Goal: Task Accomplishment & Management: Use online tool/utility

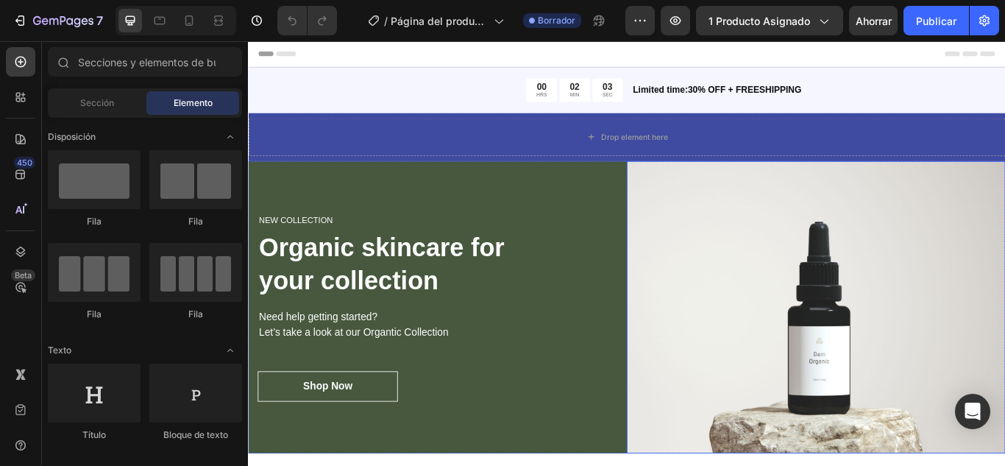
click at [727, 239] on img at bounding box center [911, 352] width 442 height 342
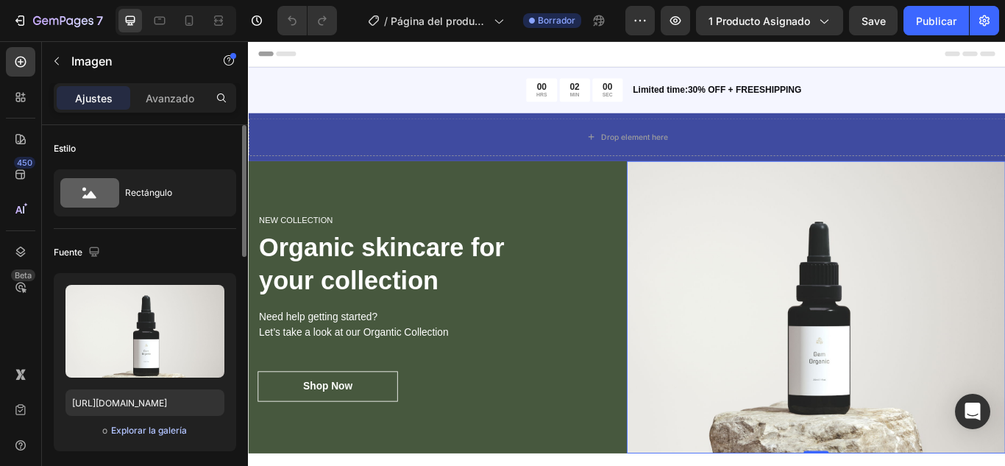
click at [147, 431] on font "Explorar la galería" at bounding box center [149, 430] width 76 height 11
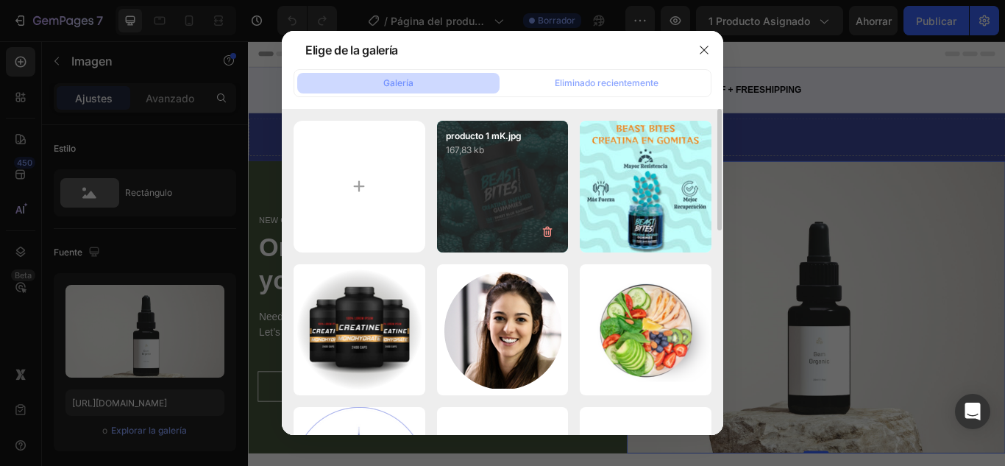
click at [528, 208] on div "producto 1 mK.jpg 167,83 kb" at bounding box center [503, 187] width 132 height 132
type input "https://cdn.shopify.com/s/files/1/0757/2363/6965/files/gempages_583017547306107…"
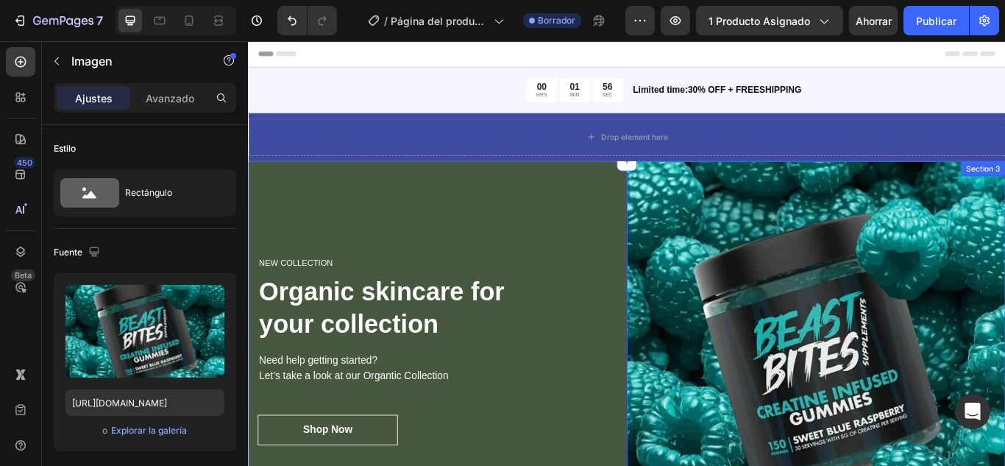
scroll to position [221, 0]
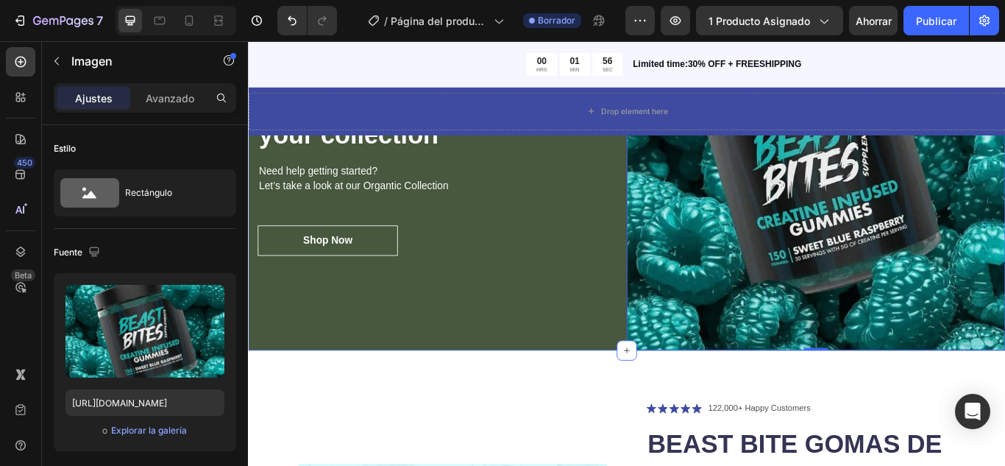
click at [637, 344] on div "NEW COLLECTION Heading Organic skincare for your collection Heading Need help g…" at bounding box center [469, 181] width 442 height 442
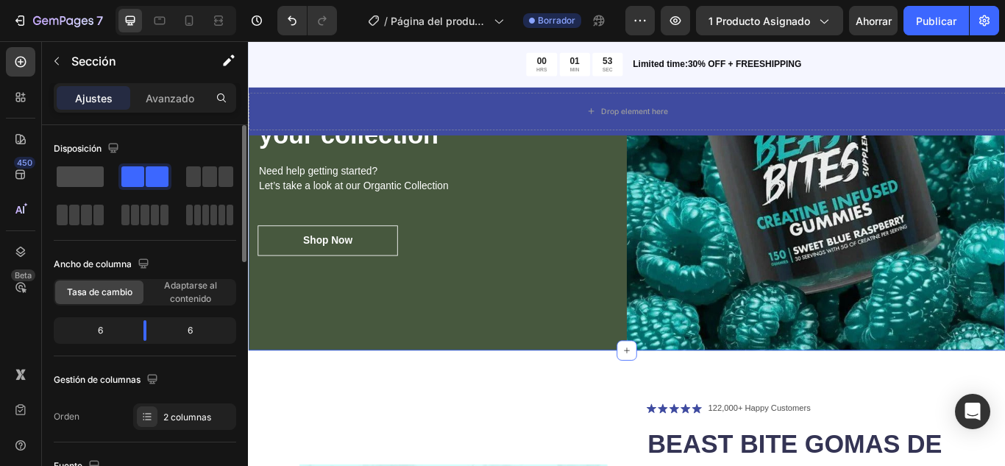
click at [72, 176] on span at bounding box center [80, 176] width 47 height 21
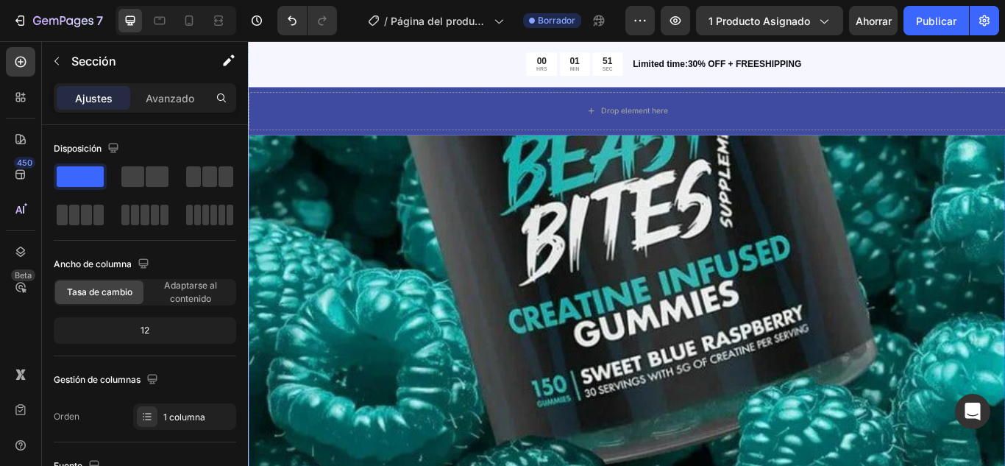
scroll to position [996, 0]
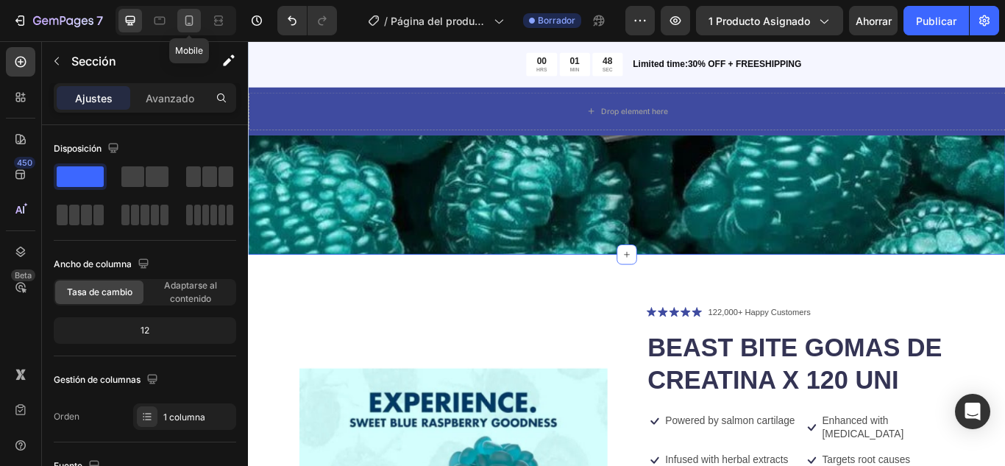
drag, startPoint x: 183, startPoint y: 18, endPoint x: 268, endPoint y: 135, distance: 143.8
click at [183, 18] on icon at bounding box center [189, 20] width 15 height 15
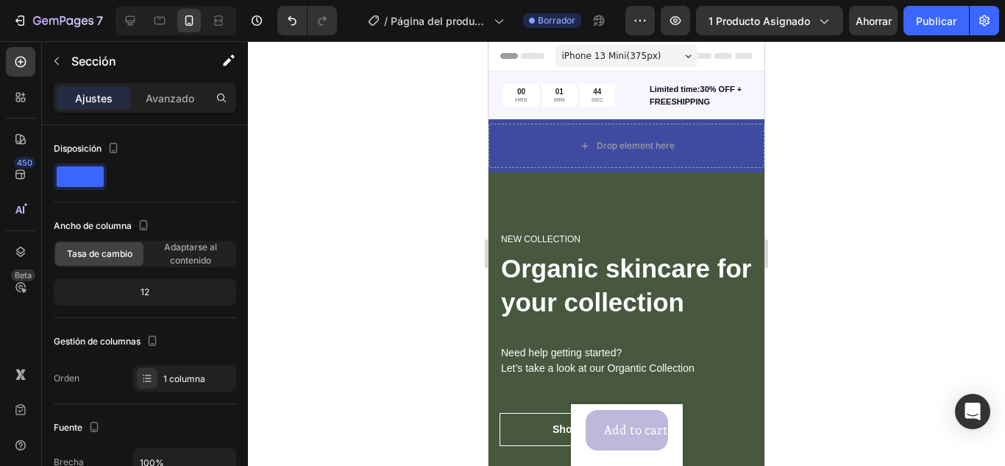
click at [677, 276] on p "Organic skincare for your collection" at bounding box center [626, 285] width 251 height 67
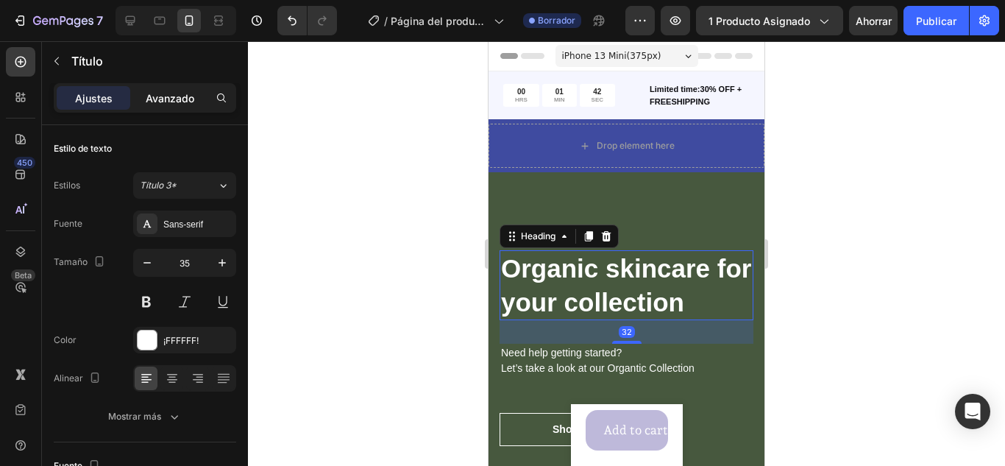
click at [164, 105] on p "Avanzado" at bounding box center [170, 98] width 49 height 15
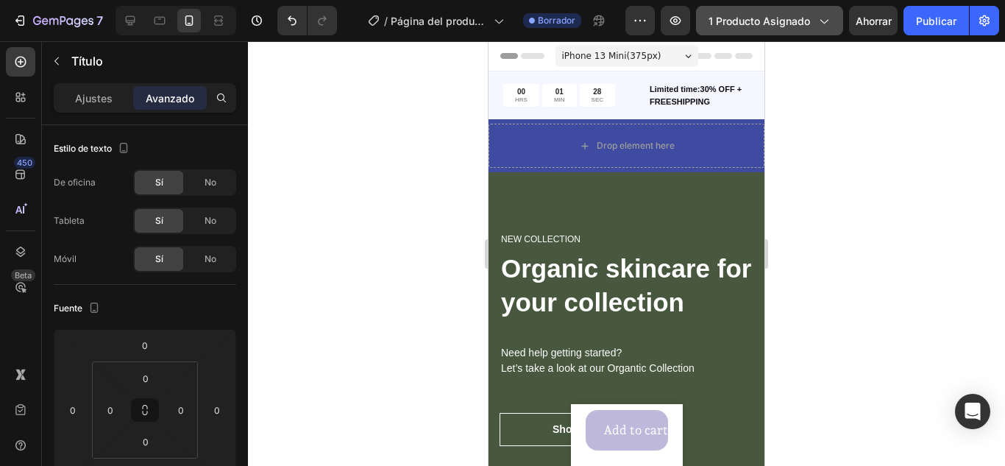
click at [832, 32] on button "1 producto asignado" at bounding box center [769, 20] width 147 height 29
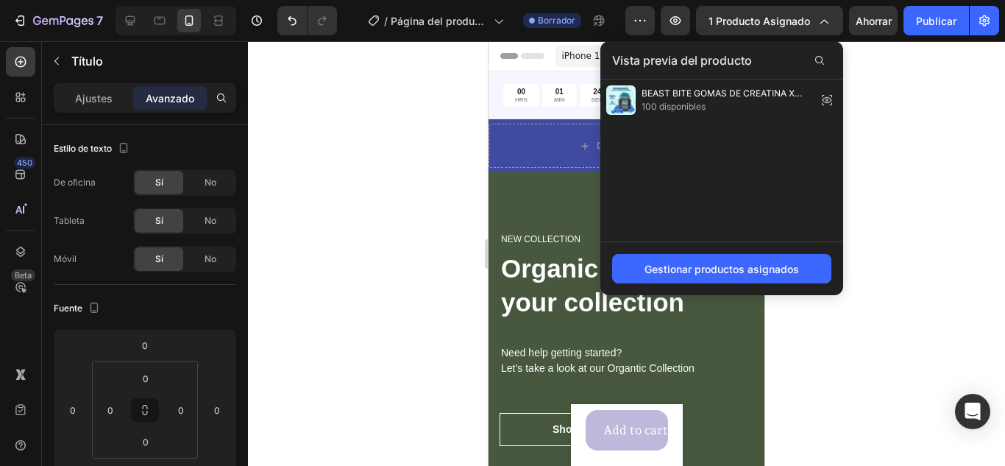
click at [930, 166] on div at bounding box center [626, 253] width 757 height 425
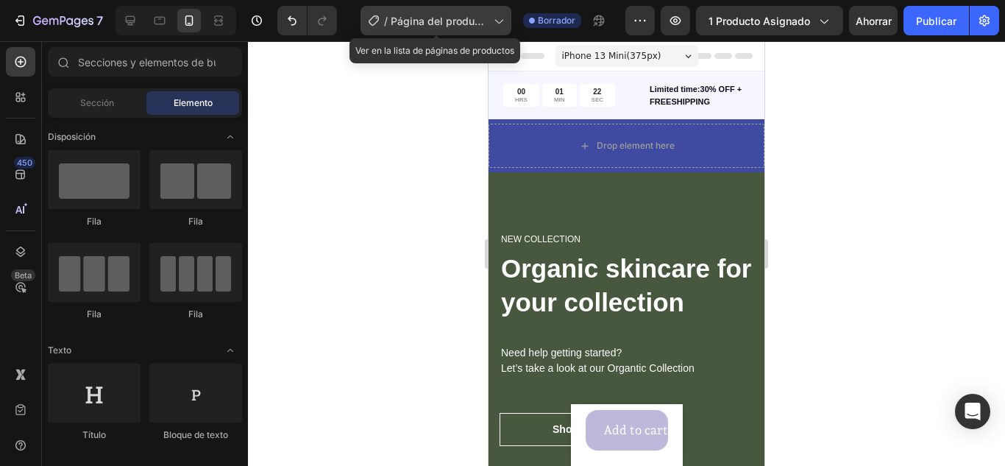
click at [499, 21] on icon at bounding box center [498, 20] width 15 height 15
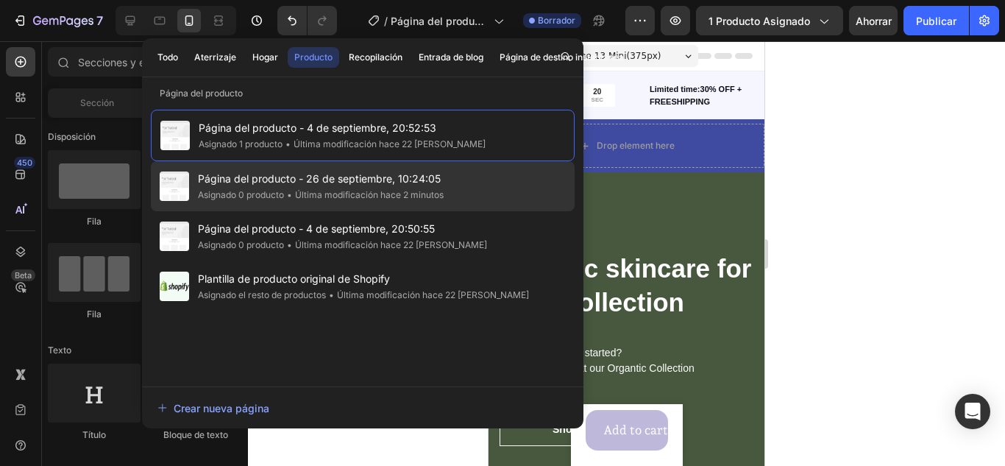
click at [414, 180] on font "Página del producto - 26 de septiembre, 10:24:05" at bounding box center [319, 178] width 243 height 13
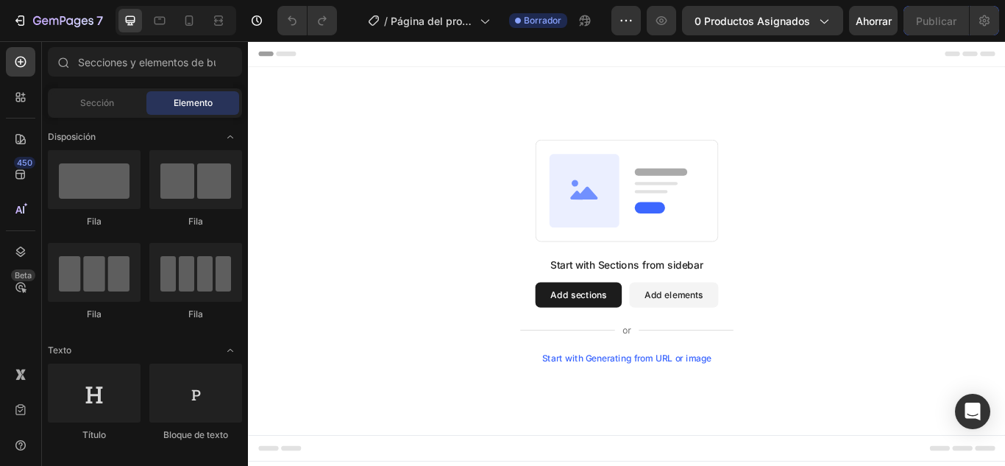
click at [317, 115] on div "Start with Sections from sidebar Add sections Add elements Start with Generatin…" at bounding box center [689, 285] width 883 height 429
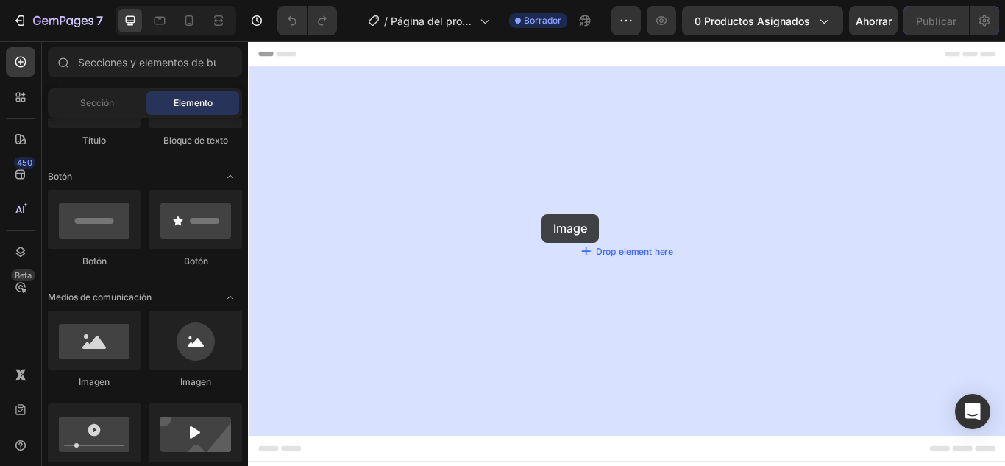
drag, startPoint x: 427, startPoint y: 345, endPoint x: 590, endPoint y: 243, distance: 192.8
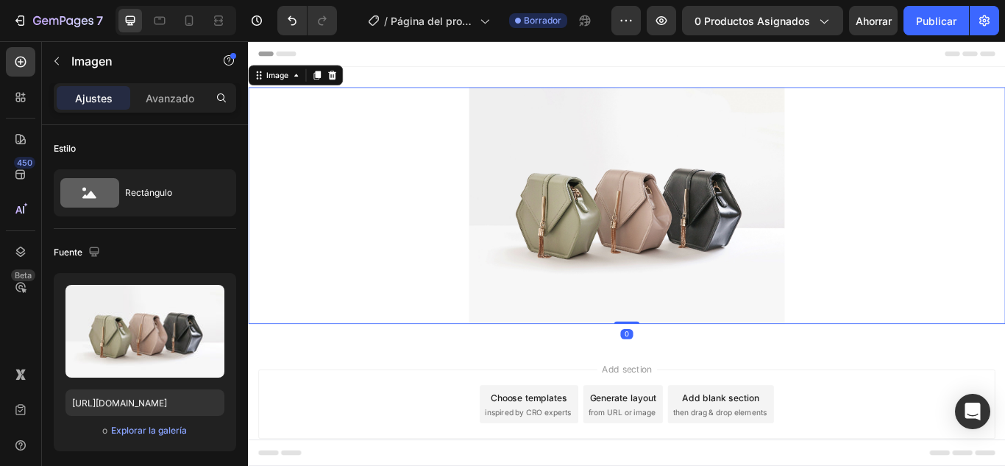
click at [710, 231] on img at bounding box center [690, 233] width 368 height 276
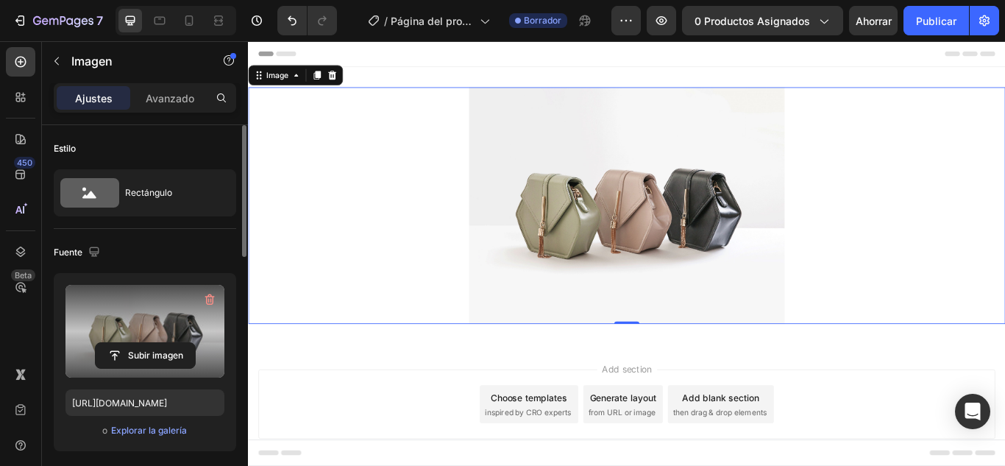
click at [141, 329] on label at bounding box center [145, 331] width 159 height 93
click at [141, 343] on input "file" at bounding box center [145, 355] width 99 height 25
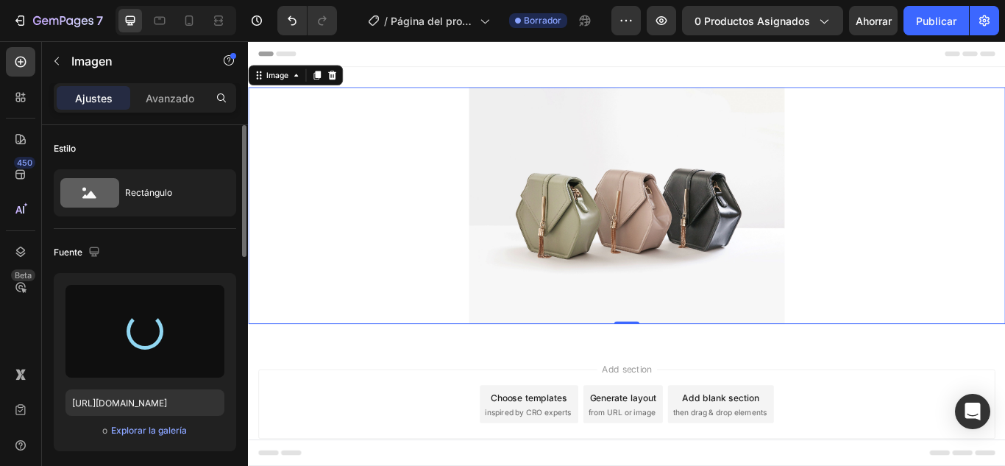
type input "https://cdn.shopify.com/s/files/1/0757/2363/6965/files/gempages_583017547306107…"
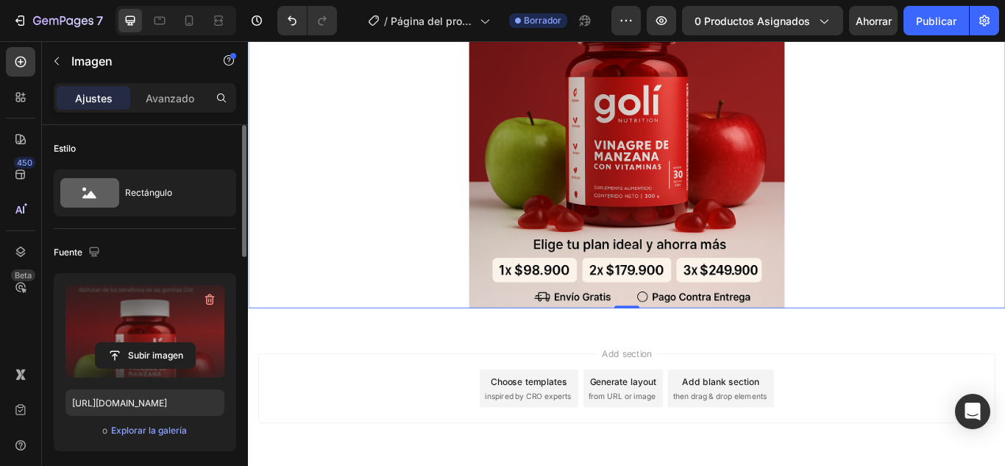
scroll to position [346, 0]
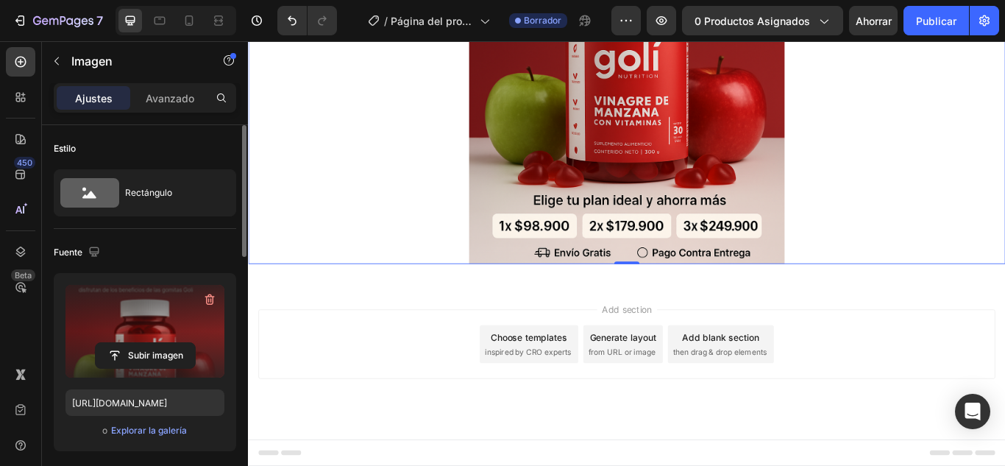
click at [445, 159] on div at bounding box center [689, 25] width 883 height 552
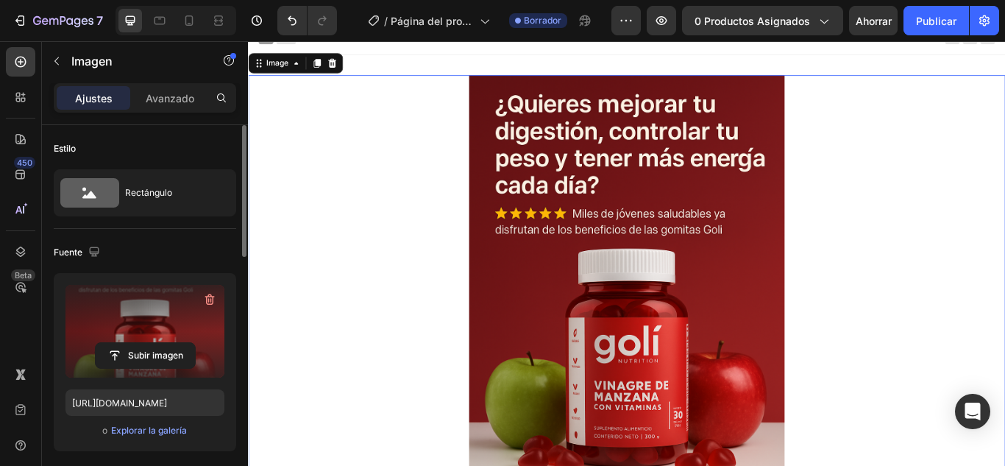
scroll to position [0, 0]
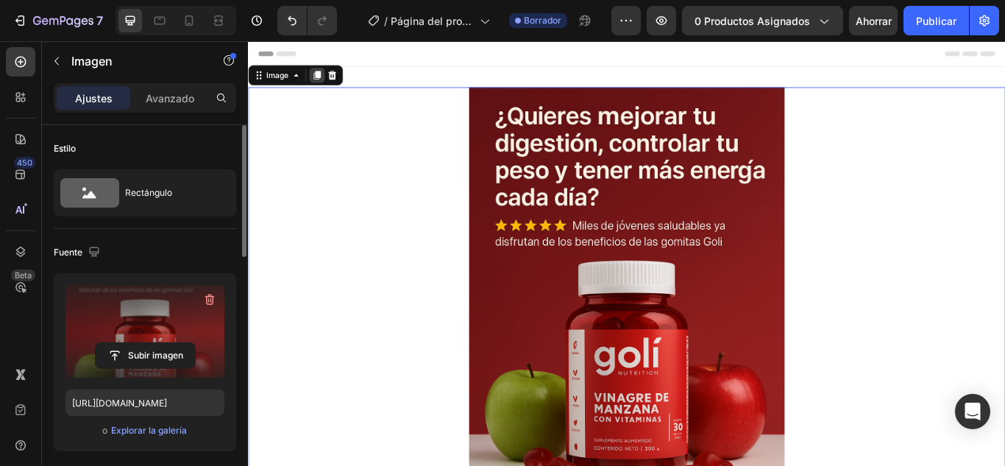
click at [326, 84] on icon at bounding box center [328, 81] width 12 height 12
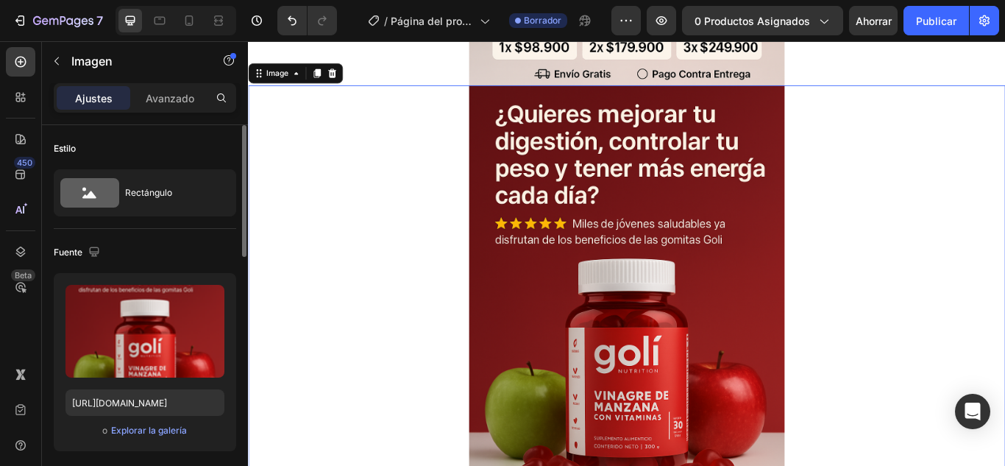
scroll to position [643, 0]
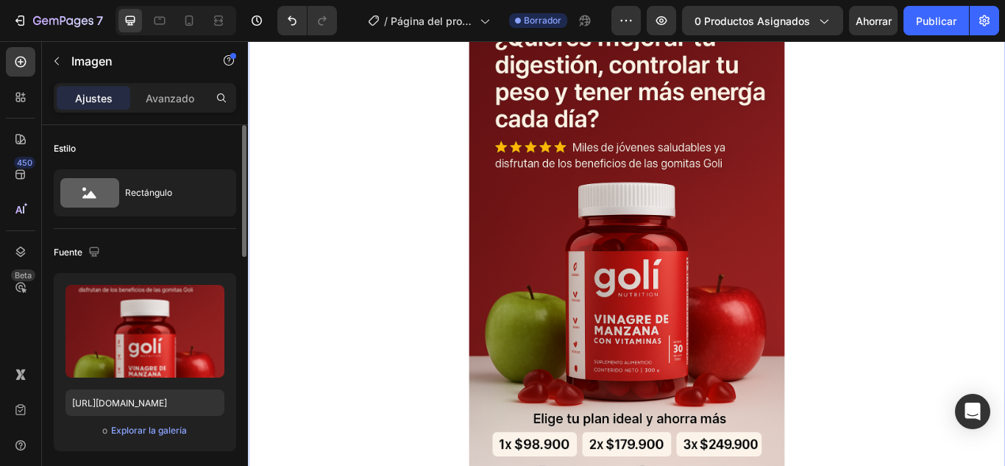
click at [658, 285] on img at bounding box center [690, 280] width 368 height 552
click at [303, 276] on div at bounding box center [689, 280] width 883 height 552
click at [653, 322] on img at bounding box center [690, 280] width 368 height 552
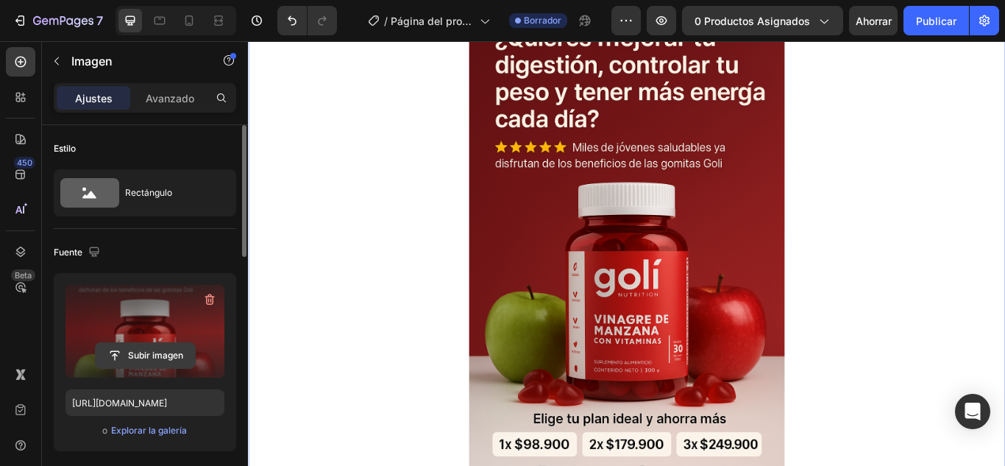
click at [101, 355] on input "file" at bounding box center [145, 355] width 99 height 25
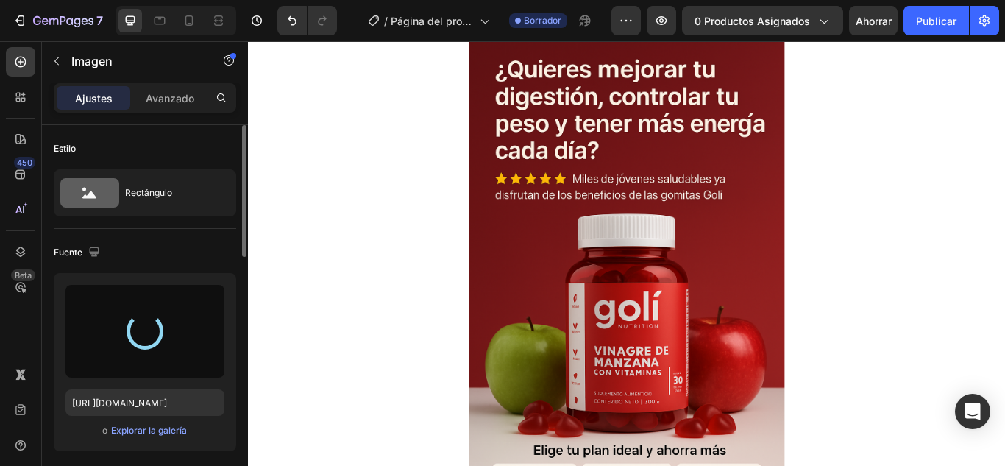
scroll to position [0, 0]
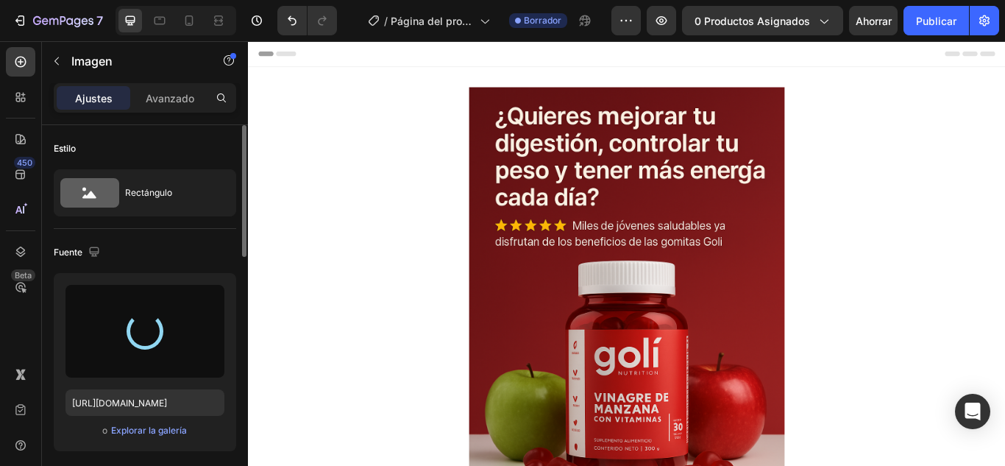
type input "https://cdn.shopify.com/s/files/1/0757/2363/6965/files/gempages_583017547306107…"
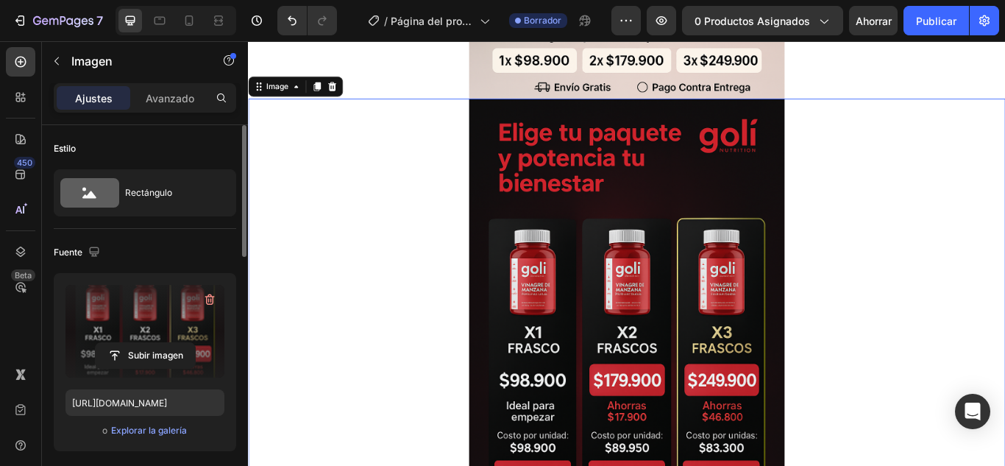
scroll to position [515, 0]
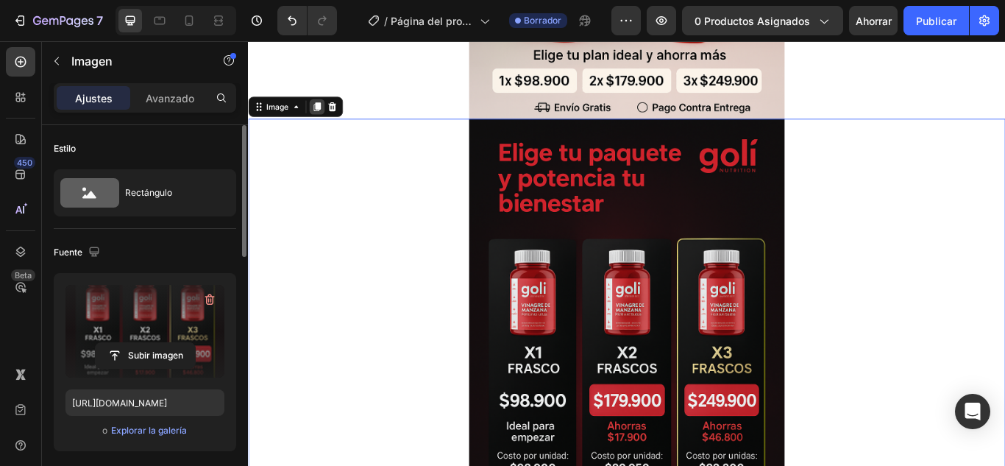
click at [324, 113] on icon at bounding box center [328, 118] width 12 height 12
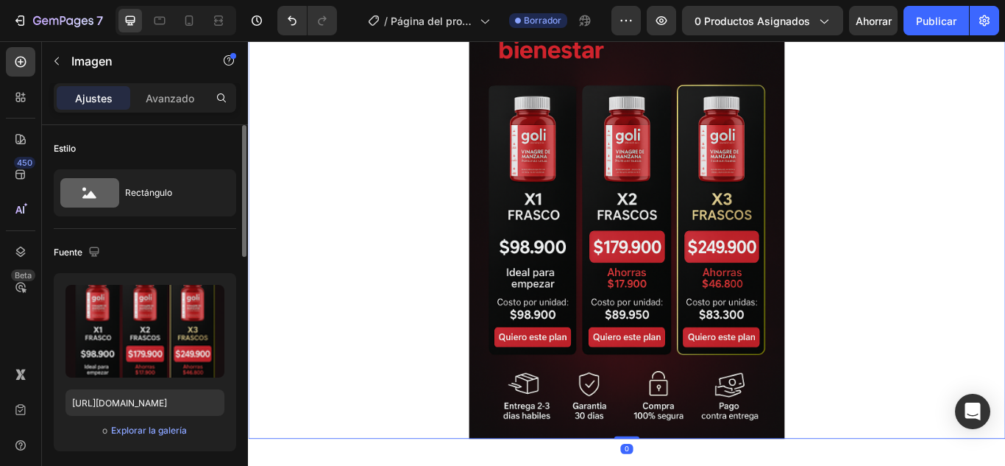
scroll to position [1254, 0]
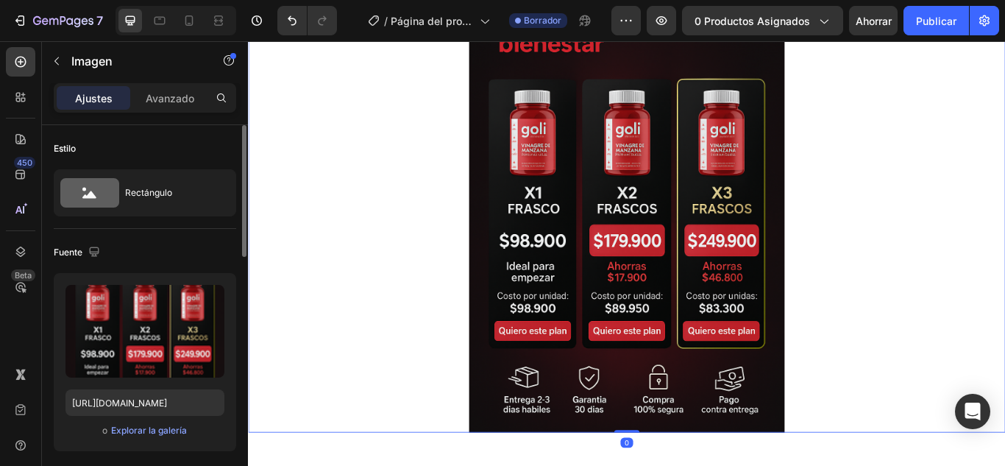
click at [554, 255] on img at bounding box center [690, 222] width 368 height 552
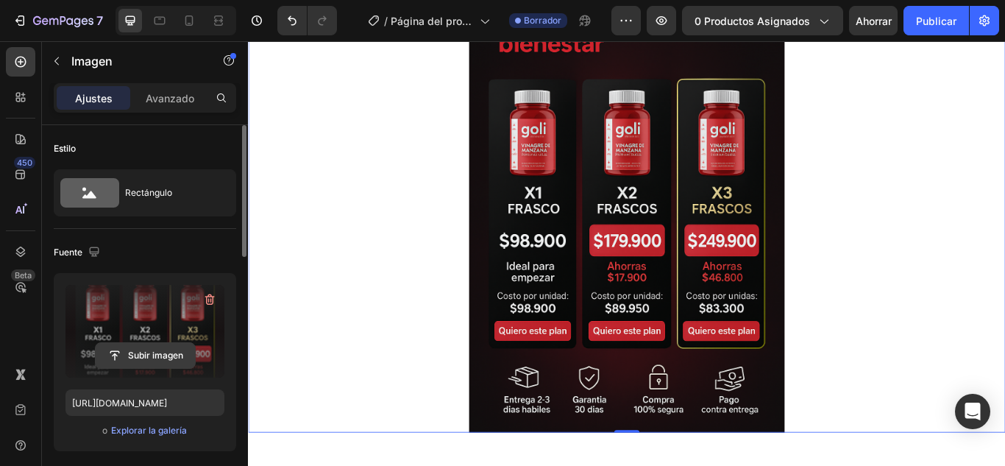
click at [134, 350] on input "file" at bounding box center [145, 355] width 99 height 25
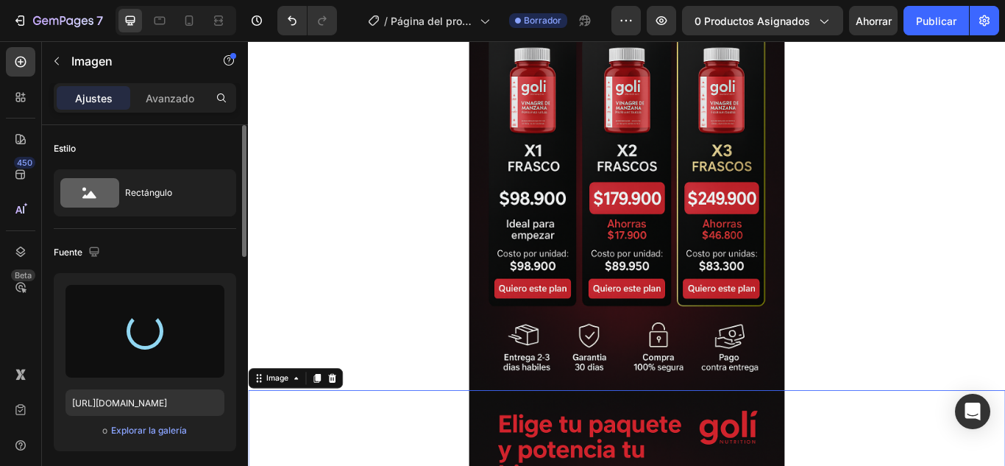
scroll to position [738, 0]
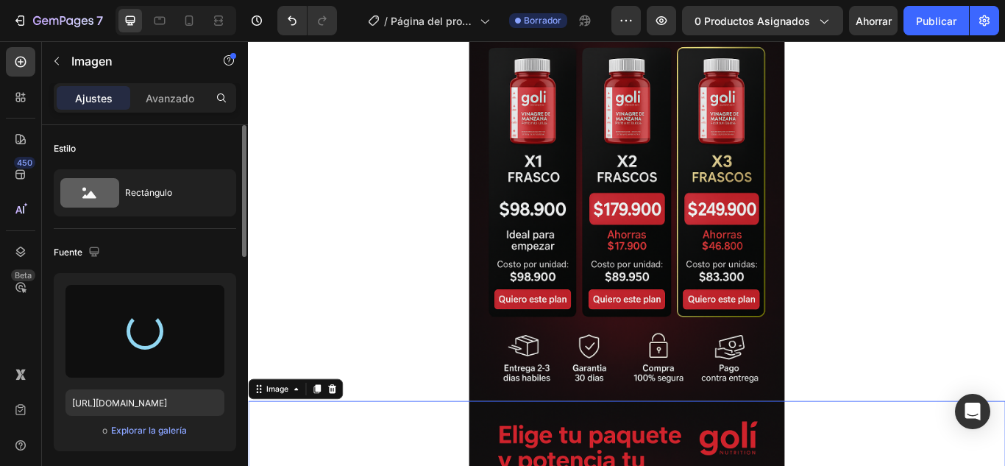
type input "https://cdn.shopify.com/s/files/1/0757/2363/6965/files/gempages_583017547306107…"
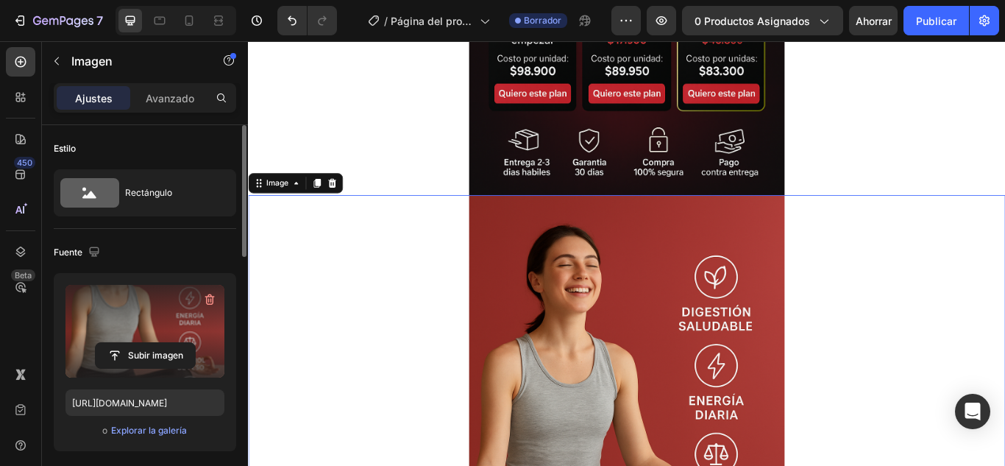
scroll to position [959, 0]
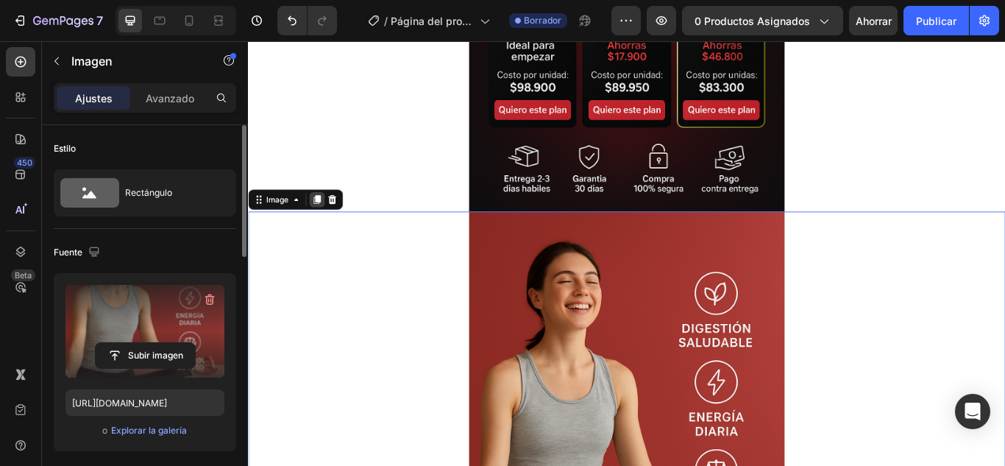
click at [329, 229] on icon at bounding box center [329, 226] width 8 height 10
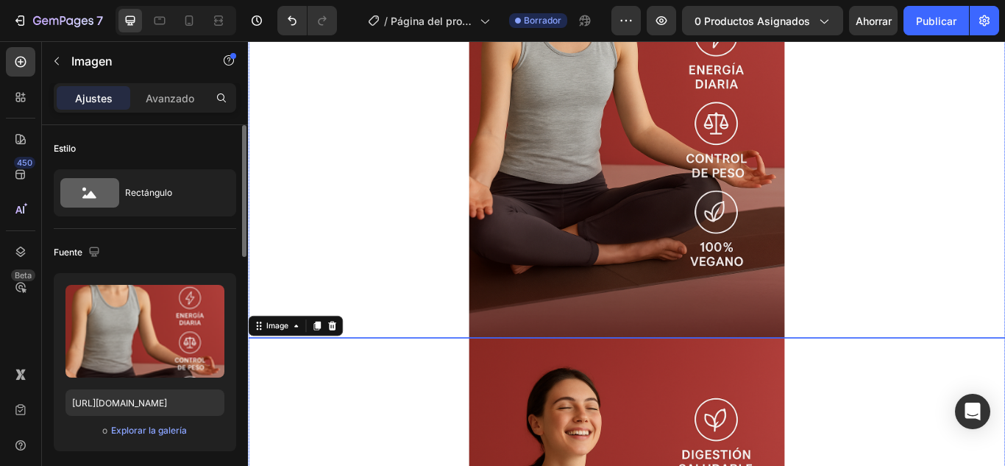
click at [593, 190] on img at bounding box center [690, 111] width 368 height 552
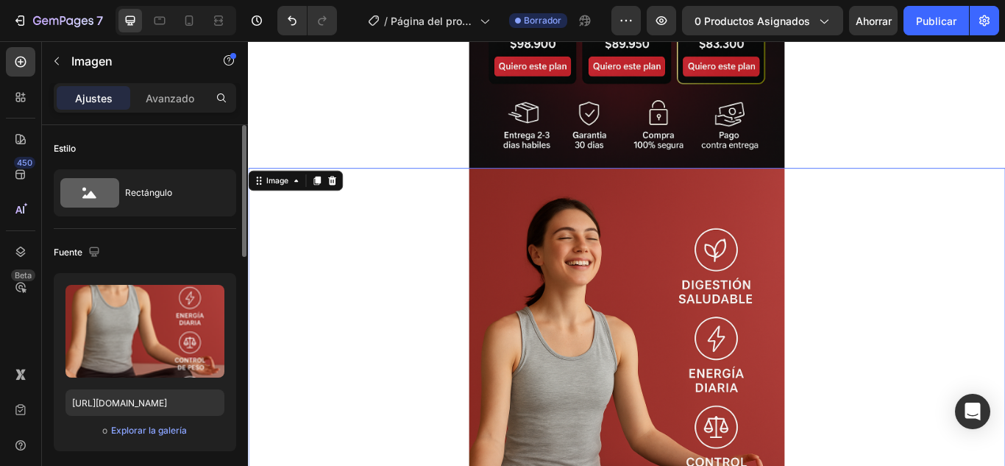
scroll to position [996, 0]
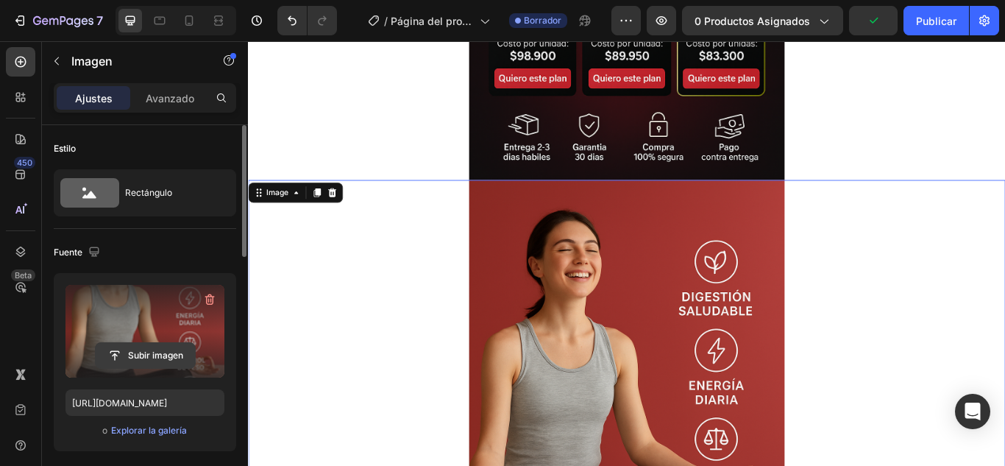
click at [117, 347] on input "file" at bounding box center [145, 355] width 99 height 25
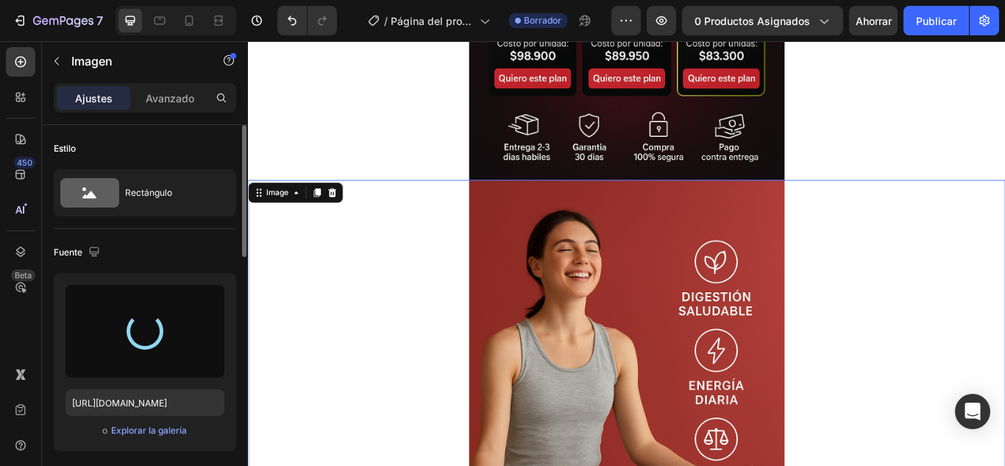
type input "https://cdn.shopify.com/s/files/1/0757/2363/6965/files/gempages_583017547306107…"
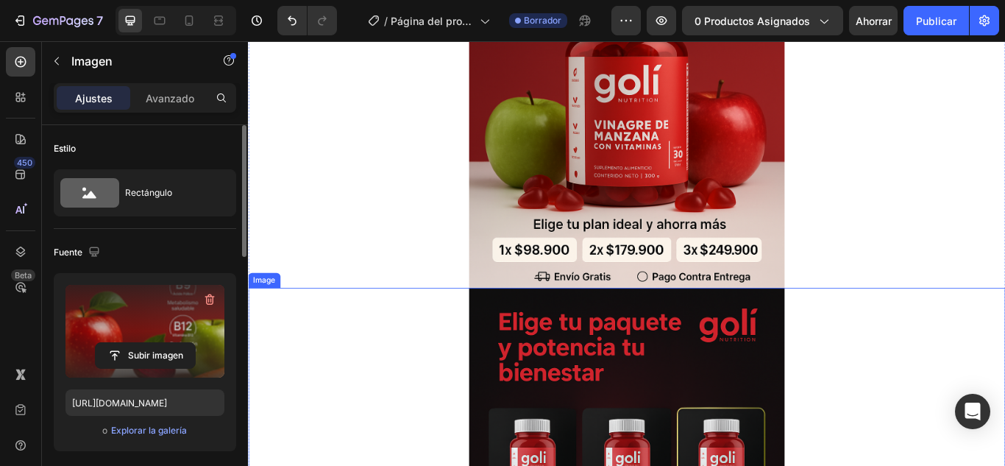
scroll to position [294, 0]
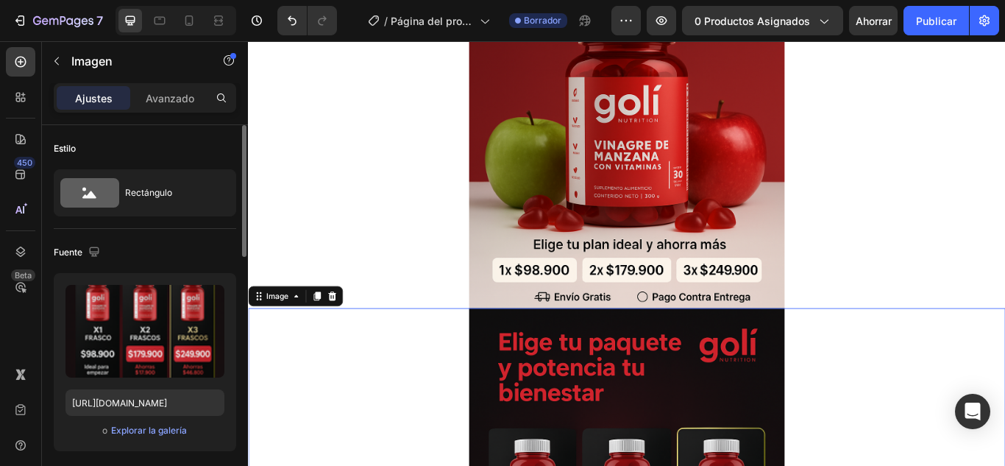
click at [473, 281] on div at bounding box center [689, 77] width 883 height 552
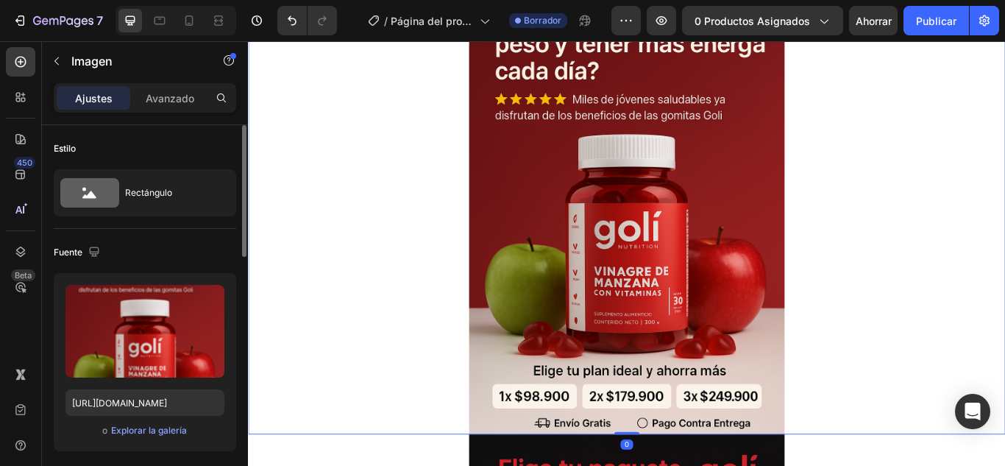
scroll to position [74, 0]
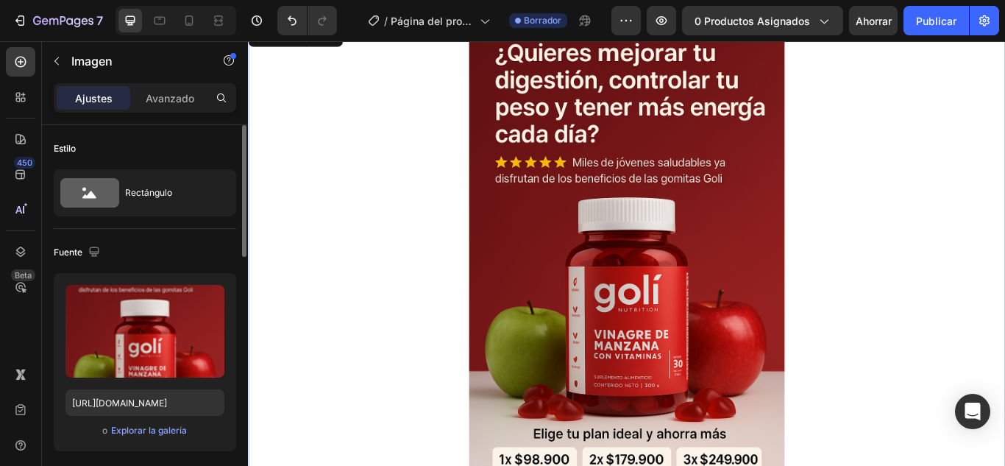
click at [566, 310] on img at bounding box center [690, 297] width 368 height 552
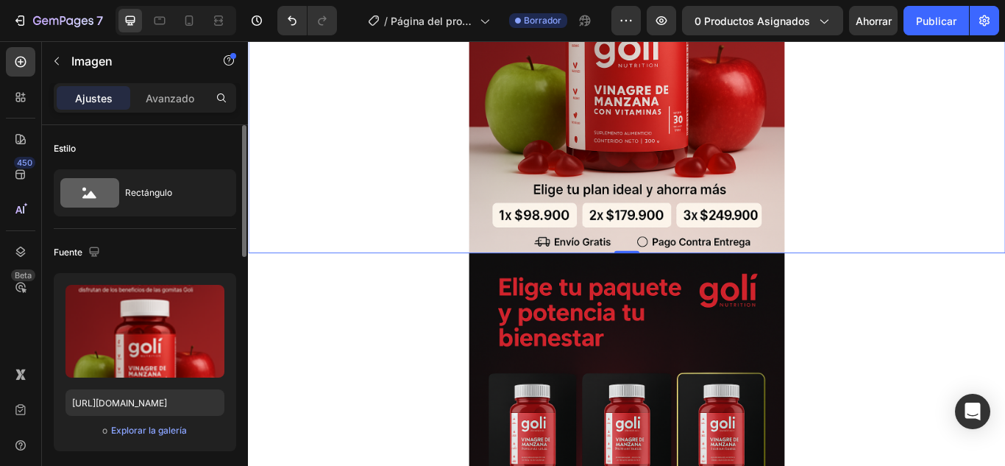
scroll to position [0, 0]
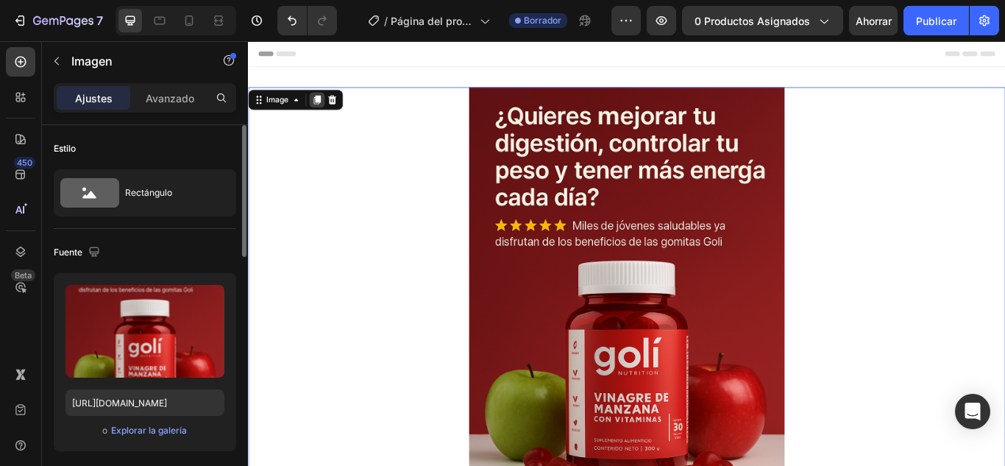
click at [329, 113] on icon at bounding box center [328, 110] width 12 height 12
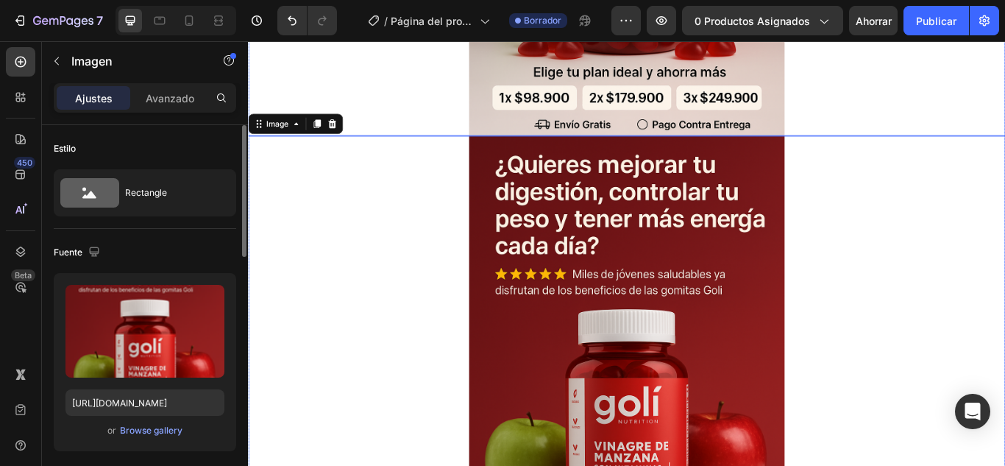
scroll to position [702, 0]
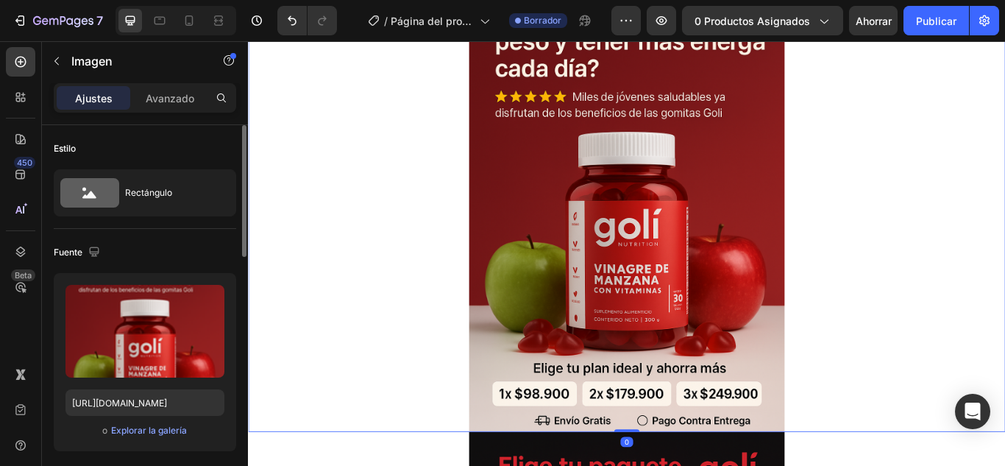
click at [700, 315] on img at bounding box center [690, 221] width 368 height 552
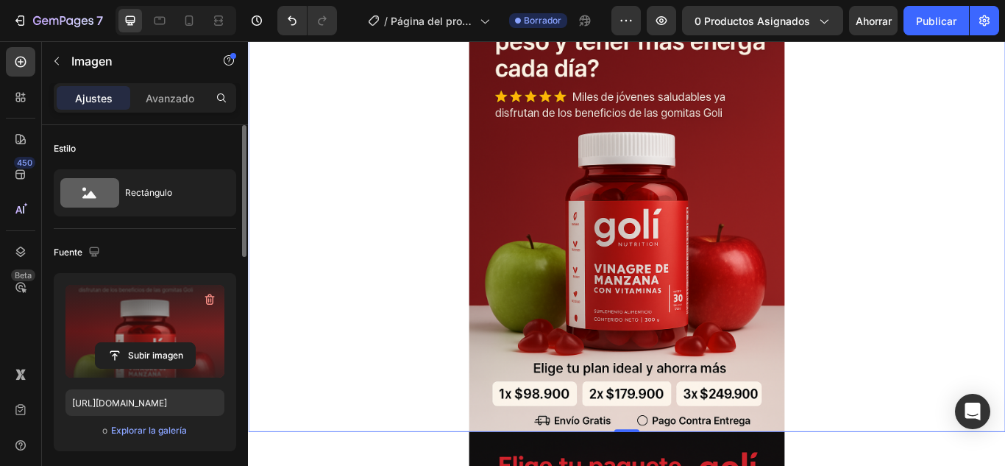
click at [130, 335] on label at bounding box center [145, 331] width 159 height 93
click at [130, 343] on input "file" at bounding box center [145, 355] width 99 height 25
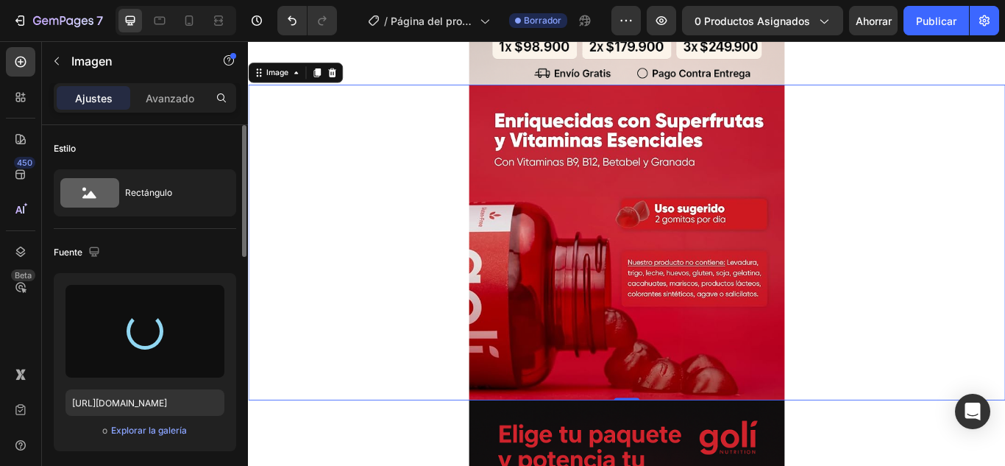
type input "https://cdn.shopify.com/s/files/1/0757/2363/6965/files/gempages_583017547306107…"
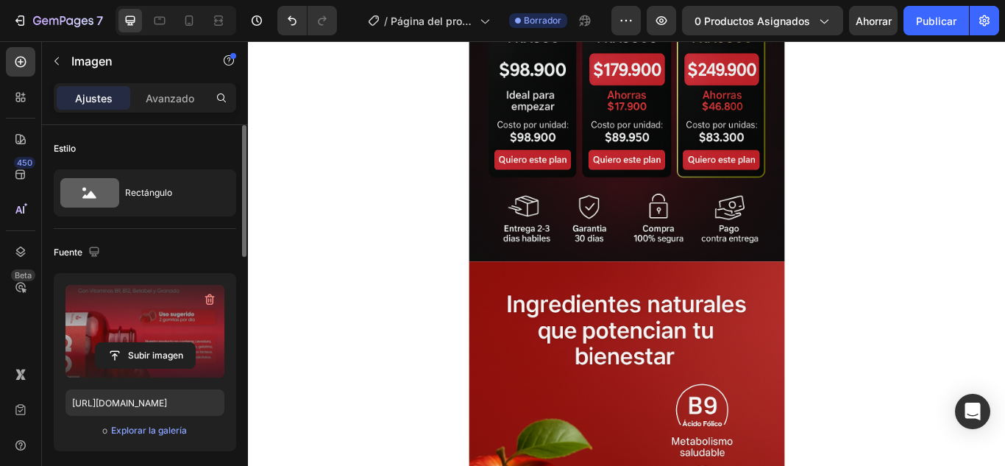
scroll to position [1217, 0]
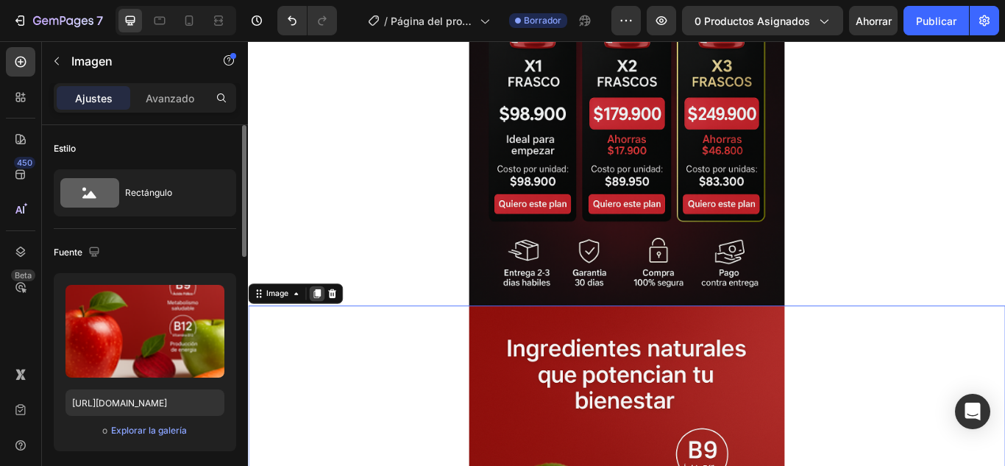
click at [330, 344] on div at bounding box center [328, 336] width 18 height 18
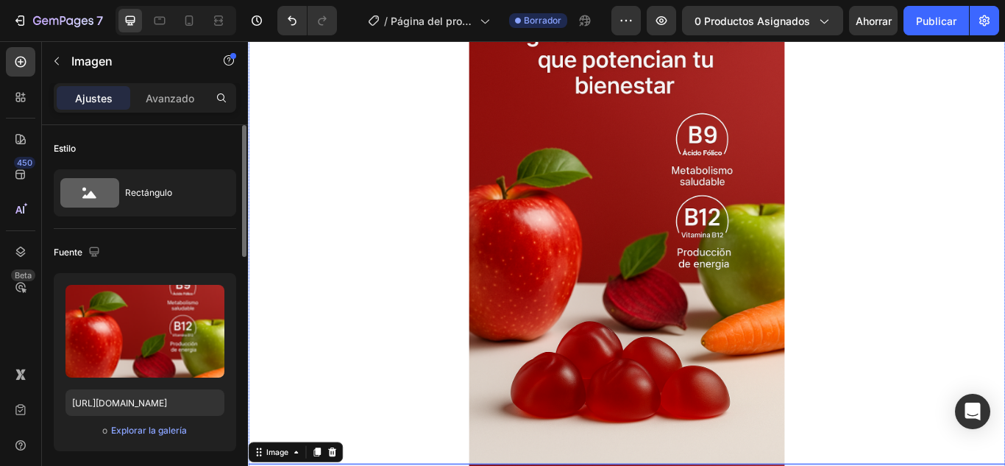
click at [611, 378] on img at bounding box center [690, 258] width 368 height 552
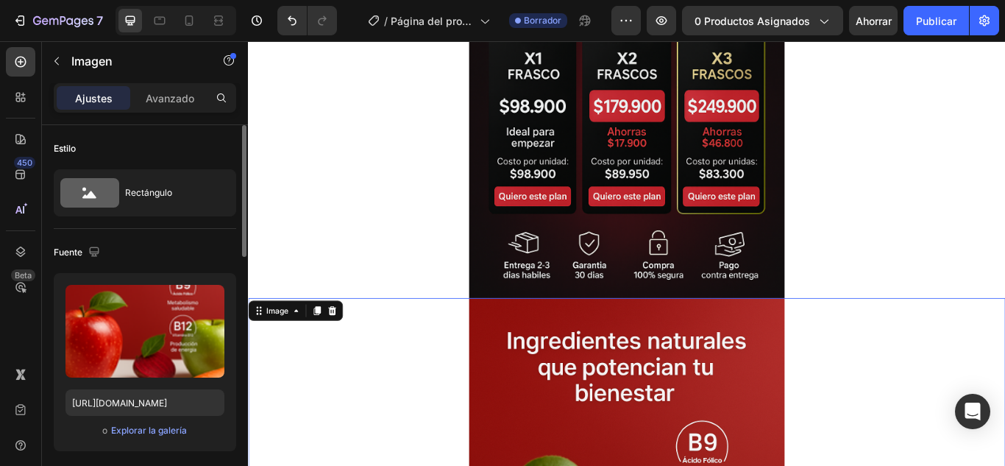
scroll to position [1217, 0]
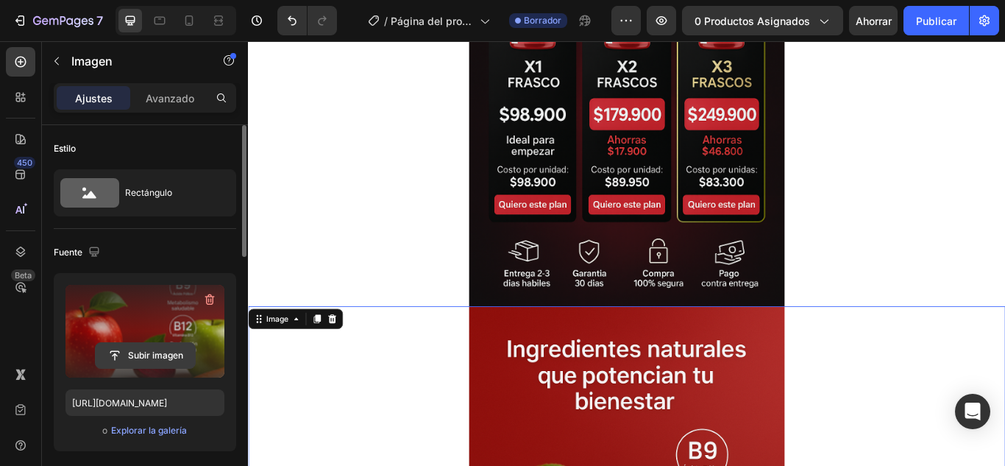
click at [124, 352] on input "file" at bounding box center [145, 355] width 99 height 25
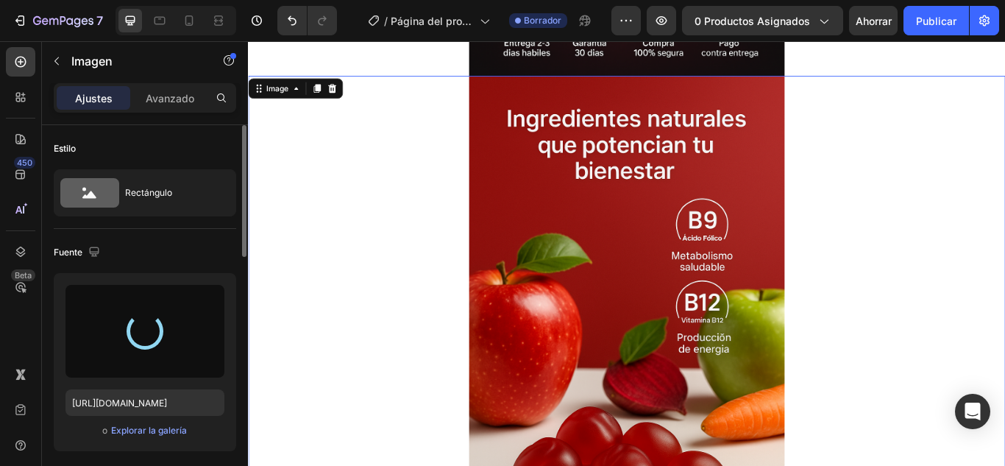
scroll to position [1511, 0]
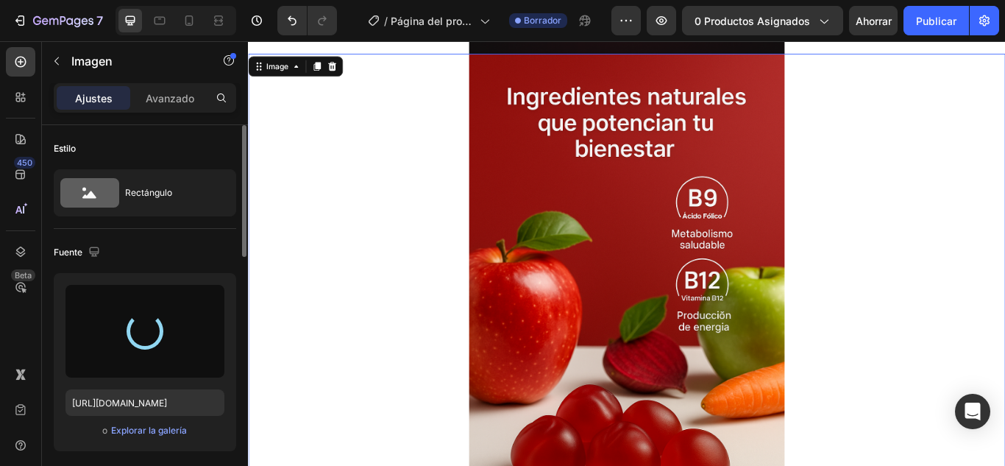
type input "https://cdn.shopify.com/s/files/1/0757/2363/6965/files/gempages_583017547306107…"
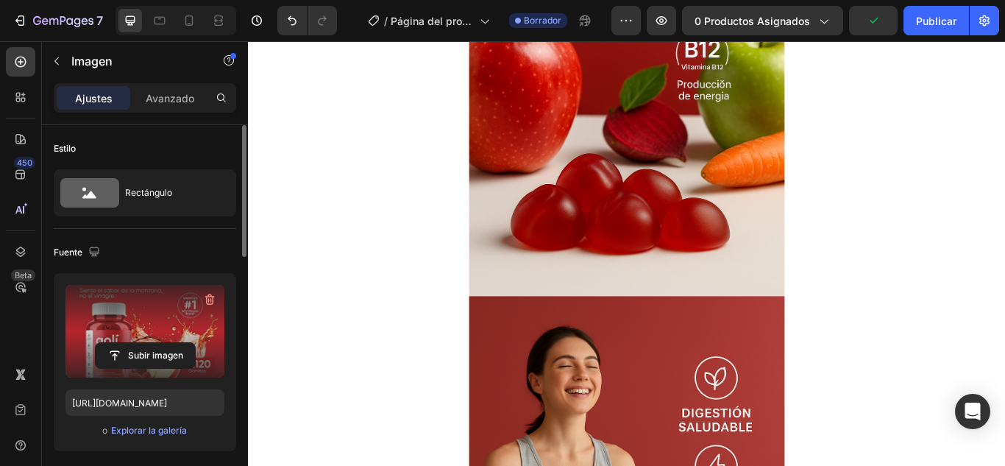
scroll to position [2149, 0]
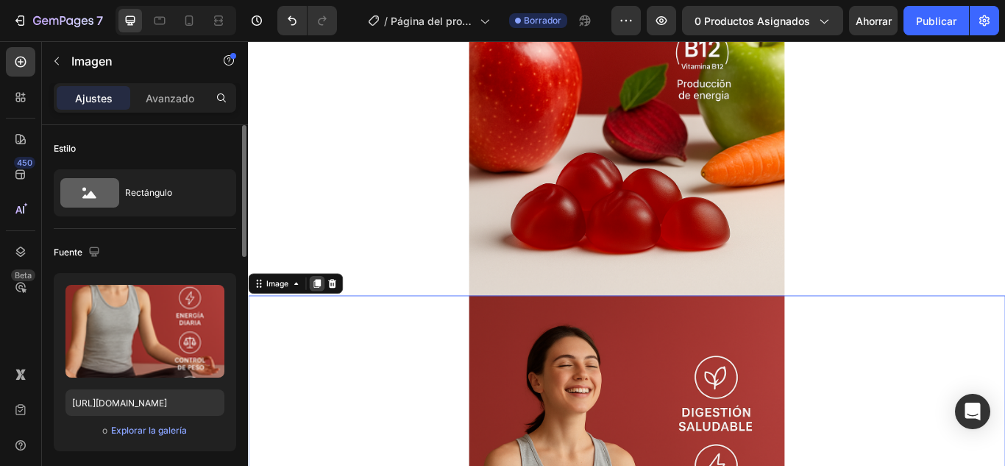
click at [324, 330] on div at bounding box center [328, 324] width 18 height 18
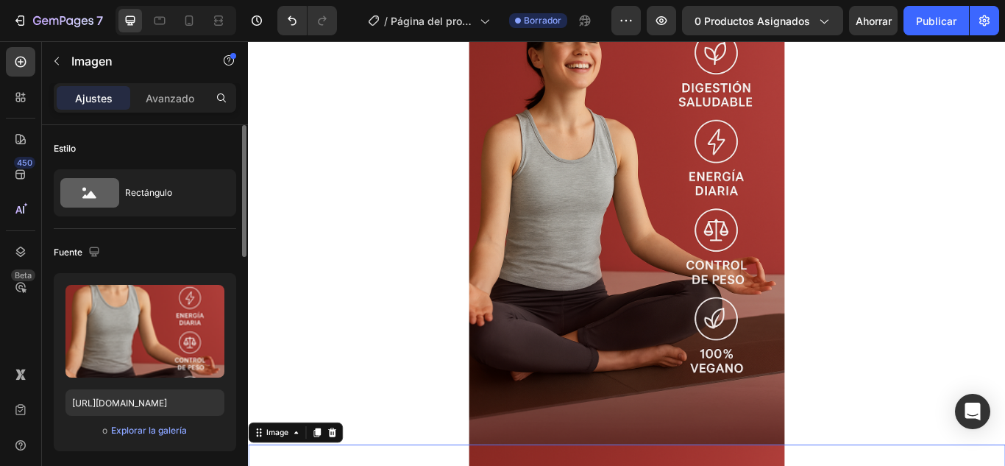
scroll to position [2431, 0]
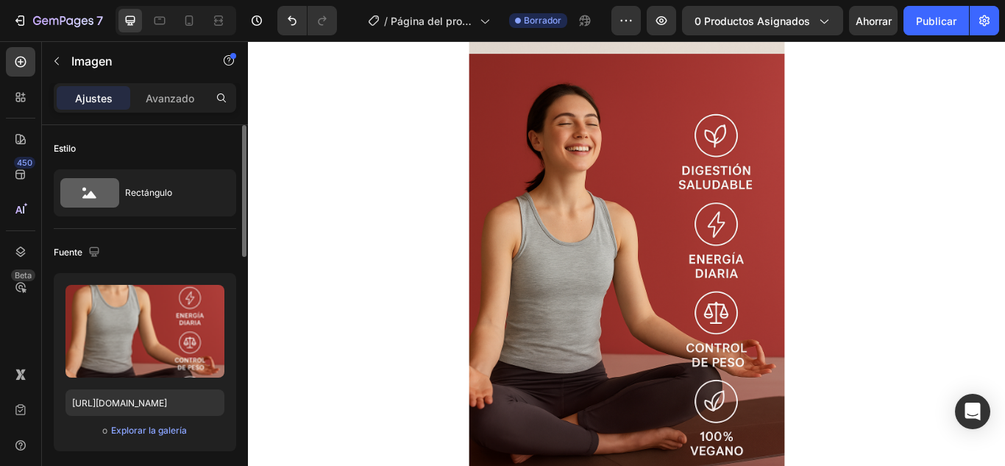
click at [944, 448] on div at bounding box center [689, 332] width 883 height 552
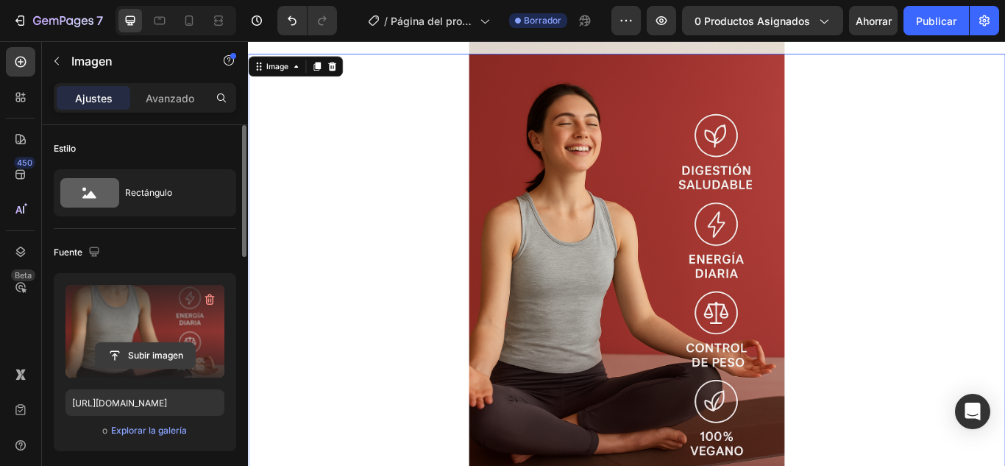
click at [110, 353] on input "file" at bounding box center [145, 355] width 99 height 25
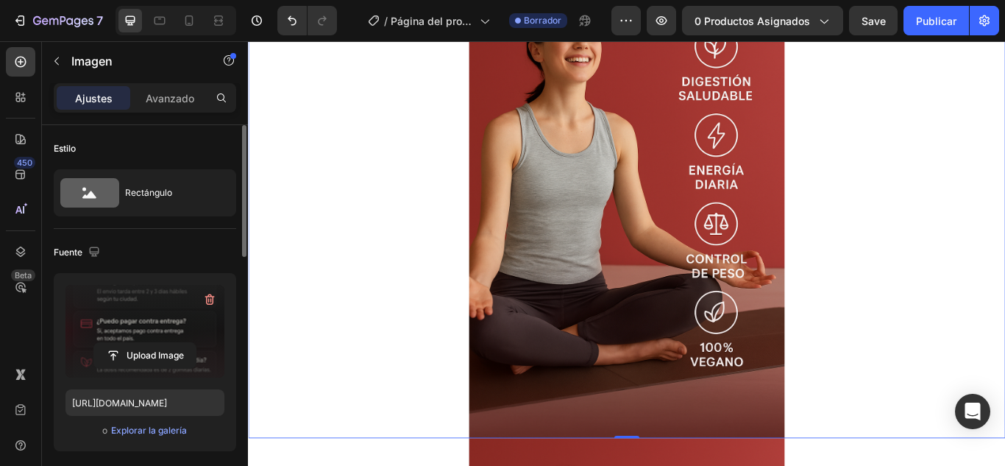
type input "https://cdn.shopify.com/s/files/1/0757/2363/6965/files/gempages_583017547306107…"
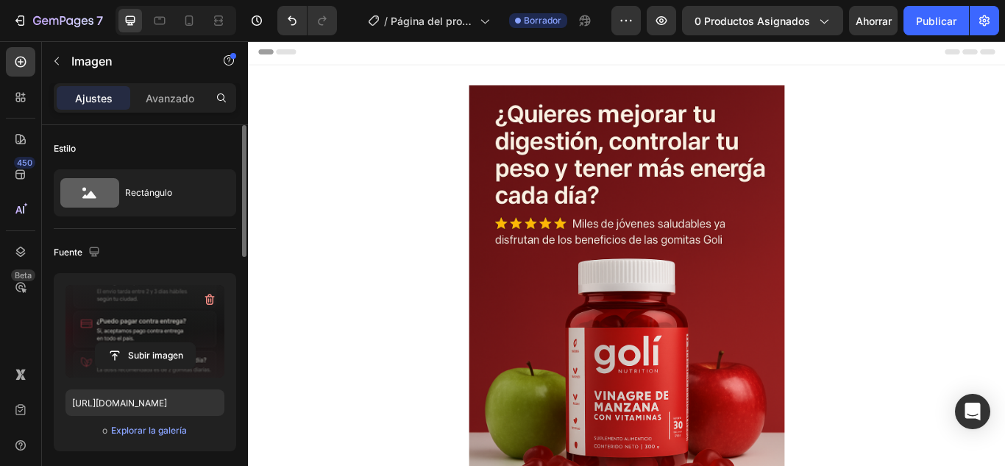
scroll to position [0, 0]
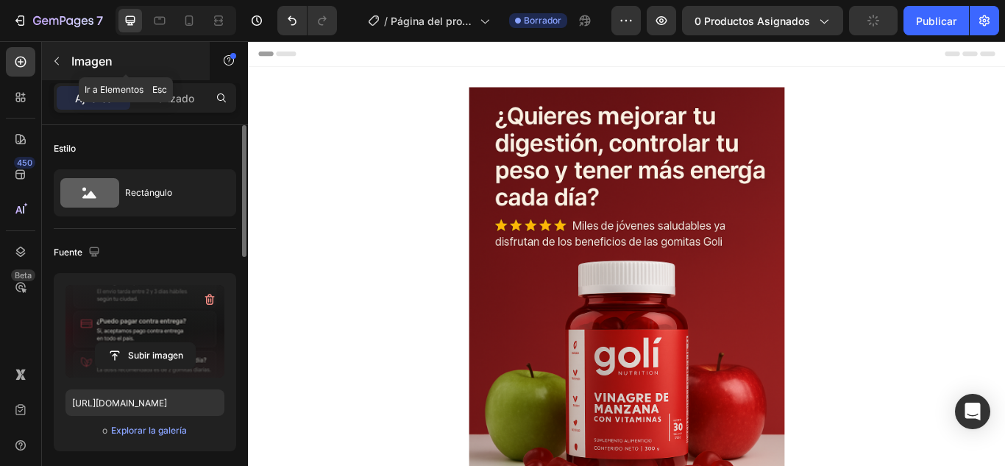
click at [67, 64] on button "button" at bounding box center [57, 61] width 24 height 24
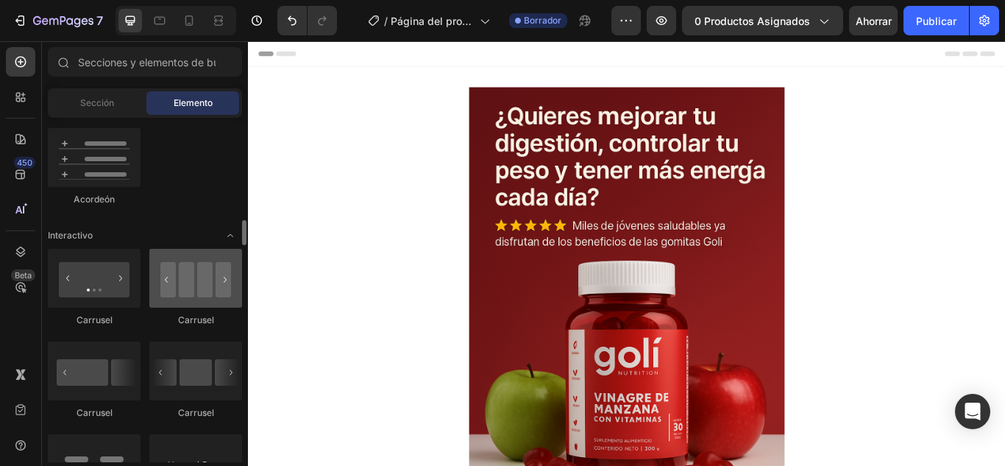
scroll to position [1472, 0]
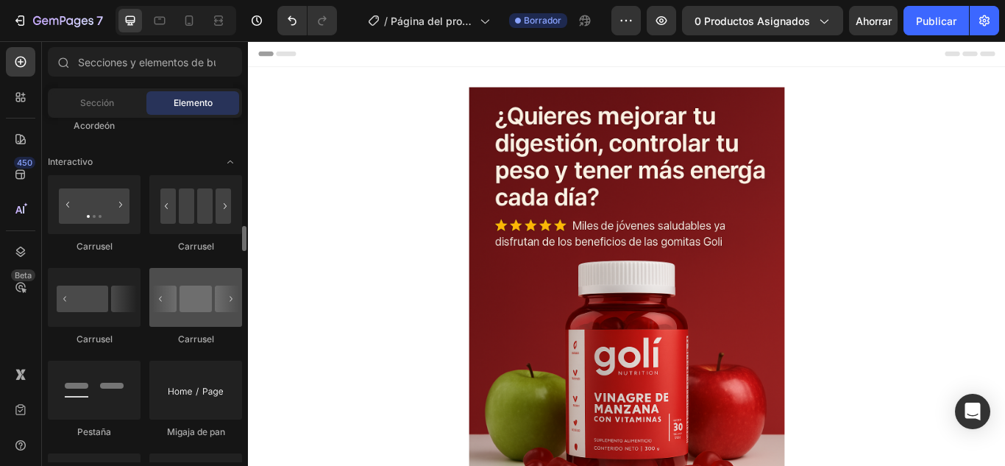
click at [189, 312] on div at bounding box center [195, 297] width 93 height 59
click at [191, 313] on div at bounding box center [195, 297] width 93 height 59
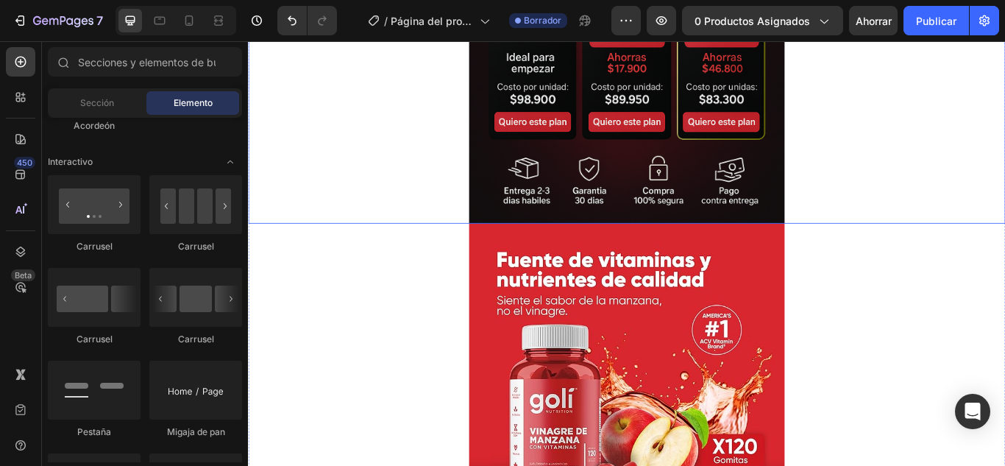
scroll to position [1325, 0]
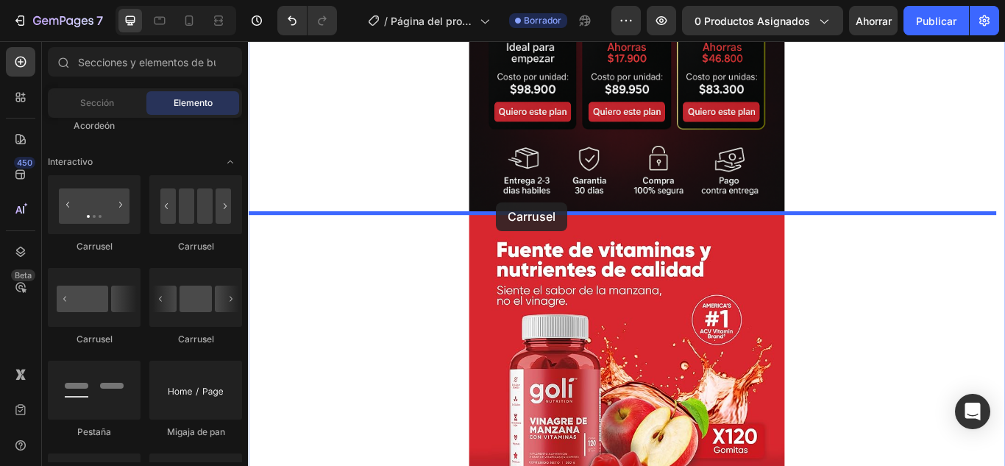
drag, startPoint x: 440, startPoint y: 250, endPoint x: 537, endPoint y: 229, distance: 99.3
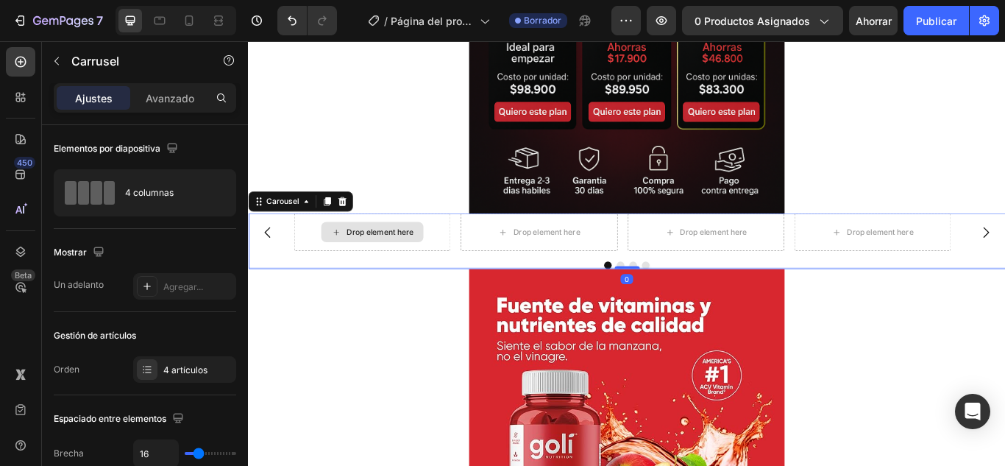
click at [411, 271] on div "Drop element here" at bounding box center [392, 264] width 119 height 24
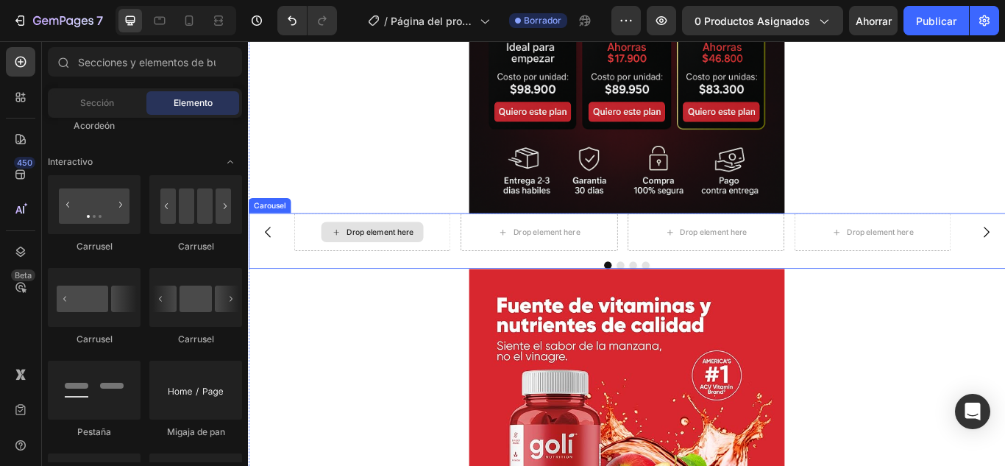
click at [411, 269] on div "Drop element here" at bounding box center [401, 264] width 78 height 12
click at [384, 261] on div "Drop element here" at bounding box center [401, 264] width 78 height 12
click at [559, 266] on div "Drop element here" at bounding box center [595, 264] width 78 height 12
click at [383, 264] on div "Drop element here" at bounding box center [401, 264] width 78 height 12
click at [378, 249] on div "Drop element here" at bounding box center [392, 264] width 183 height 44
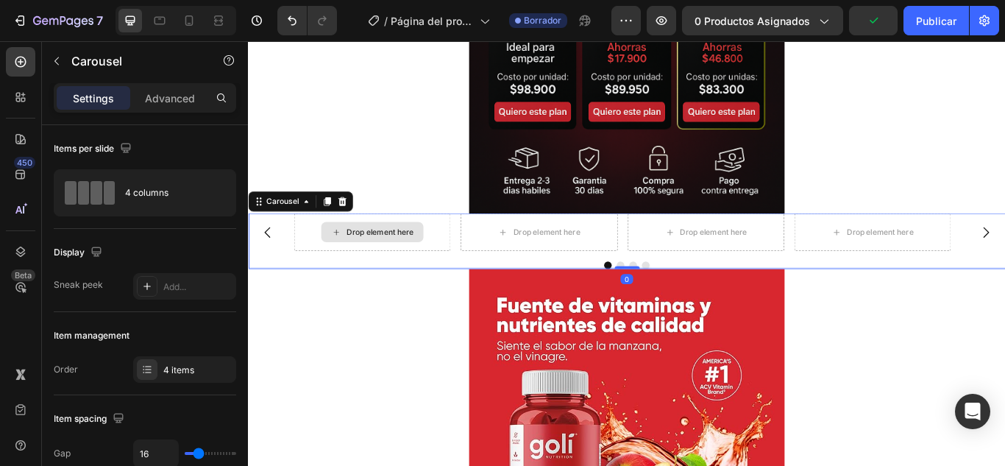
click at [370, 260] on div "Drop element here" at bounding box center [401, 264] width 78 height 12
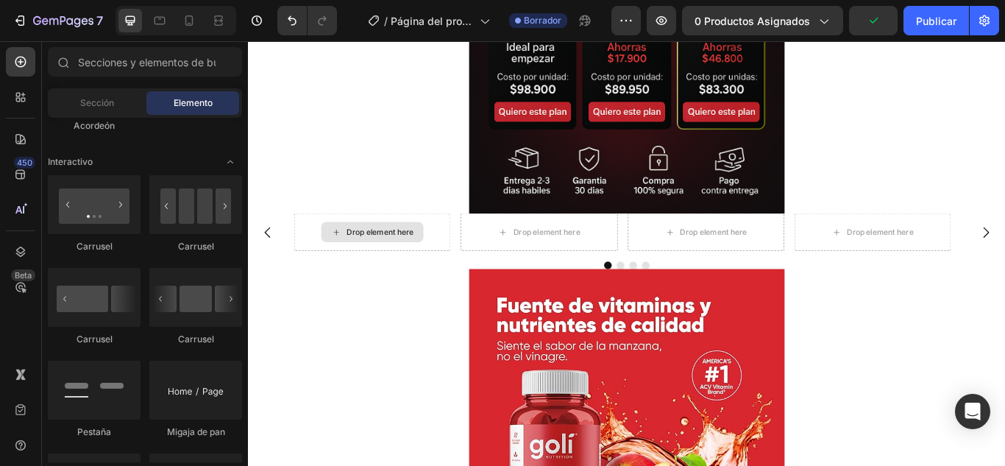
click at [370, 260] on div "Drop element here" at bounding box center [401, 264] width 78 height 12
click at [110, 110] on div "Sección" at bounding box center [97, 103] width 93 height 24
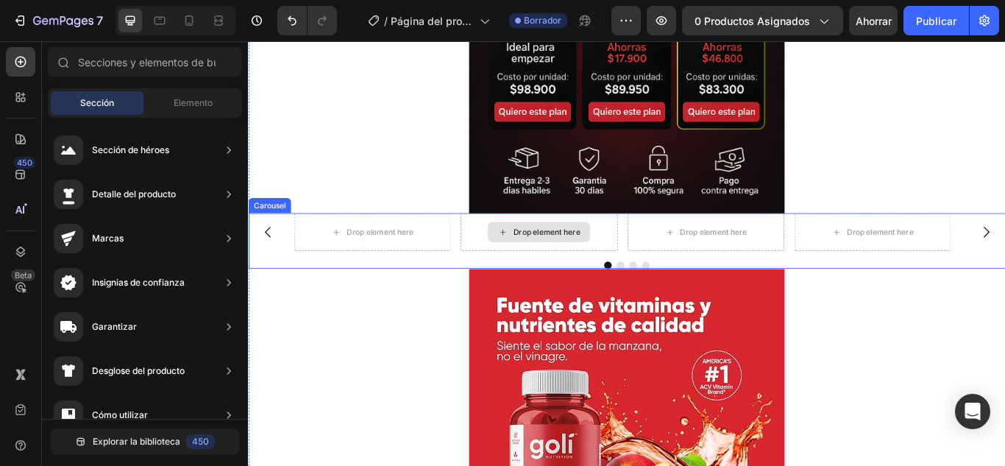
click at [657, 266] on div "Drop element here" at bounding box center [586, 264] width 183 height 44
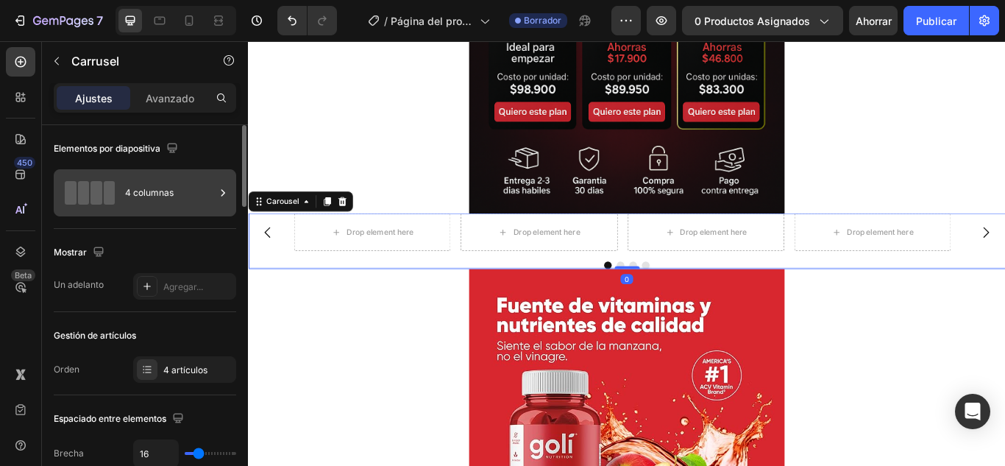
click at [127, 203] on div "4 columnas" at bounding box center [170, 193] width 90 height 34
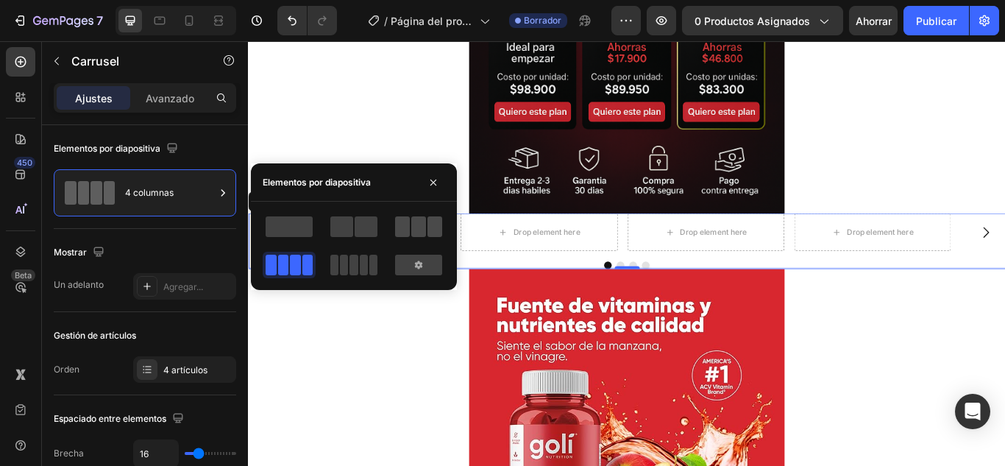
click at [410, 230] on div at bounding box center [418, 226] width 47 height 21
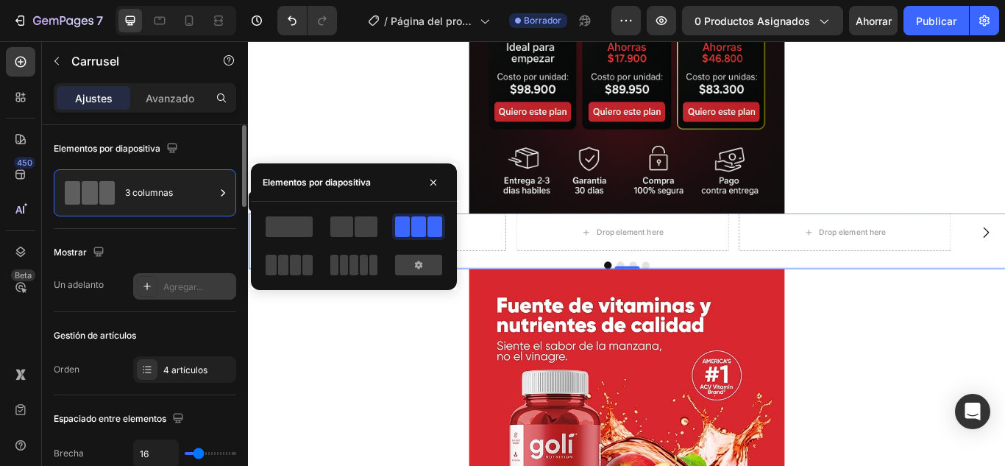
click at [165, 291] on font "Agregar..." at bounding box center [183, 286] width 40 height 11
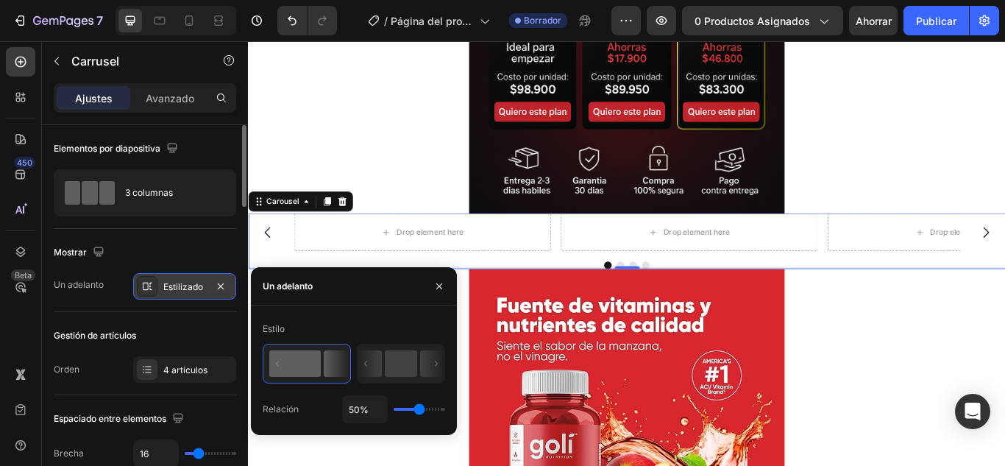
type input "49%"
type input "49"
type input "36%"
type input "36"
type input "32%"
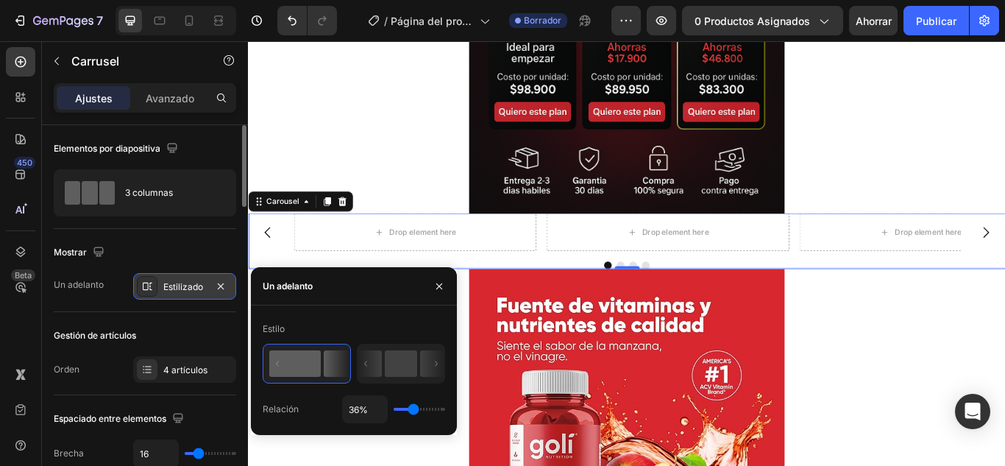
type input "32"
type input "38%"
type input "38"
type input "51%"
type input "51"
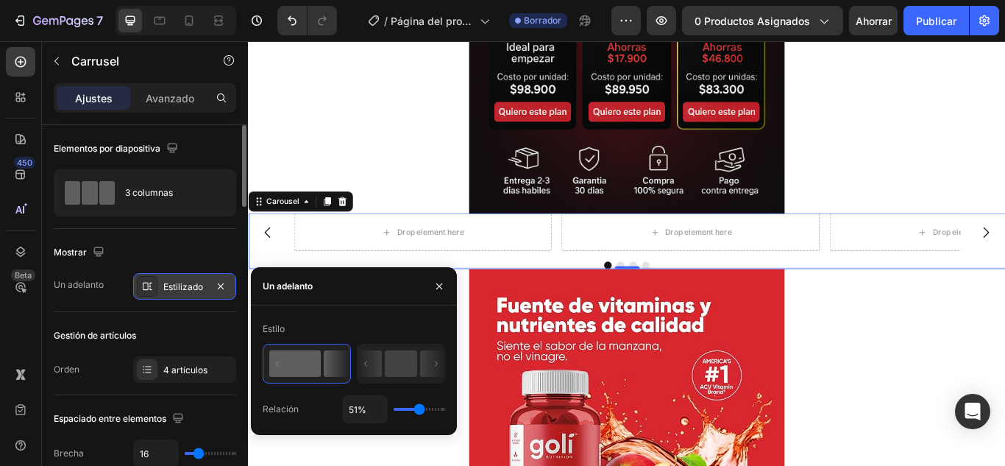
type input "52%"
type input "52"
type input "56%"
type input "56"
type input "58%"
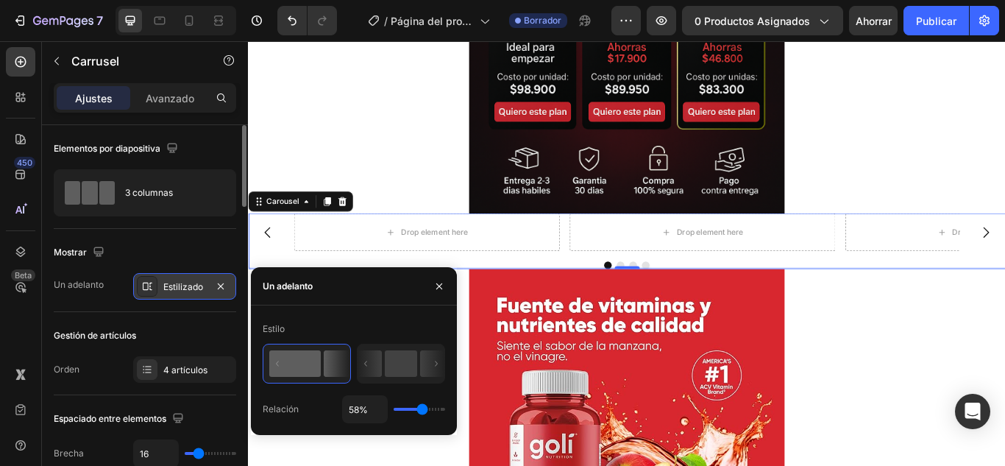
type input "58"
click at [423, 411] on input "range" at bounding box center [420, 409] width 52 height 3
click at [166, 365] on font "4 artículos" at bounding box center [185, 369] width 44 height 11
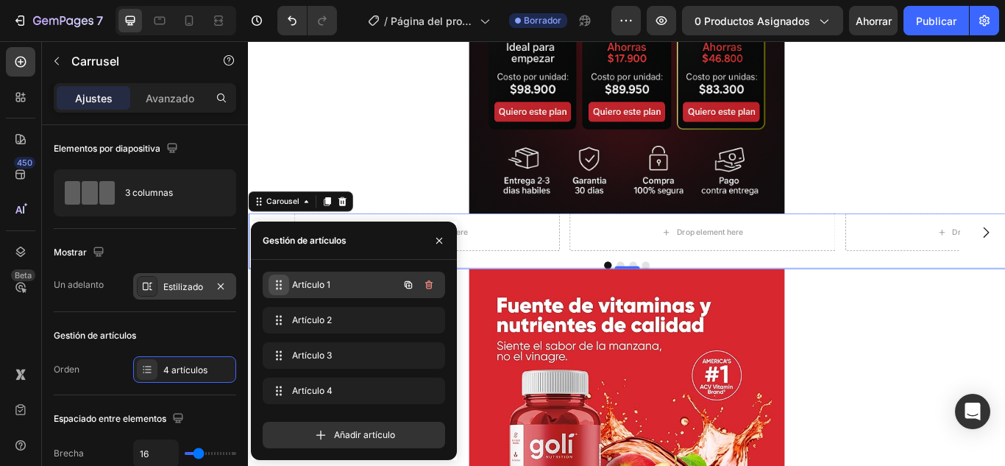
click at [282, 290] on icon at bounding box center [279, 285] width 12 height 12
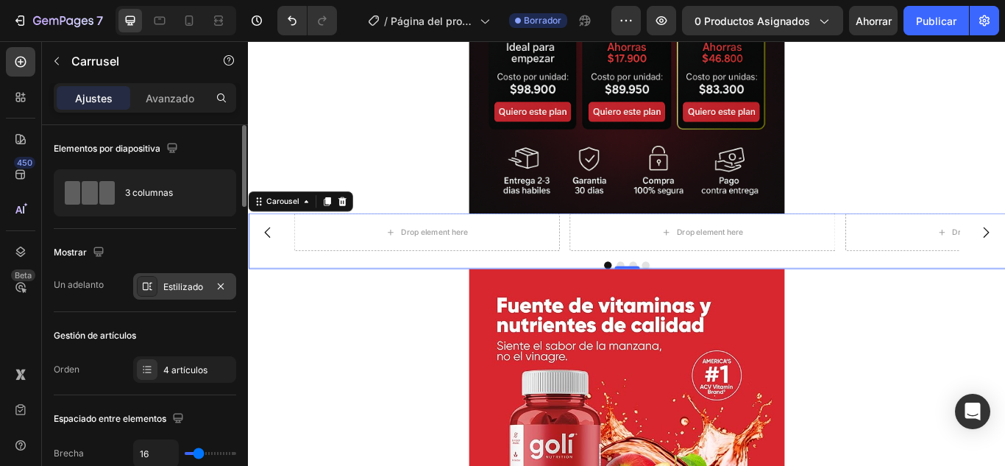
click at [96, 363] on div "Orden 4 artículos" at bounding box center [145, 369] width 183 height 26
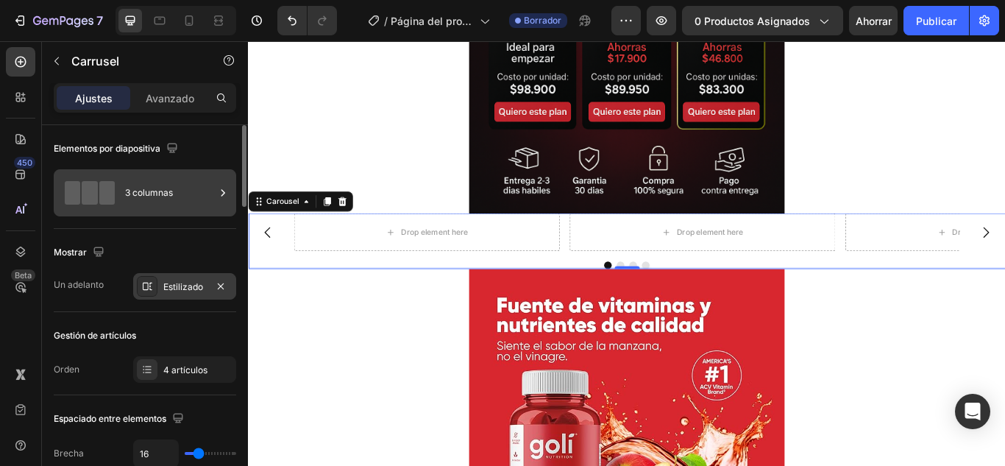
click at [71, 191] on span at bounding box center [72, 193] width 15 height 24
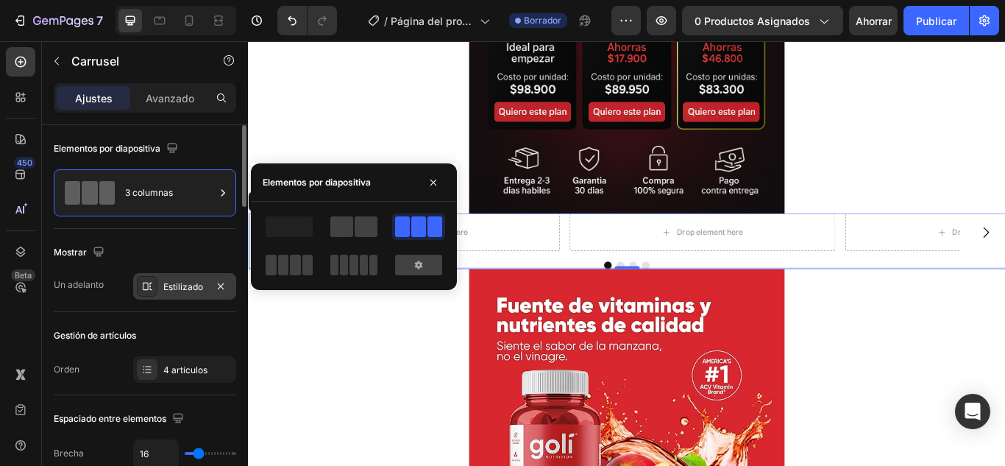
click at [77, 337] on font "Gestión de artículos" at bounding box center [95, 335] width 82 height 11
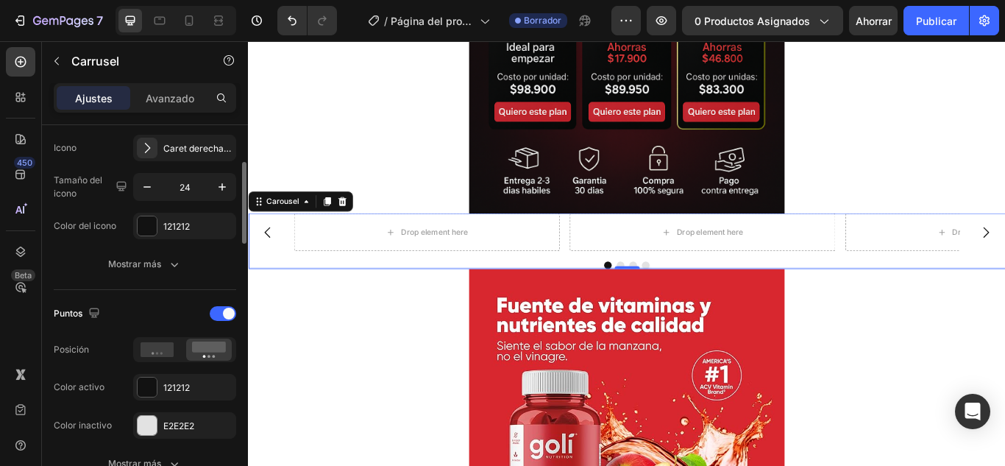
scroll to position [515, 0]
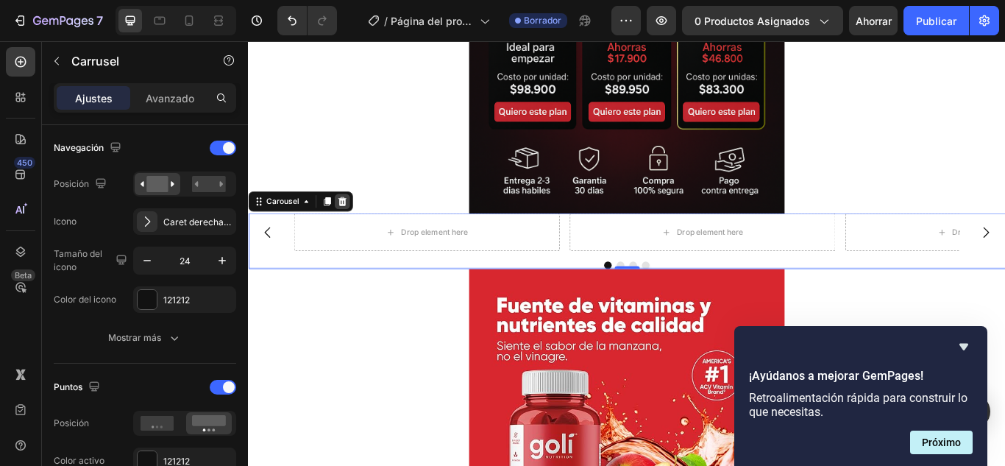
click at [364, 233] on div at bounding box center [358, 228] width 18 height 18
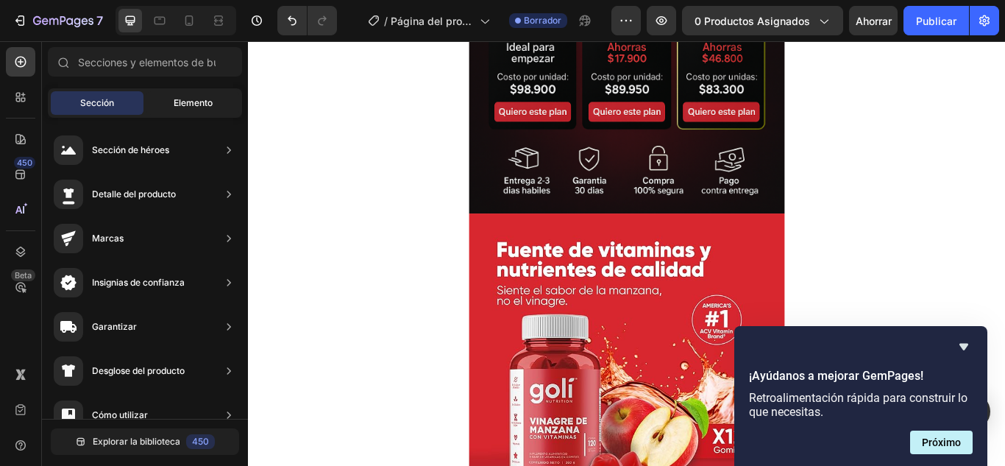
click at [175, 106] on font "Elemento" at bounding box center [193, 102] width 39 height 11
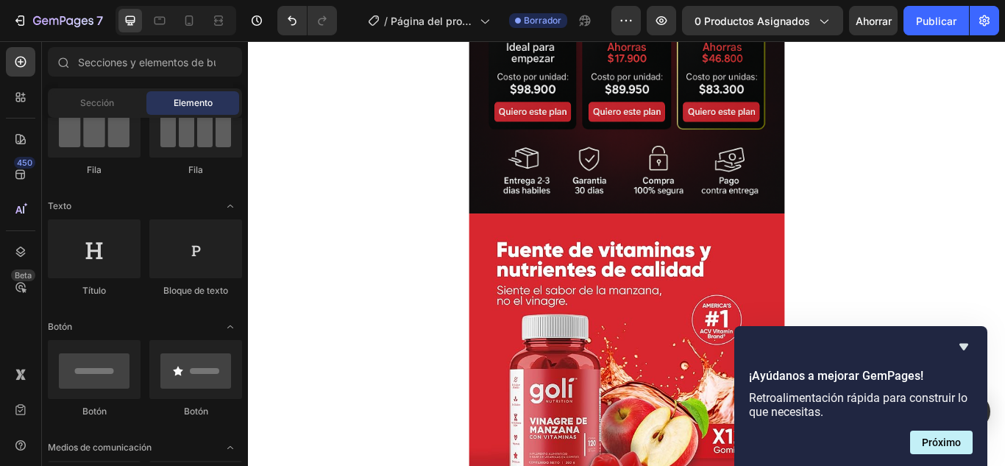
scroll to position [0, 0]
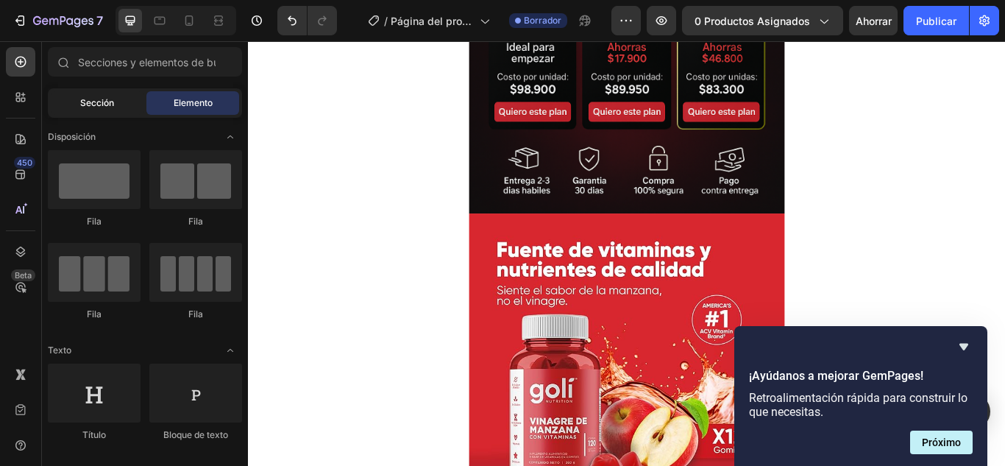
click at [72, 101] on div "Sección" at bounding box center [97, 103] width 93 height 24
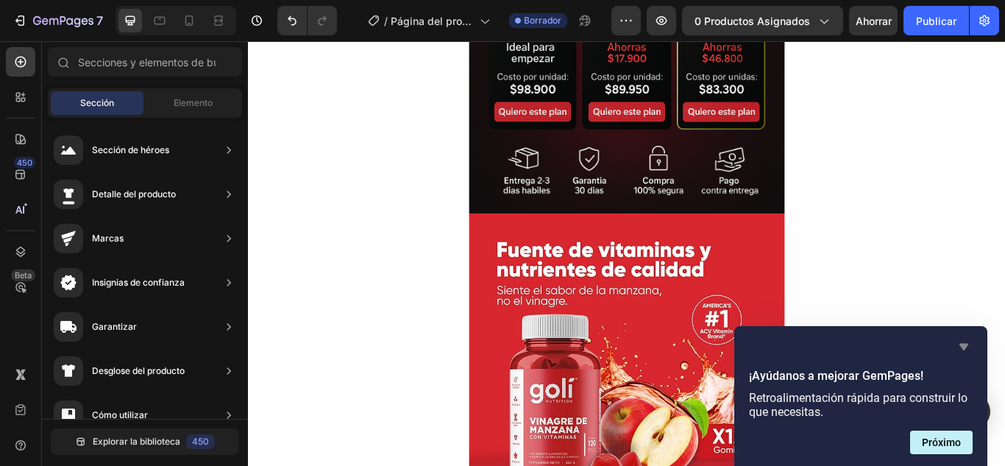
click at [966, 349] on icon "Ocultar encuesta" at bounding box center [964, 347] width 18 height 18
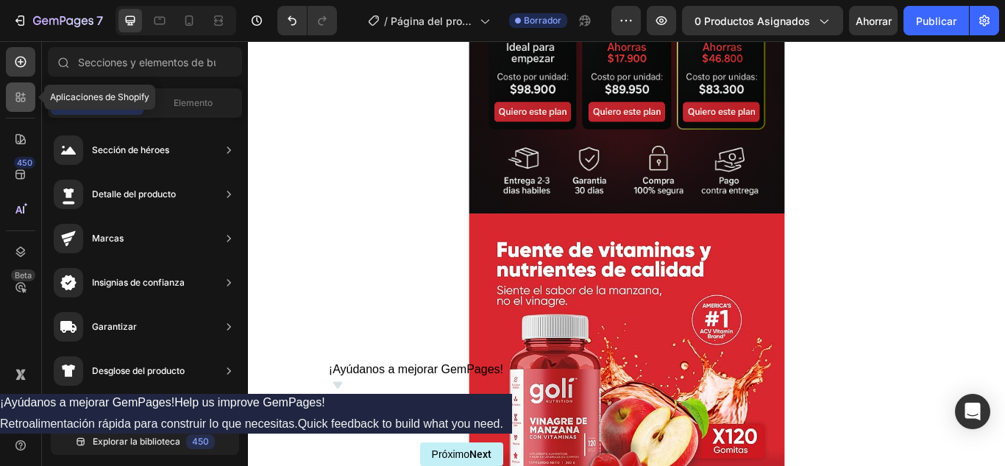
click at [22, 95] on icon at bounding box center [23, 95] width 4 height 4
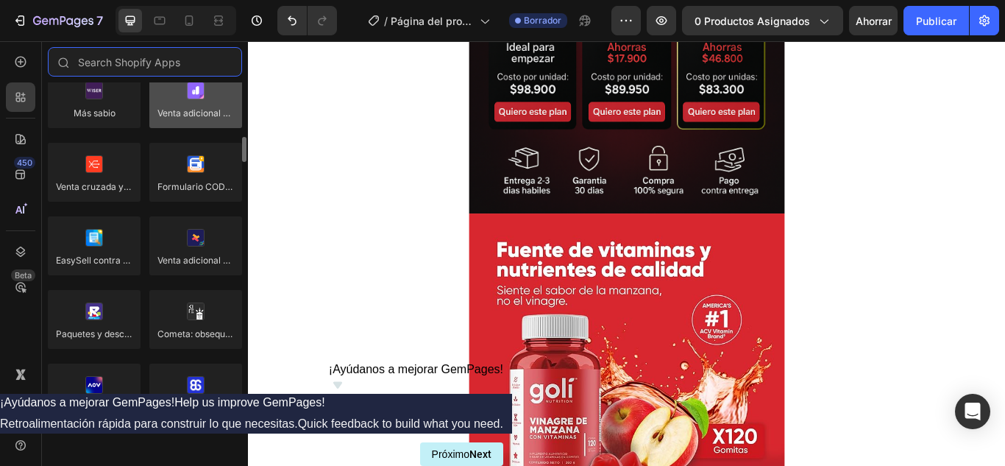
scroll to position [810, 0]
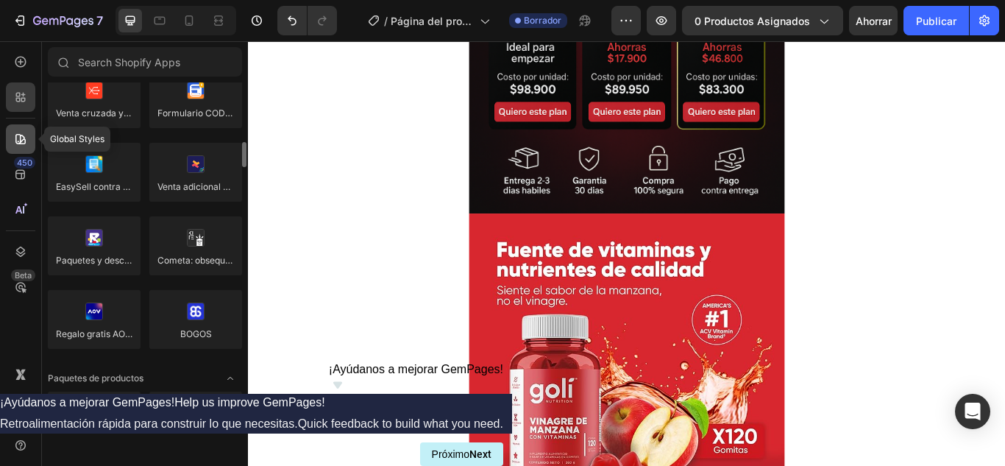
click at [24, 138] on icon at bounding box center [20, 139] width 10 height 10
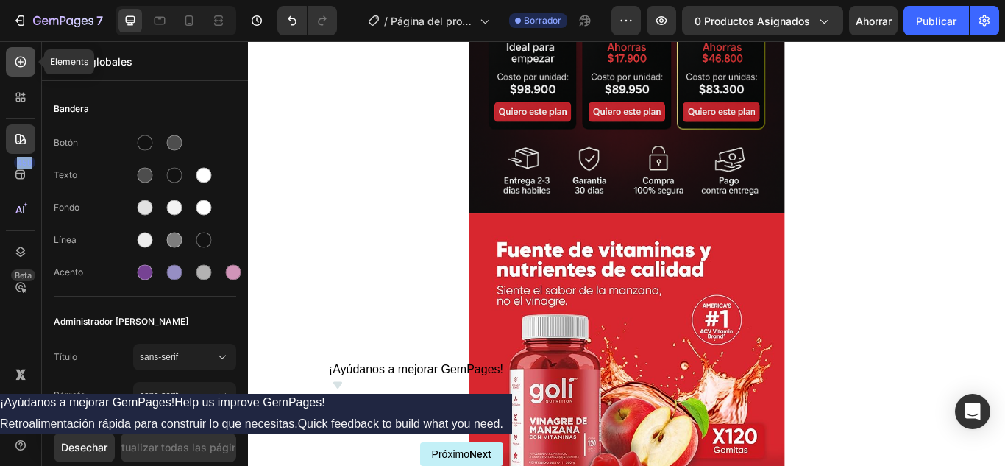
click at [21, 76] on div at bounding box center [20, 61] width 29 height 29
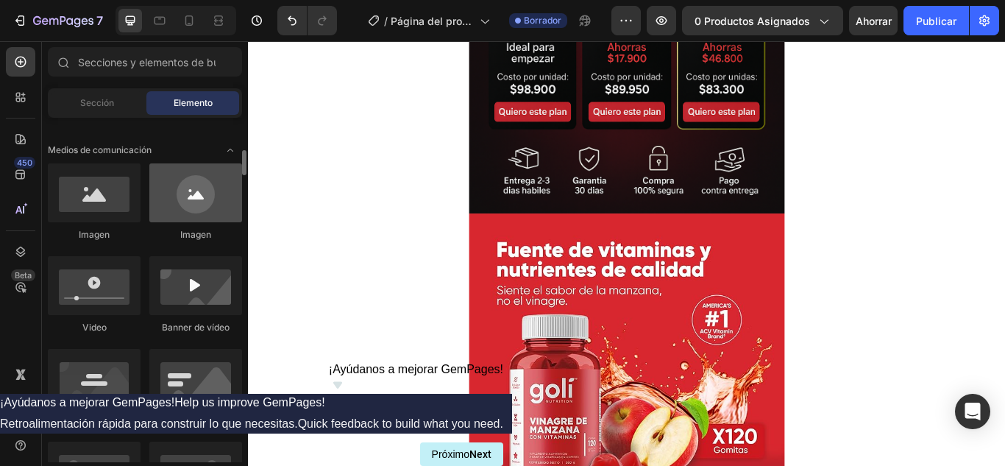
scroll to position [0, 0]
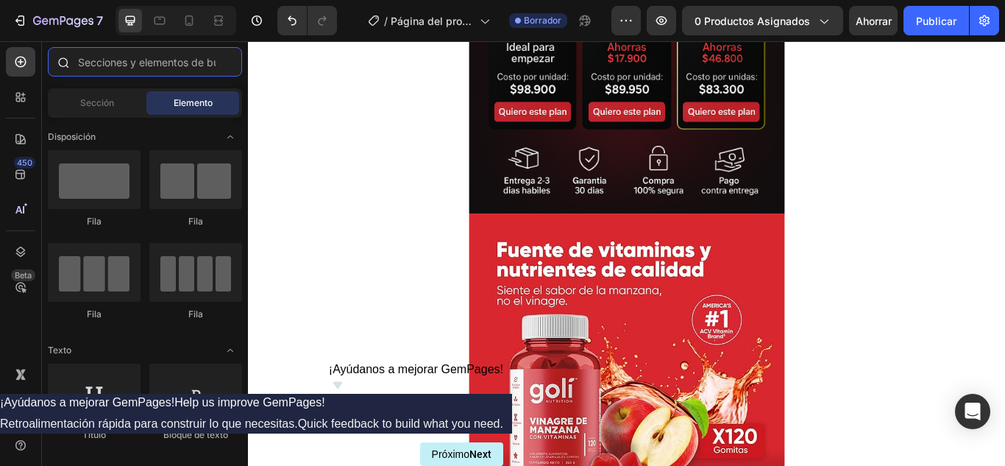
click at [110, 73] on input "text" at bounding box center [145, 61] width 194 height 29
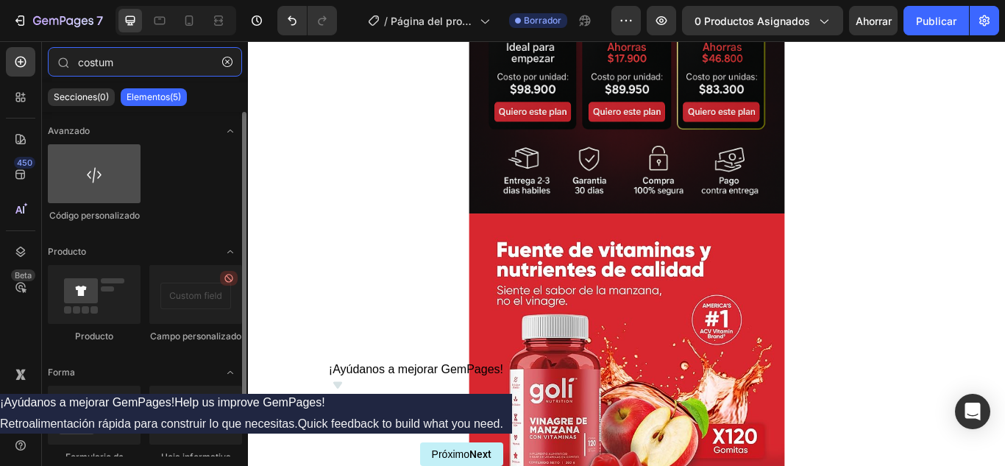
type input "costum"
click at [110, 192] on div at bounding box center [94, 173] width 93 height 59
click at [89, 180] on div at bounding box center [94, 173] width 93 height 59
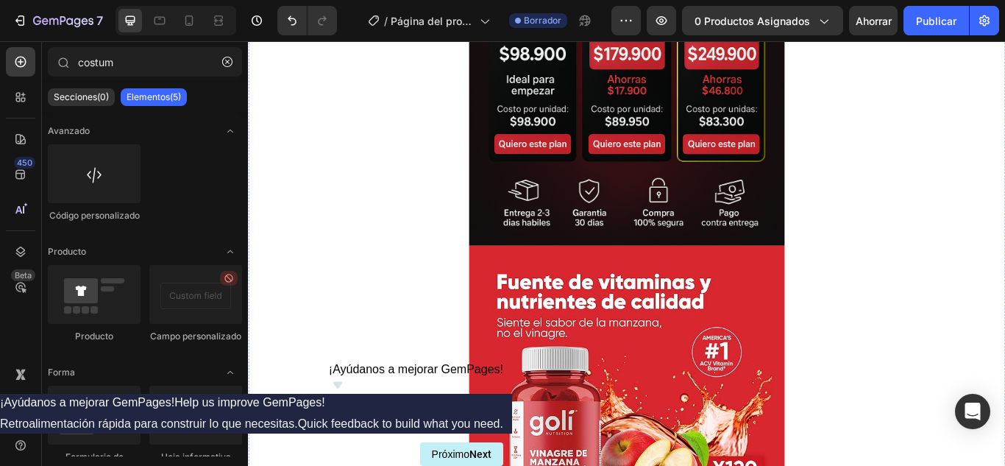
scroll to position [1303, 0]
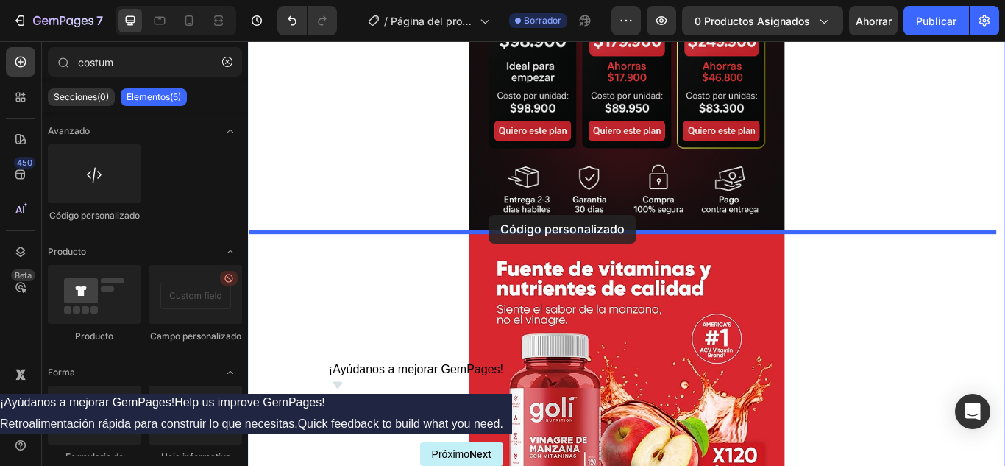
drag, startPoint x: 334, startPoint y: 231, endPoint x: 528, endPoint y: 244, distance: 194.7
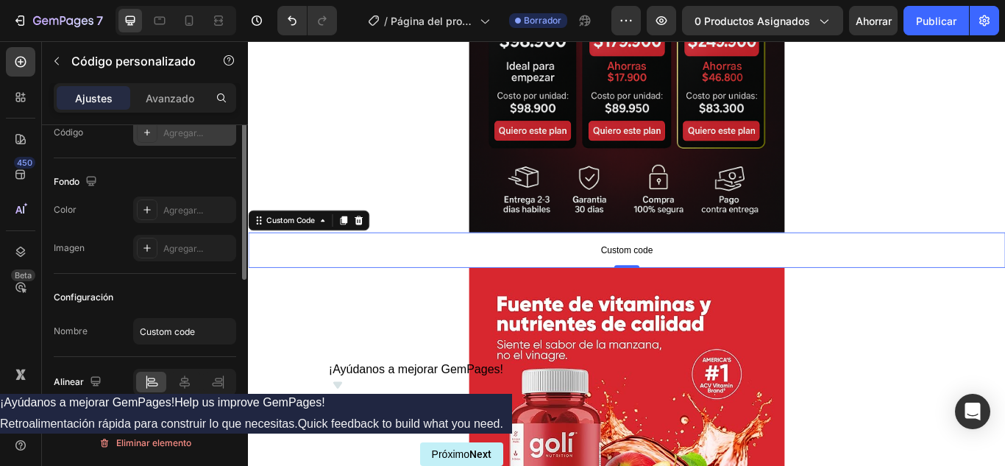
scroll to position [0, 0]
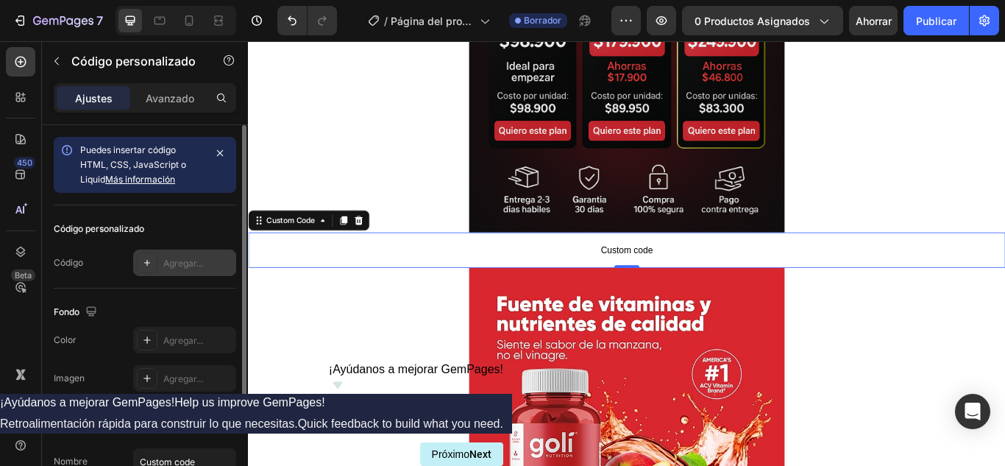
click at [144, 267] on icon at bounding box center [147, 263] width 12 height 12
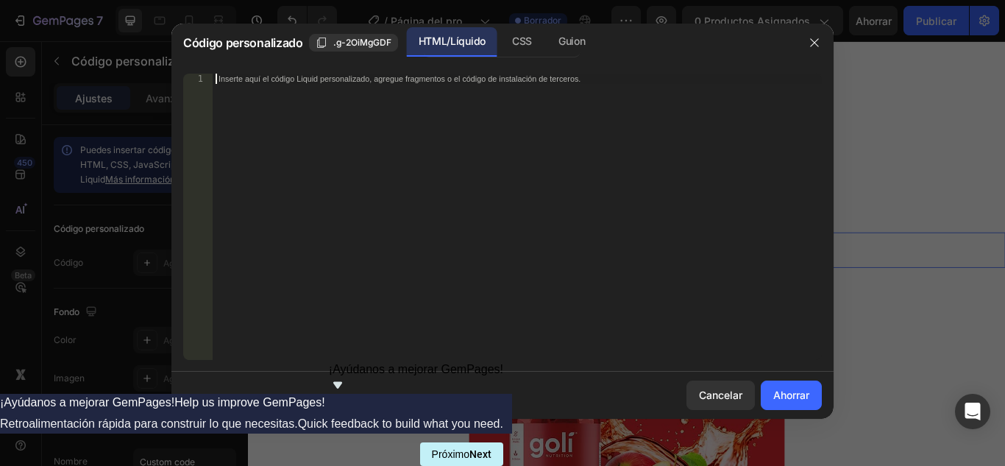
click at [277, 124] on div "Inserte aquí el código Liquid personalizado, agregue fragmentos o el código de …" at bounding box center [517, 227] width 609 height 307
paste textarea "</script>"
type textarea "</script>"
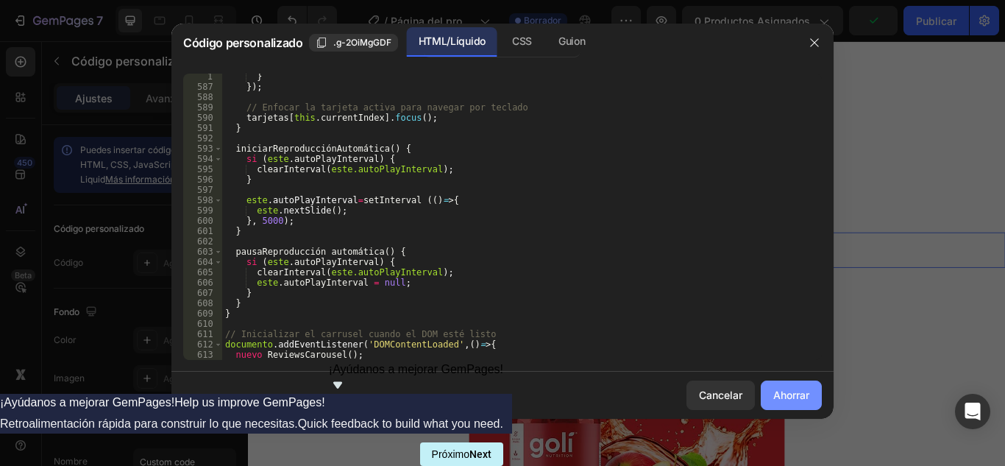
click at [807, 405] on button "Ahorrar" at bounding box center [791, 395] width 61 height 29
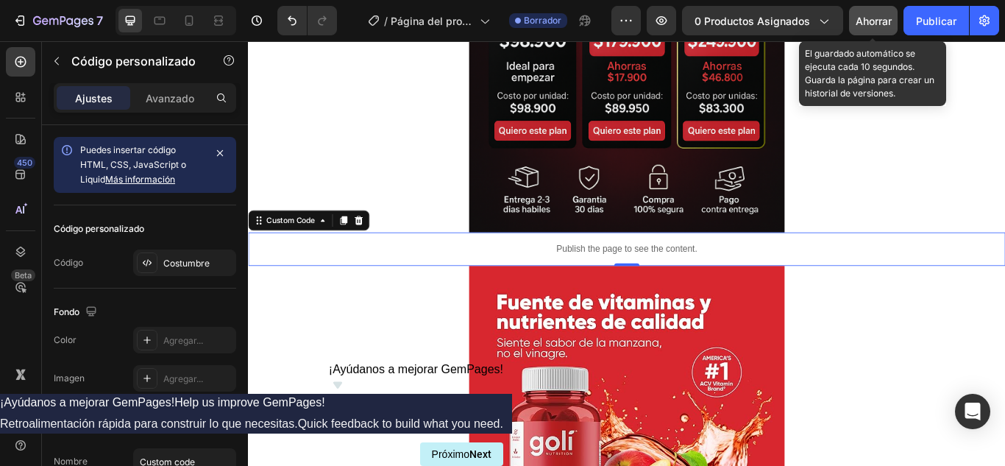
click at [887, 16] on font "Ahorrar" at bounding box center [874, 21] width 36 height 13
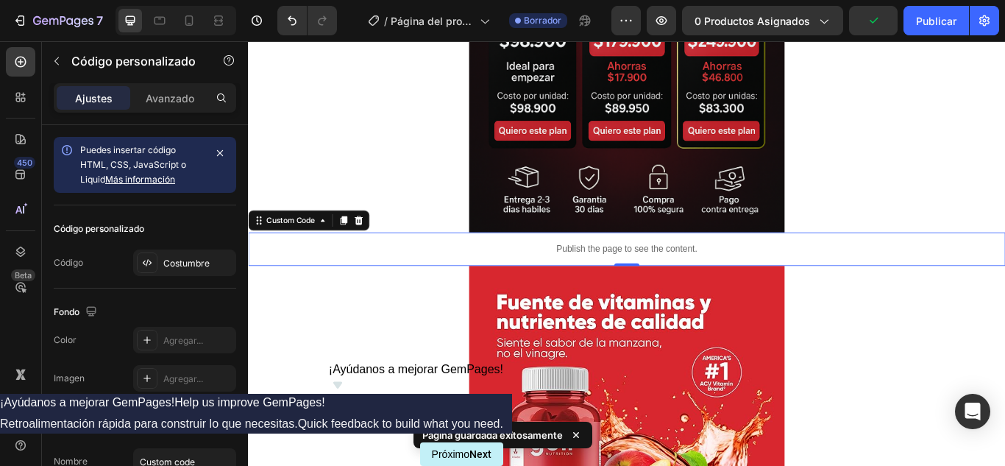
click at [621, 277] on p "Publish the page to see the content." at bounding box center [689, 283] width 883 height 15
click at [194, 260] on font "Costumbre" at bounding box center [186, 263] width 46 height 11
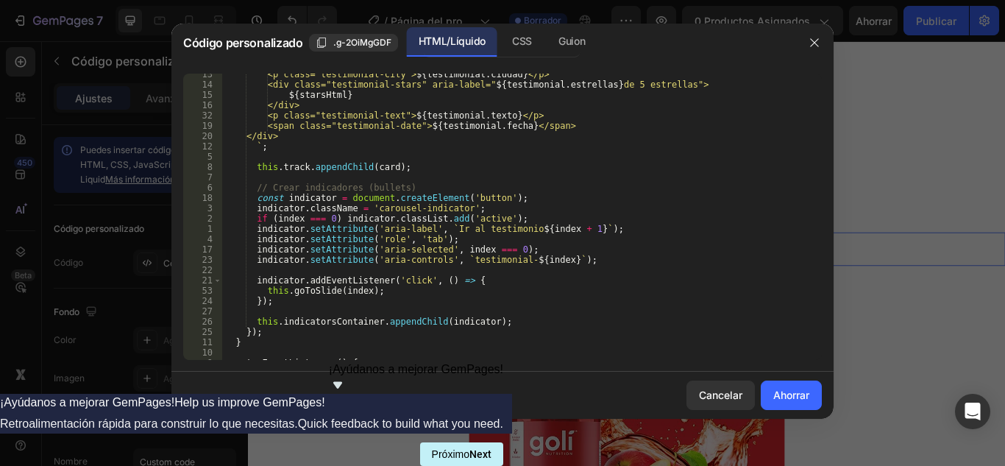
scroll to position [4549, 0]
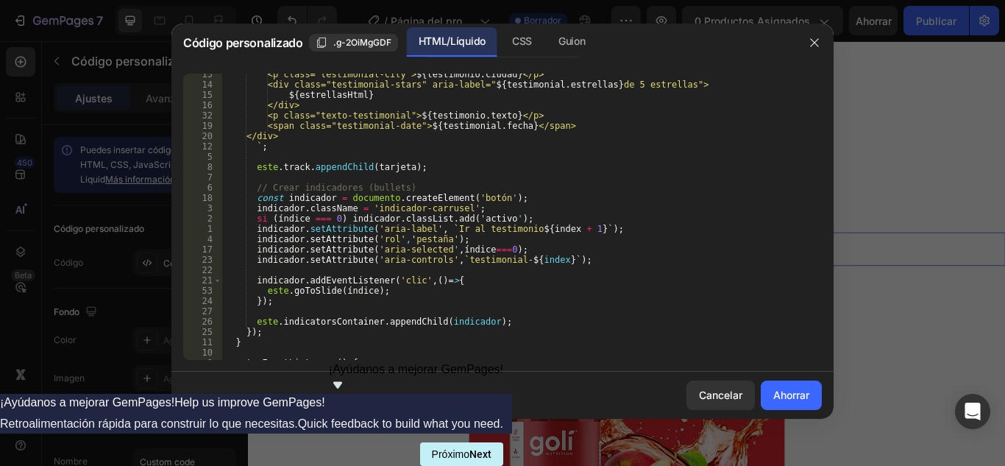
click at [119, 149] on div at bounding box center [502, 233] width 1005 height 466
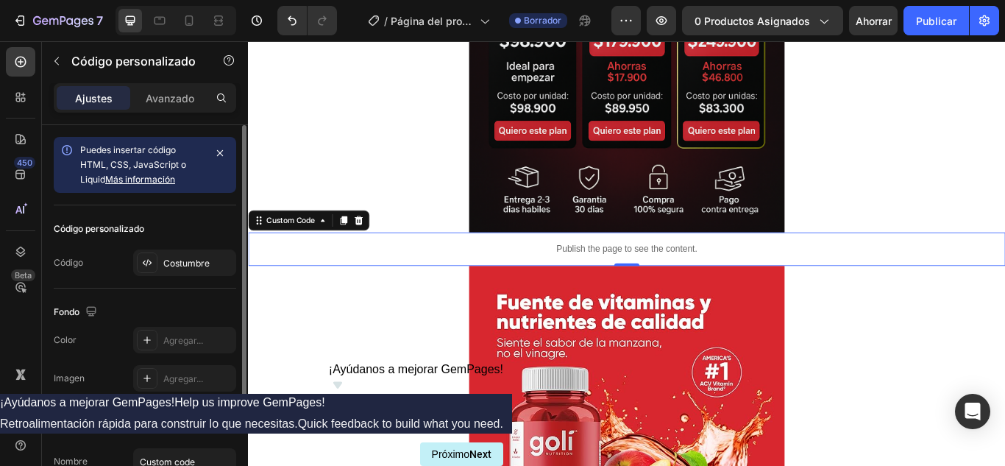
click at [129, 183] on font "Más información" at bounding box center [140, 179] width 70 height 11
click at [152, 263] on icon at bounding box center [150, 263] width 3 height 4
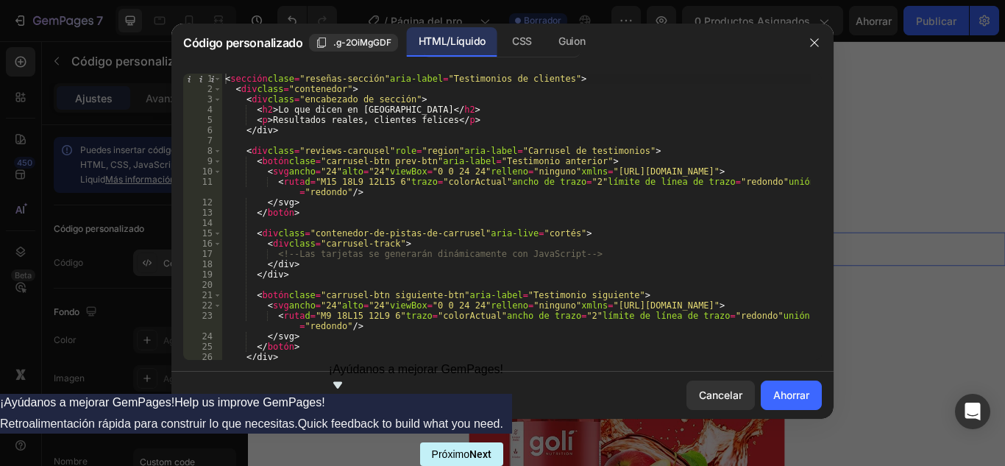
click at [152, 263] on div at bounding box center [502, 233] width 1005 height 466
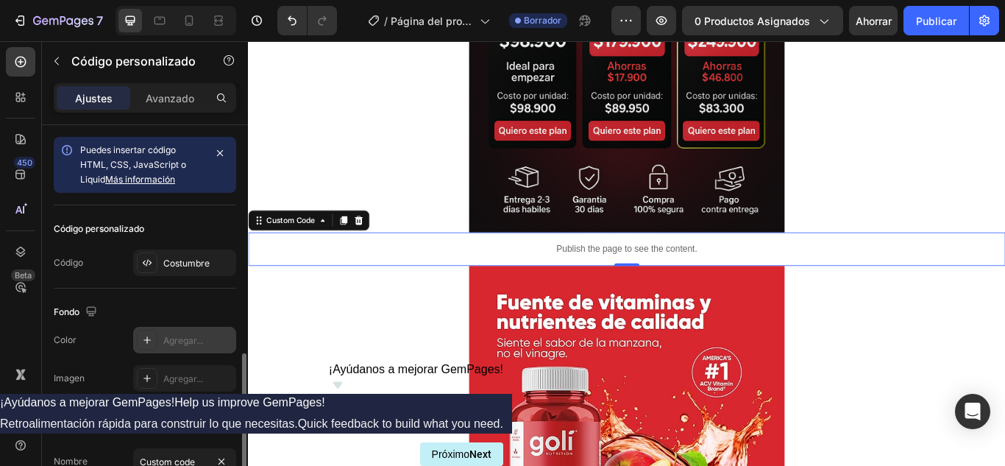
scroll to position [130, 0]
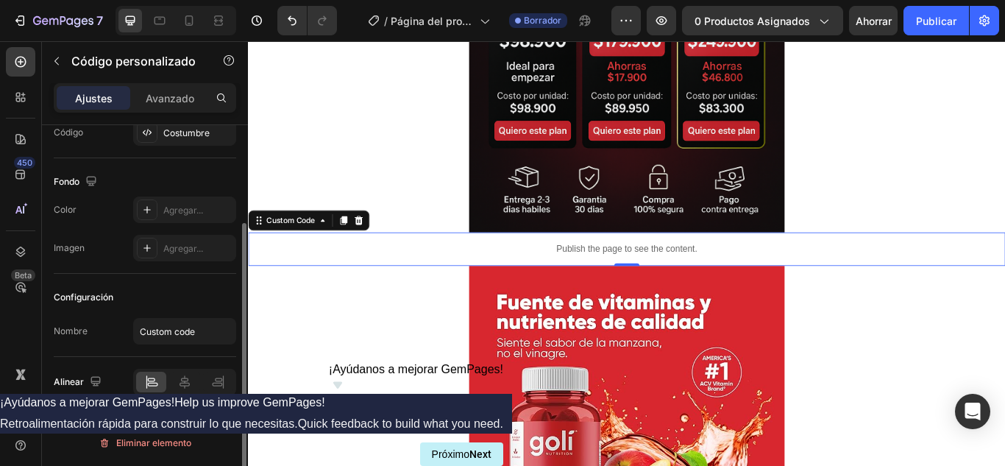
click at [191, 317] on div "Configuración Nombre Custom code" at bounding box center [145, 315] width 183 height 83
click at [194, 333] on input "Custom code" at bounding box center [184, 331] width 103 height 26
type input "lo que dice Colombia"
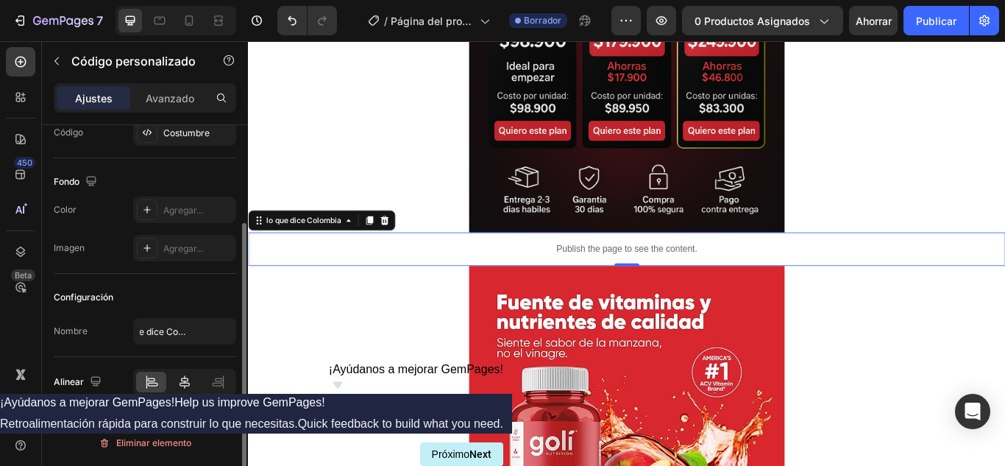
scroll to position [0, 0]
click at [178, 384] on icon at bounding box center [184, 382] width 15 height 15
click at [159, 216] on div "Agregar..." at bounding box center [184, 210] width 103 height 26
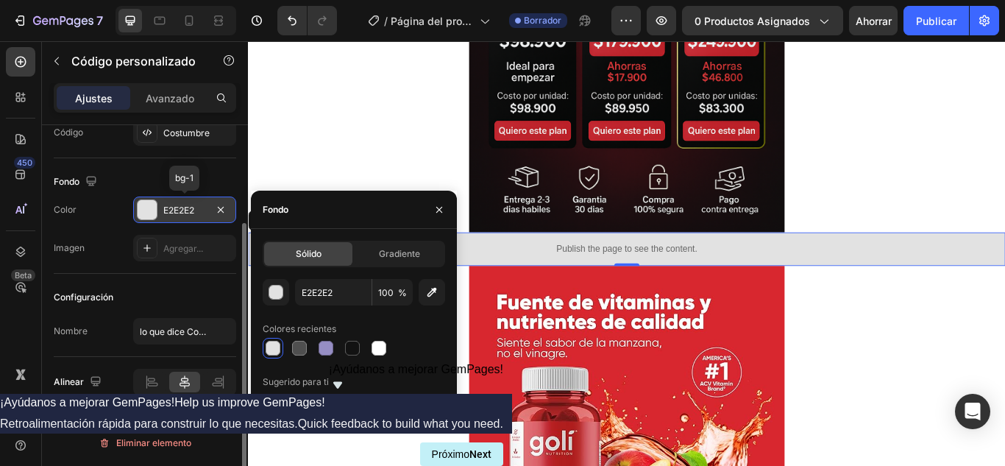
click at [159, 216] on div "E2E2E2" at bounding box center [184, 210] width 103 height 26
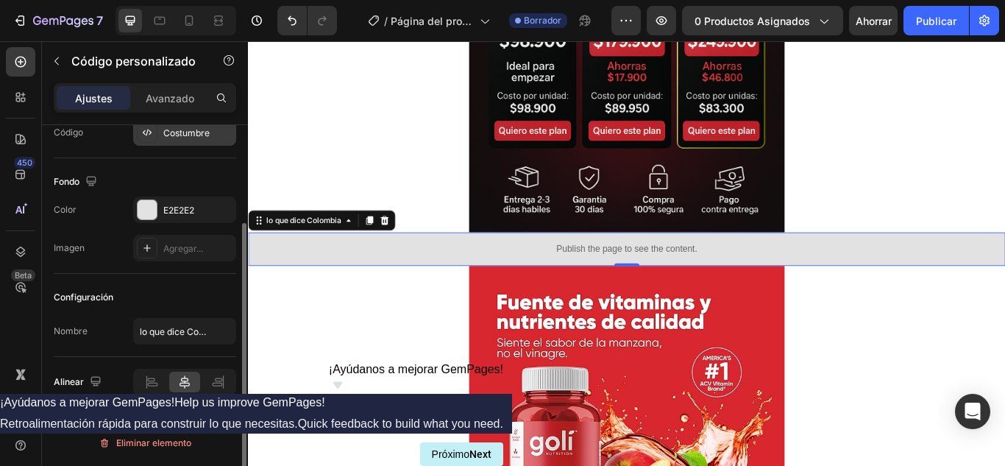
click at [203, 130] on font "Costumbre" at bounding box center [186, 132] width 46 height 11
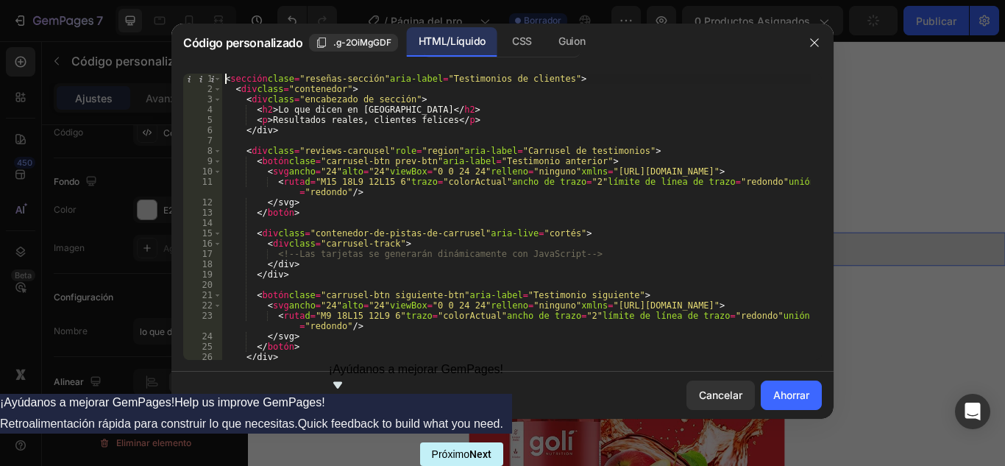
click at [453, 45] on font "HTML/Líquido" at bounding box center [452, 41] width 67 height 13
click at [793, 399] on font "Ahorrar" at bounding box center [792, 395] width 36 height 13
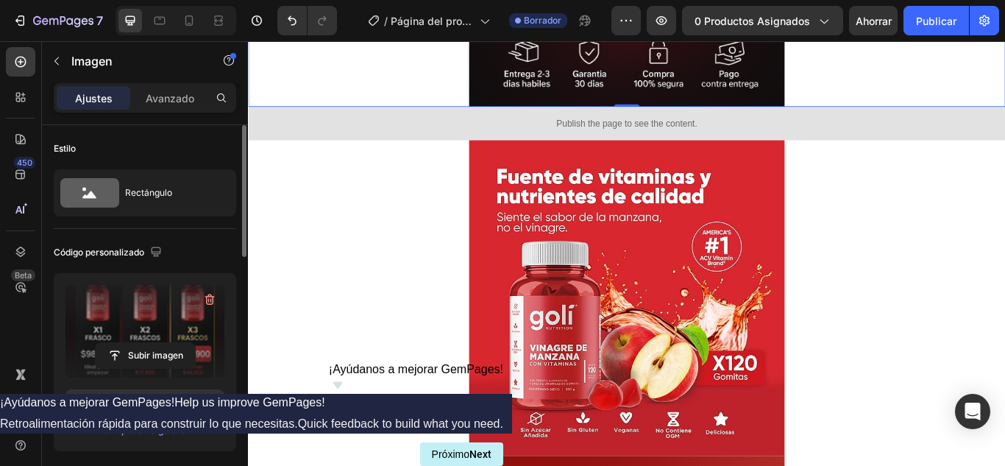
scroll to position [1450, 0]
click at [160, 317] on label at bounding box center [145, 331] width 159 height 93
click at [160, 343] on input "file" at bounding box center [145, 355] width 99 height 25
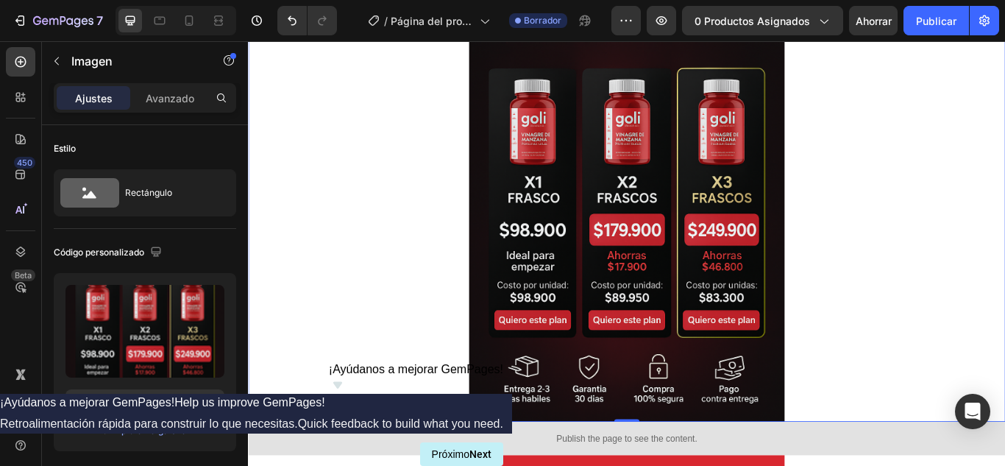
scroll to position [1229, 0]
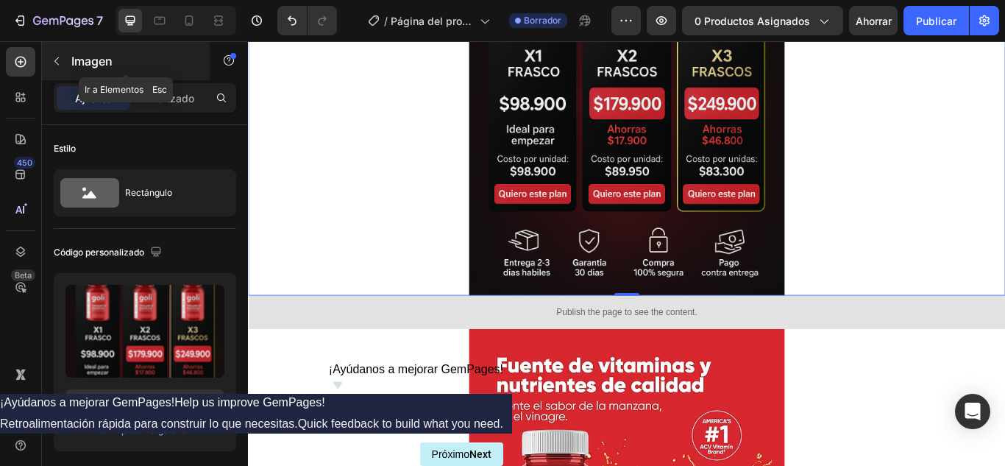
click at [75, 54] on font "Imagen" at bounding box center [91, 61] width 41 height 15
click at [0, 0] on div at bounding box center [0, 0] width 0 height 0
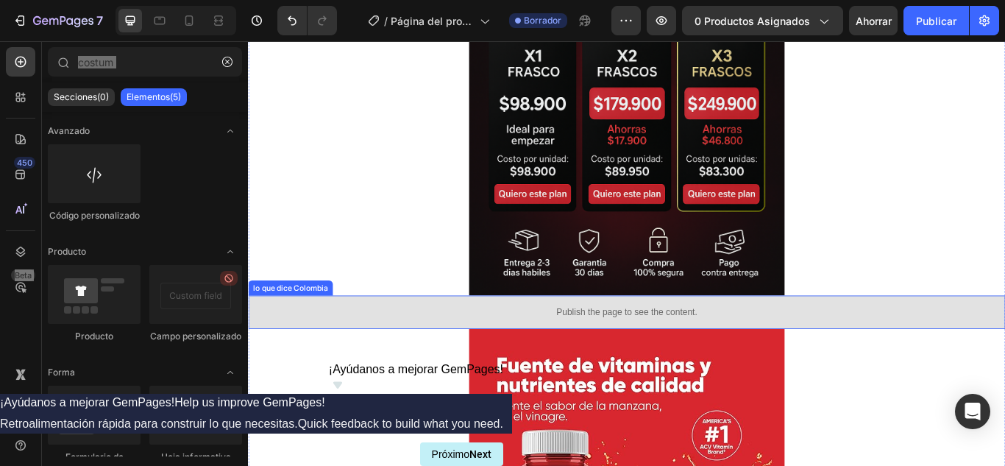
click at [694, 353] on p "Publish the page to see the content." at bounding box center [689, 357] width 883 height 15
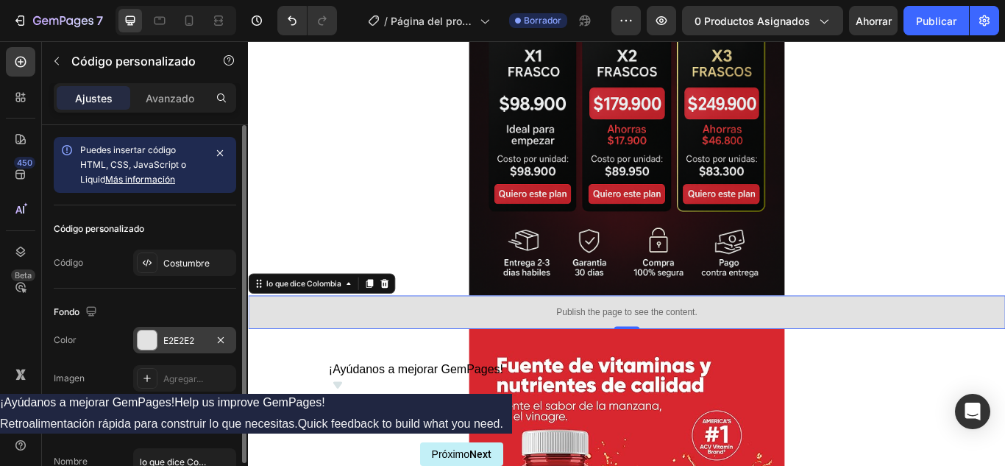
click at [150, 348] on div at bounding box center [147, 339] width 19 height 19
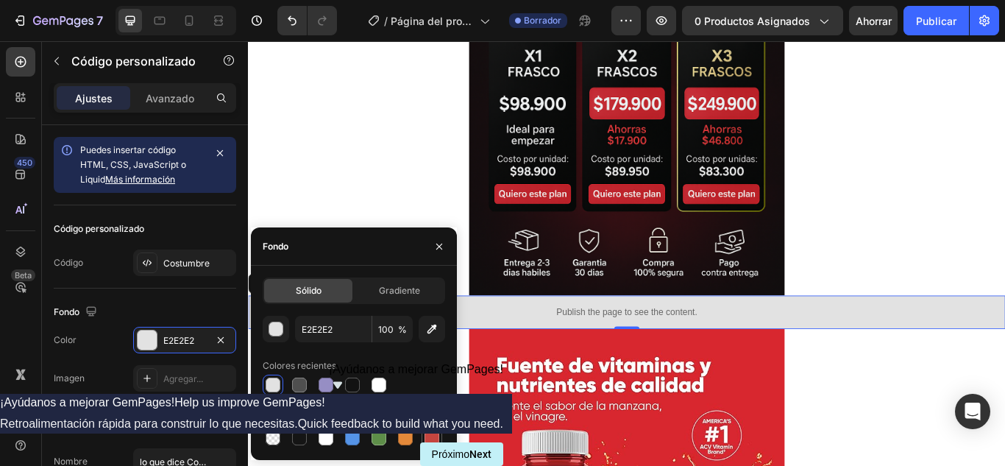
click at [424, 434] on div at bounding box center [432, 438] width 18 height 18
type input "C5453F"
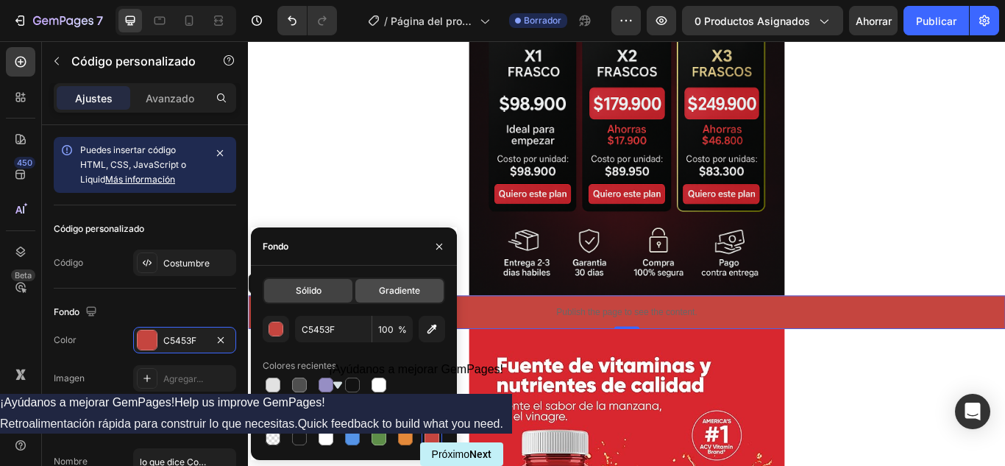
click at [372, 299] on div "Gradiente" at bounding box center [400, 291] width 88 height 24
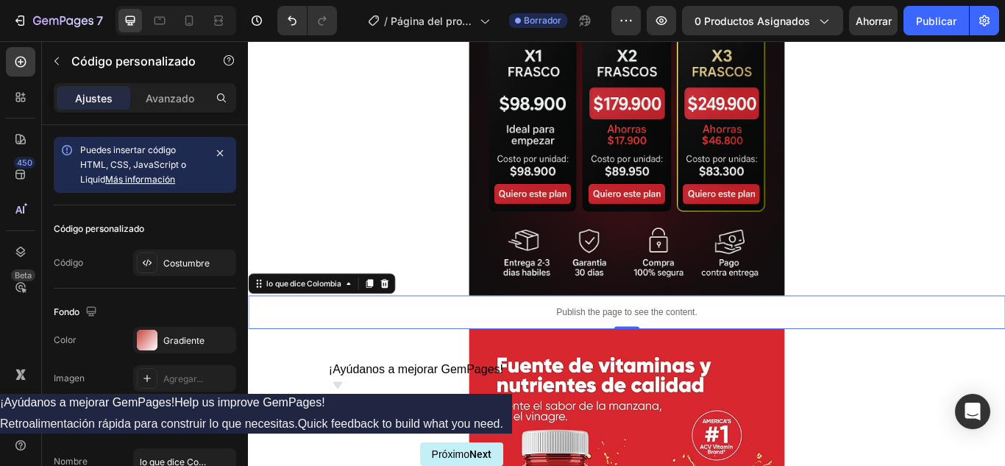
click at [634, 358] on p "Publish the page to see the content." at bounding box center [689, 357] width 883 height 15
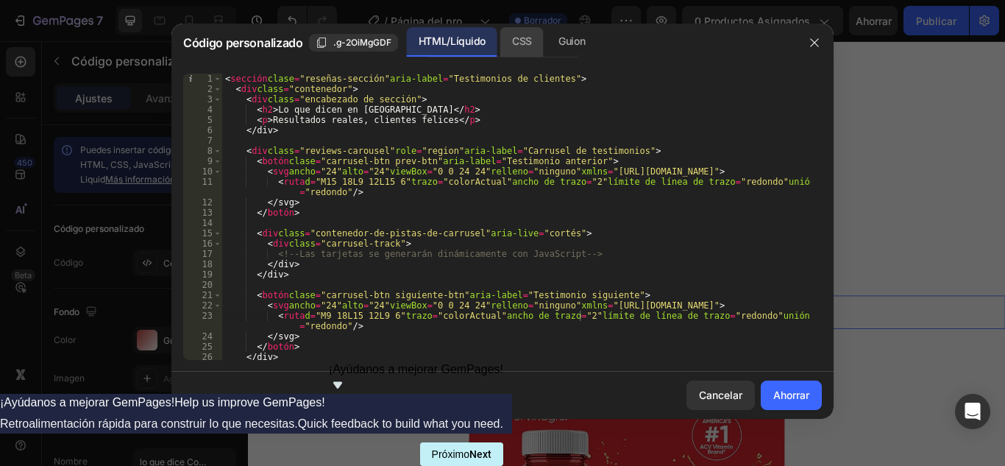
click at [527, 41] on font "CSS" at bounding box center [522, 41] width 20 height 13
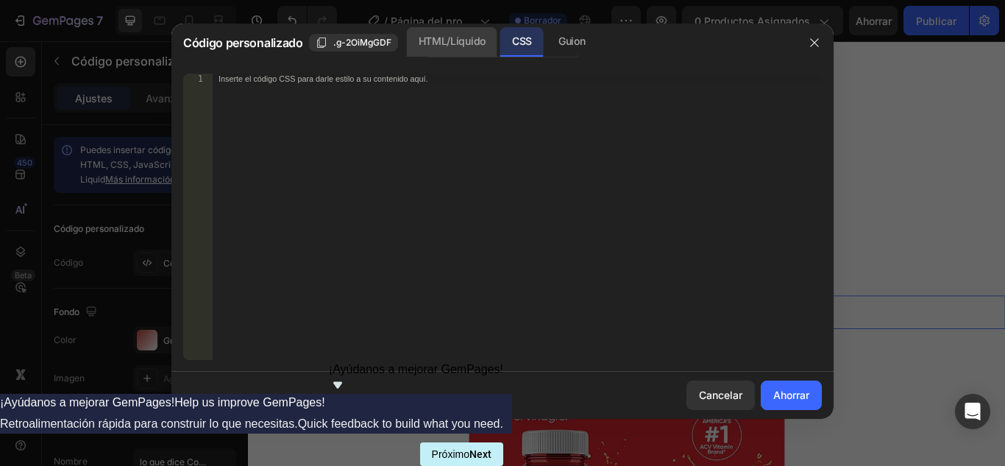
click at [478, 42] on font "HTML/Líquido" at bounding box center [452, 41] width 67 height 13
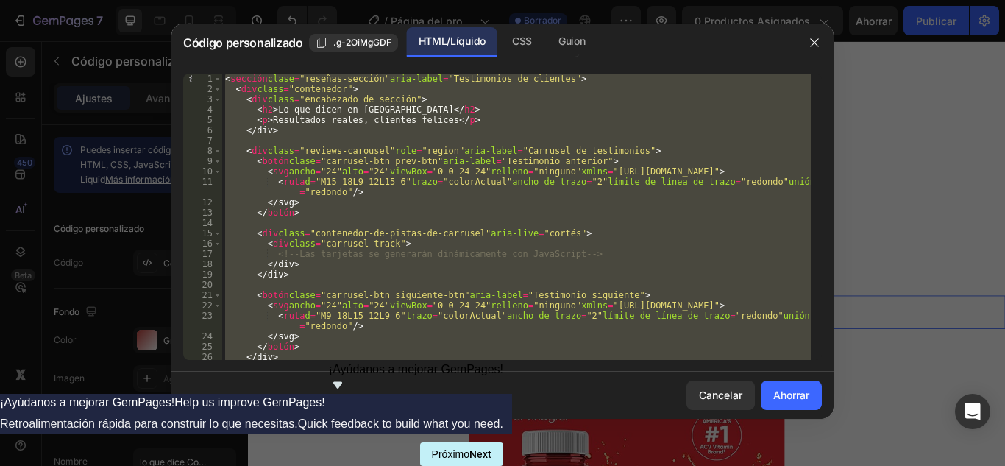
click at [893, 242] on div at bounding box center [502, 233] width 1005 height 466
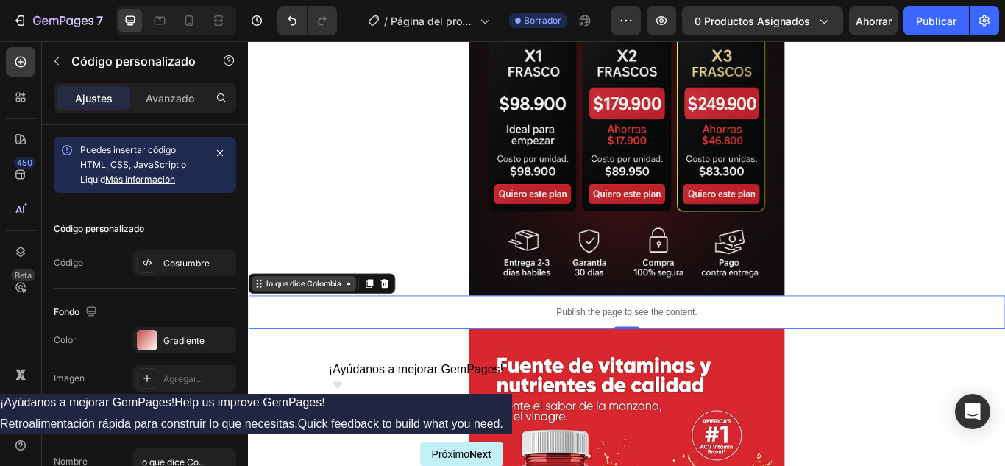
click at [360, 330] on div "lo que dice Colombia" at bounding box center [313, 324] width 122 height 18
click at [371, 327] on icon at bounding box center [365, 324] width 12 height 12
click at [254, 329] on div "lo que dice Colombia" at bounding box center [313, 324] width 122 height 18
click at [625, 21] on icon "button" at bounding box center [626, 20] width 15 height 15
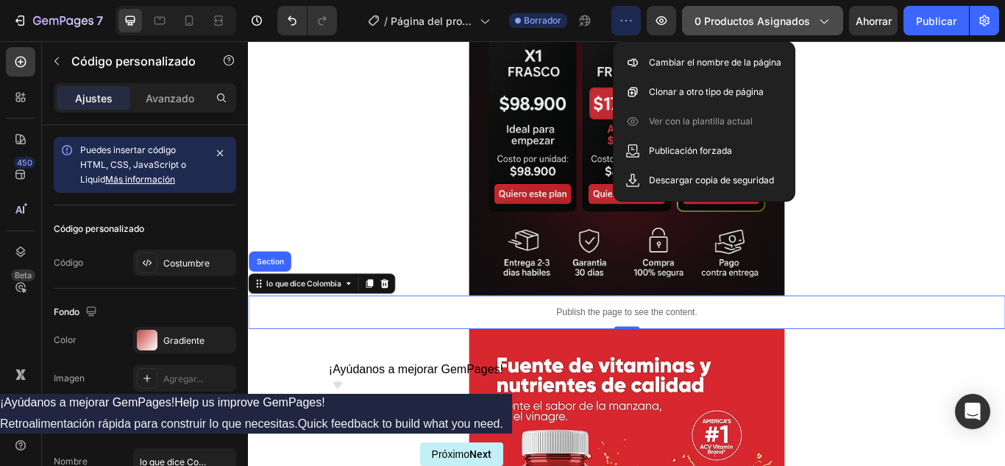
click at [782, 21] on font "0 productos asignados" at bounding box center [753, 21] width 116 height 13
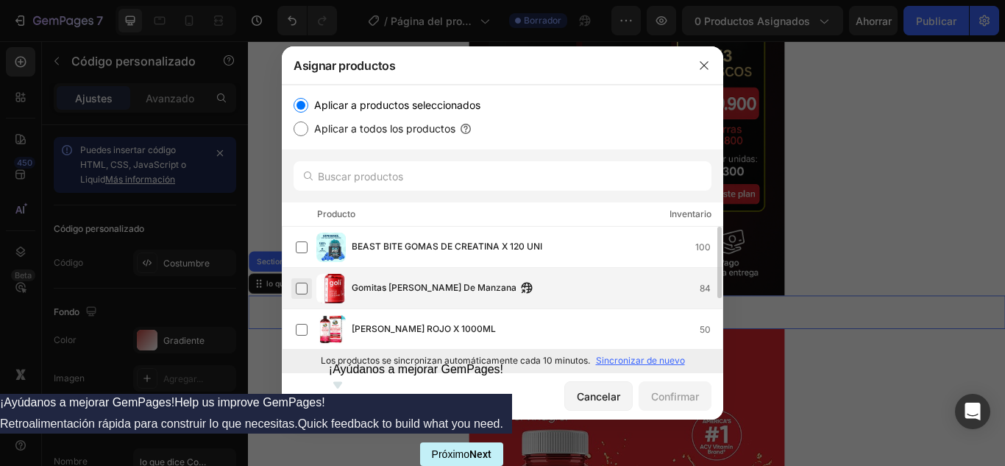
click at [308, 292] on label at bounding box center [302, 289] width 12 height 12
click at [636, 401] on div "Cancelar Confirmar" at bounding box center [503, 395] width 442 height 47
click at [644, 399] on button "Confirmar" at bounding box center [675, 395] width 73 height 29
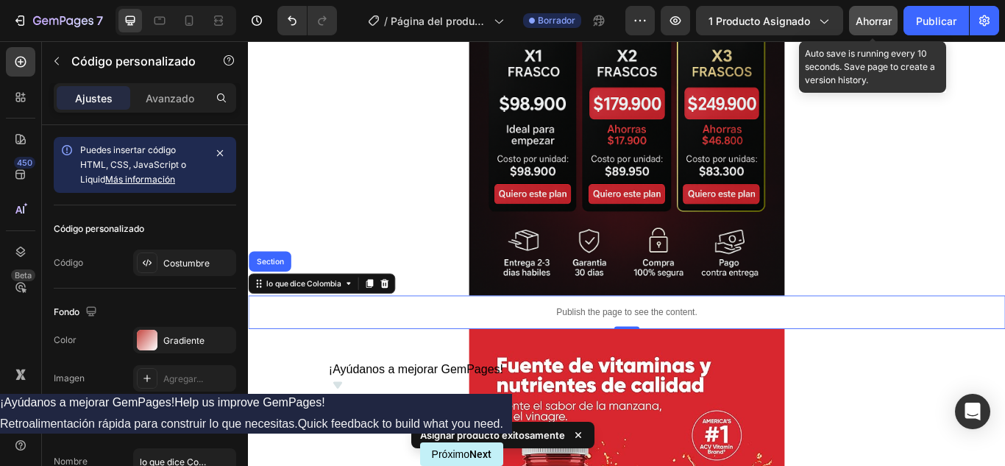
click at [869, 16] on font "Ahorrar" at bounding box center [874, 21] width 36 height 13
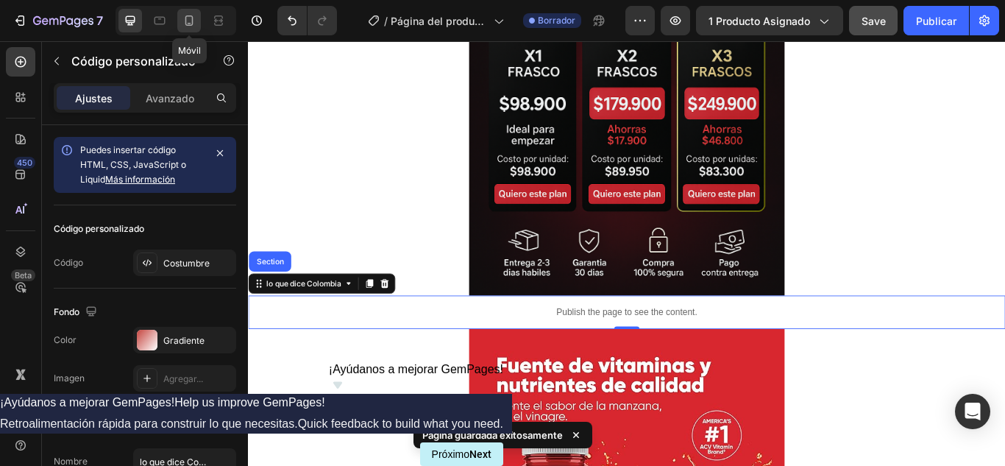
click at [191, 14] on icon at bounding box center [189, 20] width 15 height 15
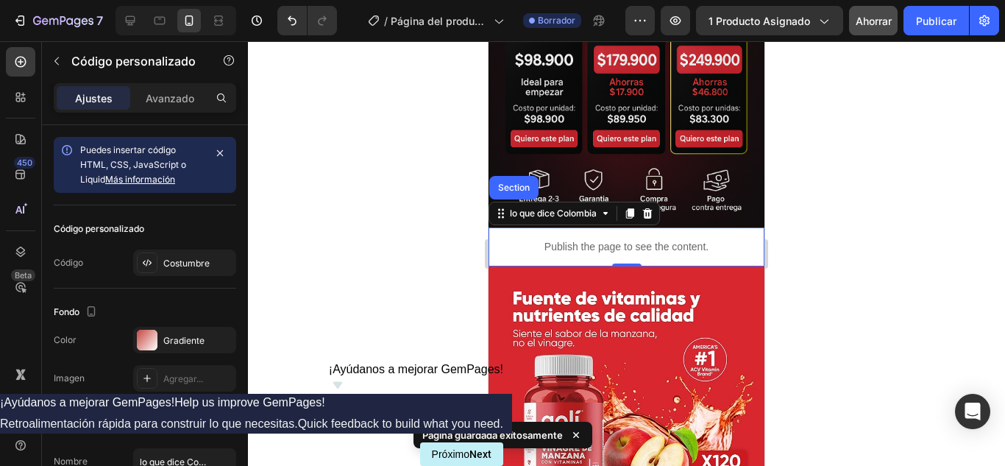
scroll to position [1062, 0]
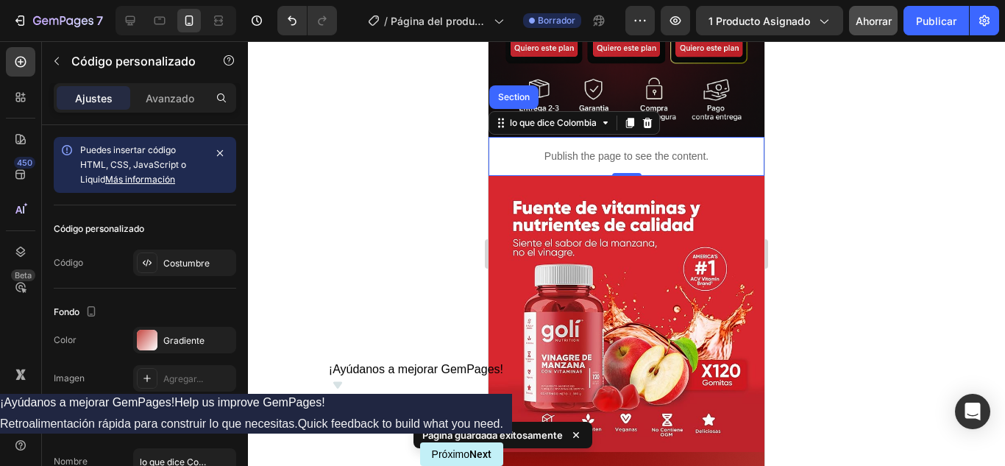
click at [581, 137] on div "Publish the page to see the content." at bounding box center [627, 156] width 276 height 39
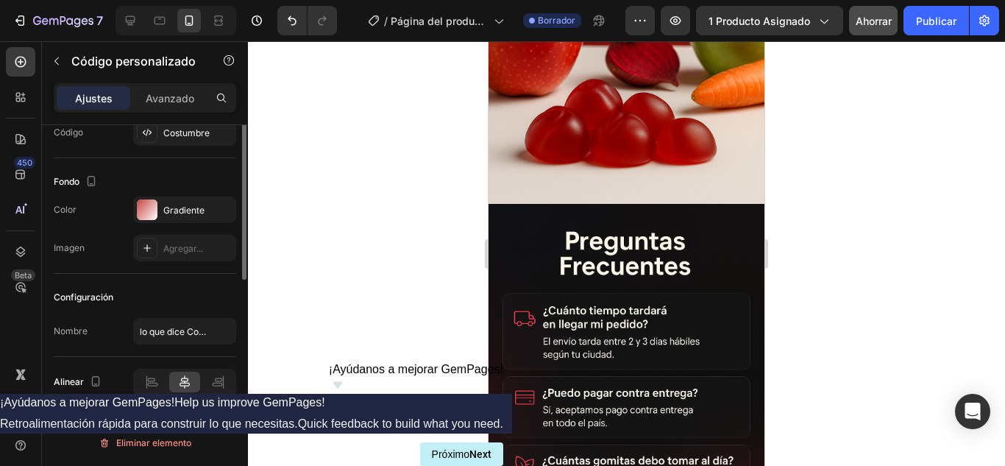
scroll to position [0, 0]
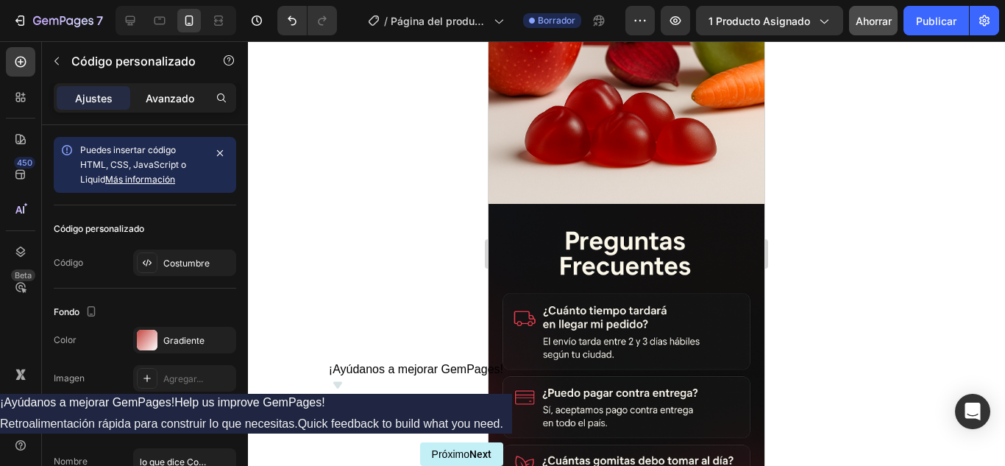
click at [188, 102] on font "Avanzado" at bounding box center [170, 98] width 49 height 13
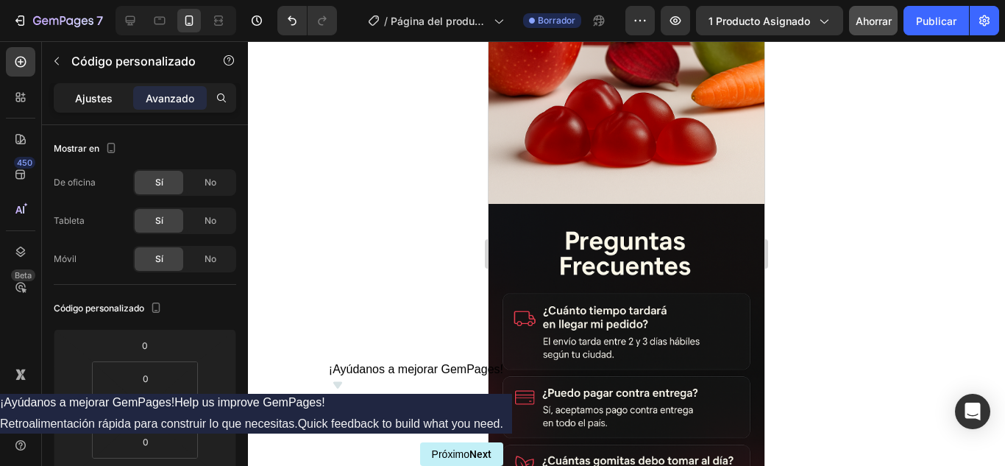
click at [72, 95] on div "Ajustes" at bounding box center [94, 98] width 74 height 24
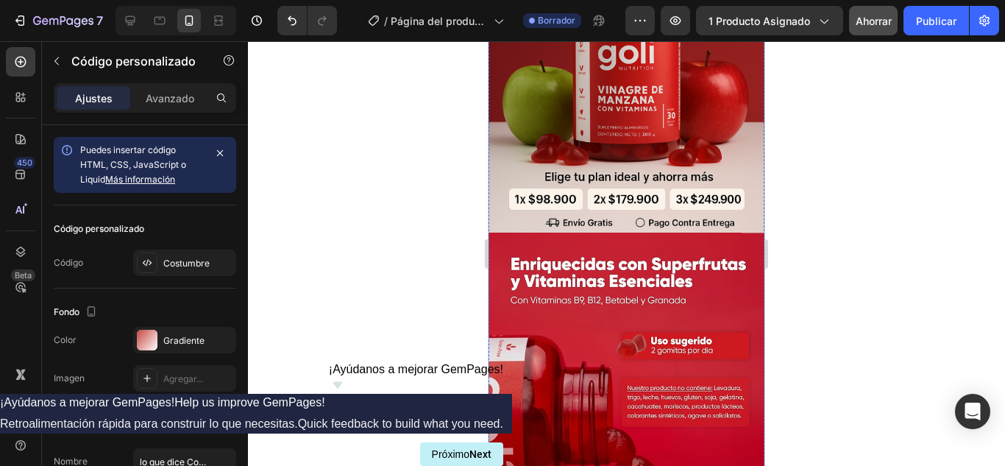
scroll to position [442, 0]
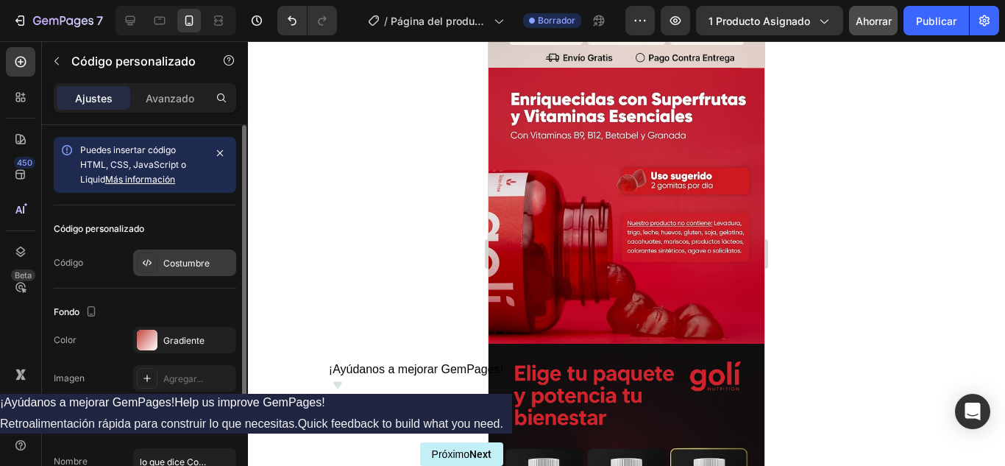
click at [149, 269] on div at bounding box center [147, 262] width 21 height 21
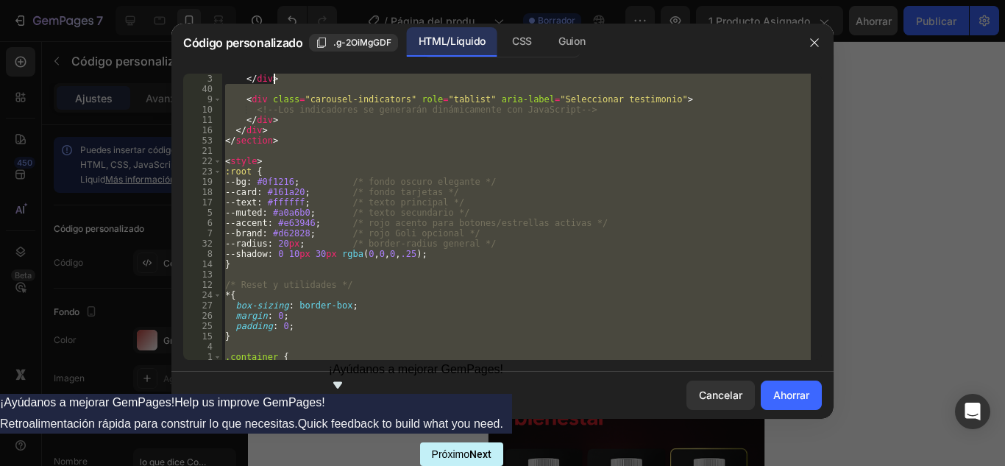
scroll to position [0, 0]
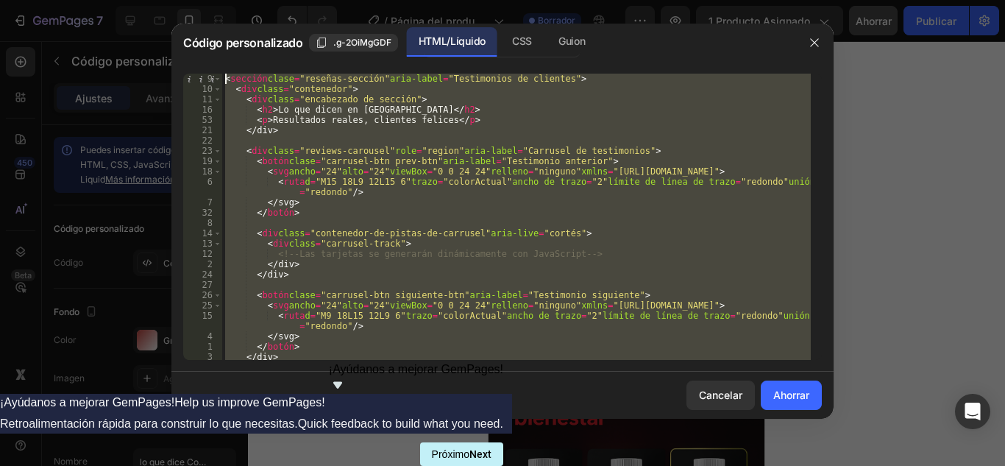
drag, startPoint x: 303, startPoint y: 355, endPoint x: 276, endPoint y: -6, distance: 361.6
click at [276, 0] on html "7 / Página del producto - 26 de septiembre, 10:24:05 Borrador Avance 1 producto…" at bounding box center [502, 0] width 1005 height 0
type textarea "<section class="reviews-section" aria-label="Testimonios de clientes"> <div cla…"
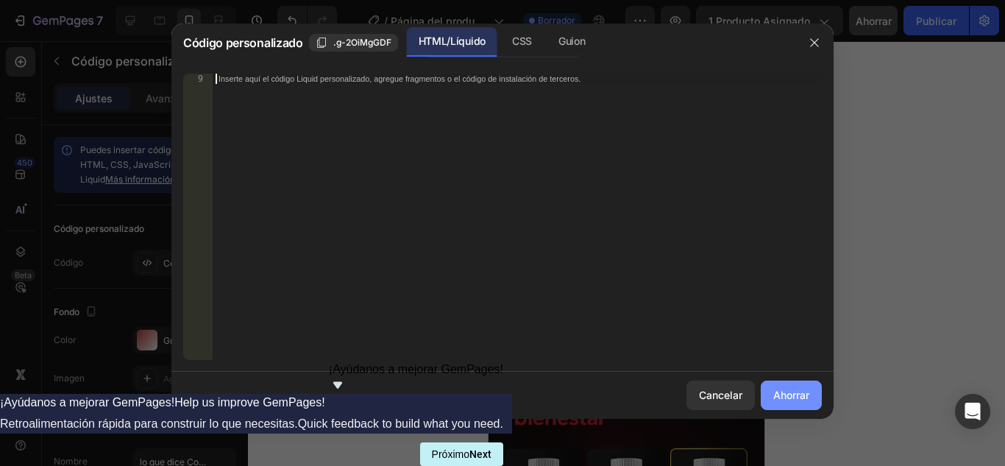
click at [801, 406] on button "Ahorrar" at bounding box center [791, 395] width 61 height 29
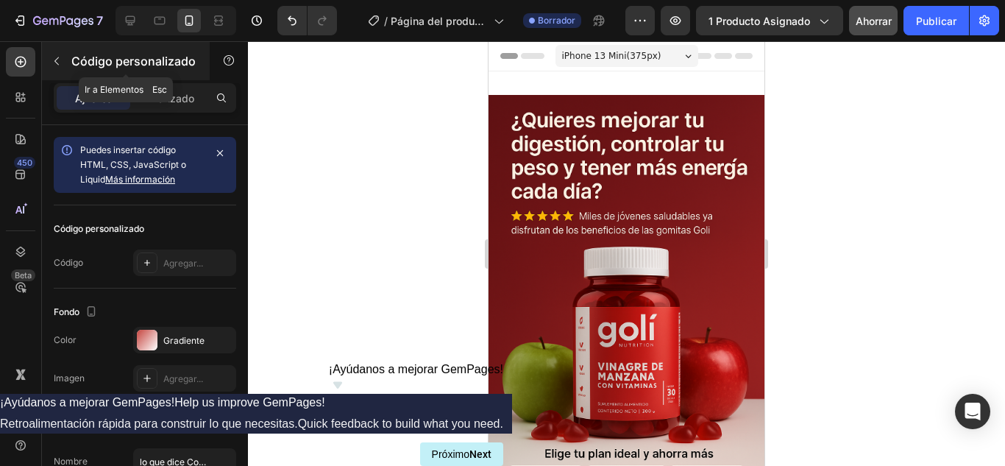
click at [58, 60] on icon "button" at bounding box center [57, 61] width 12 height 12
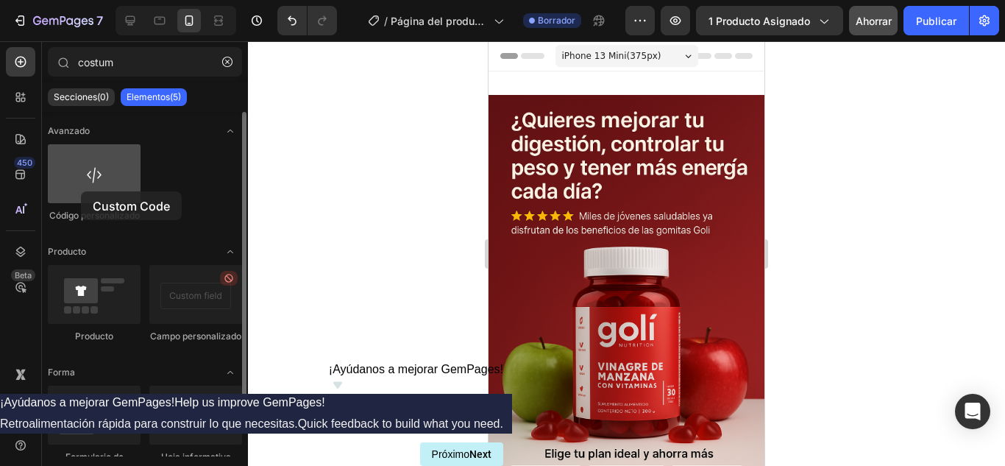
click at [81, 191] on div at bounding box center [94, 173] width 93 height 59
click at [79, 194] on div at bounding box center [94, 173] width 93 height 59
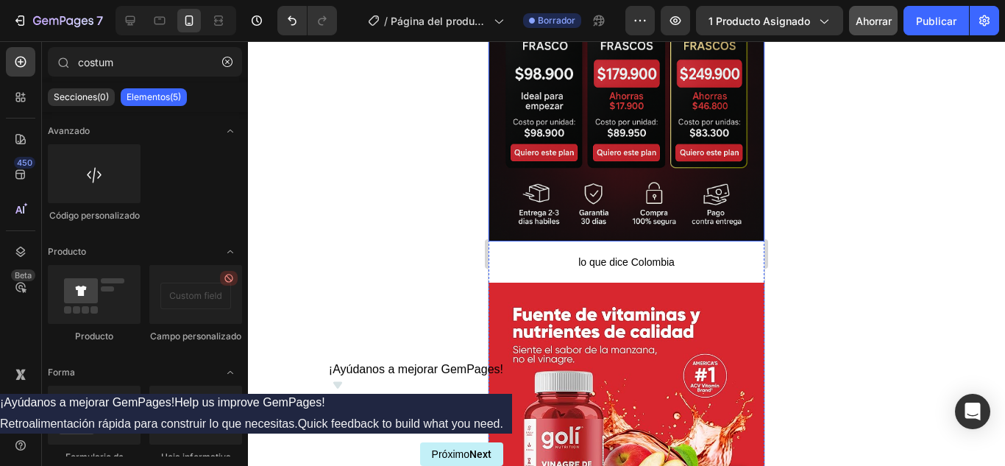
scroll to position [957, 0]
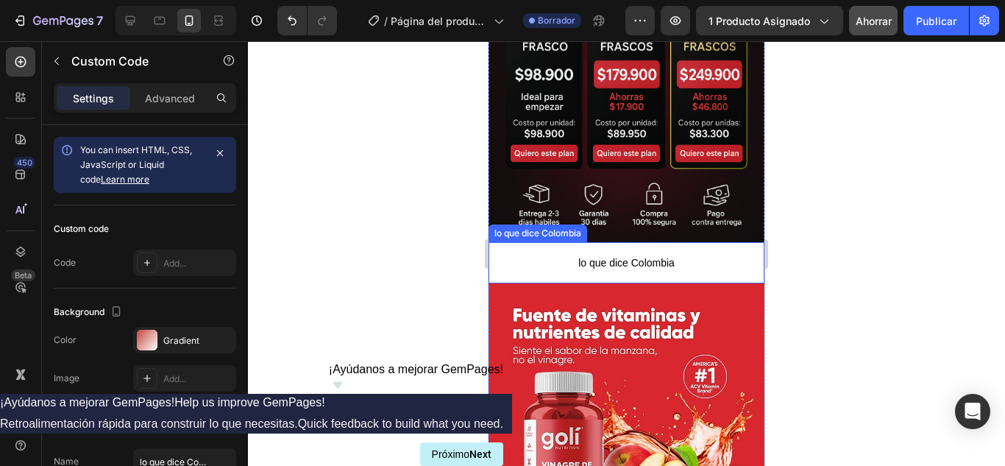
click at [561, 254] on span "lo que dice Colombia" at bounding box center [627, 263] width 276 height 18
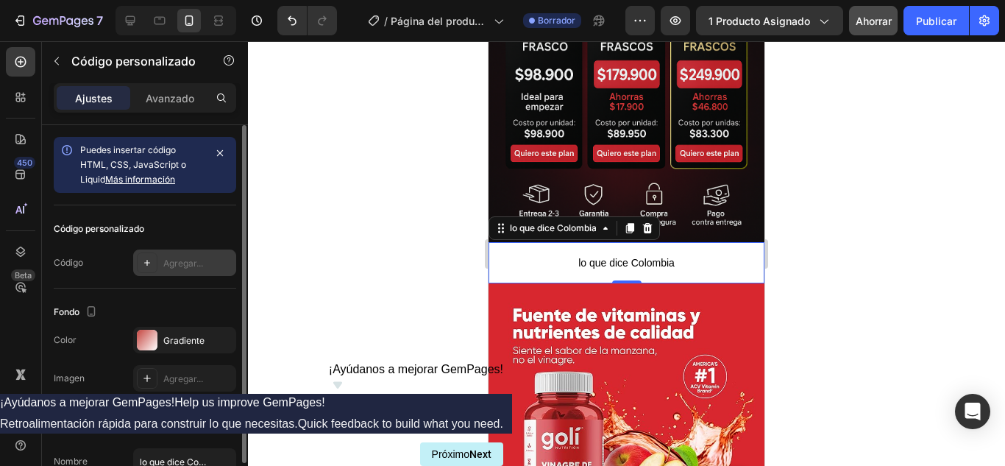
click at [140, 261] on div at bounding box center [147, 262] width 21 height 21
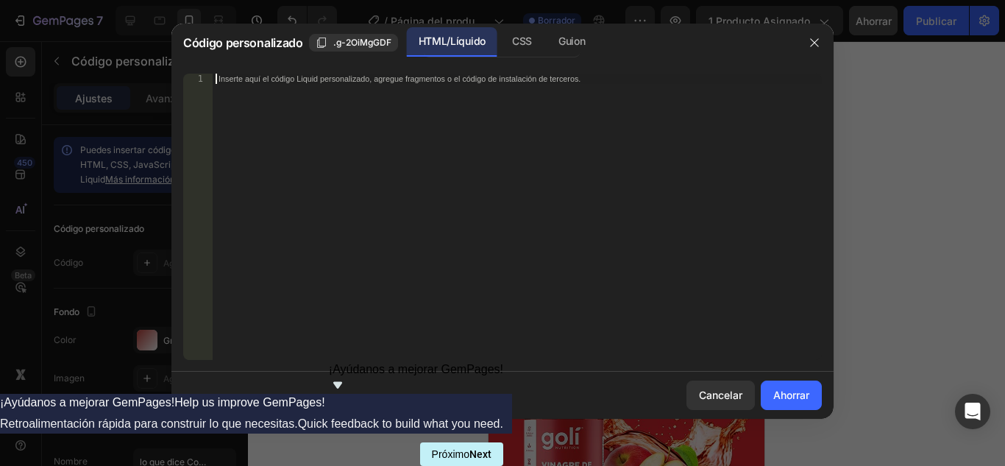
click at [327, 103] on div "Inserte aquí el código Liquid personalizado, agregue fragmentos o el código de …" at bounding box center [517, 227] width 609 height 307
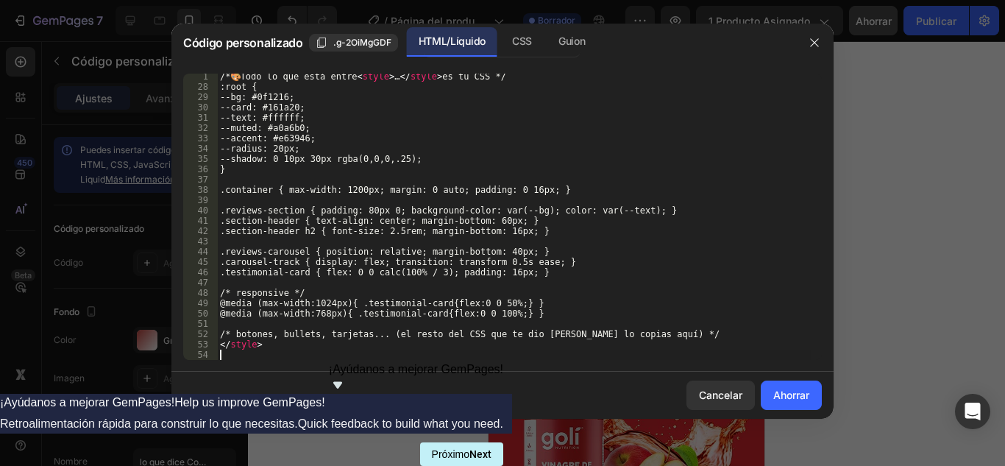
scroll to position [270, 0]
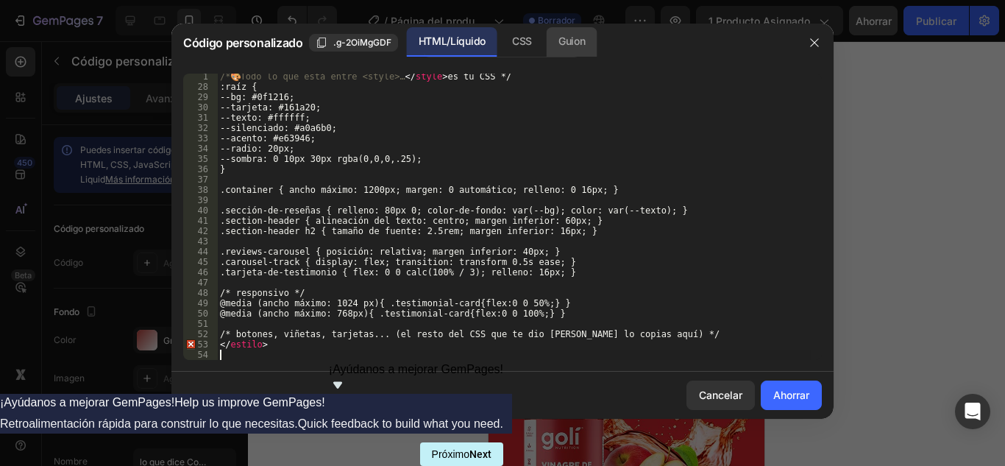
click at [568, 39] on font "Guion" at bounding box center [572, 41] width 26 height 13
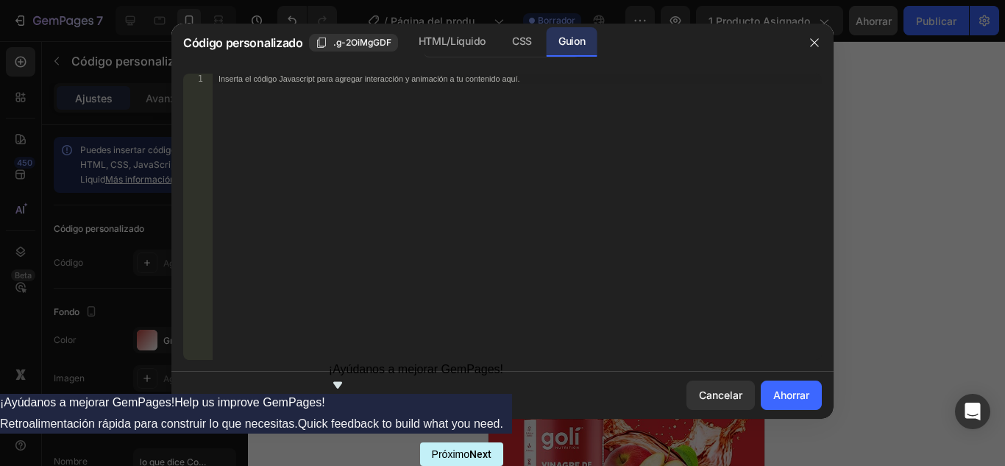
click at [319, 85] on div "Inserta el código Javascript para agregar interacción y animación a tu contenid…" at bounding box center [517, 227] width 609 height 307
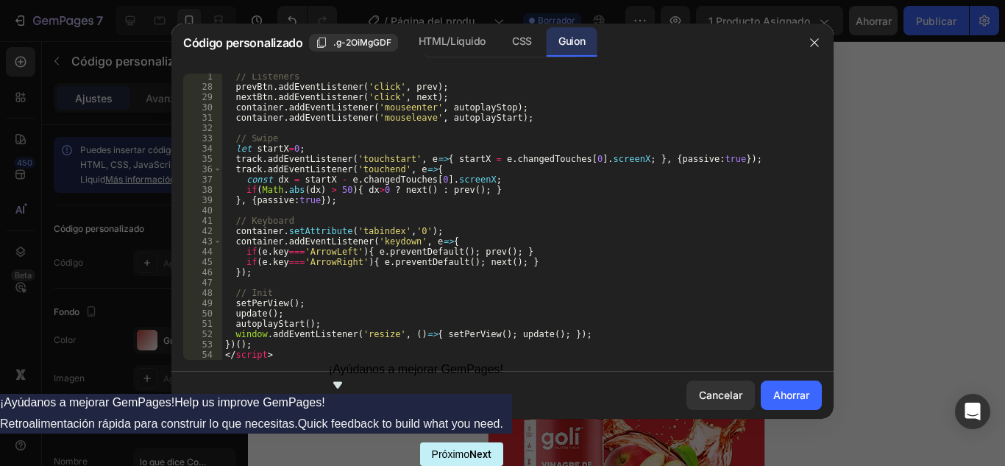
scroll to position [1136, 0]
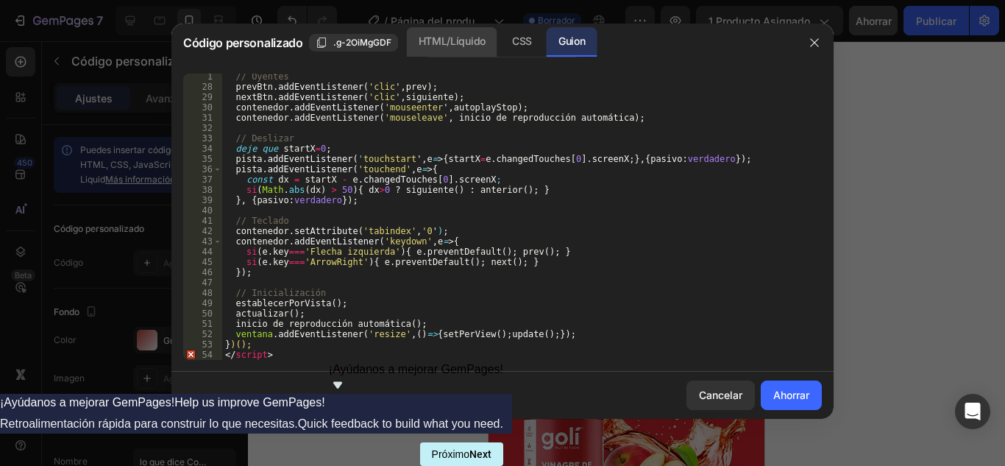
click at [471, 38] on font "HTML/Líquido" at bounding box center [452, 41] width 67 height 13
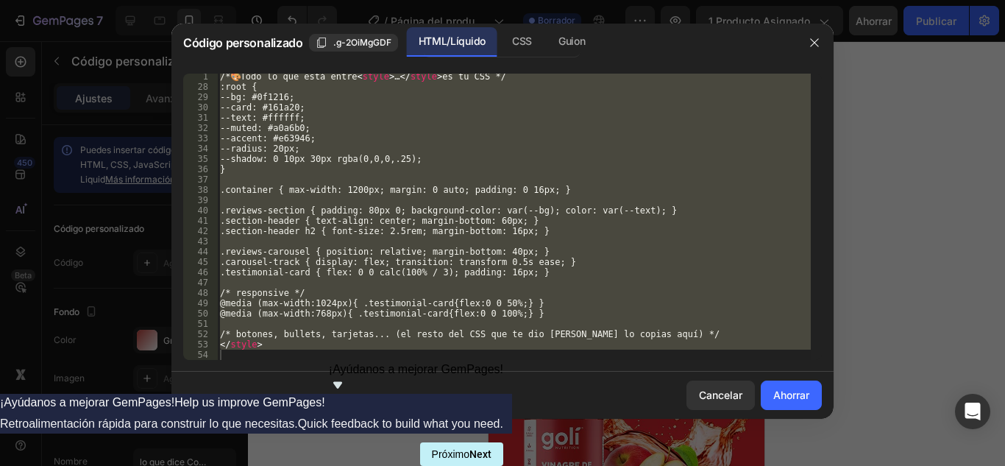
scroll to position [270, 0]
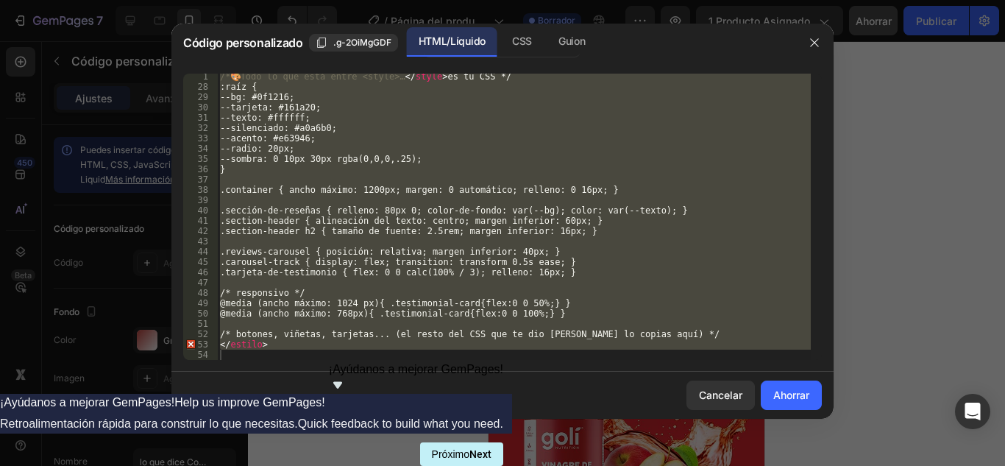
type textarea "</style>"
type textarea ".carousel-track { display: flex; transition: transform 0.5s ease; }"
type textarea ".container { max-width: 1200px; margin: 0 auto; padding: 0 16px; }"
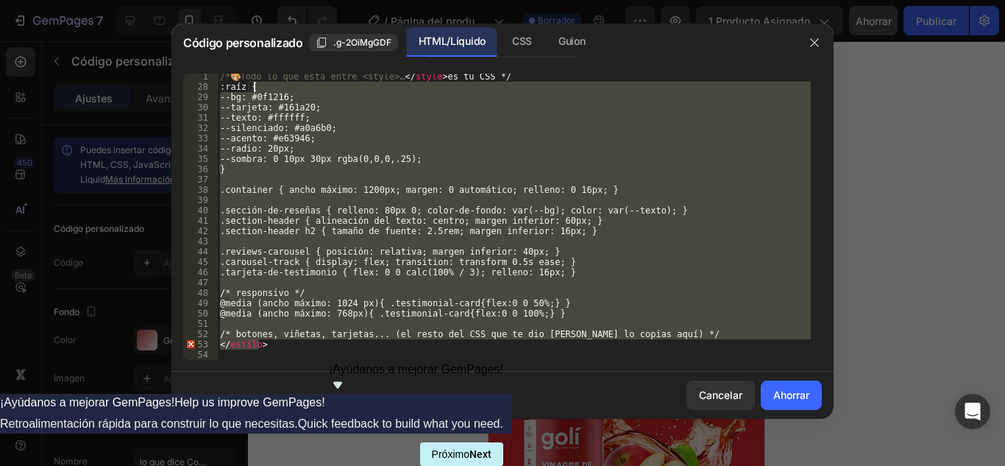
drag, startPoint x: 275, startPoint y: 345, endPoint x: 269, endPoint y: 83, distance: 262.1
click at [269, 83] on div "/* 🎨 Todo lo que está entre <style>… </ style > es tu CSS */ :raíz { --bg: #0f1…" at bounding box center [514, 224] width 594 height 307
click at [286, 343] on div "/* 🎨 Todo lo que está entre <style>… </ style > es tu CSS */ :raíz { --bg: #0f1…" at bounding box center [514, 217] width 594 height 286
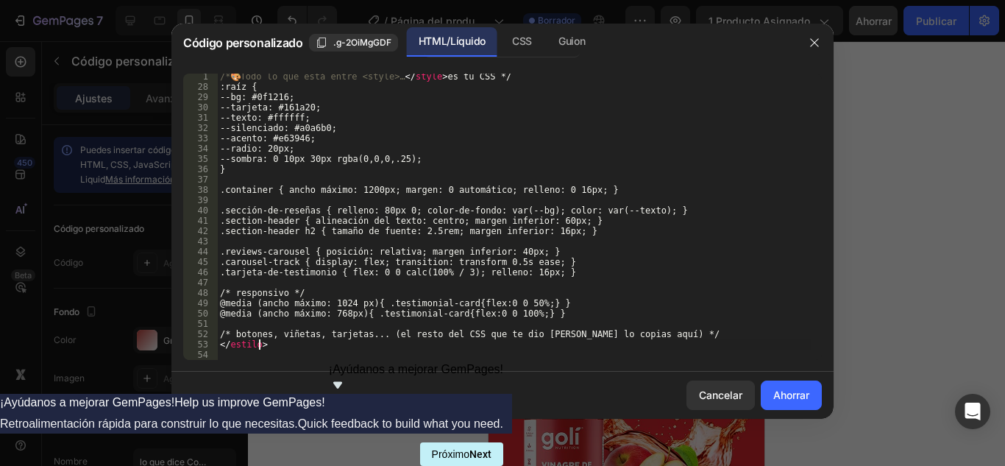
click at [286, 343] on div "/* 🎨 Todo lo que está entre <style>… </ style > es tu CSS */ :raíz { --bg: #0f1…" at bounding box center [514, 224] width 594 height 307
type textarea "/* responsive */"
type textarea ".reviews-carousel { position: relative; margin-bottom: 40px; }"
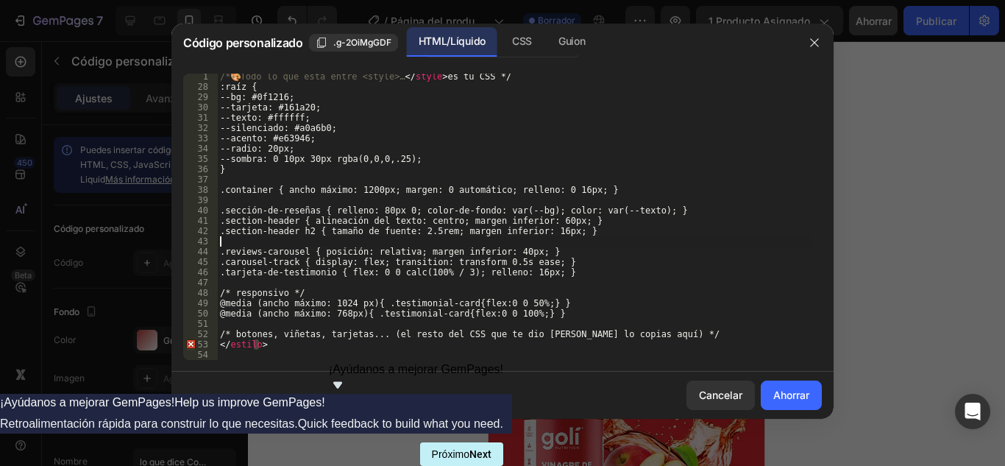
type textarea ">"
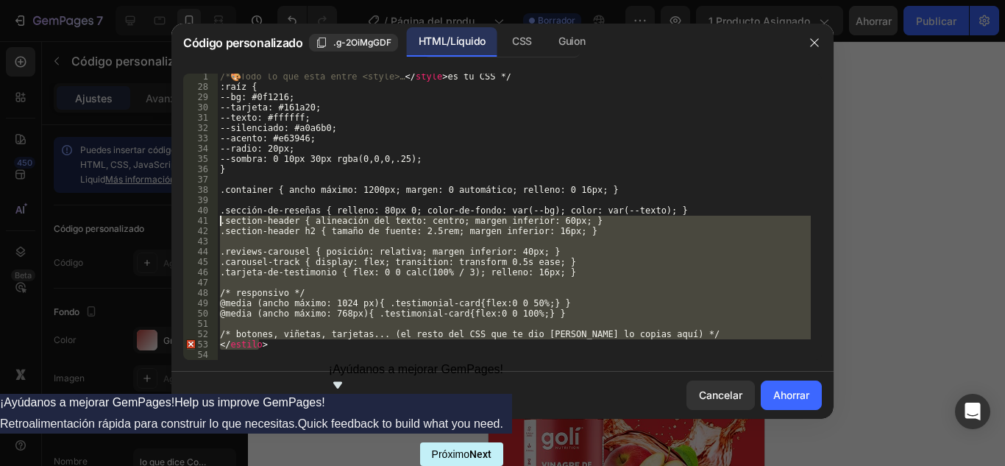
drag, startPoint x: 276, startPoint y: 349, endPoint x: 209, endPoint y: 219, distance: 146.5
click at [209, 219] on div "1 28 29 30 31 32 33 34 35 36 37 38 39 40 41 42 43 44 45 46 47 48 49 50 51 52 53…" at bounding box center [502, 217] width 639 height 286
click at [305, 361] on div ".section-header { text-align: center; margin-bottom: 60px; } .section-header h2…" at bounding box center [503, 217] width 662 height 310
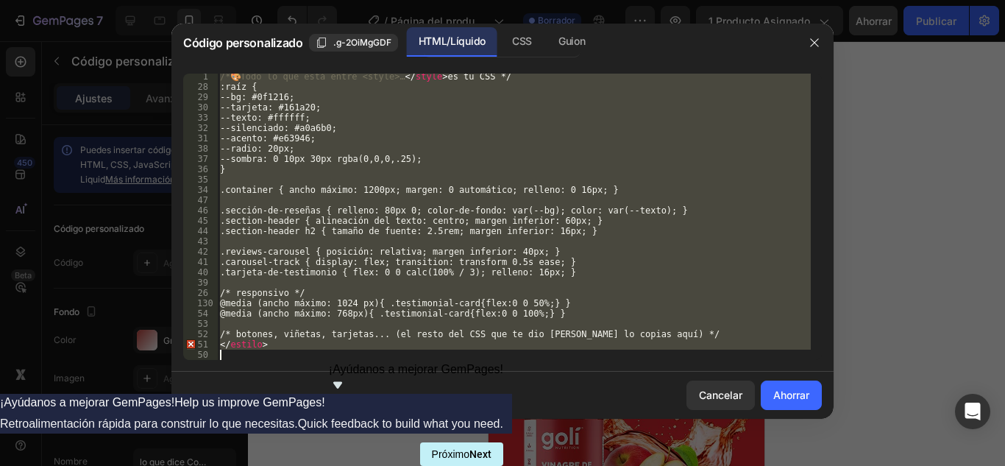
drag, startPoint x: 219, startPoint y: 78, endPoint x: 319, endPoint y: 501, distance: 434.2
click at [319, 0] on html "7 / Página del producto - 26 de septiembre, 10:24:05 Borrador Avance 1 producto…" at bounding box center [502, 0] width 1005 height 0
type textarea "</style>"
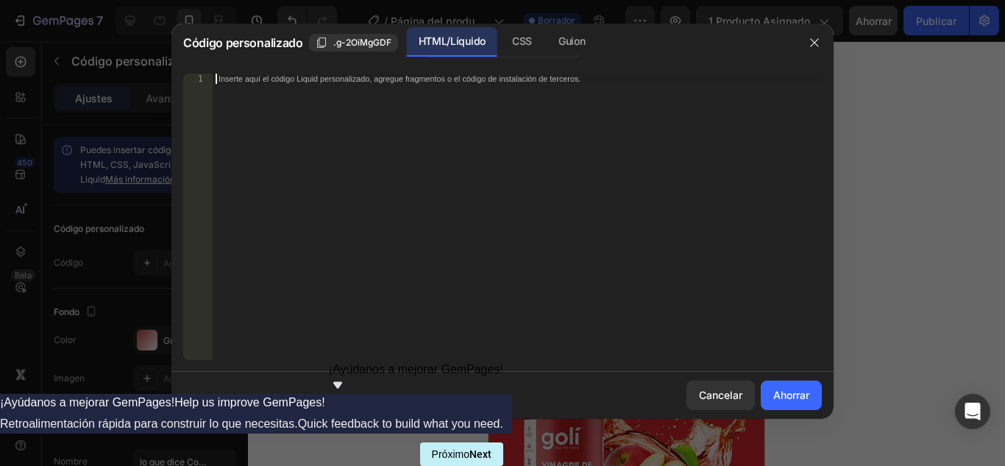
paste textarea "</style>"
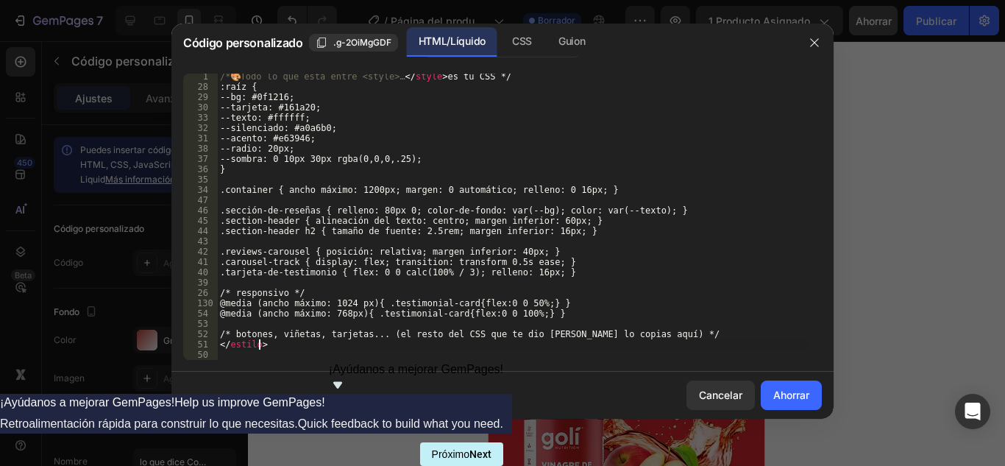
click at [267, 344] on div "/* 🎨 Todo lo que está entre <style>… </ style > es tu CSS */ :raíz { --bg: #0f1…" at bounding box center [514, 224] width 594 height 307
type textarea "</style>"
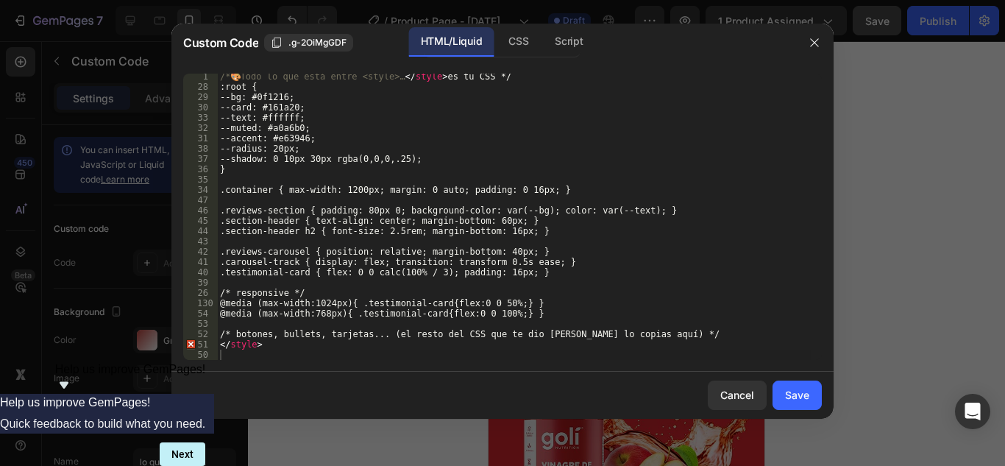
click at [286, 358] on div "/* 🎨 Todo lo que está entre <style>… </ style > es tu CSS */ :root { --bg: #0f1…" at bounding box center [514, 224] width 594 height 307
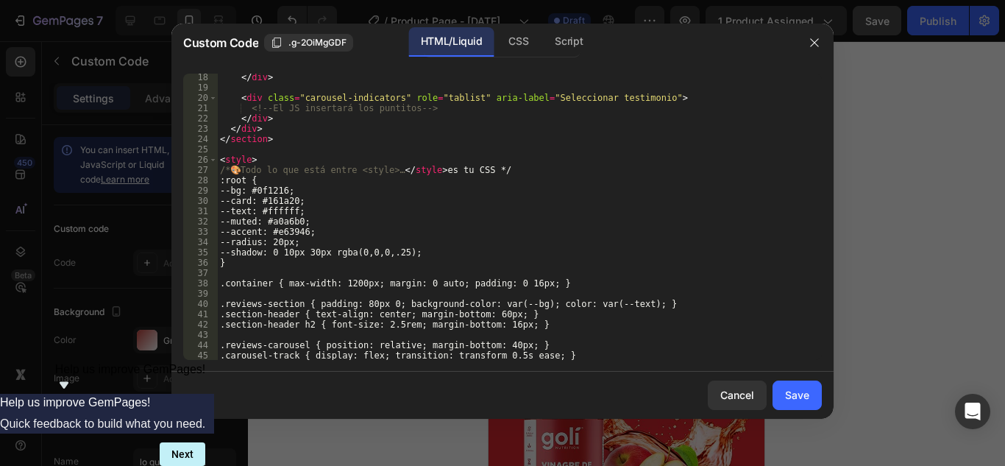
scroll to position [177, 0]
click at [562, 51] on div "Script" at bounding box center [569, 41] width 52 height 29
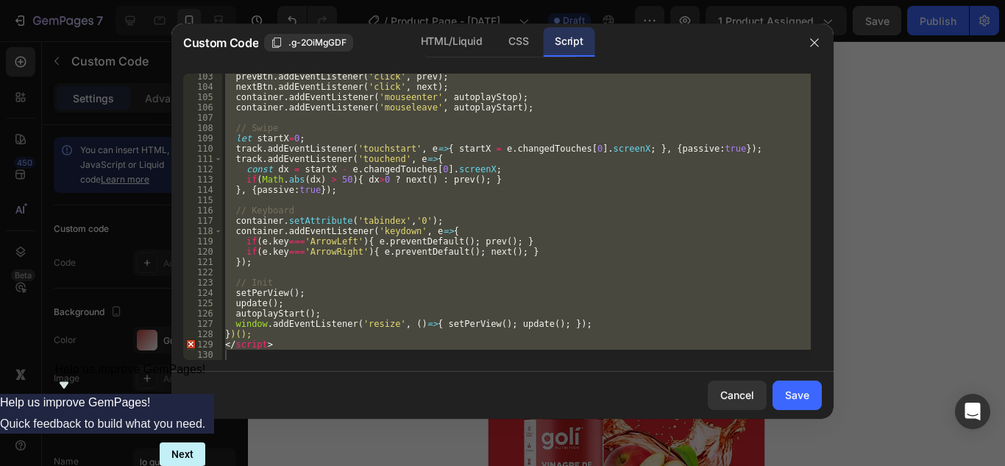
scroll to position [1146, 0]
type textarea "</script>"
click at [264, 356] on div "prevBtn . addEventListener ( 'click' , prev ) ; nextBtn . addEventListener ( 'c…" at bounding box center [516, 217] width 589 height 286
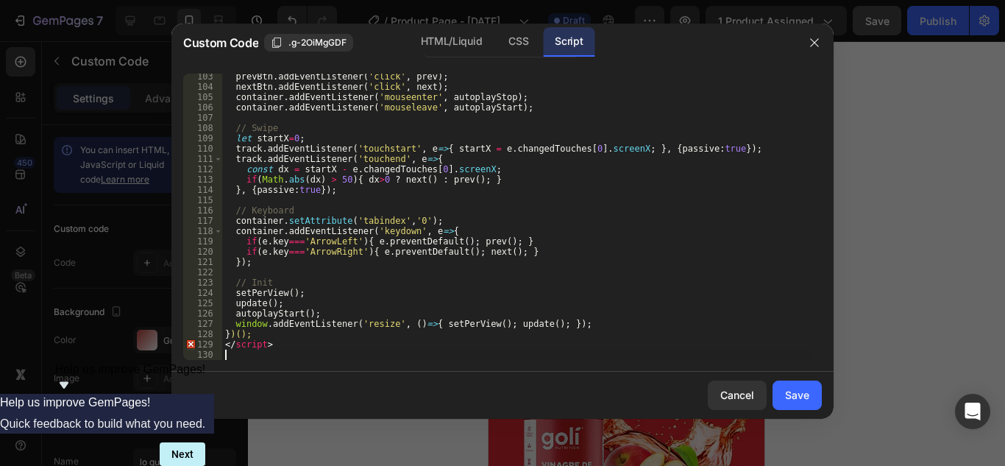
type textarea "</script>"
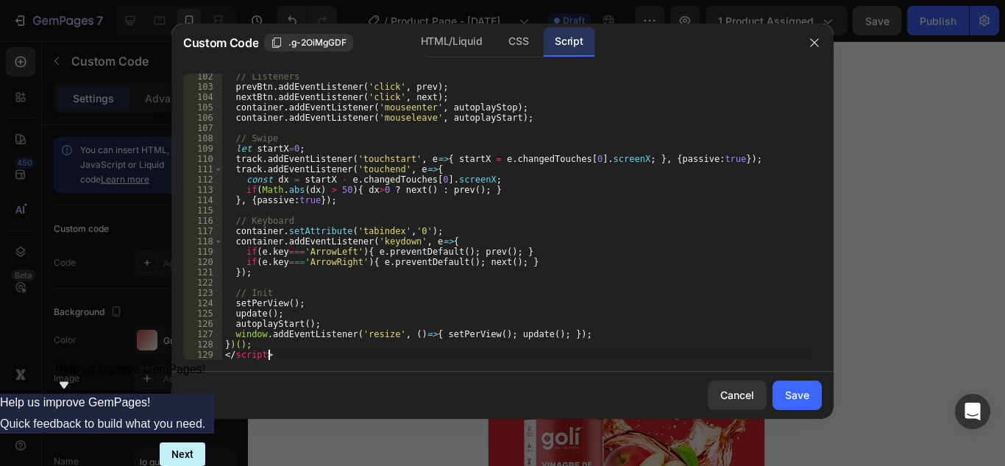
scroll to position [1136, 0]
click at [783, 402] on button "Save" at bounding box center [797, 395] width 49 height 29
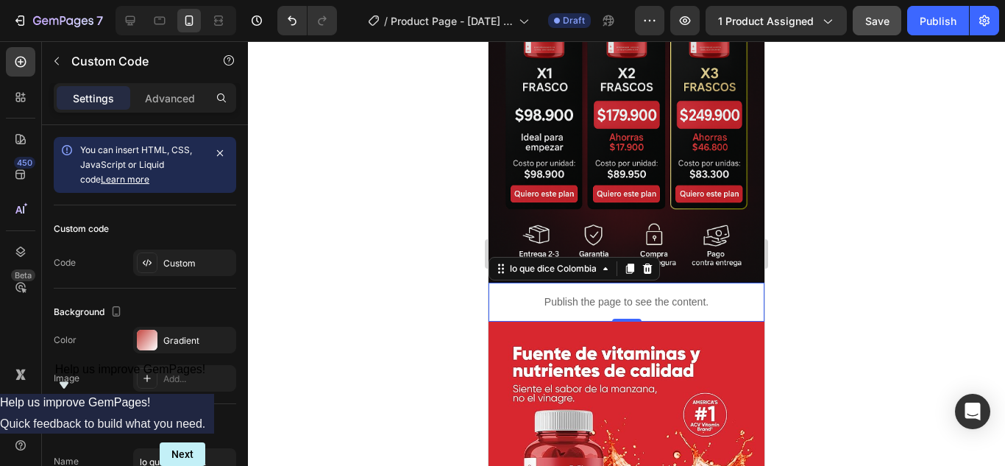
scroll to position [883, 0]
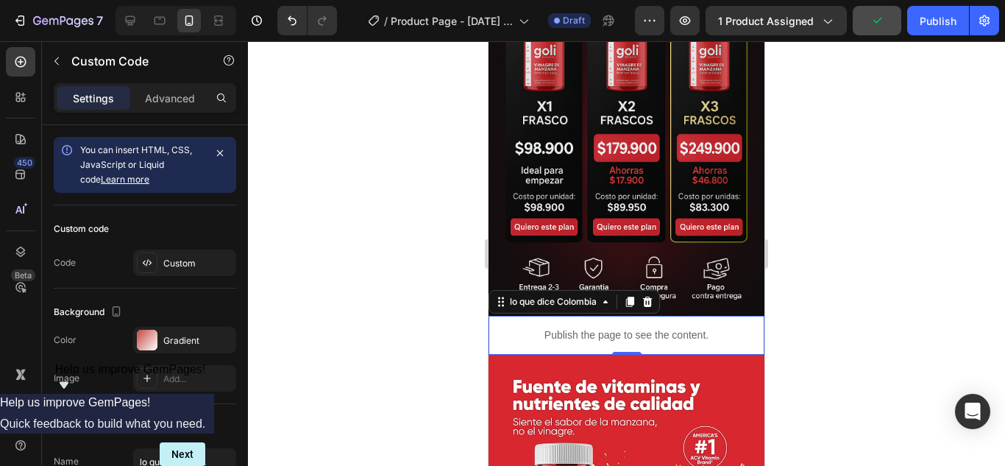
click at [540, 328] on p "Publish the page to see the content." at bounding box center [627, 335] width 276 height 15
click at [168, 258] on div "Custom" at bounding box center [197, 263] width 69 height 13
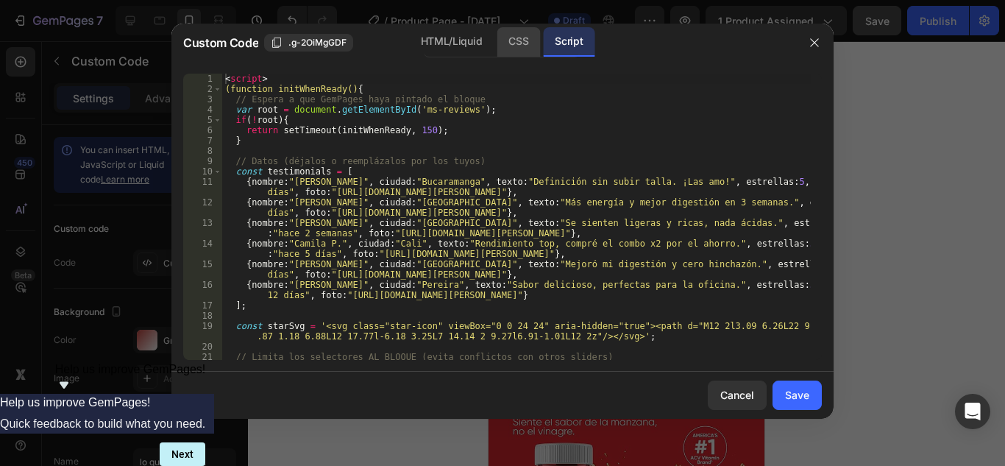
click at [510, 47] on div "CSS" at bounding box center [518, 41] width 43 height 29
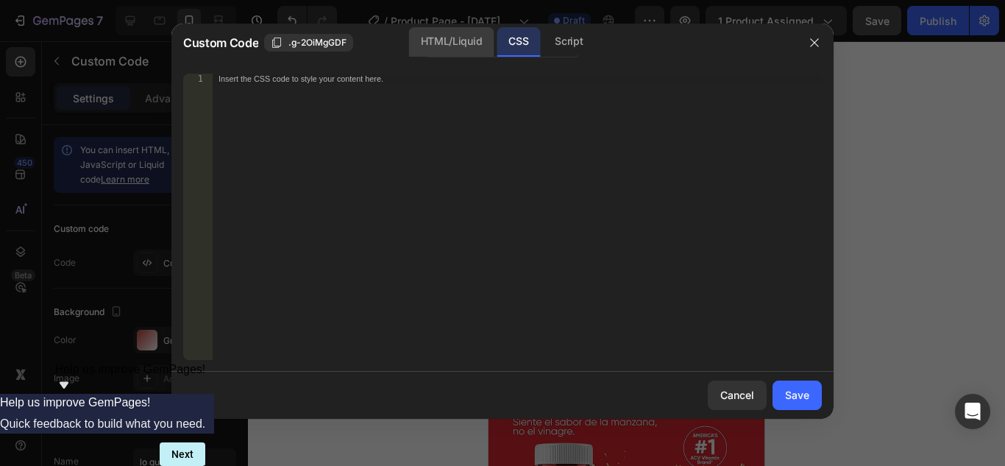
click at [434, 44] on div "HTML/Liquid" at bounding box center [451, 41] width 85 height 29
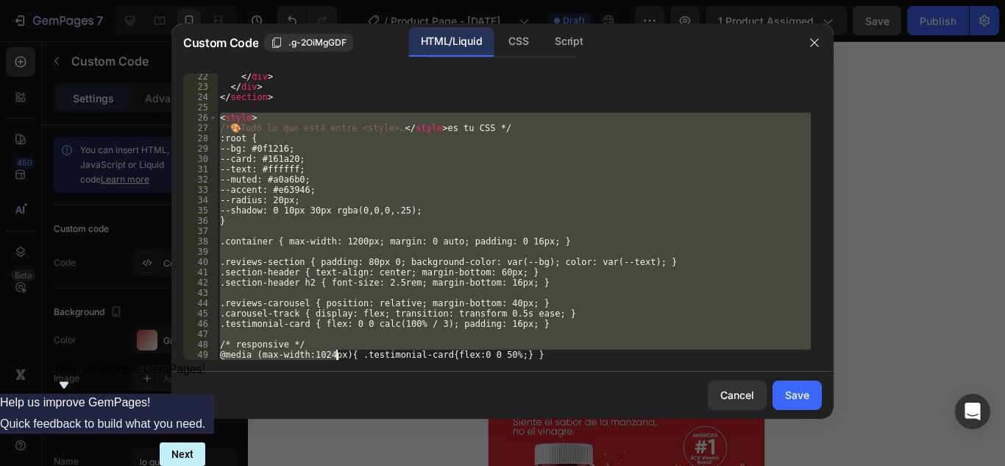
scroll to position [260, 0]
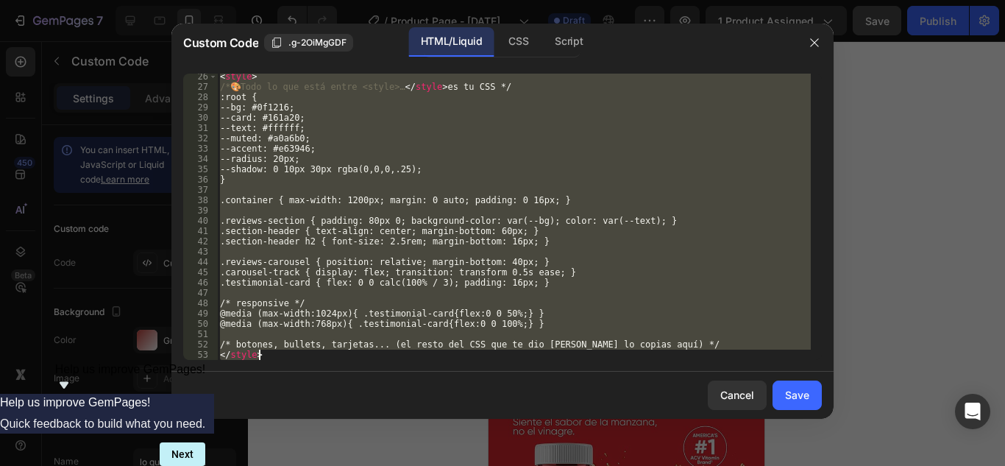
drag, startPoint x: 220, startPoint y: 121, endPoint x: 335, endPoint y: 375, distance: 278.0
click at [335, 375] on div "Custom Code .g-2OiMgGDF HTML/Liquid CSS Script --bg: #0f1216; 26 27 28 29 30 31…" at bounding box center [503, 221] width 662 height 395
type textarea "/* botones, bullets, tarjetas... (el resto del CSS que te dio DeepSeek lo copia…"
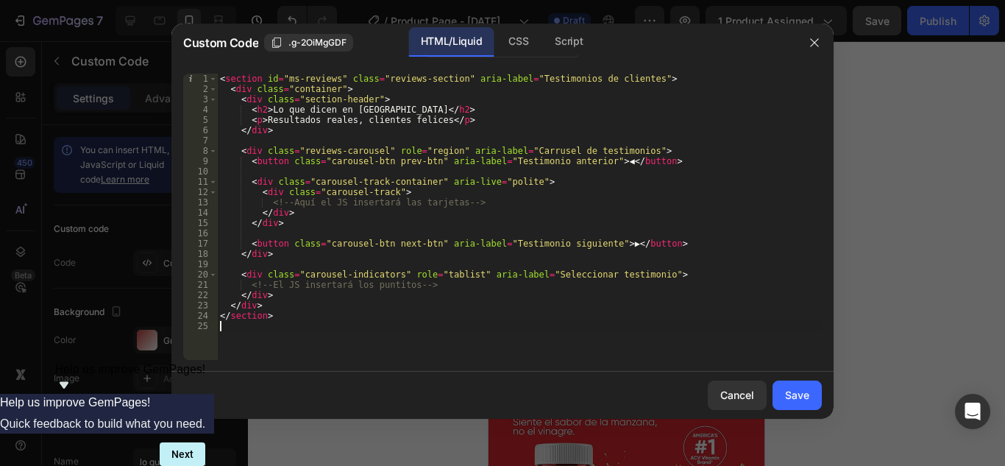
type textarea "</section>"
click at [515, 40] on div "CSS" at bounding box center [518, 41] width 43 height 29
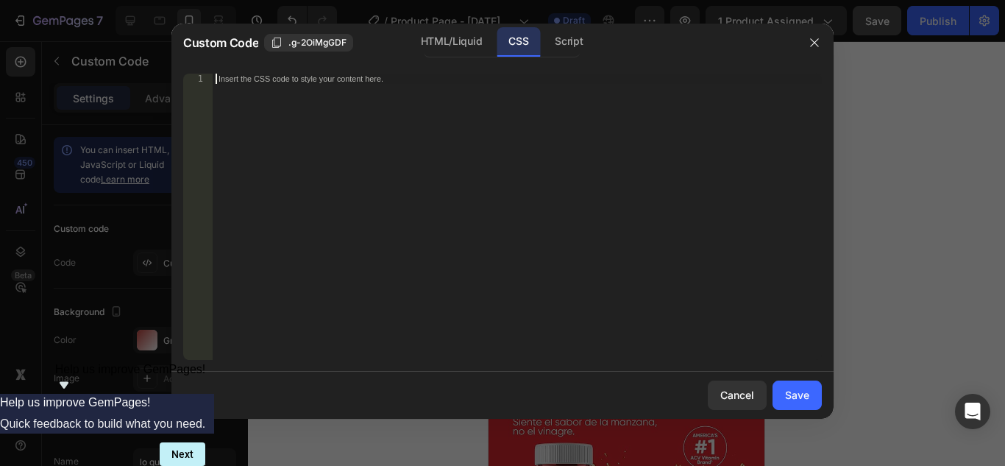
click at [220, 88] on div "Insert the CSS code to style your content here." at bounding box center [517, 227] width 609 height 307
paste textarea "</style>"
type textarea "</style>"
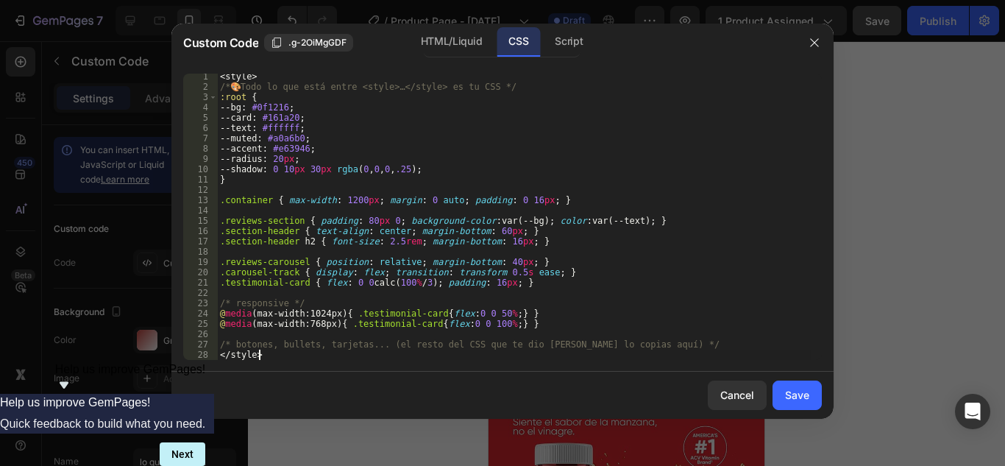
scroll to position [2, 0]
click at [789, 394] on div "Save" at bounding box center [797, 394] width 24 height 15
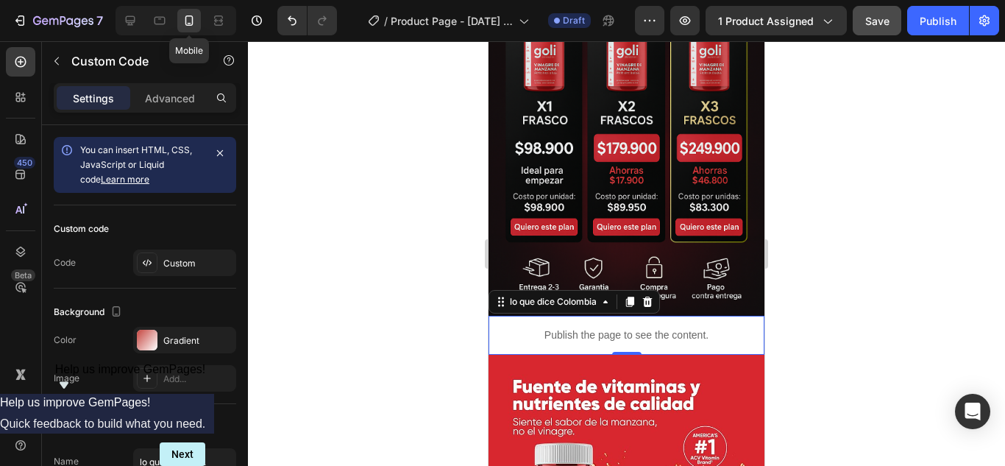
click at [188, 24] on icon at bounding box center [189, 20] width 15 height 15
click at [579, 26] on span "Draft" at bounding box center [574, 20] width 22 height 13
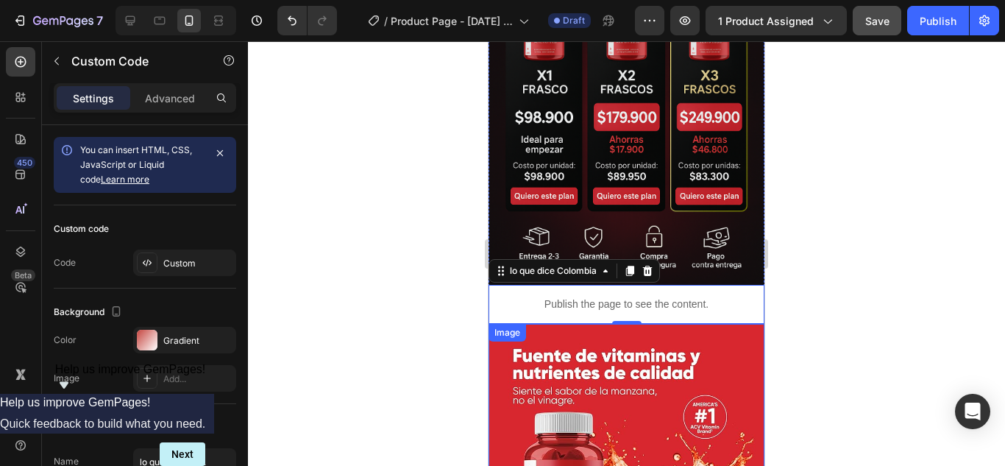
scroll to position [883, 0]
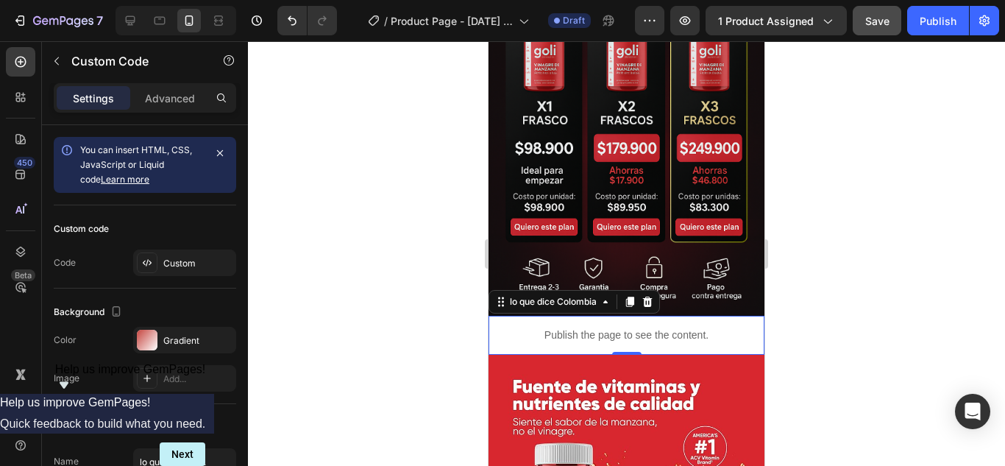
click at [529, 328] on p "Publish the page to see the content." at bounding box center [627, 335] width 276 height 15
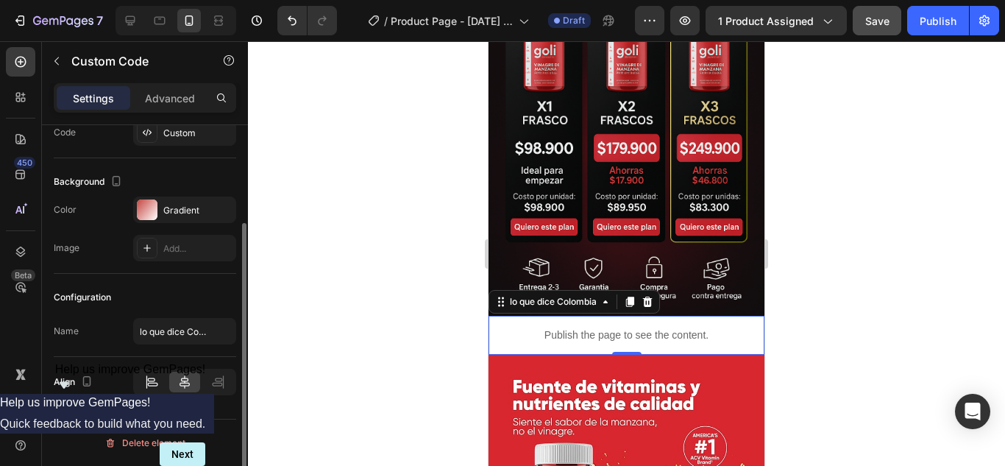
click at [154, 386] on icon at bounding box center [152, 385] width 10 height 4
click at [205, 392] on div at bounding box center [218, 382] width 30 height 21
click at [179, 389] on div at bounding box center [184, 382] width 30 height 21
click at [158, 389] on div at bounding box center [151, 382] width 30 height 21
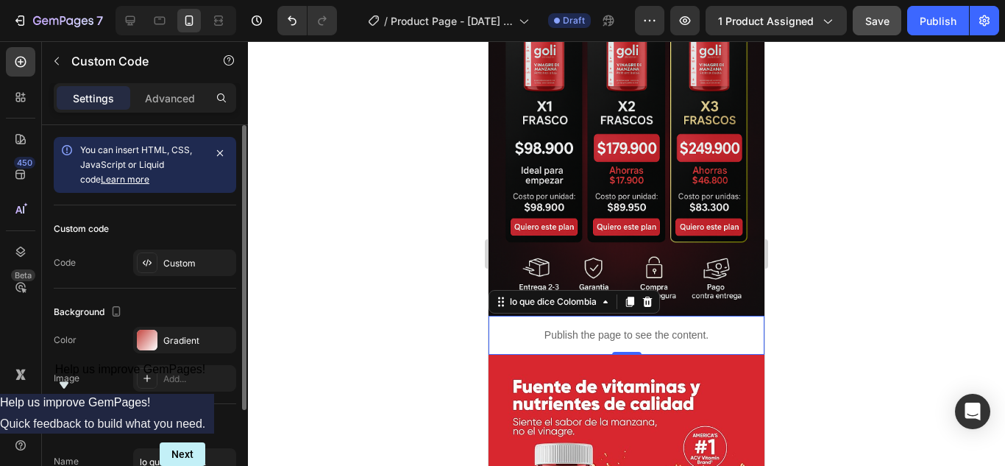
click at [101, 179] on link "Learn more" at bounding box center [125, 179] width 49 height 11
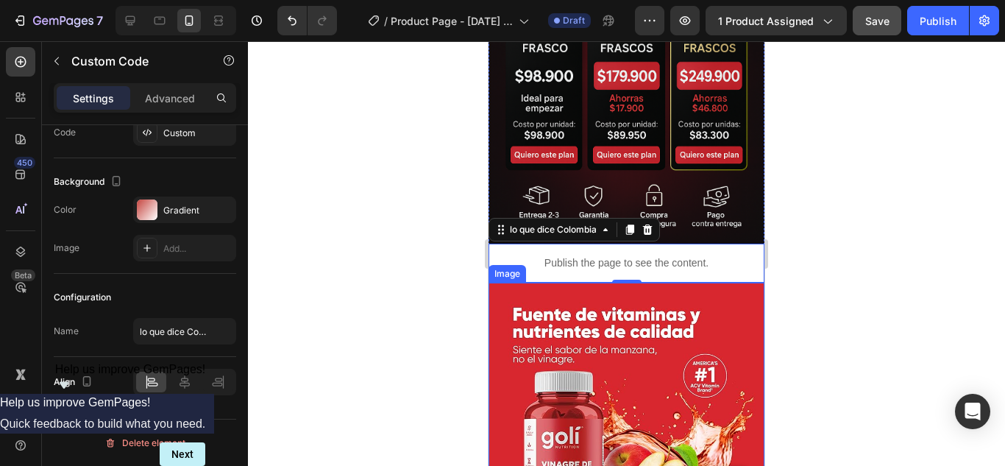
scroll to position [957, 0]
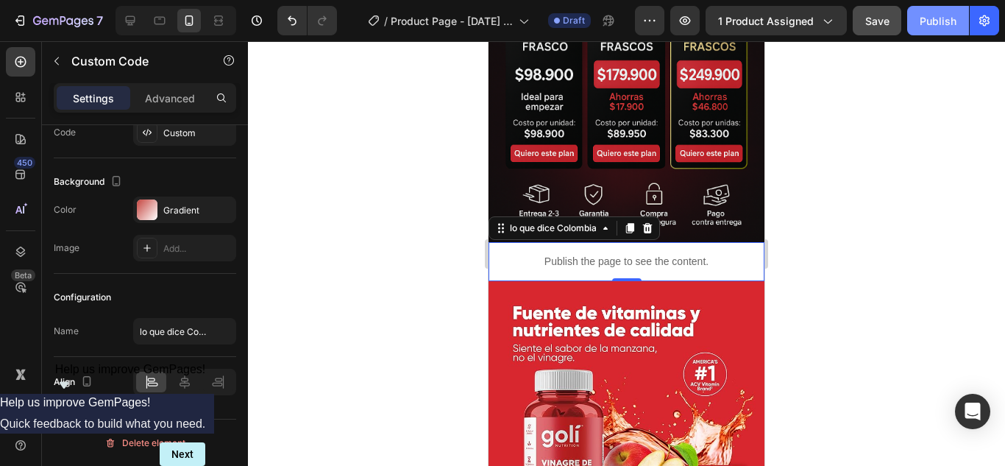
click at [944, 33] on button "Publish" at bounding box center [939, 20] width 62 height 29
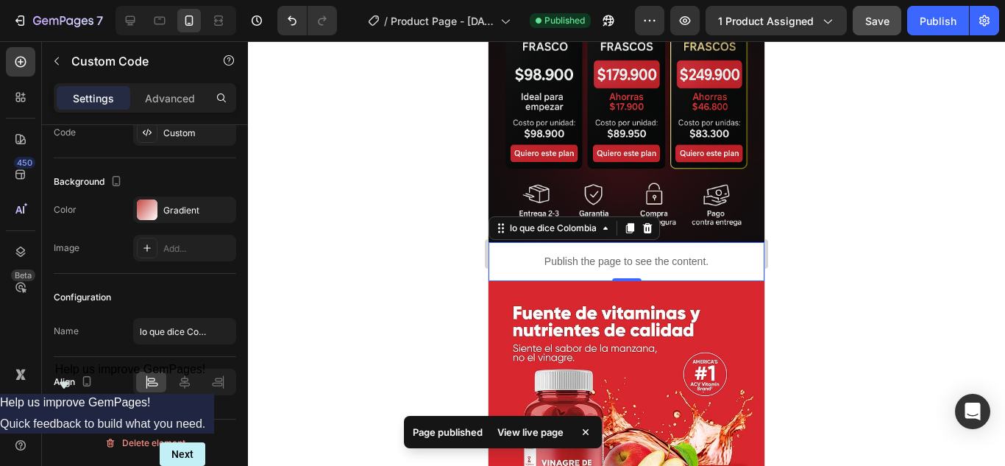
click at [539, 435] on div "View live page" at bounding box center [531, 432] width 84 height 21
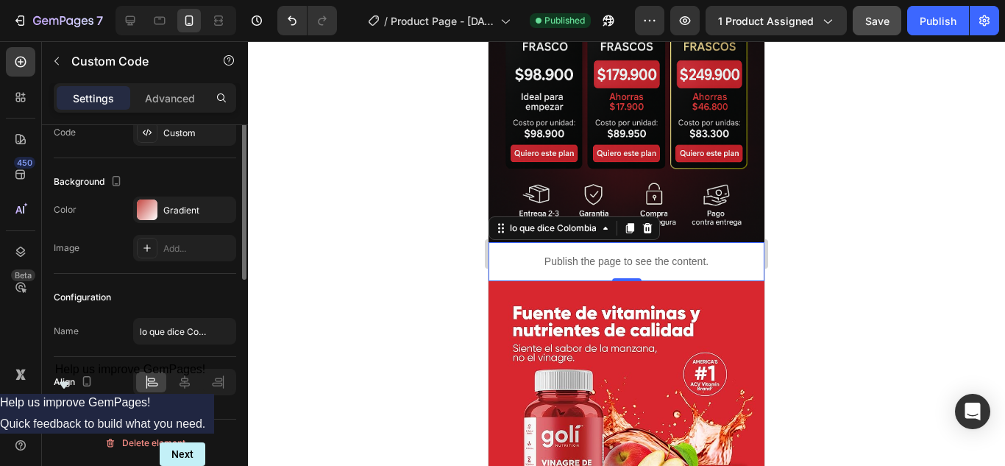
scroll to position [0, 0]
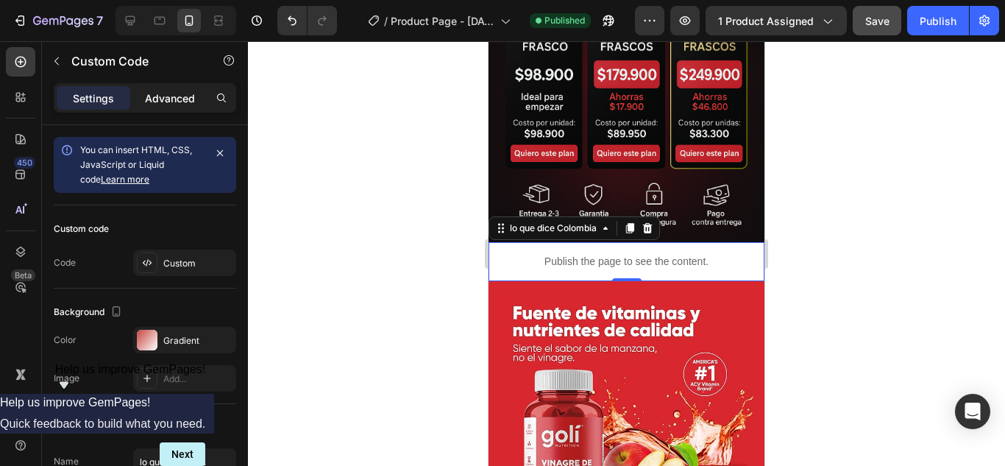
click at [169, 101] on p "Advanced" at bounding box center [170, 98] width 50 height 15
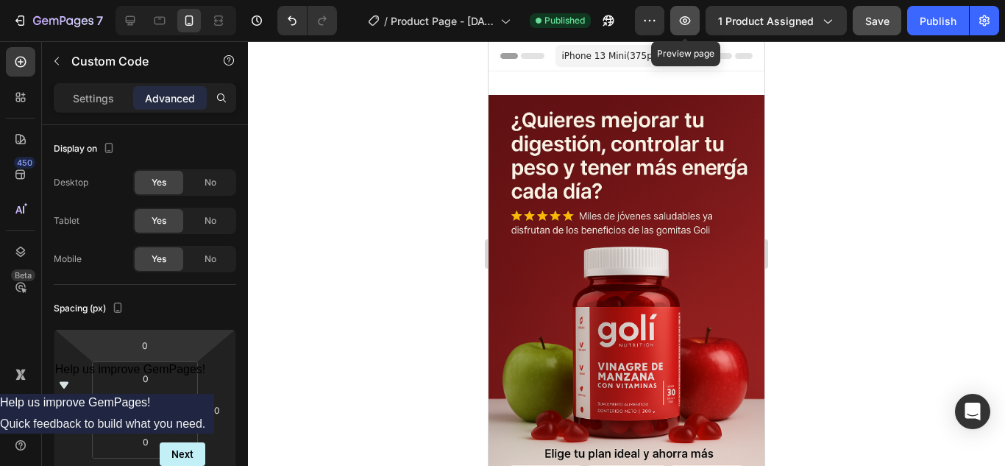
click at [685, 18] on icon "button" at bounding box center [685, 20] width 15 height 15
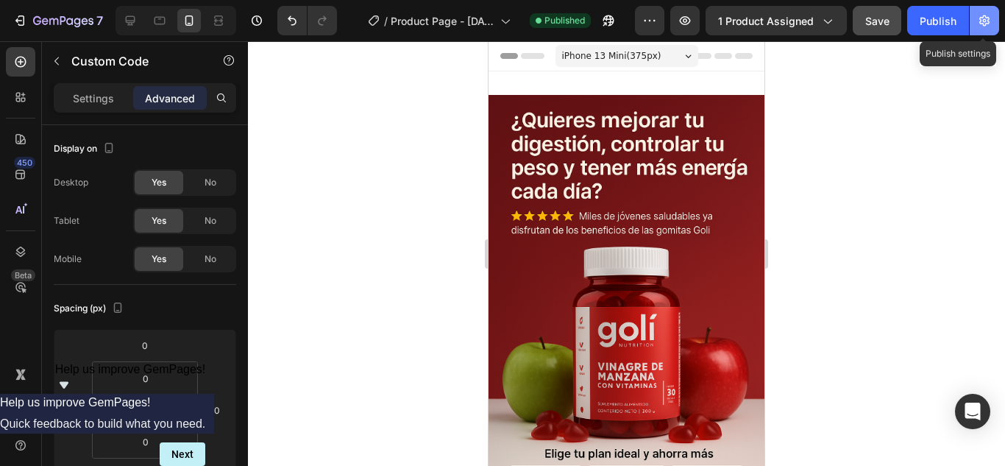
click at [978, 25] on icon "button" at bounding box center [985, 20] width 15 height 15
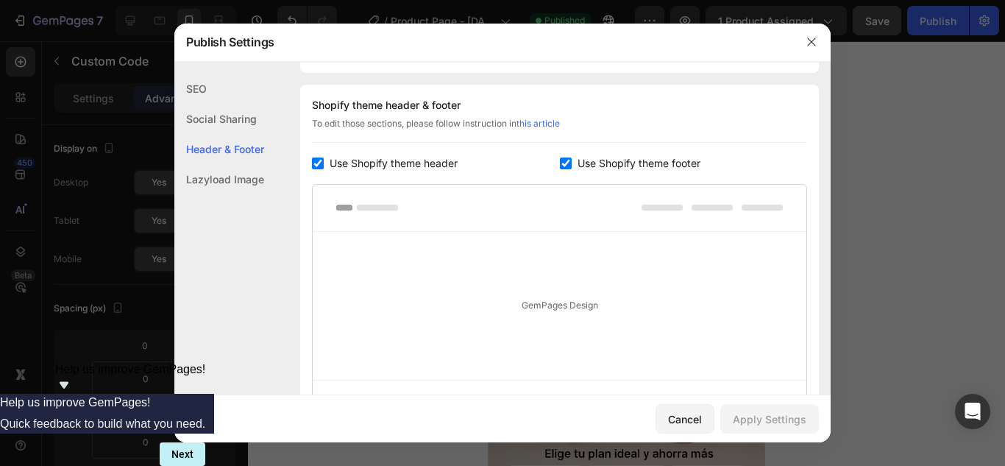
scroll to position [138, 0]
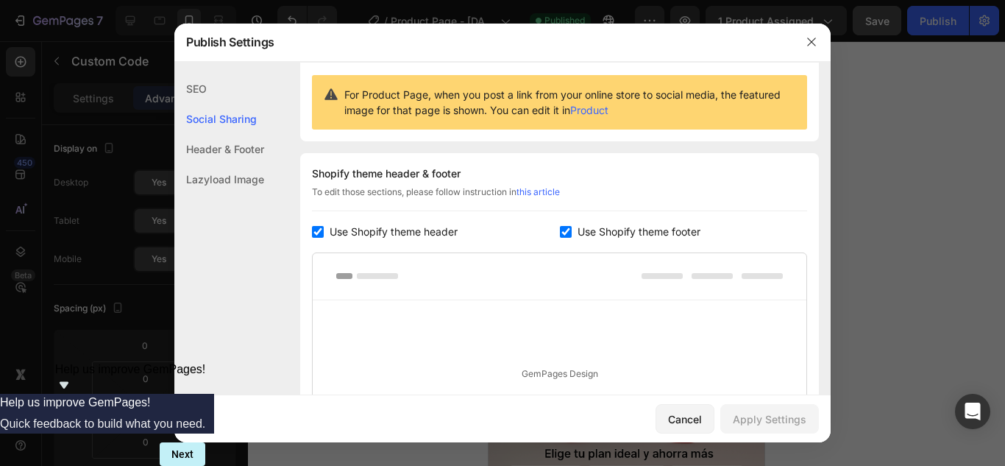
click at [334, 229] on span "Use Shopify theme header" at bounding box center [394, 232] width 128 height 18
checkbox input "false"
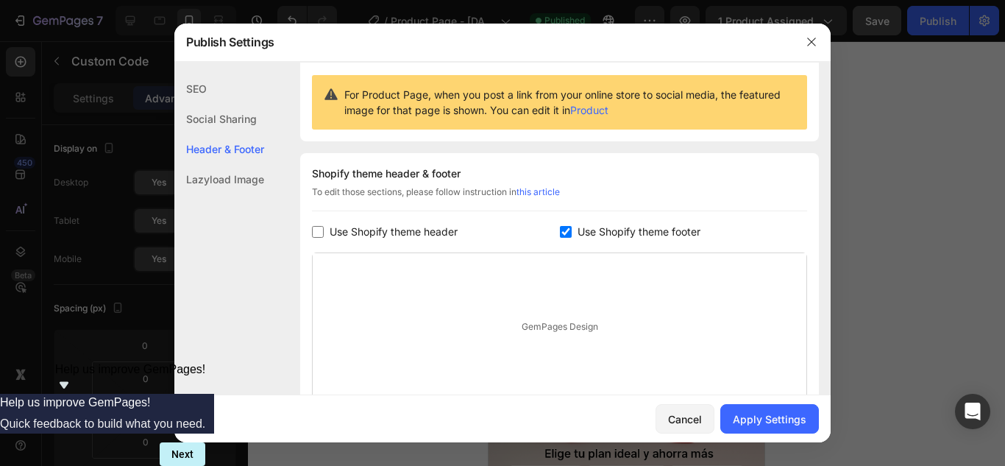
click at [578, 232] on span "Use Shopify theme footer" at bounding box center [639, 232] width 123 height 18
checkbox input "false"
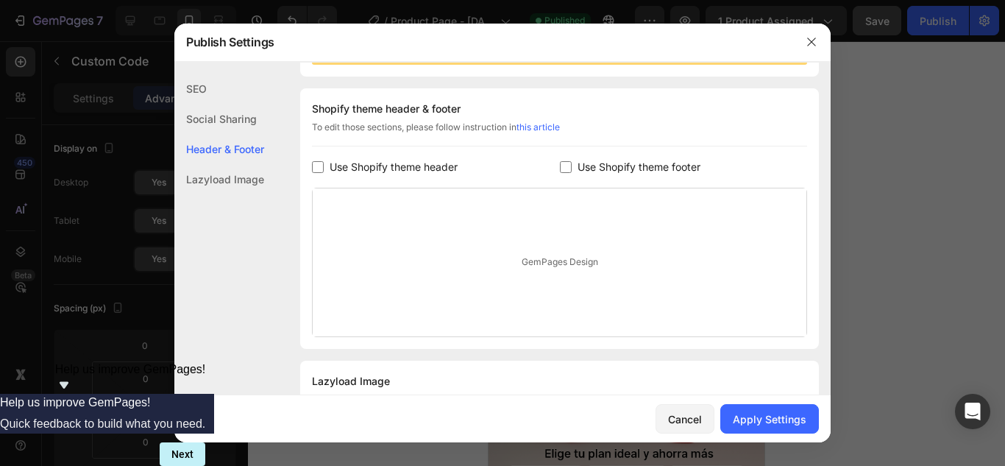
scroll to position [264, 0]
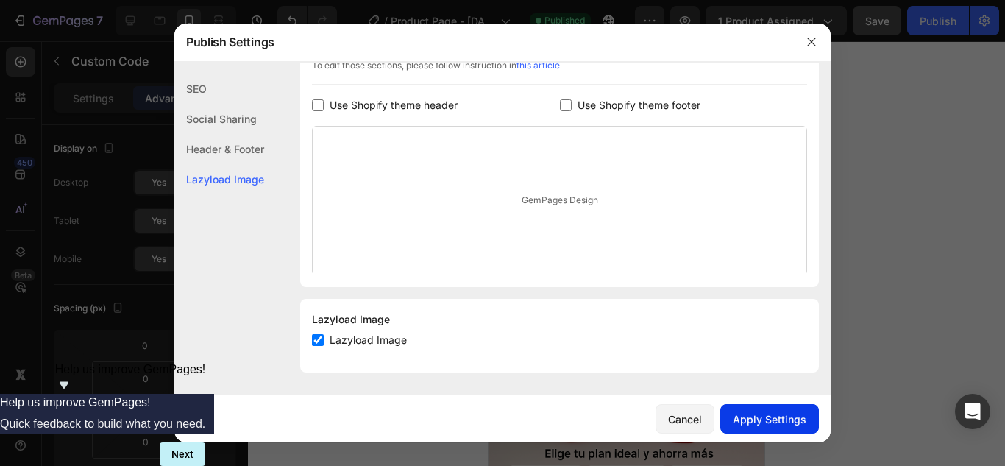
click at [758, 419] on div "Apply Settings" at bounding box center [770, 418] width 74 height 15
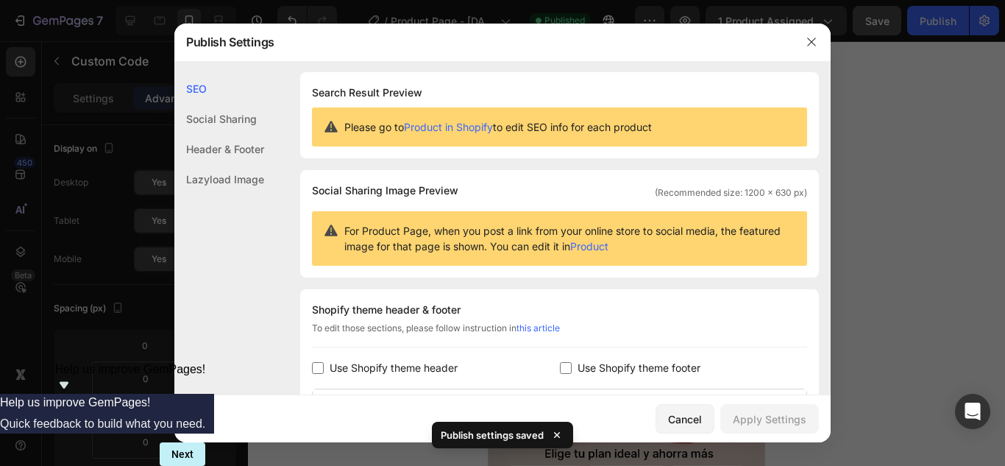
scroll to position [0, 0]
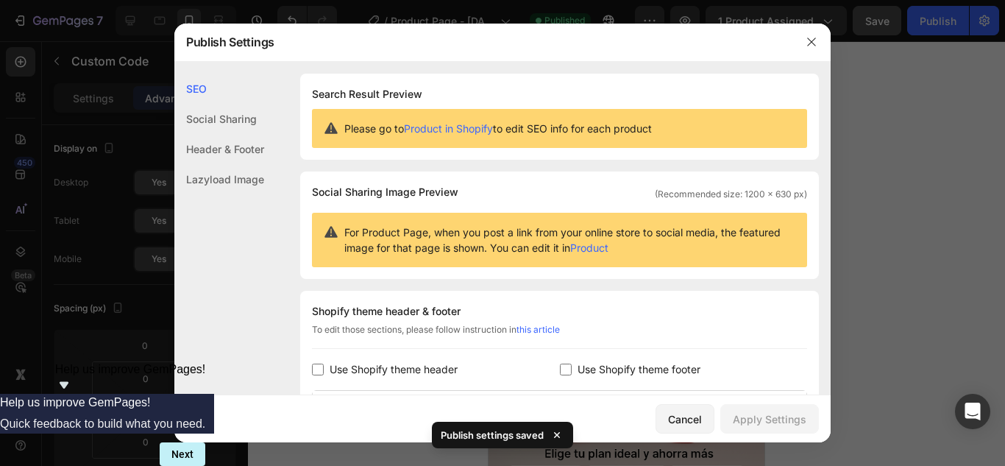
click at [183, 118] on div "Social Sharing" at bounding box center [219, 119] width 90 height 30
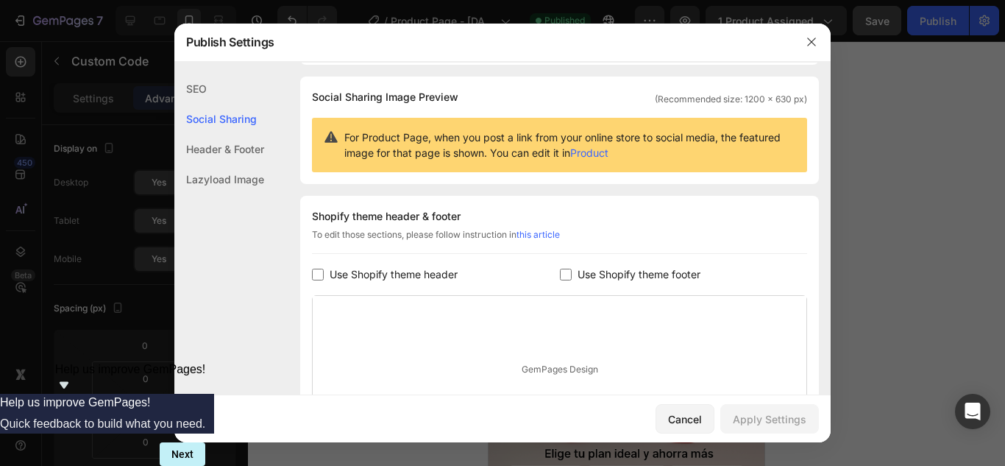
click at [195, 152] on div "Header & Footer" at bounding box center [219, 149] width 90 height 30
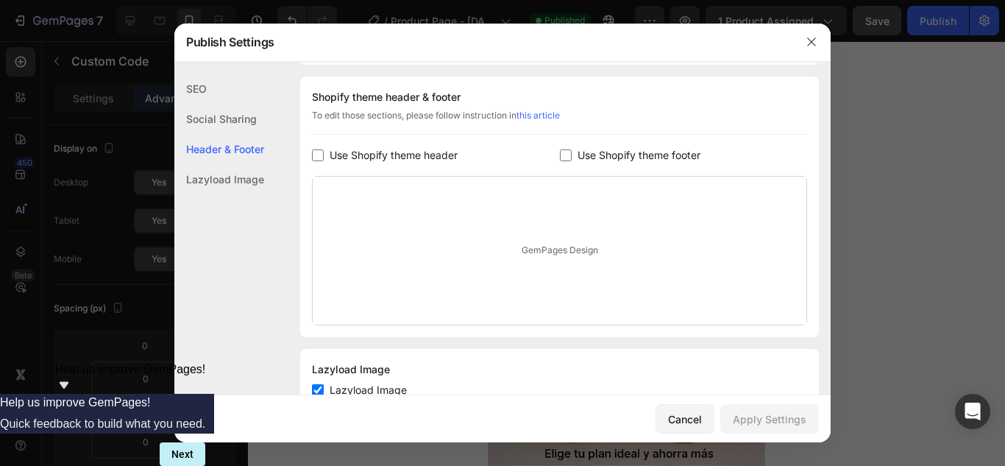
click at [207, 188] on div "Lazyload Image" at bounding box center [219, 179] width 90 height 30
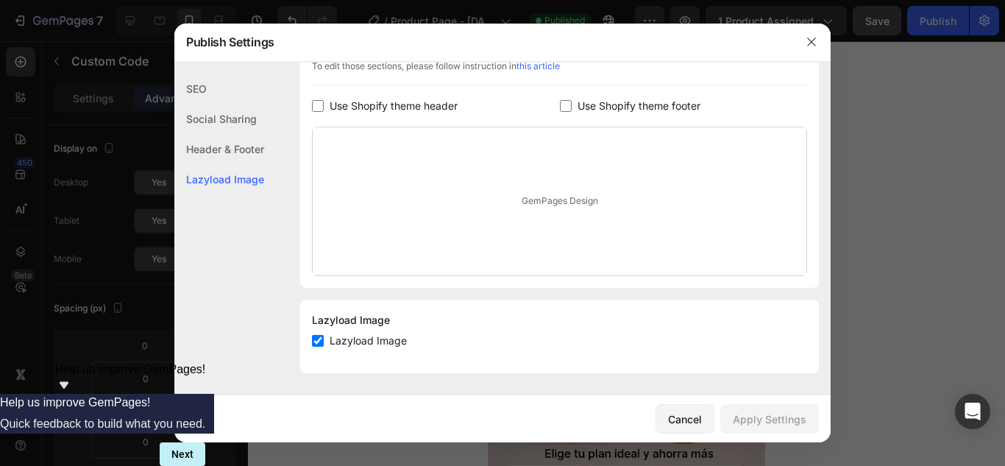
scroll to position [264, 0]
click at [807, 47] on icon "button" at bounding box center [812, 42] width 12 height 12
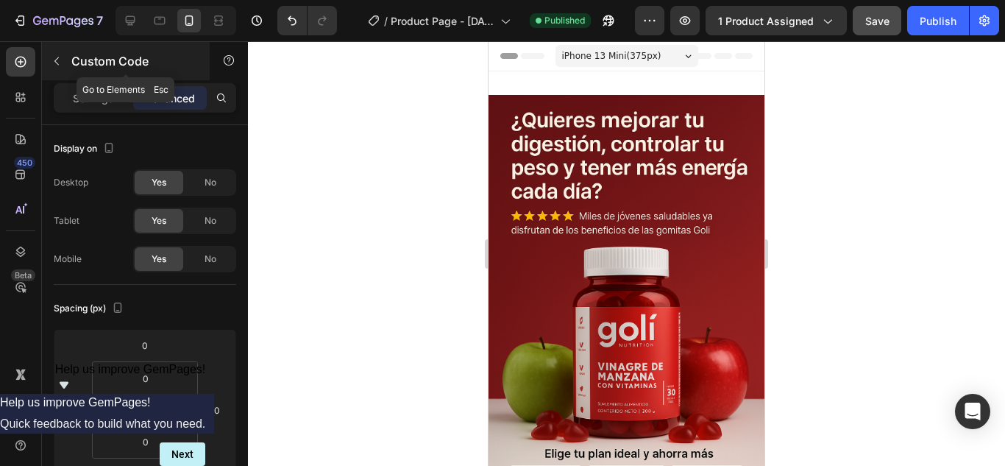
click at [121, 54] on p "Custom Code" at bounding box center [133, 61] width 125 height 18
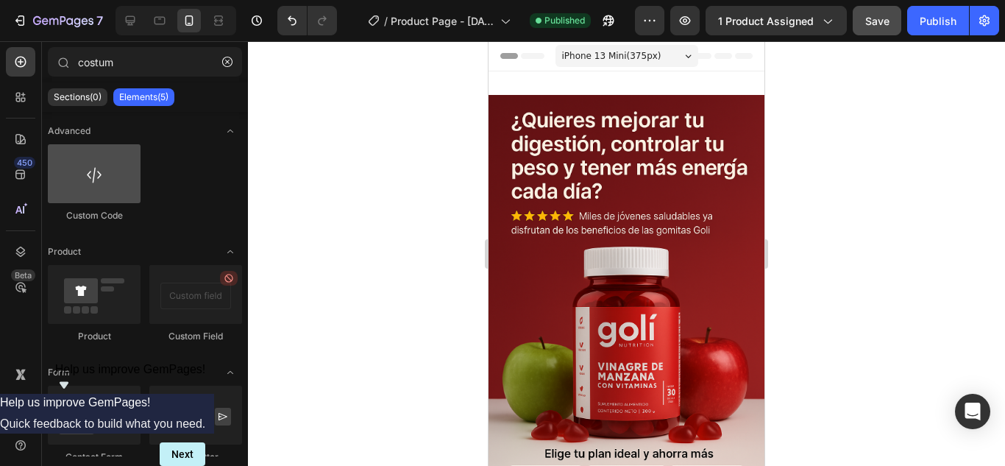
click at [82, 188] on div at bounding box center [94, 173] width 93 height 59
click at [93, 182] on div at bounding box center [94, 173] width 93 height 59
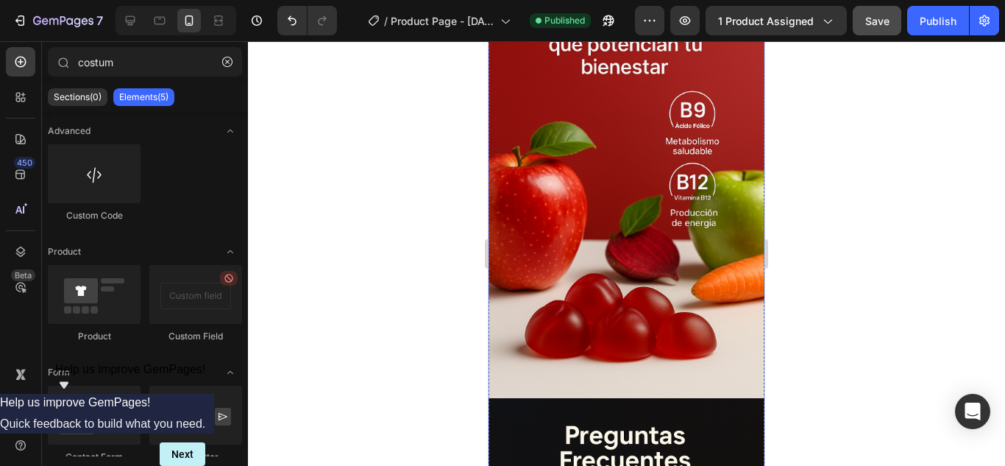
scroll to position [1546, 0]
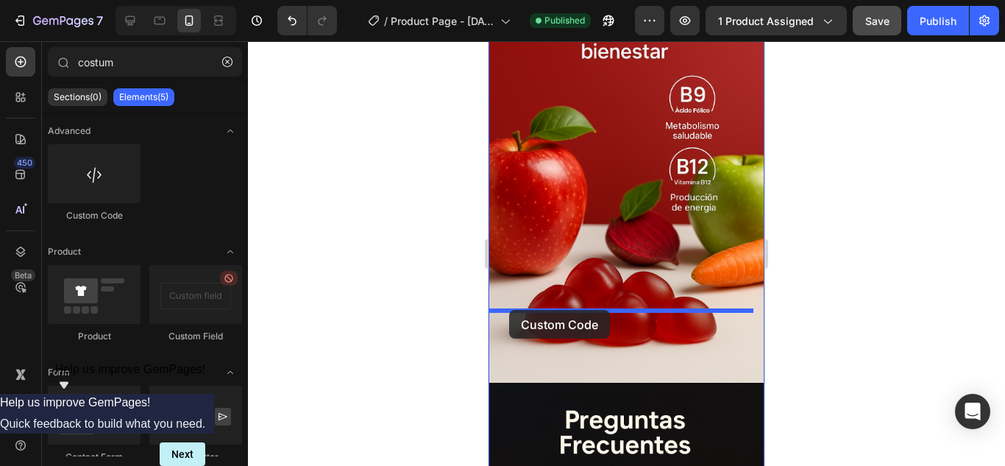
drag, startPoint x: 593, startPoint y: 222, endPoint x: 509, endPoint y: 310, distance: 121.8
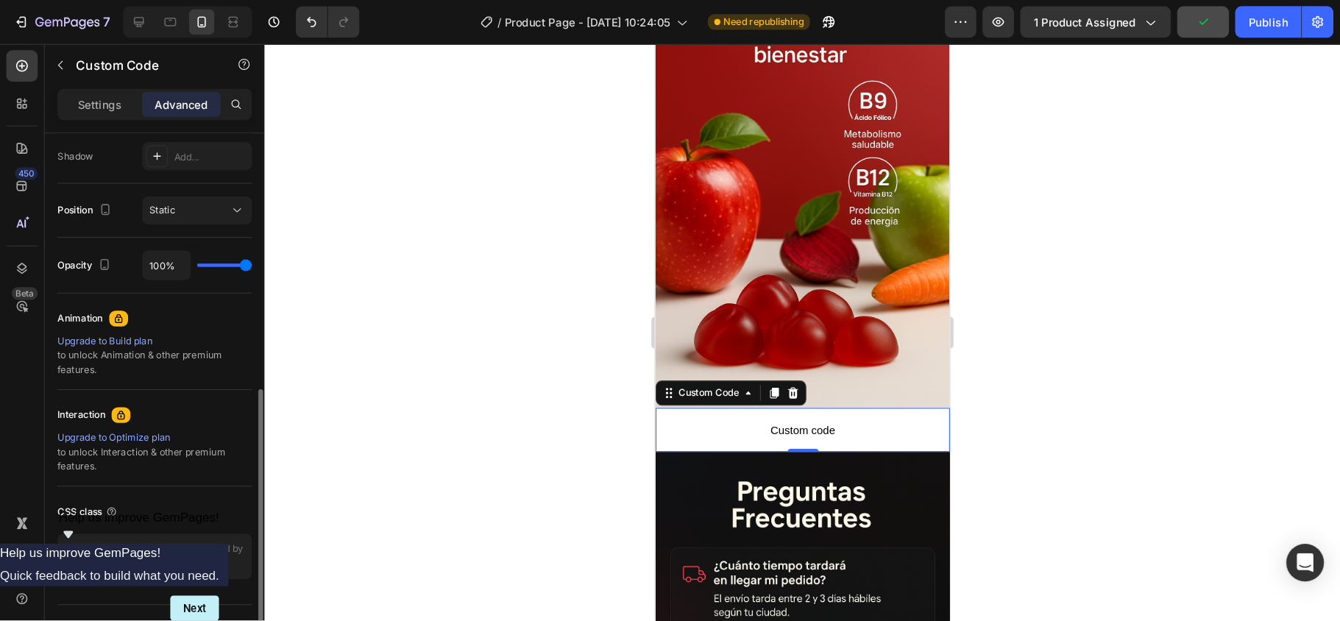
scroll to position [486, 0]
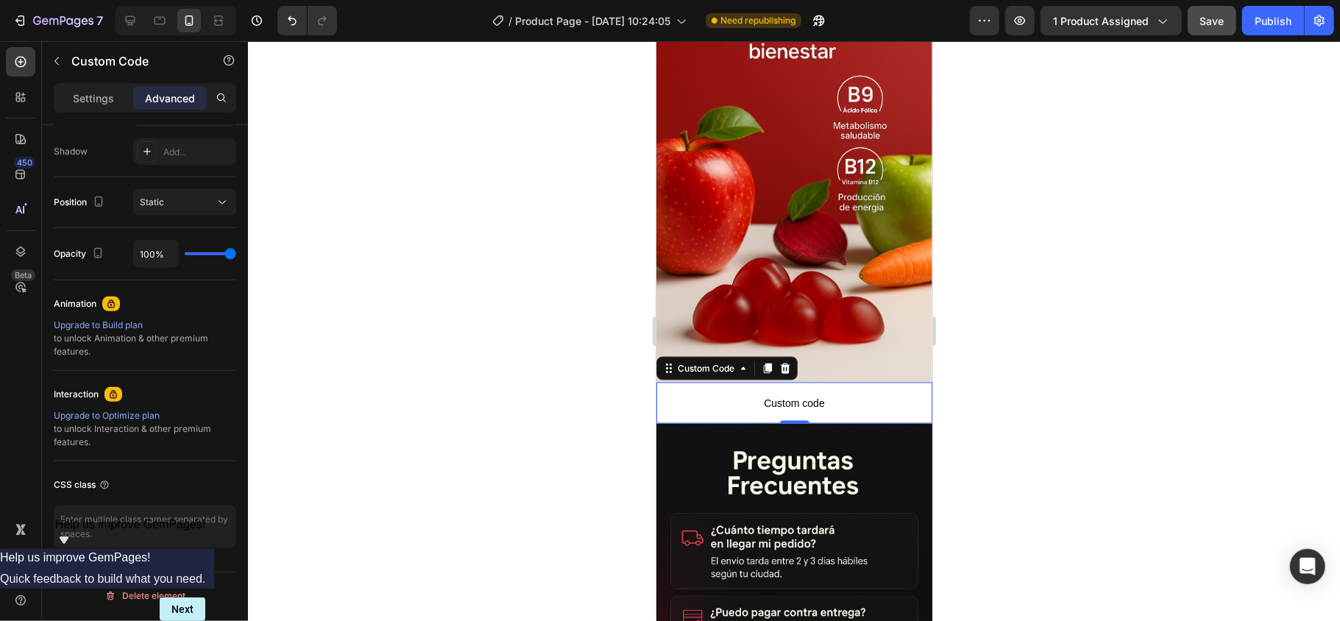
drag, startPoint x: 983, startPoint y: 1, endPoint x: 431, endPoint y: 262, distance: 611.4
click at [431, 262] on div at bounding box center [794, 331] width 1092 height 580
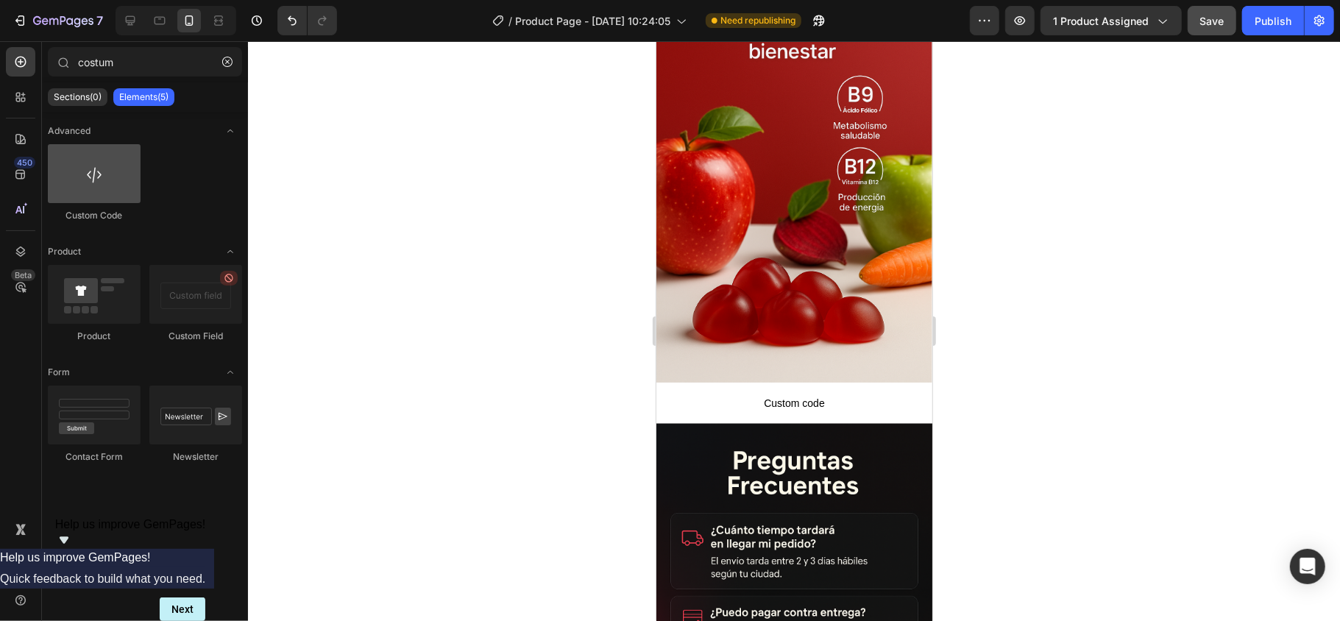
click at [110, 180] on div at bounding box center [94, 173] width 93 height 59
click at [733, 394] on span "Custom code" at bounding box center [794, 403] width 276 height 18
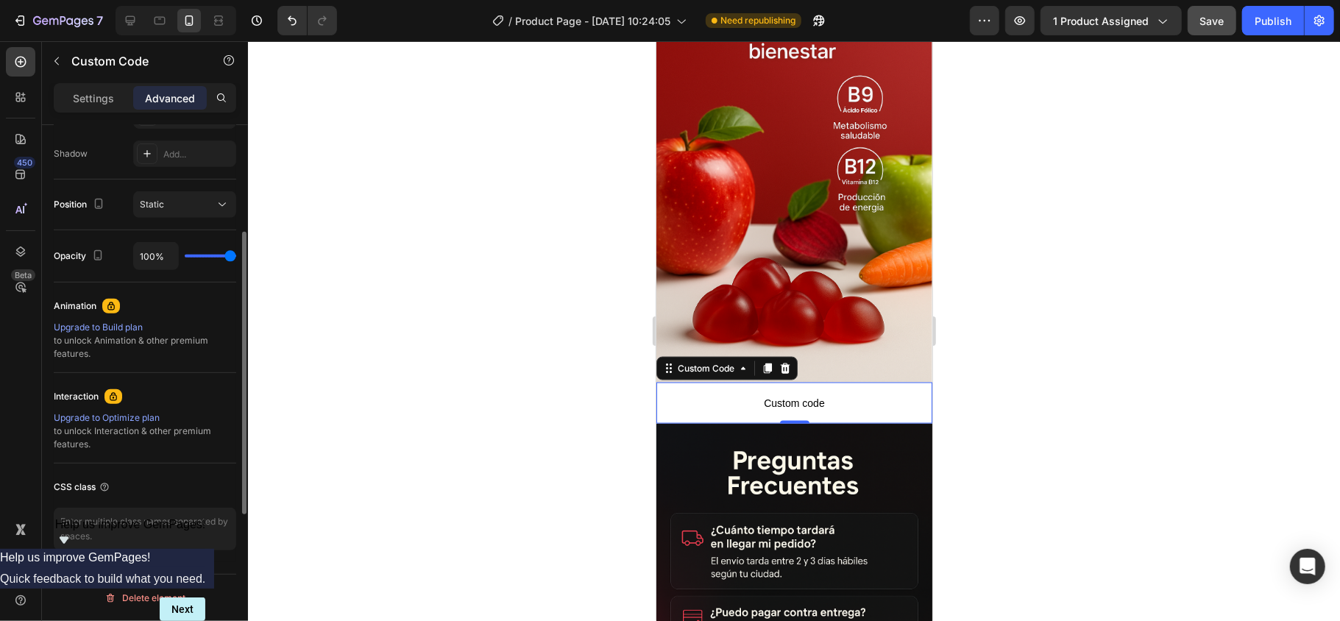
scroll to position [387, 0]
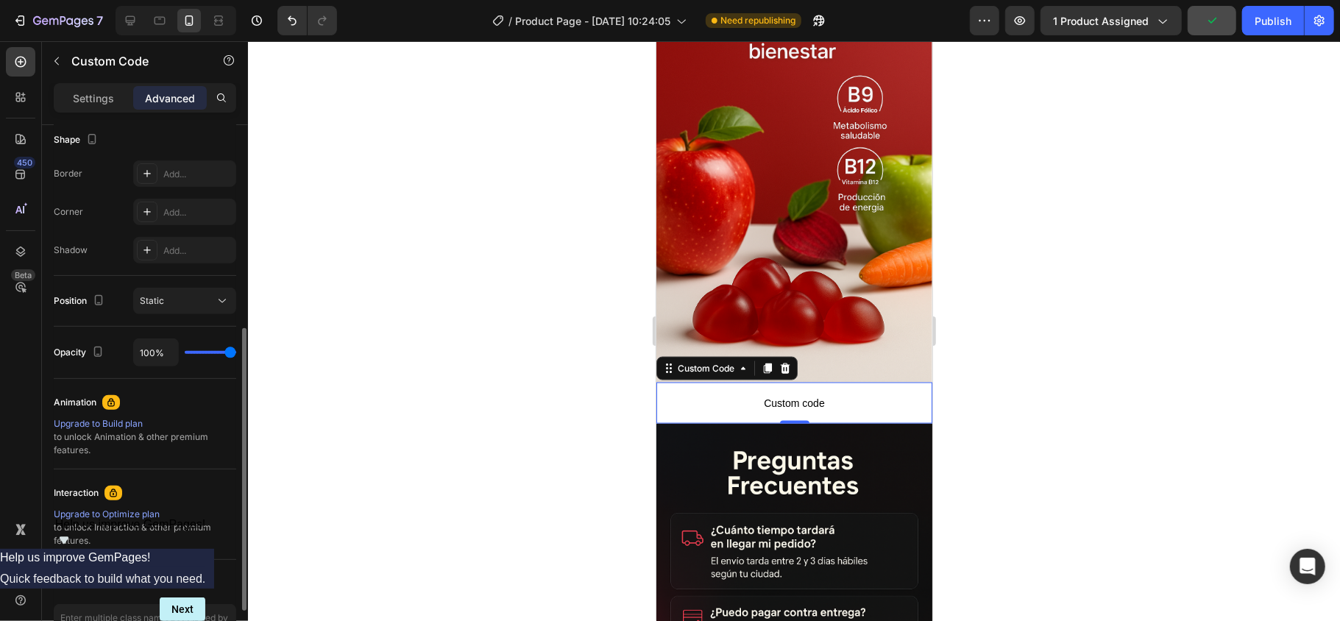
click at [206, 315] on div "Position Static" at bounding box center [145, 301] width 183 height 51
click at [203, 297] on div "Static" at bounding box center [177, 300] width 75 height 13
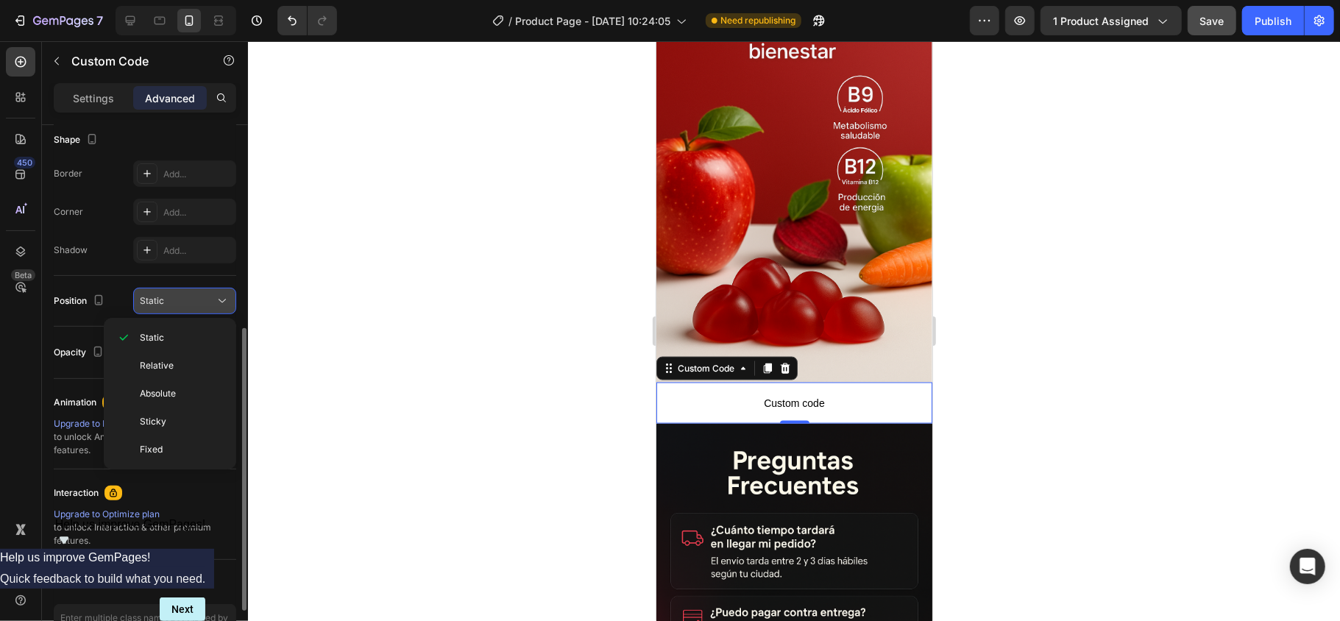
drag, startPoint x: 203, startPoint y: 297, endPoint x: 172, endPoint y: 297, distance: 31.7
click at [202, 297] on div "Static" at bounding box center [177, 300] width 75 height 13
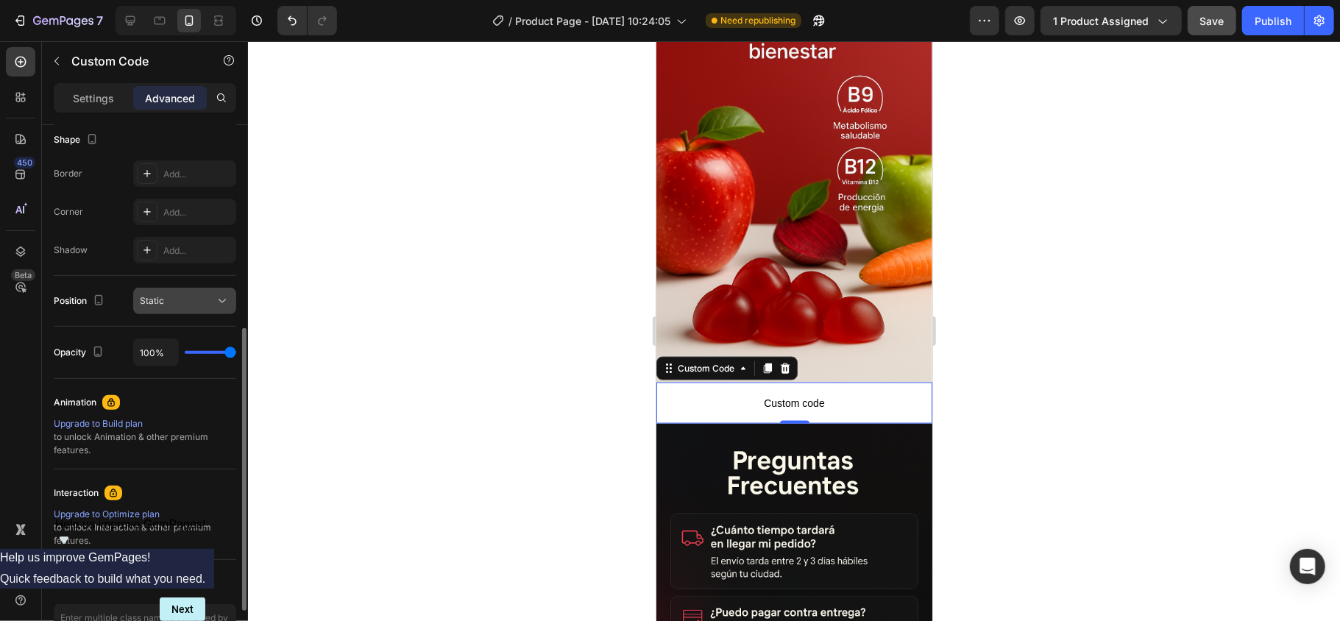
click at [175, 297] on div "Static" at bounding box center [177, 300] width 75 height 13
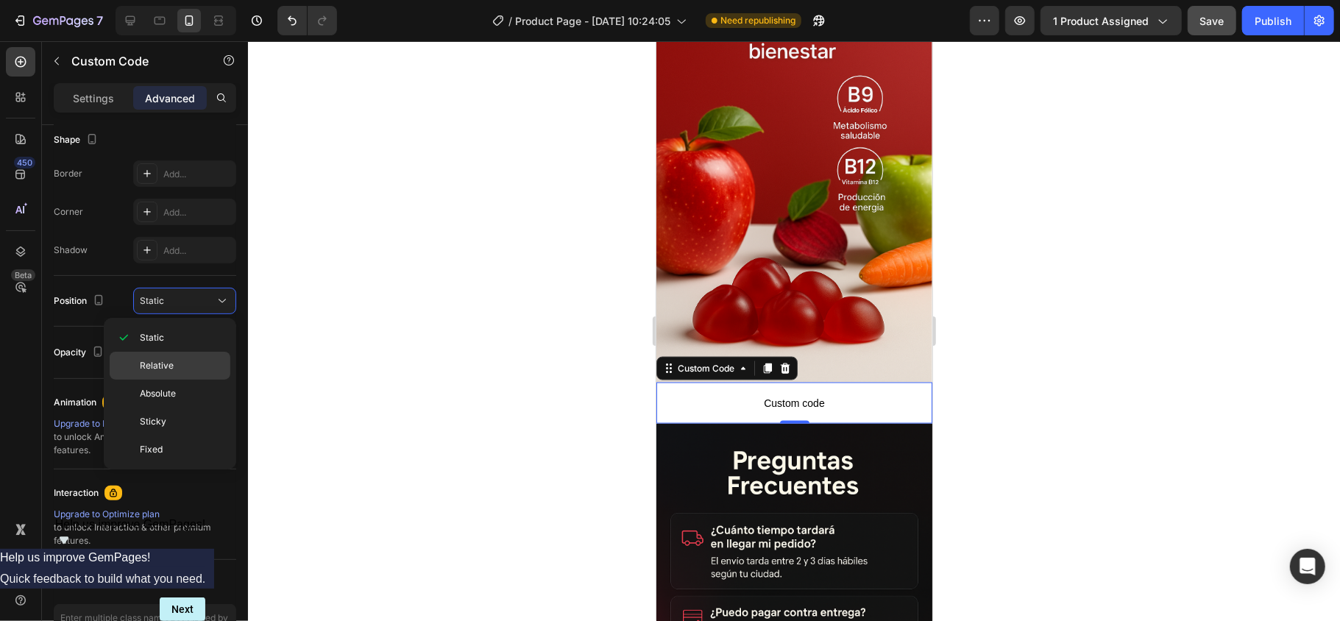
click at [163, 371] on span "Relative" at bounding box center [157, 365] width 34 height 13
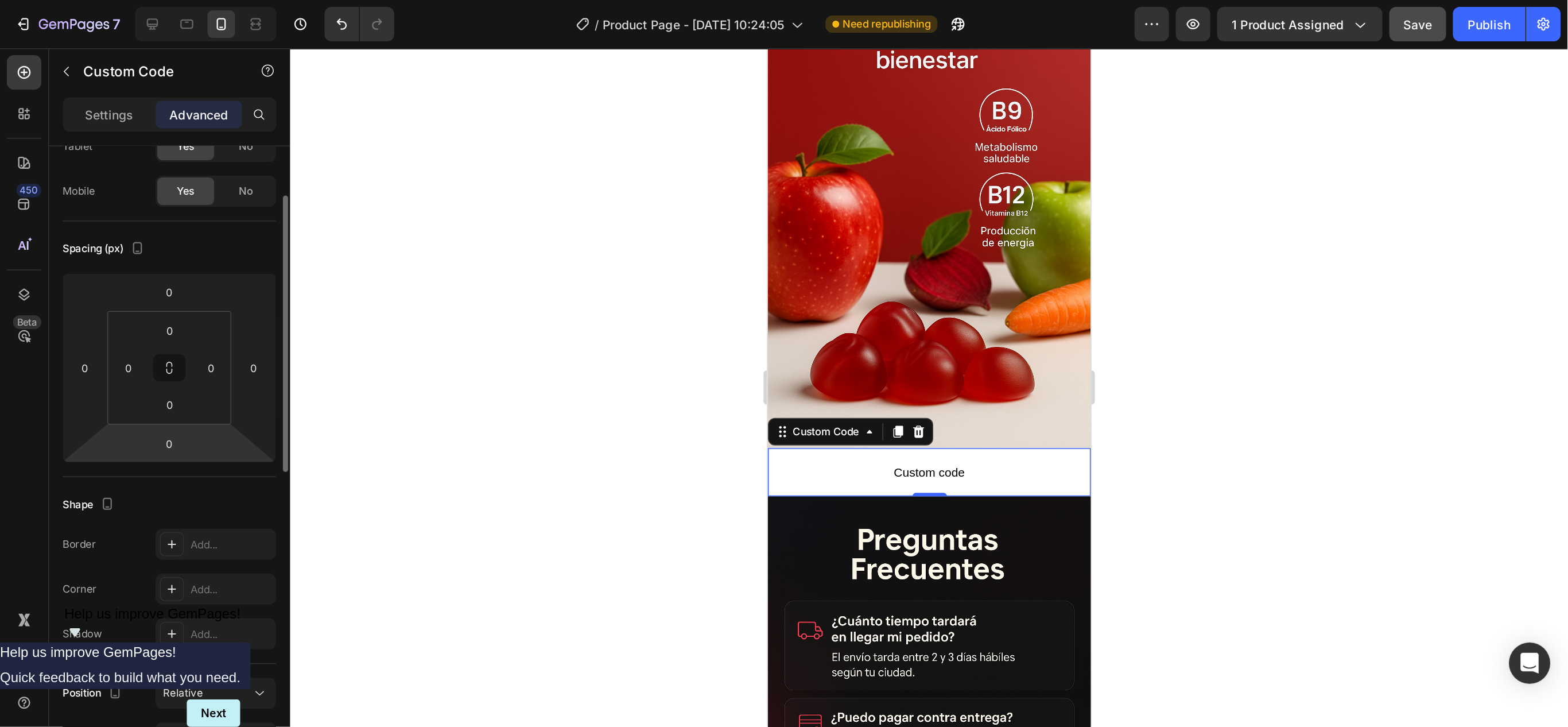
scroll to position [0, 0]
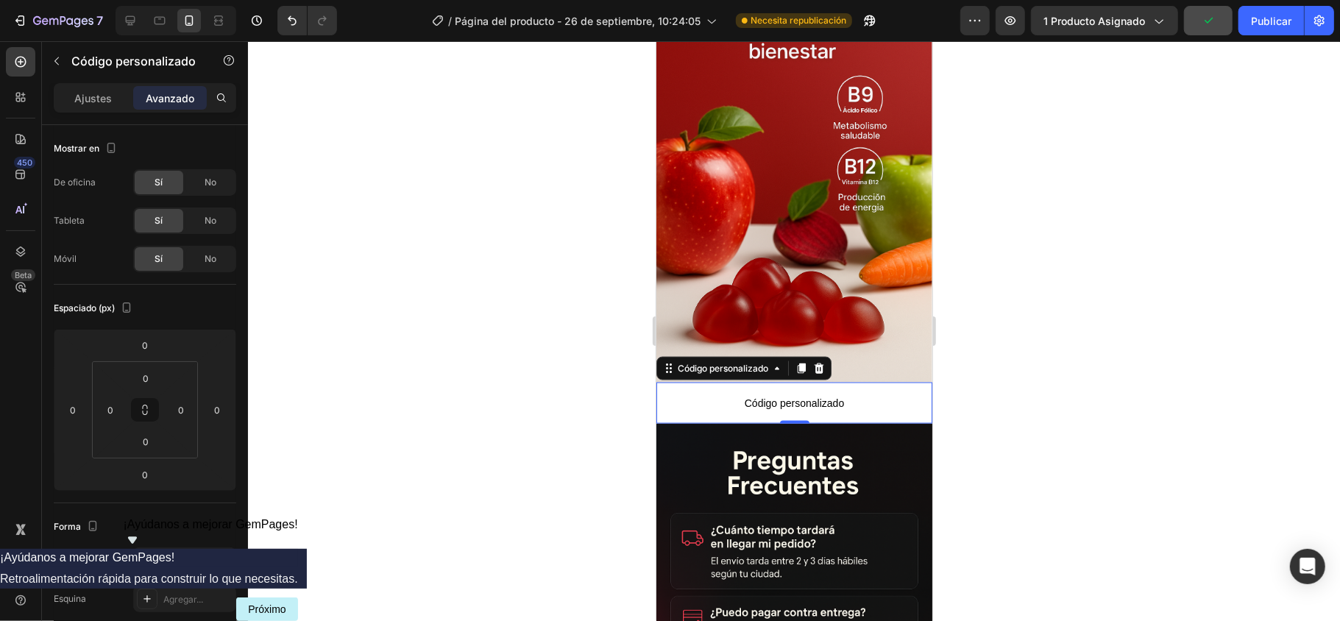
click at [298, 465] on font "¡Ayúdanos a mejorar GemPages!" at bounding box center [211, 524] width 174 height 13
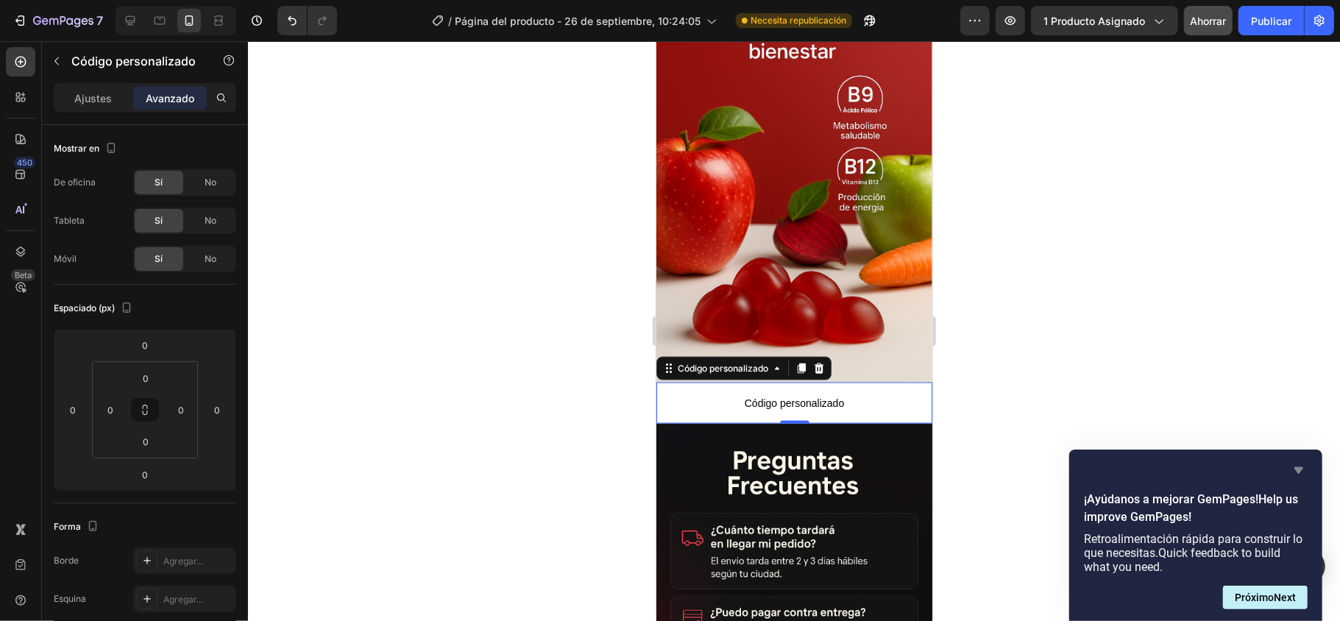
click at [1005, 465] on icon "Ocultar encuesta" at bounding box center [1299, 471] width 18 height 18
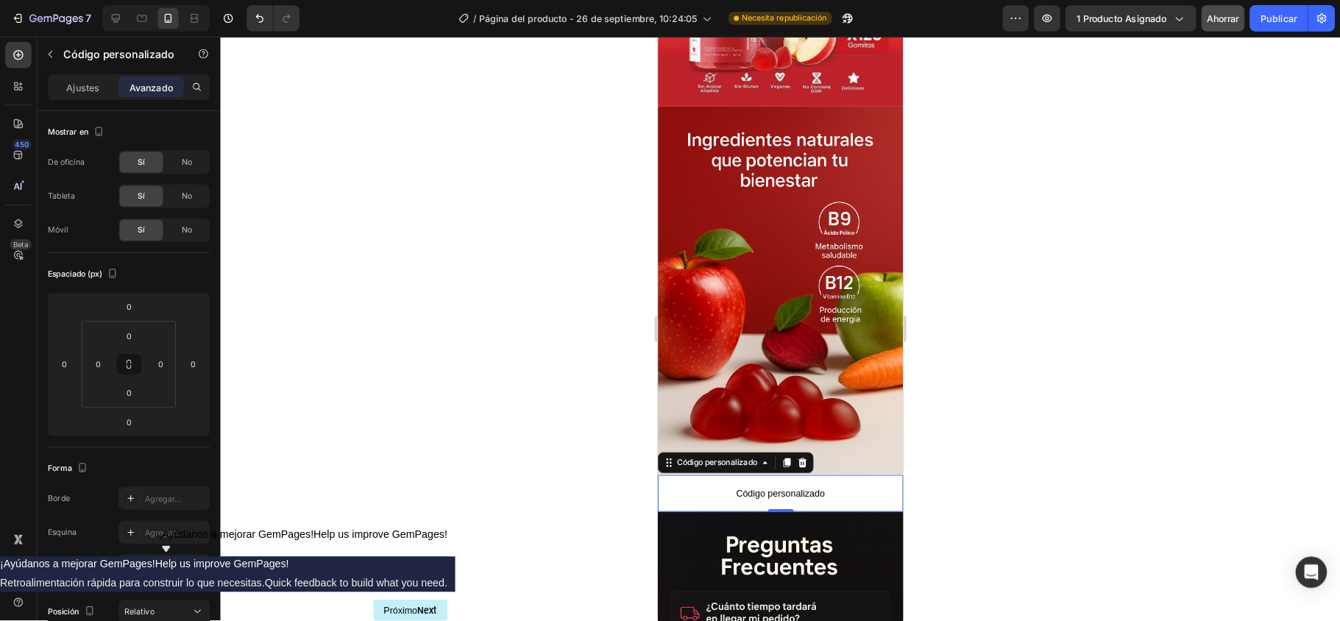
scroll to position [1394, 0]
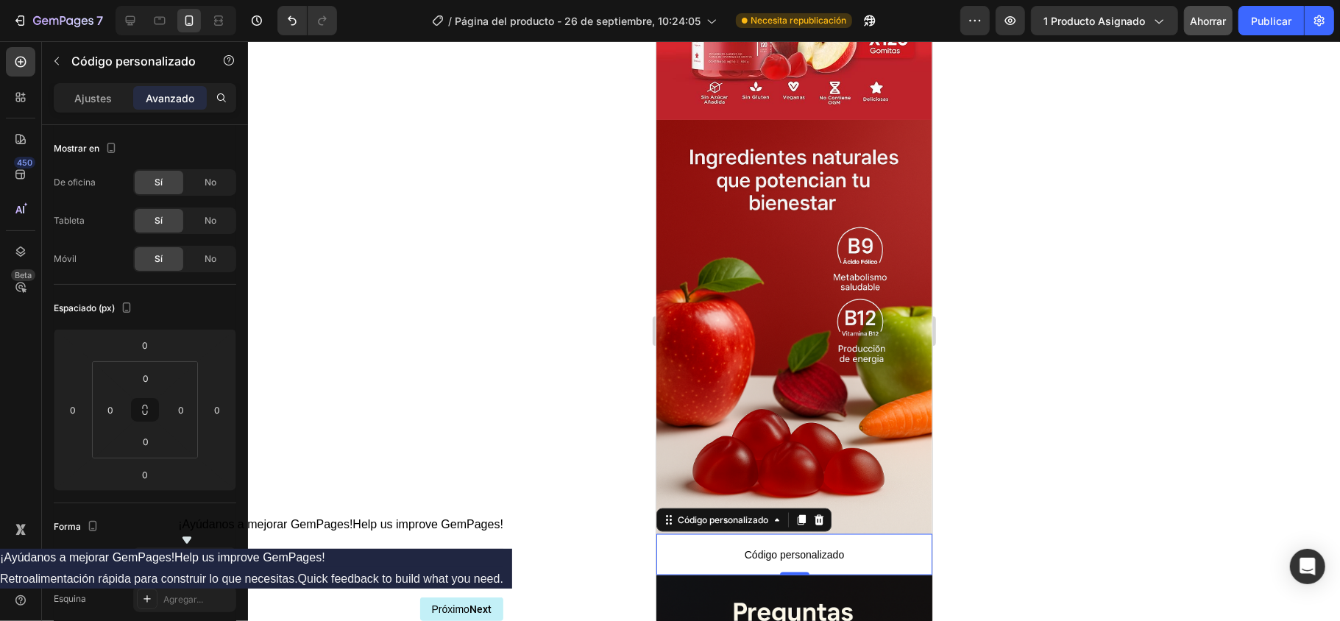
click at [312, 290] on div at bounding box center [794, 331] width 1092 height 580
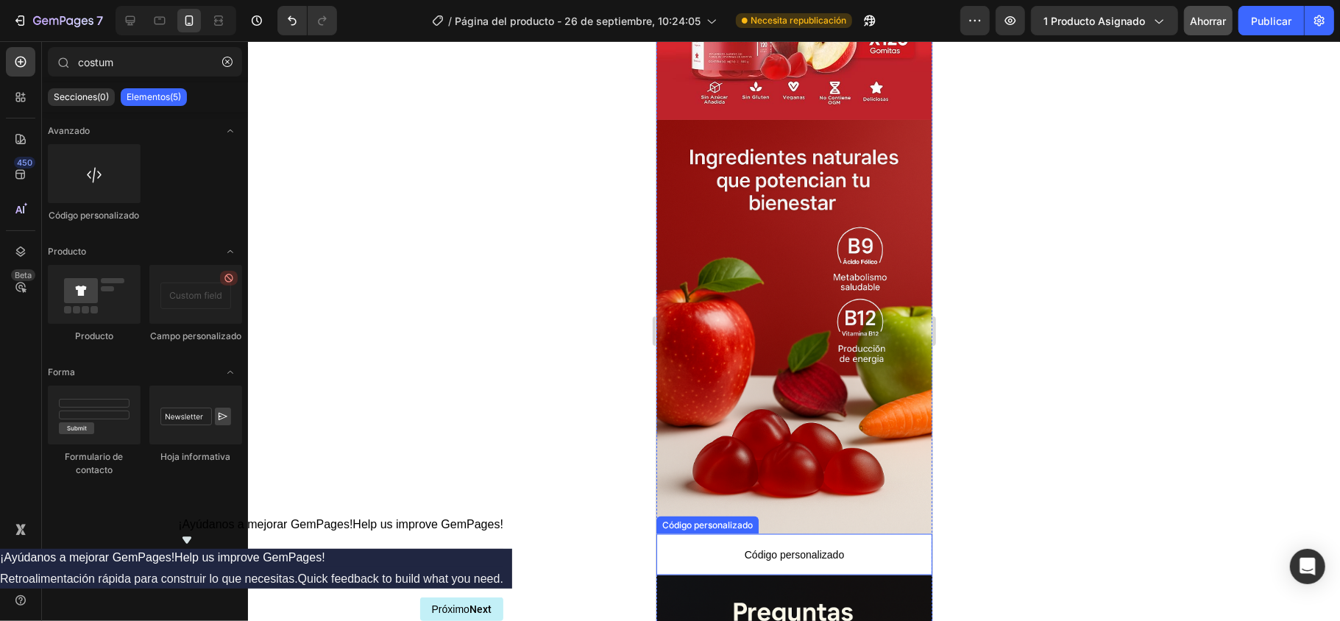
click at [830, 465] on p "Código personalizado" at bounding box center [794, 554] width 276 height 41
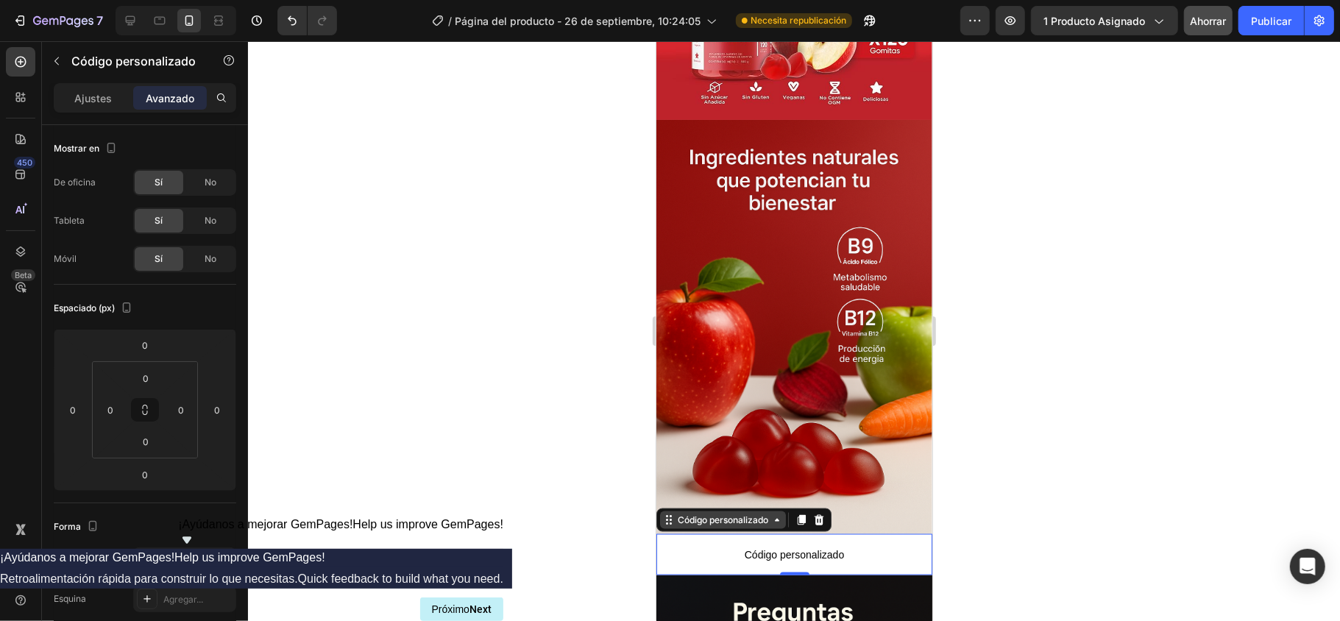
click at [785, 465] on div "Código personalizado" at bounding box center [723, 520] width 126 height 18
click at [782, 465] on div "Código personalizado" at bounding box center [723, 520] width 126 height 18
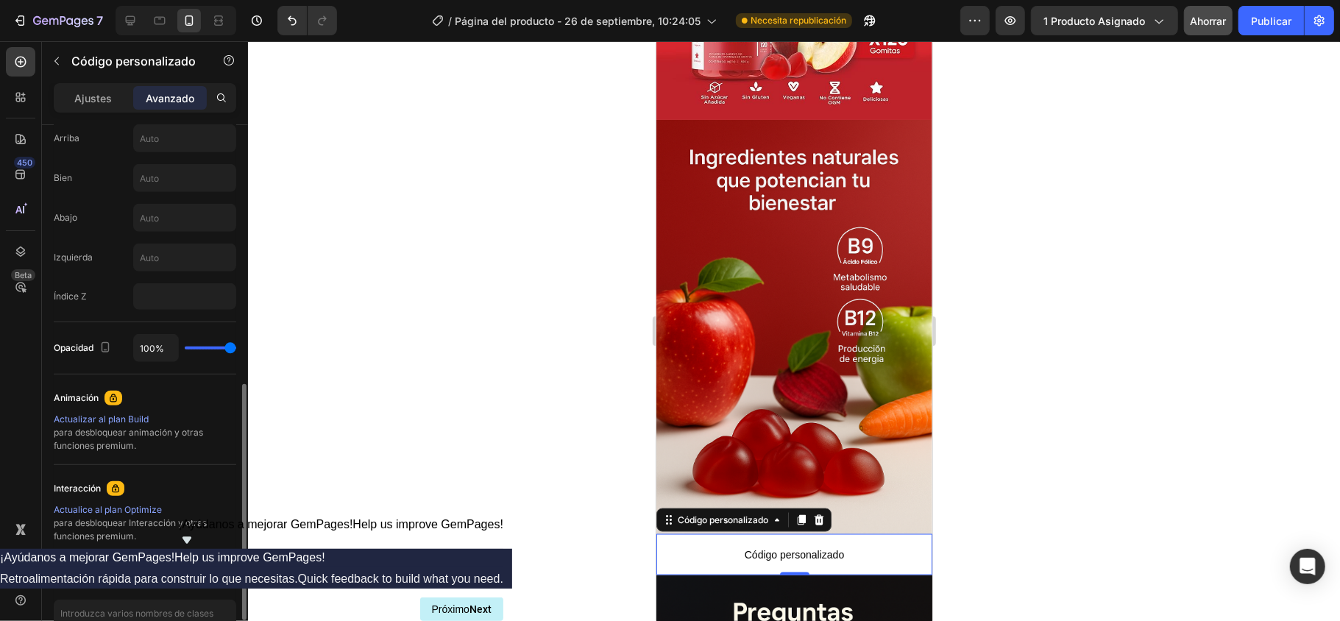
scroll to position [685, 0]
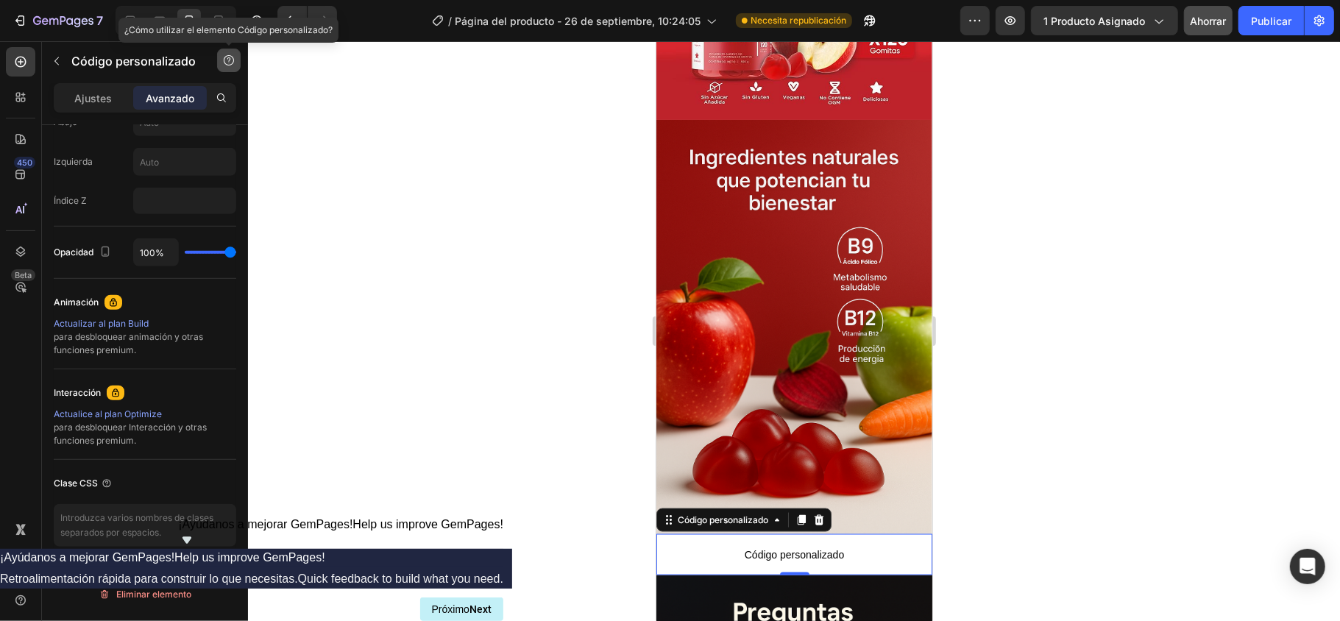
click at [230, 57] on icon "button" at bounding box center [229, 60] width 12 height 12
click at [219, 66] on button "button" at bounding box center [229, 61] width 24 height 24
click at [261, 26] on icon "button" at bounding box center [257, 20] width 15 height 15
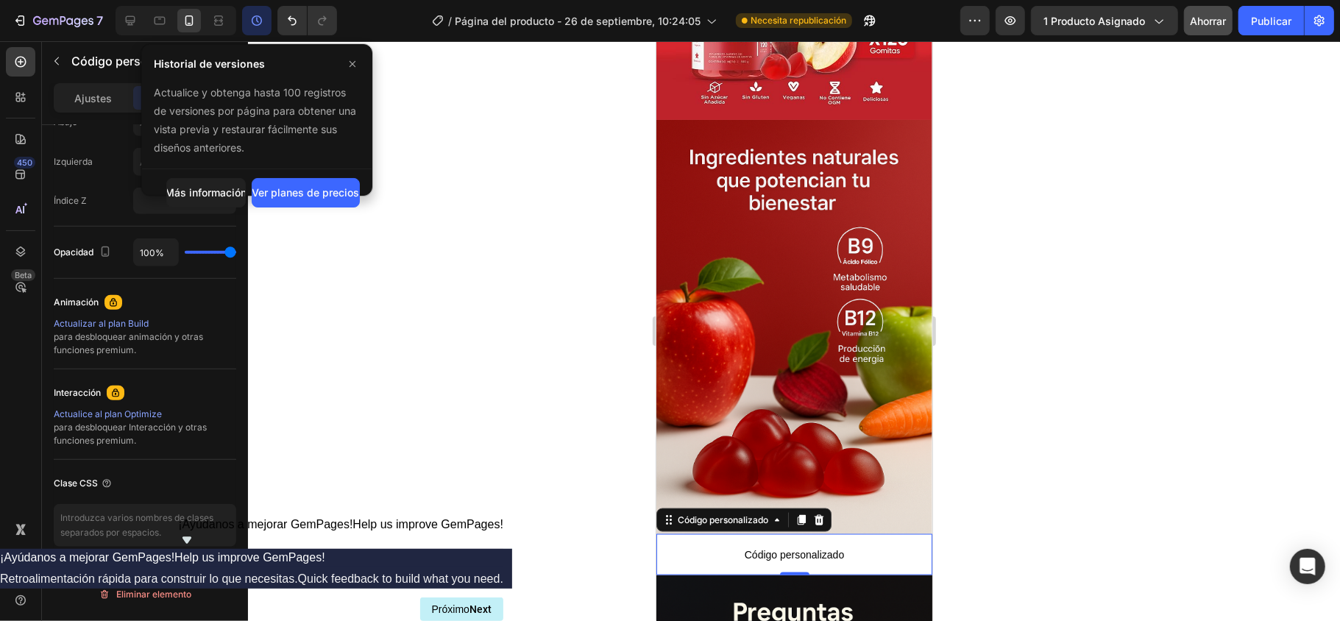
click at [261, 26] on icon "button" at bounding box center [257, 20] width 15 height 15
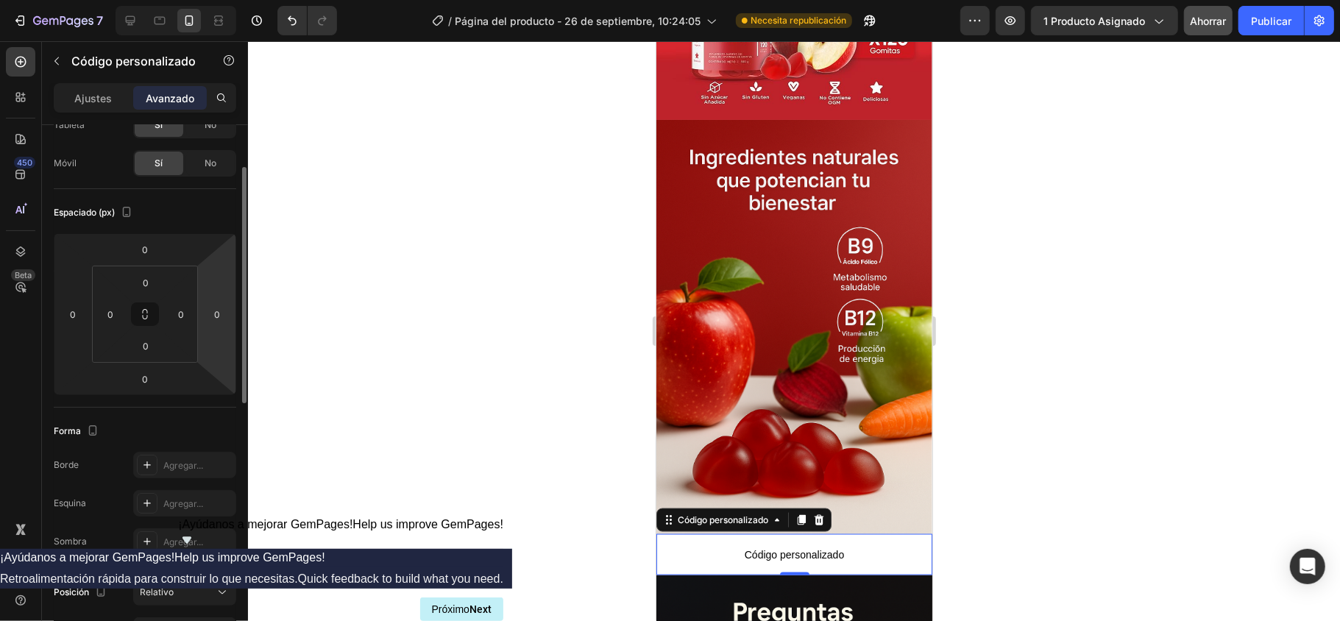
scroll to position [0, 0]
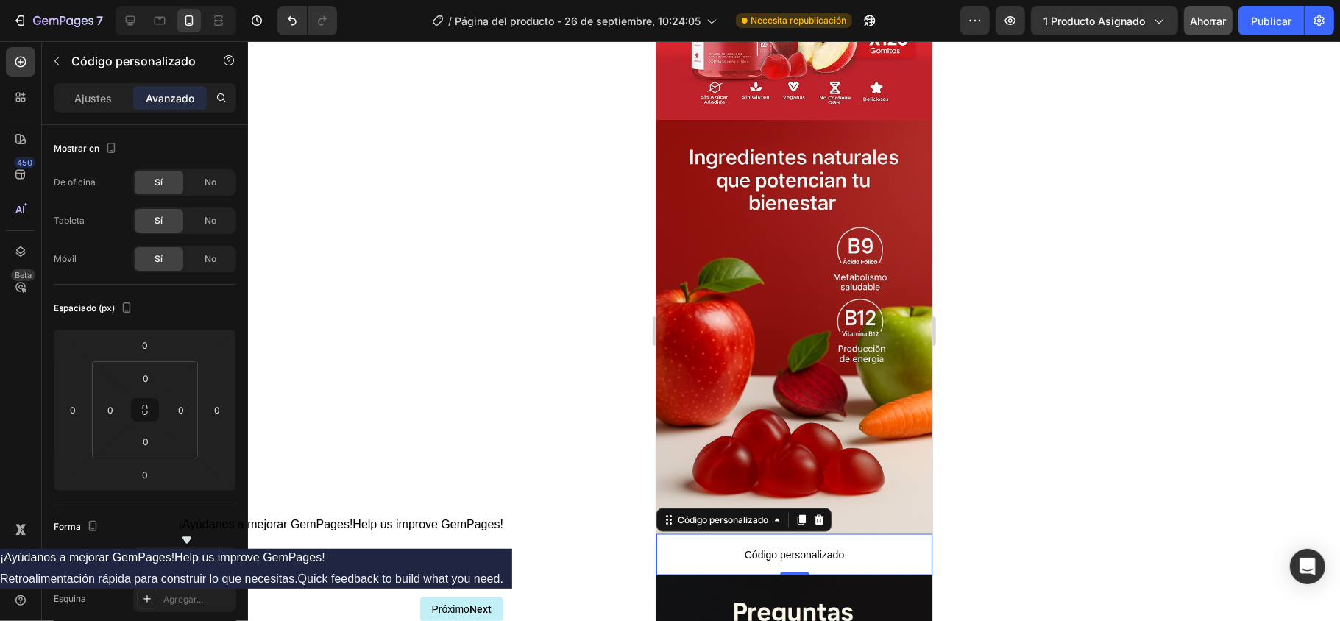
click at [782, 465] on font "Código personalizado" at bounding box center [793, 554] width 99 height 12
click at [103, 186] on div "De oficina Sí No" at bounding box center [145, 182] width 183 height 26
click at [213, 257] on font "No" at bounding box center [211, 258] width 12 height 11
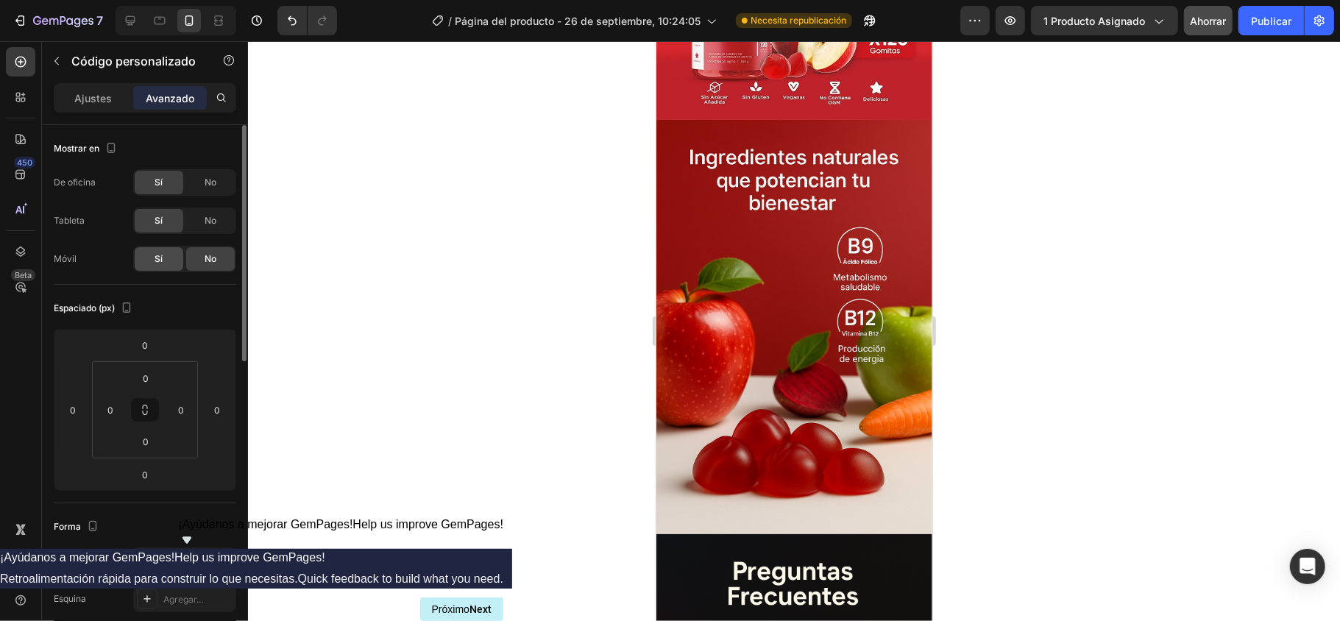
click at [174, 261] on div "Sí" at bounding box center [159, 259] width 49 height 24
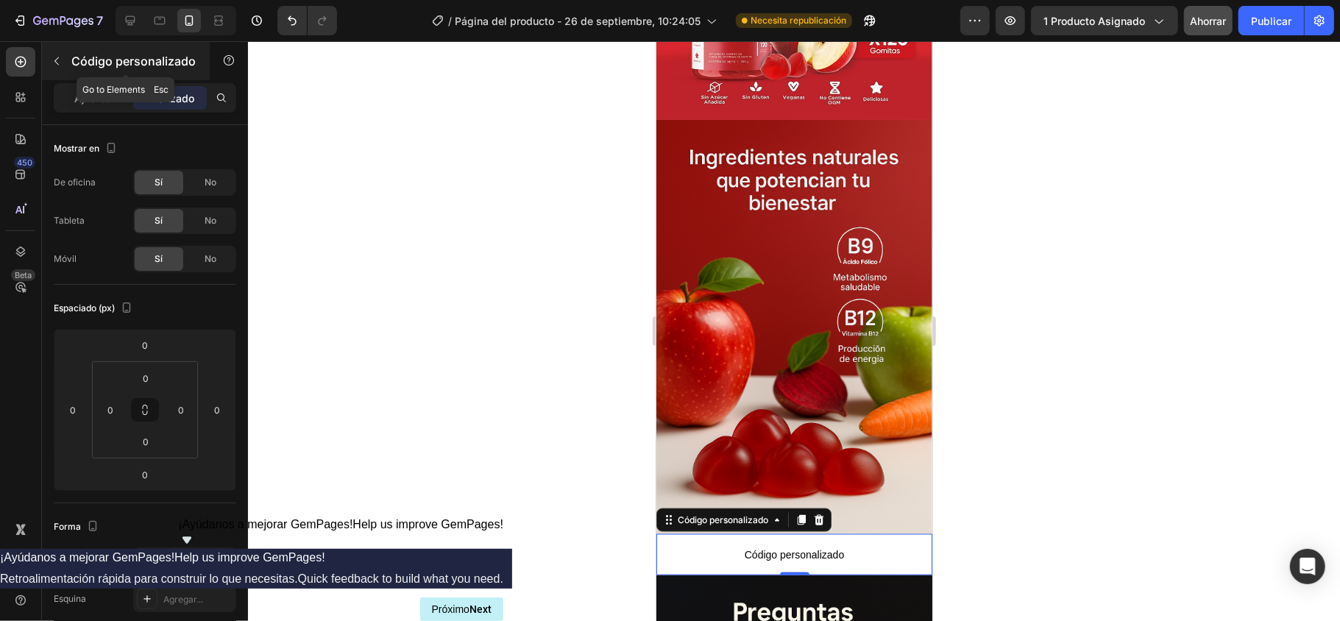
click at [103, 66] on font "Código personalizado" at bounding box center [133, 61] width 124 height 15
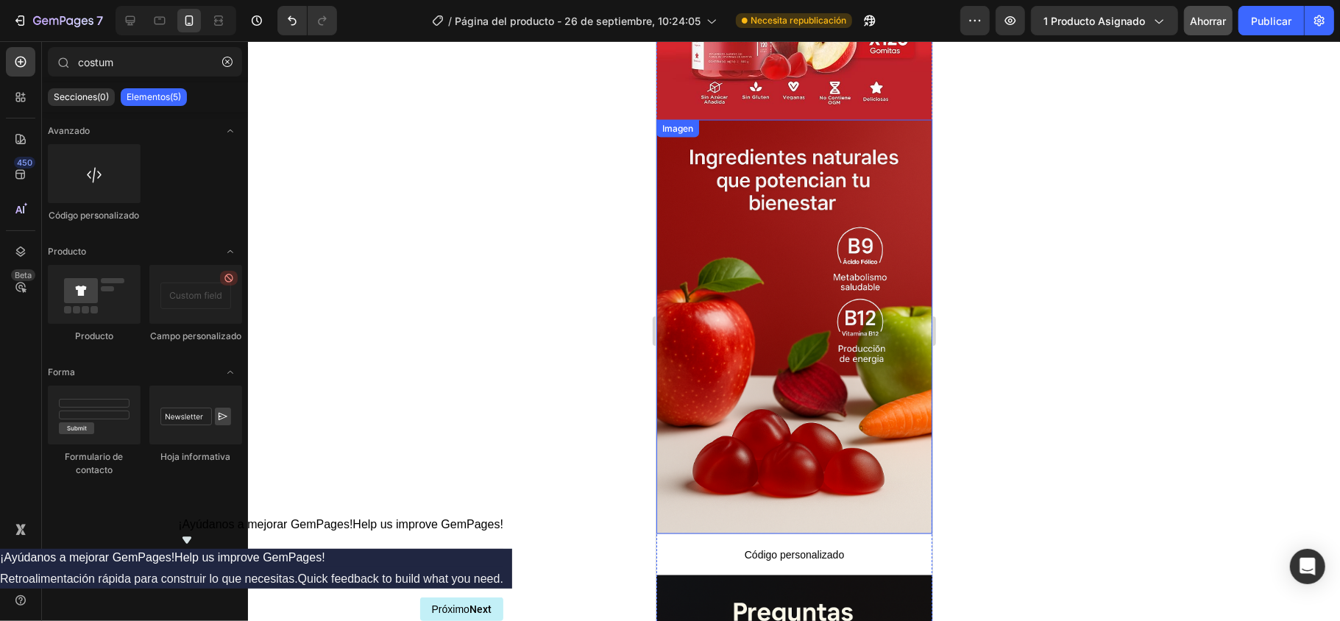
click at [763, 465] on font "Código personalizado" at bounding box center [793, 554] width 99 height 12
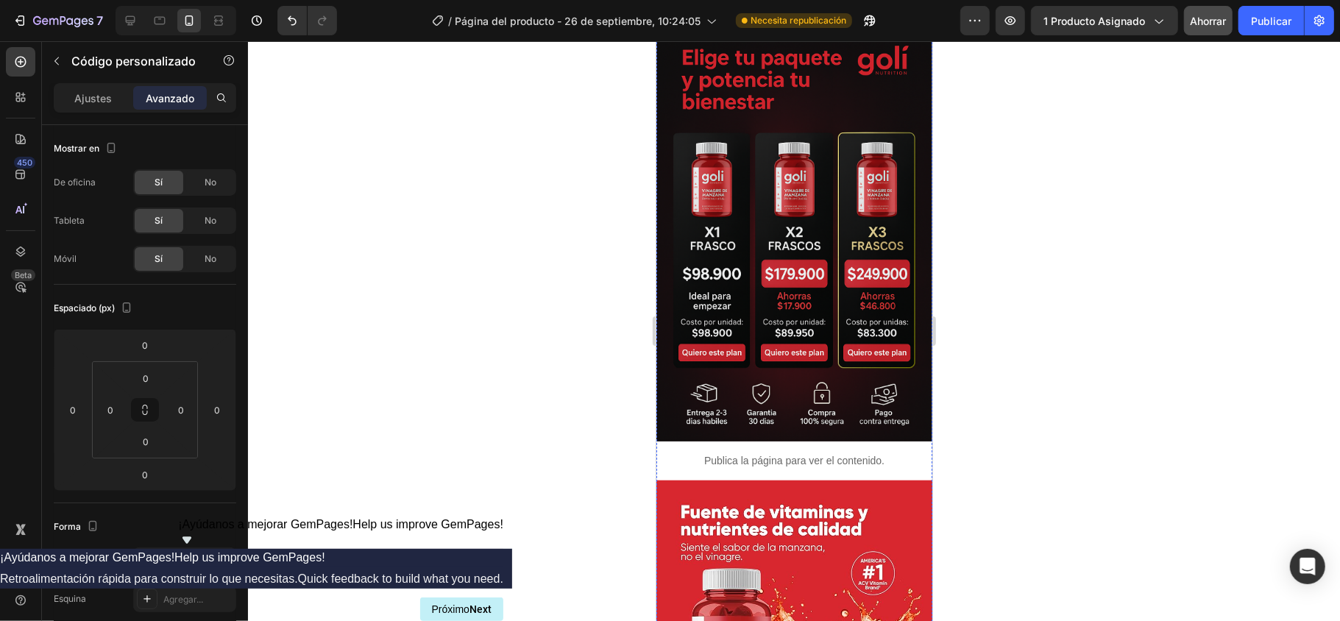
scroll to position [707, 0]
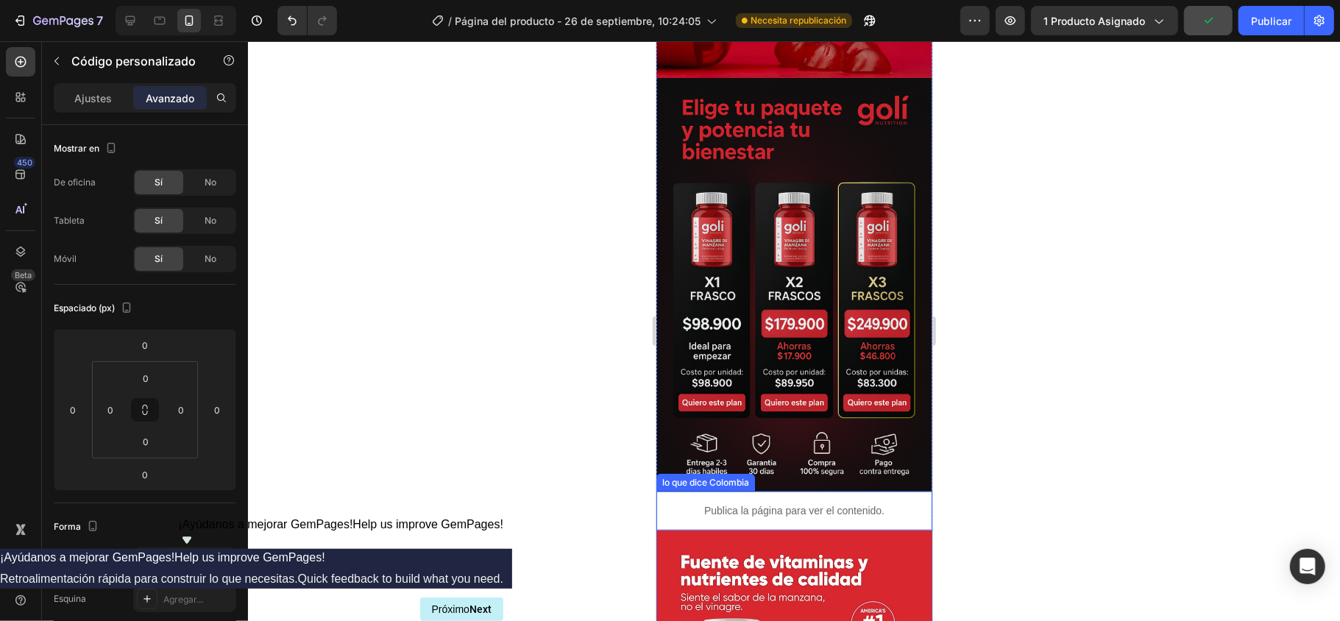
click at [818, 465] on div "Publica la página para ver el contenido." at bounding box center [794, 510] width 276 height 39
click at [721, 465] on font "Publica la página para ver el contenido." at bounding box center [794, 510] width 180 height 12
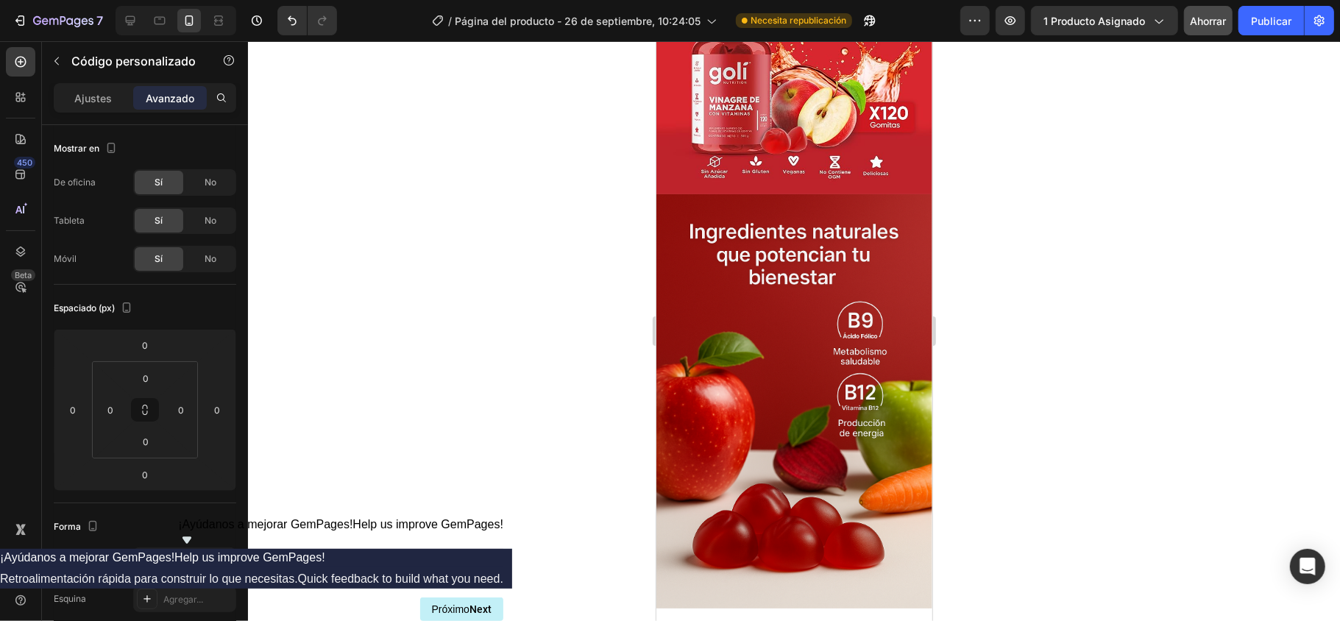
scroll to position [1394, 0]
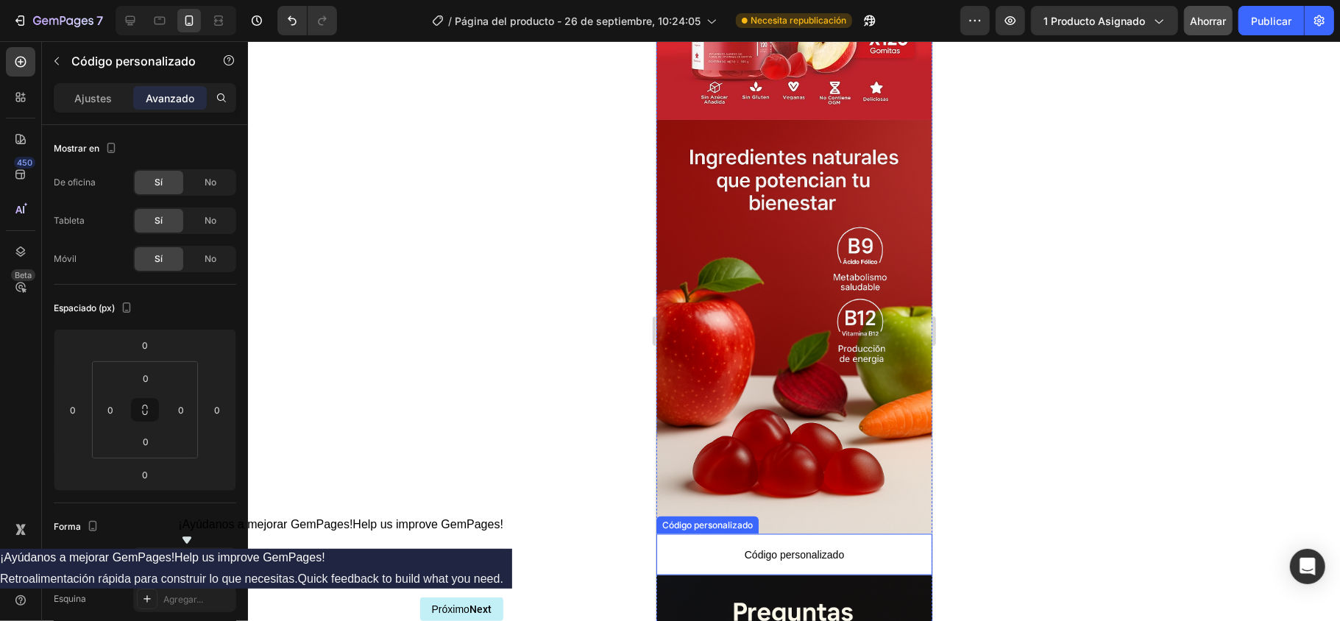
click at [821, 465] on span "Código personalizado" at bounding box center [794, 554] width 276 height 18
click at [821, 465] on icon at bounding box center [819, 519] width 10 height 10
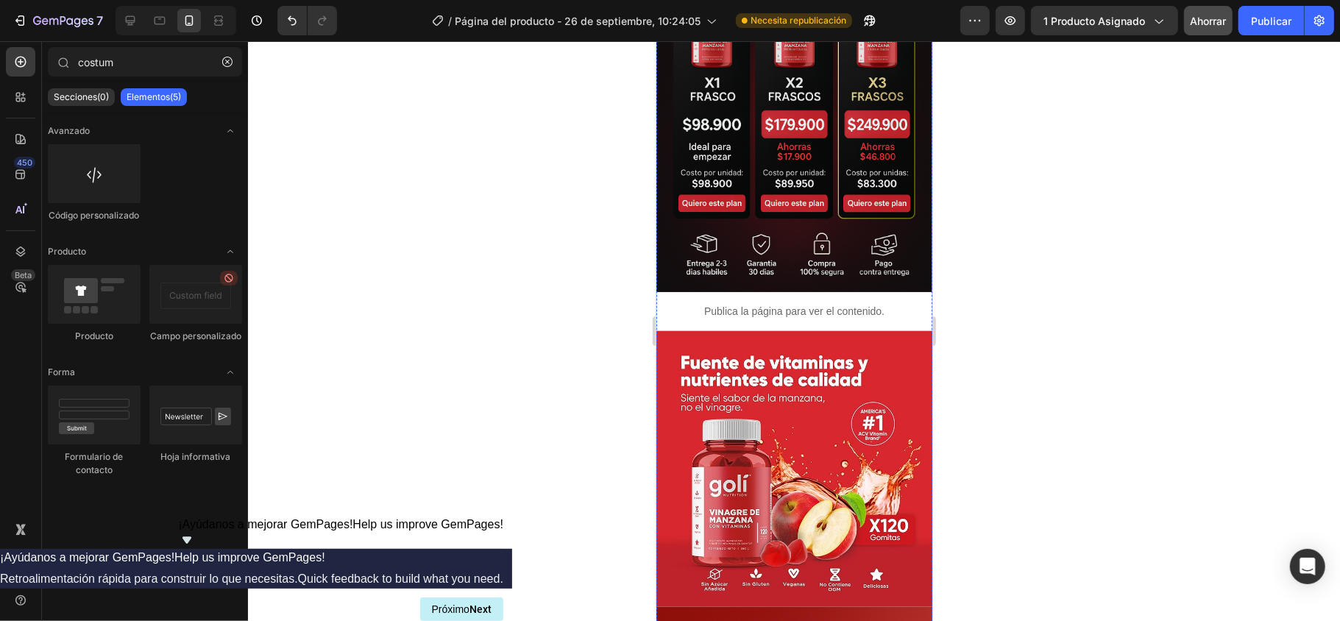
scroll to position [904, 0]
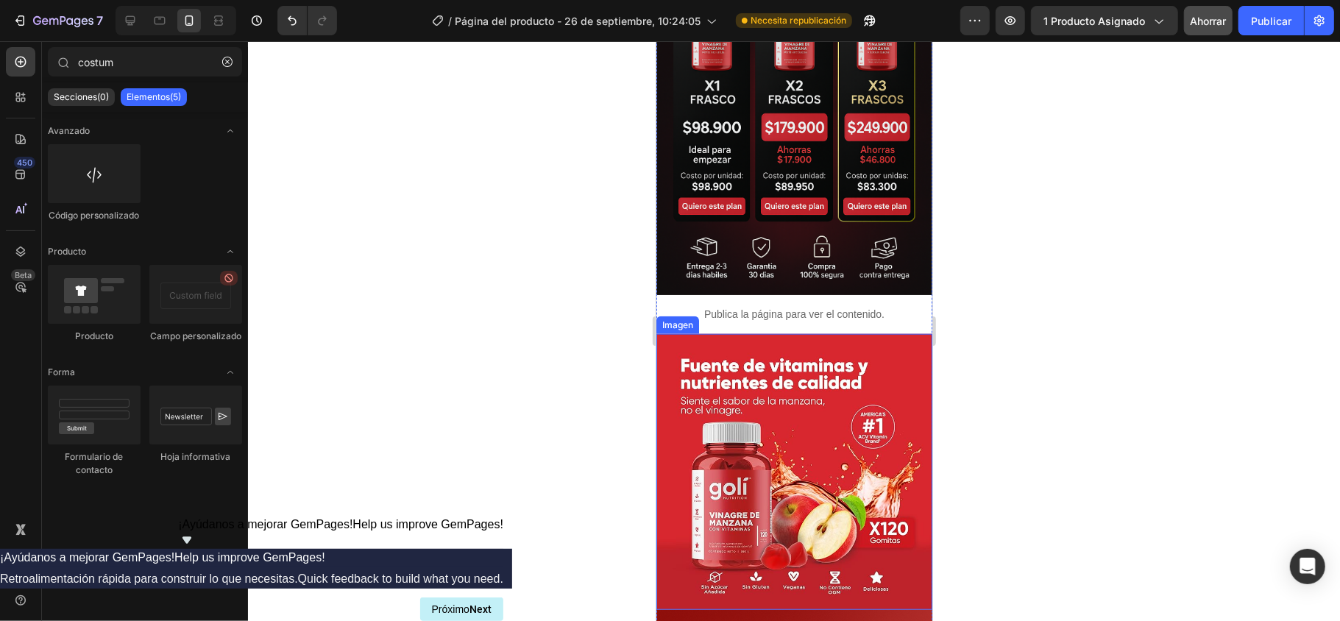
click at [756, 308] on font "Publica la página para ver el contenido." at bounding box center [794, 314] width 180 height 12
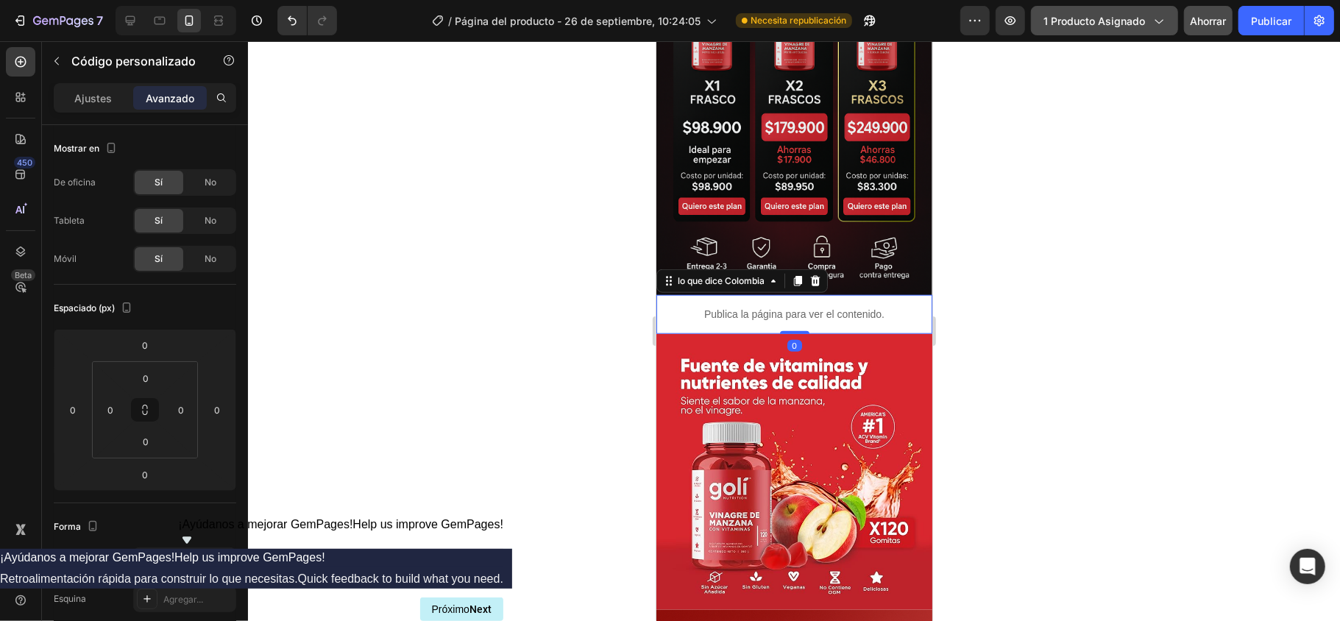
click at [1005, 21] on font "1 producto asignado" at bounding box center [1095, 21] width 102 height 13
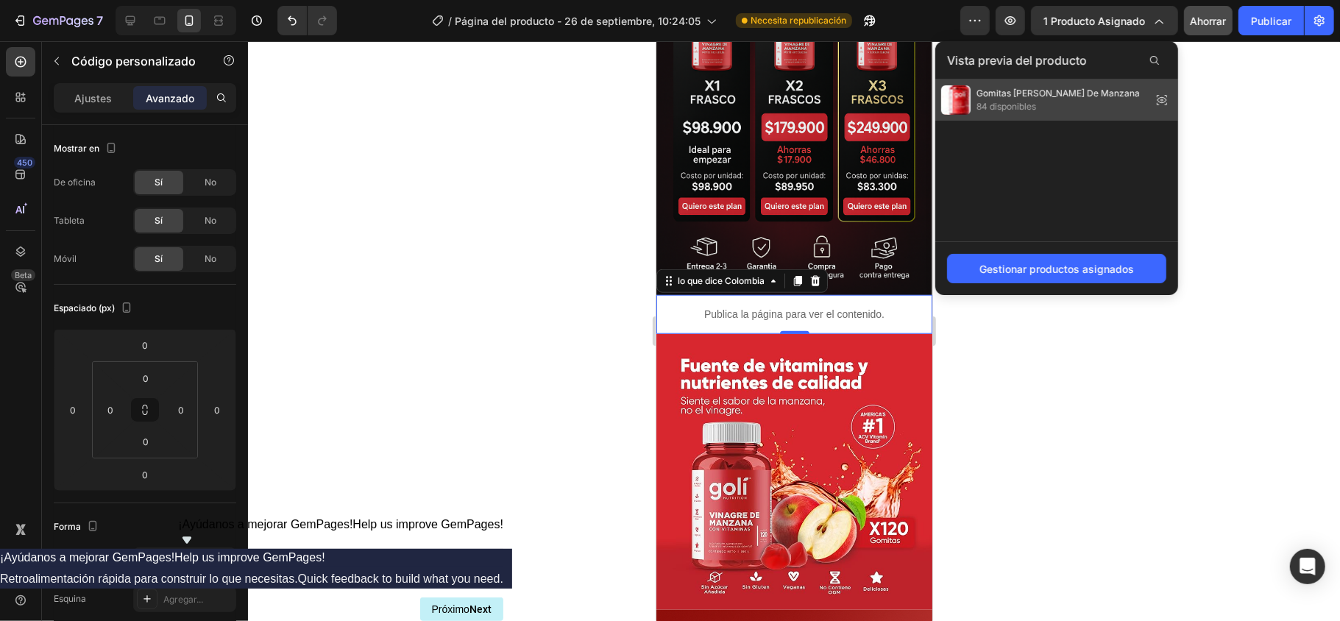
click at [1005, 81] on div "Gomitas Goli De Vinagre De Manzana 84 disponibles" at bounding box center [1057, 99] width 243 height 41
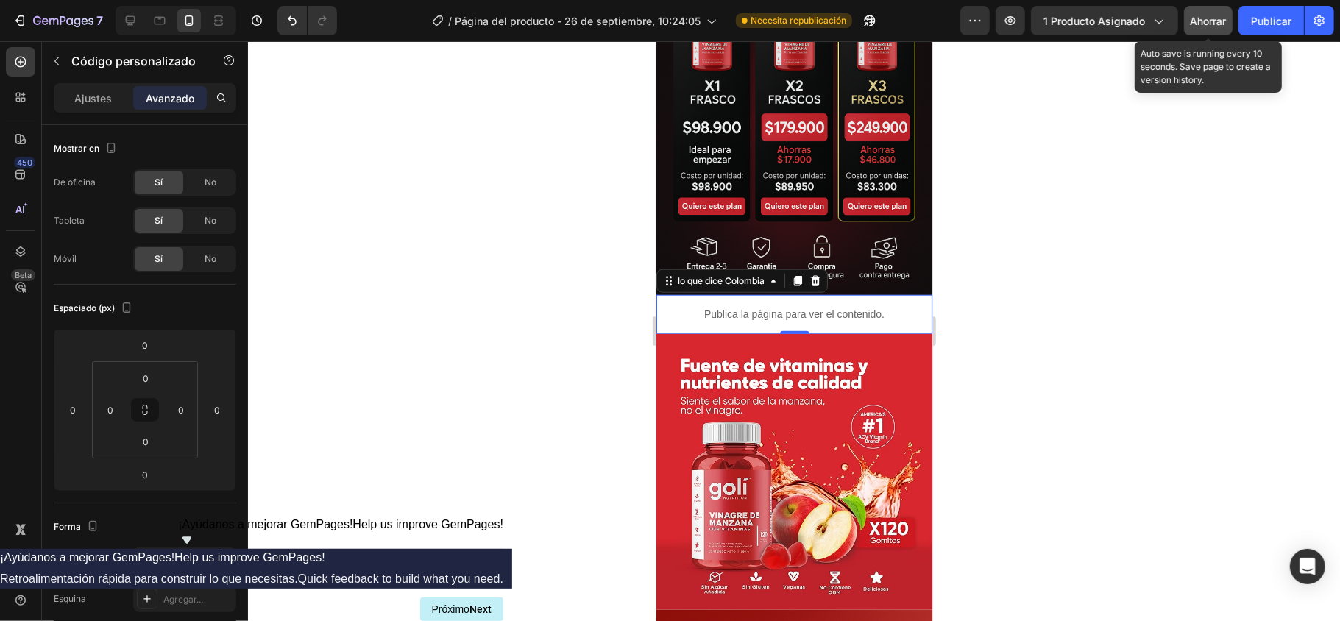
click at [1005, 21] on font "Ahorrar" at bounding box center [1209, 21] width 36 height 13
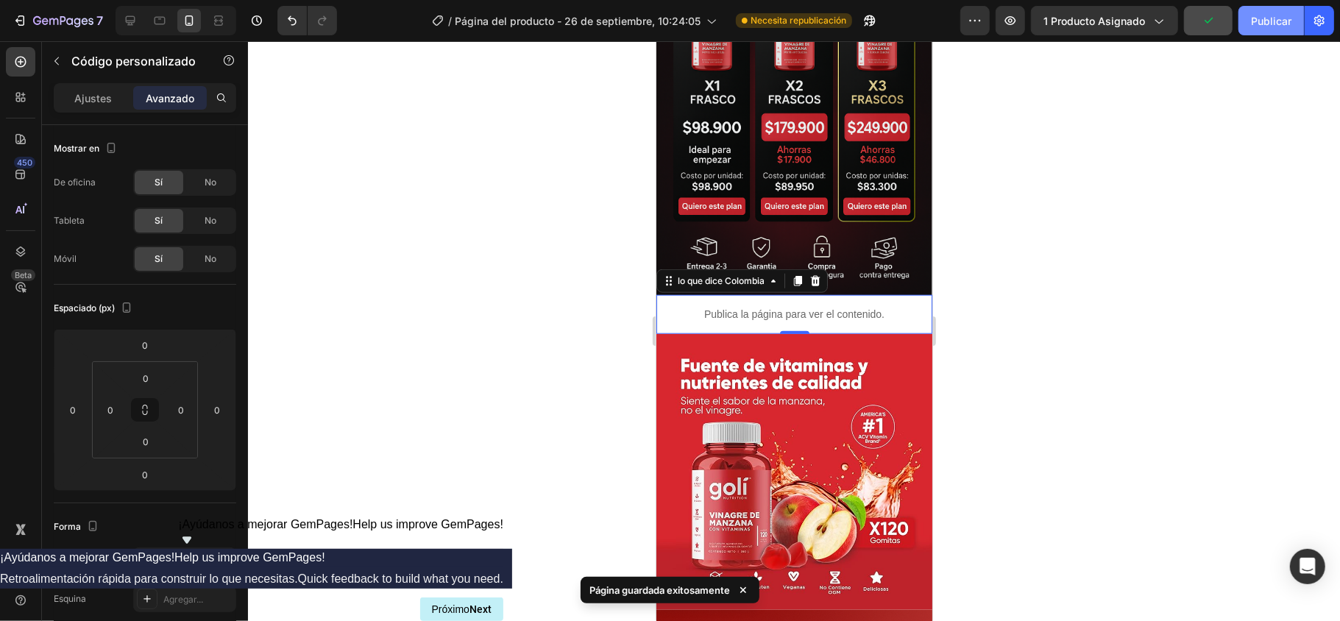
click at [1005, 7] on button "Publicar" at bounding box center [1272, 20] width 66 height 29
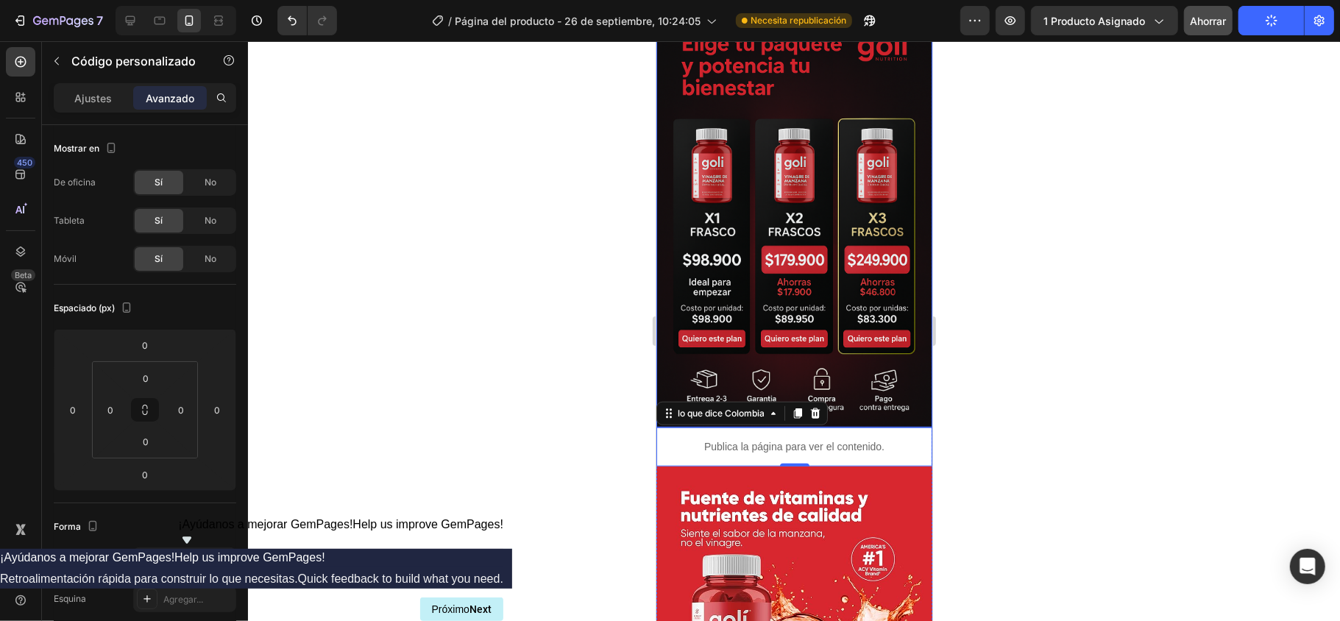
scroll to position [805, 0]
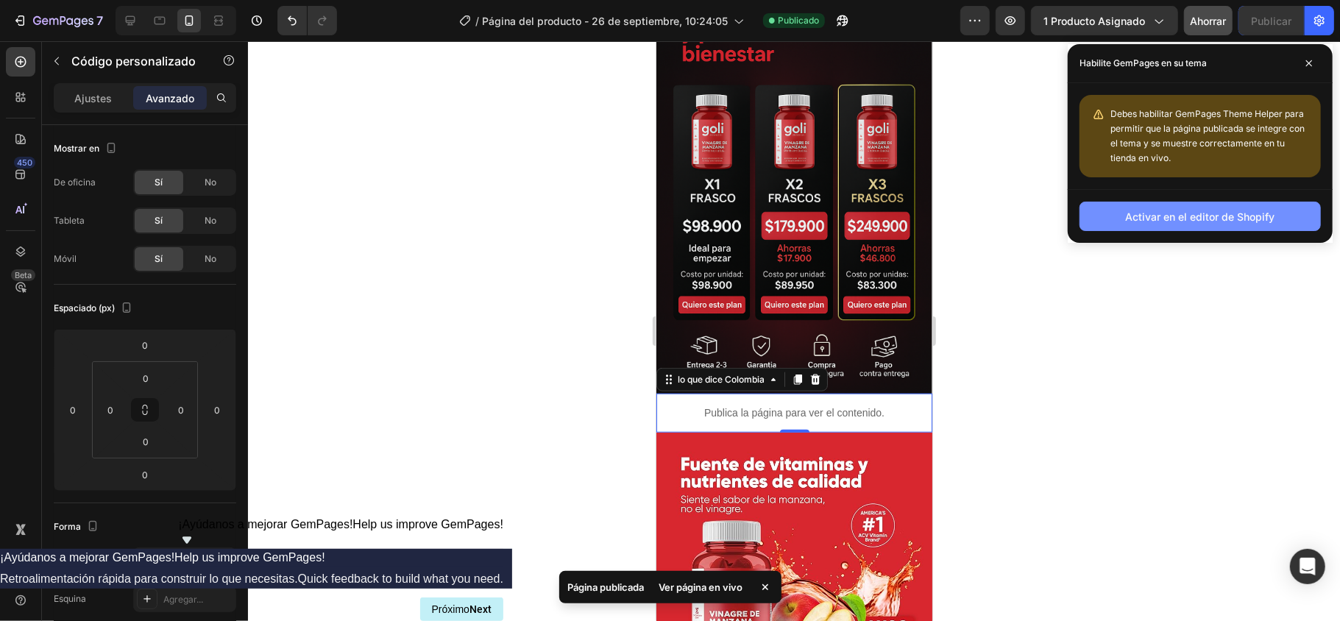
click at [1005, 216] on font "Activar en el editor de Shopify" at bounding box center [1200, 217] width 149 height 13
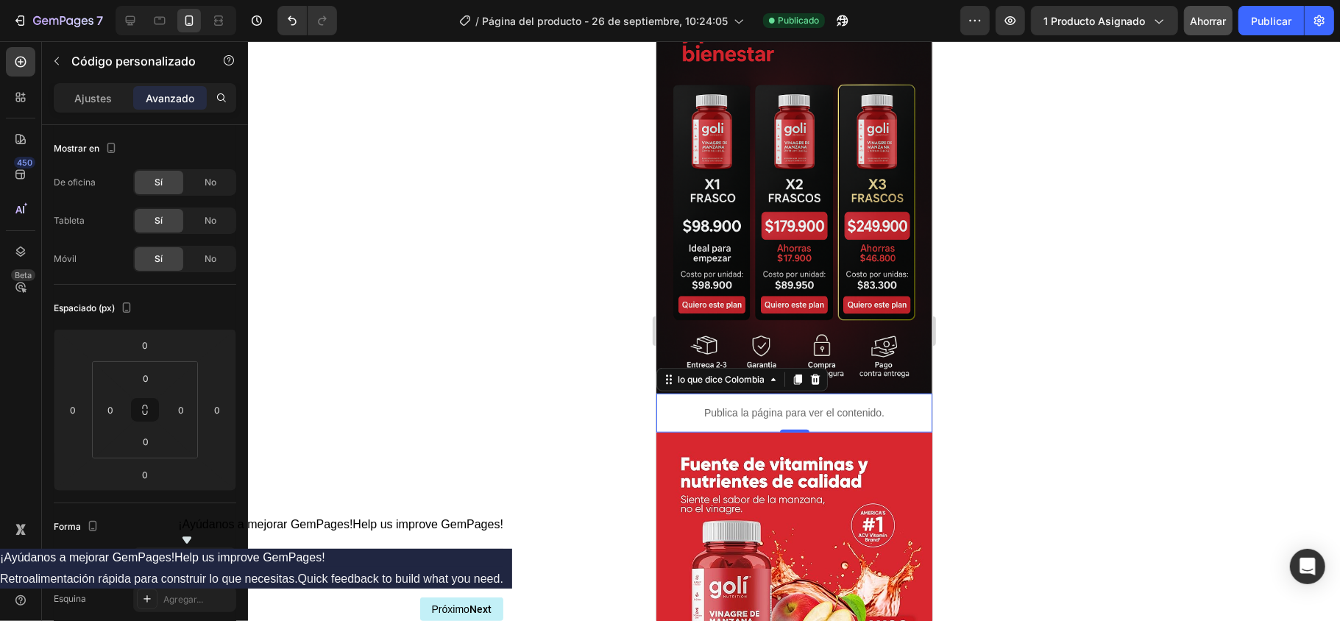
click at [850, 406] on font "Publica la página para ver el contenido." at bounding box center [794, 412] width 180 height 12
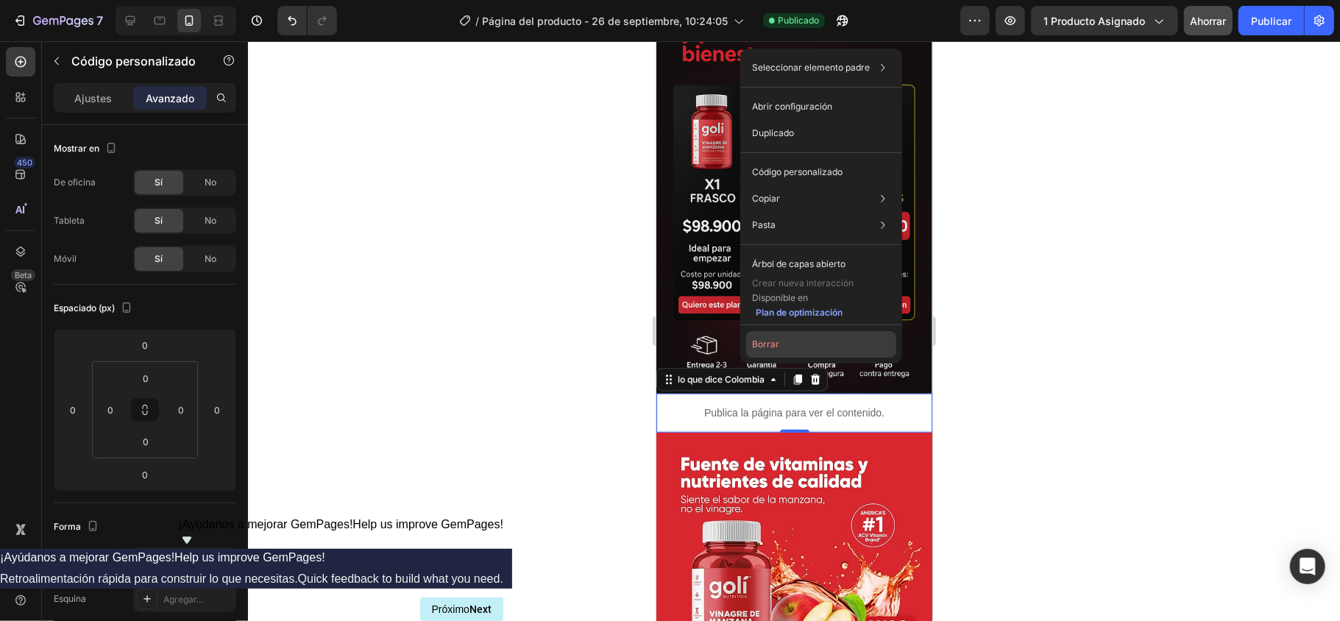
click at [757, 352] on button "Borrar" at bounding box center [821, 344] width 150 height 26
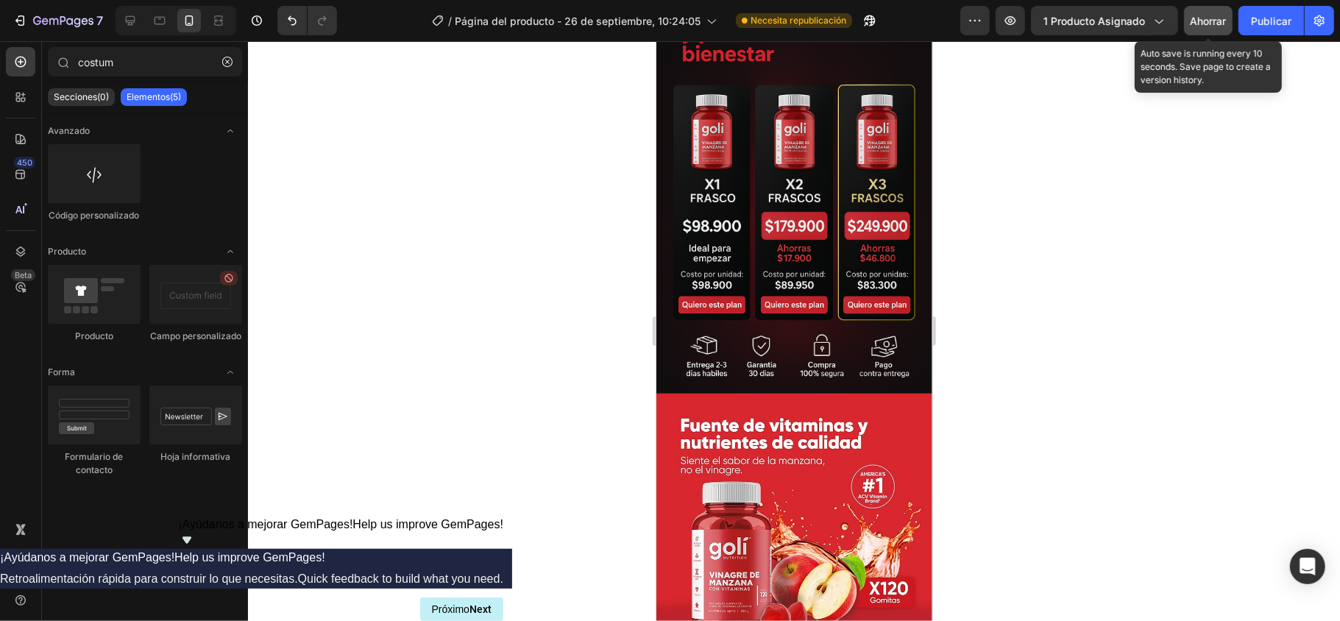
click at [1005, 15] on font "Ahorrar" at bounding box center [1209, 21] width 36 height 13
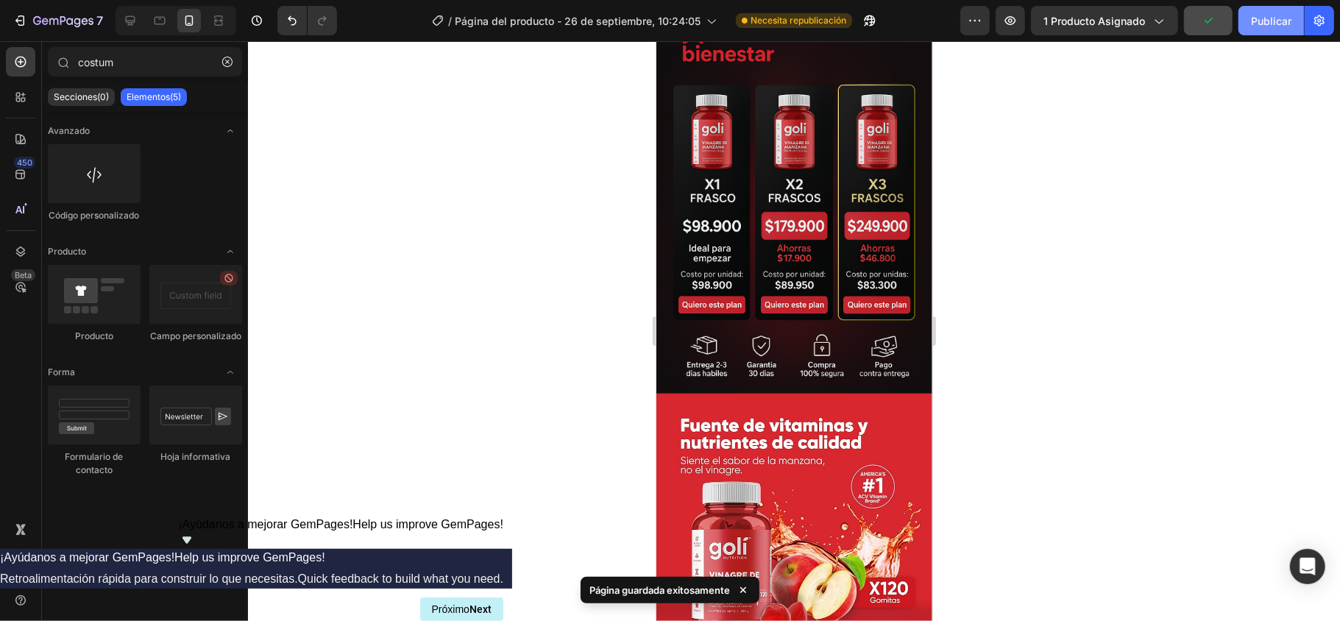
click at [1005, 18] on button "Publicar" at bounding box center [1272, 20] width 66 height 29
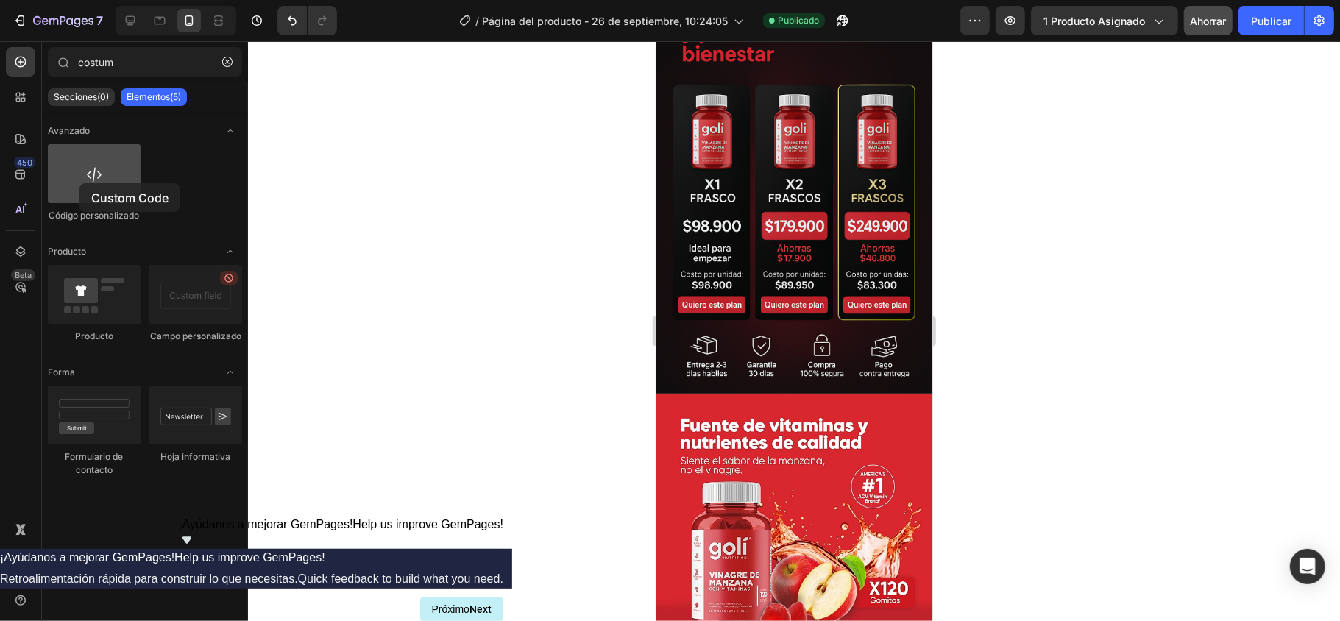
click at [79, 183] on div at bounding box center [94, 173] width 93 height 59
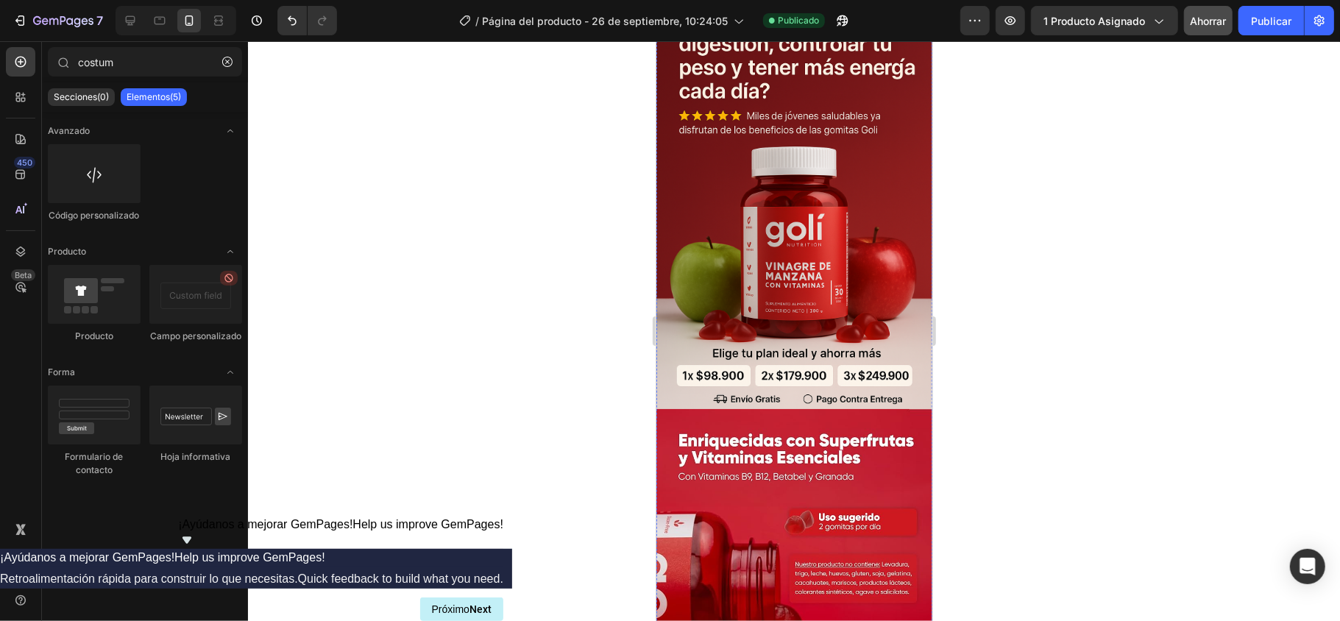
scroll to position [196, 0]
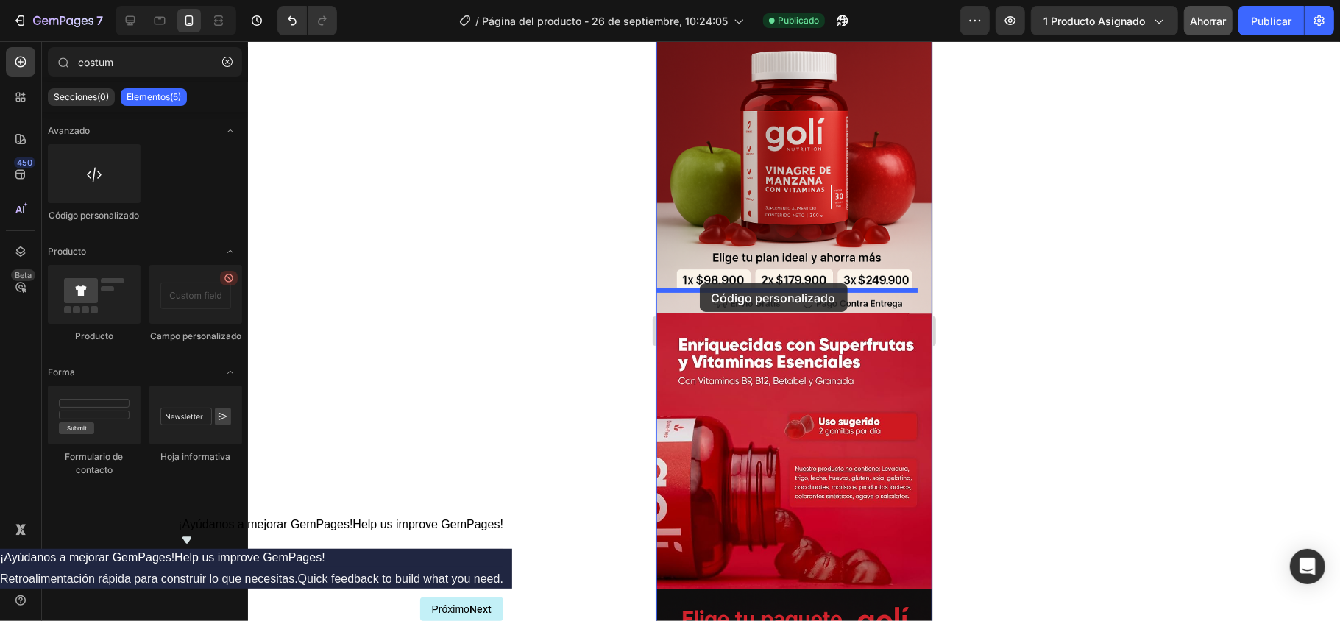
drag, startPoint x: 746, startPoint y: 225, endPoint x: 700, endPoint y: 283, distance: 73.9
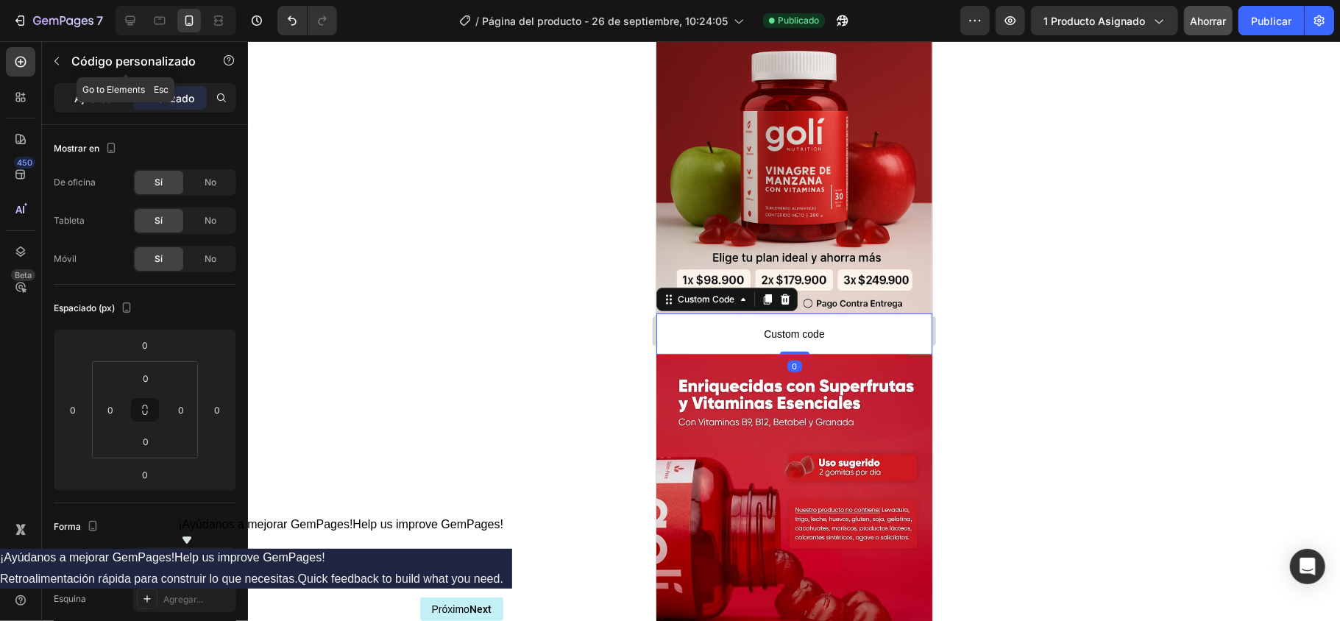
click at [118, 104] on div "Ajustes" at bounding box center [94, 98] width 74 height 24
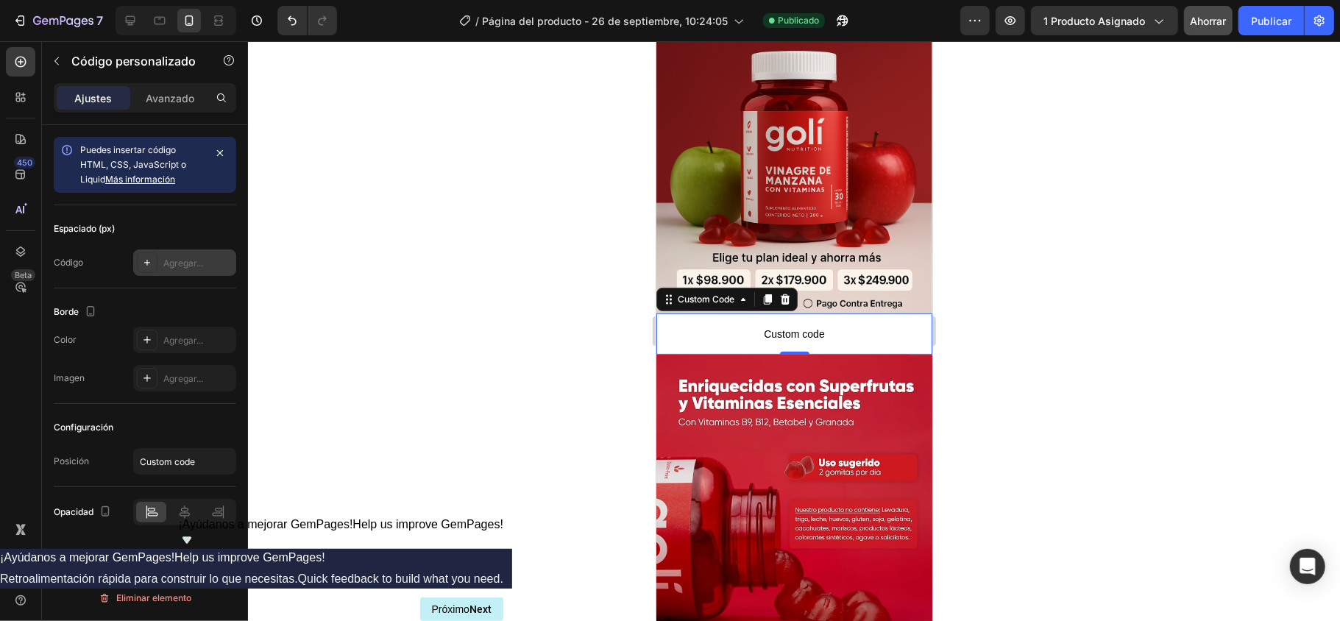
click at [187, 263] on font "Agregar..." at bounding box center [183, 263] width 40 height 11
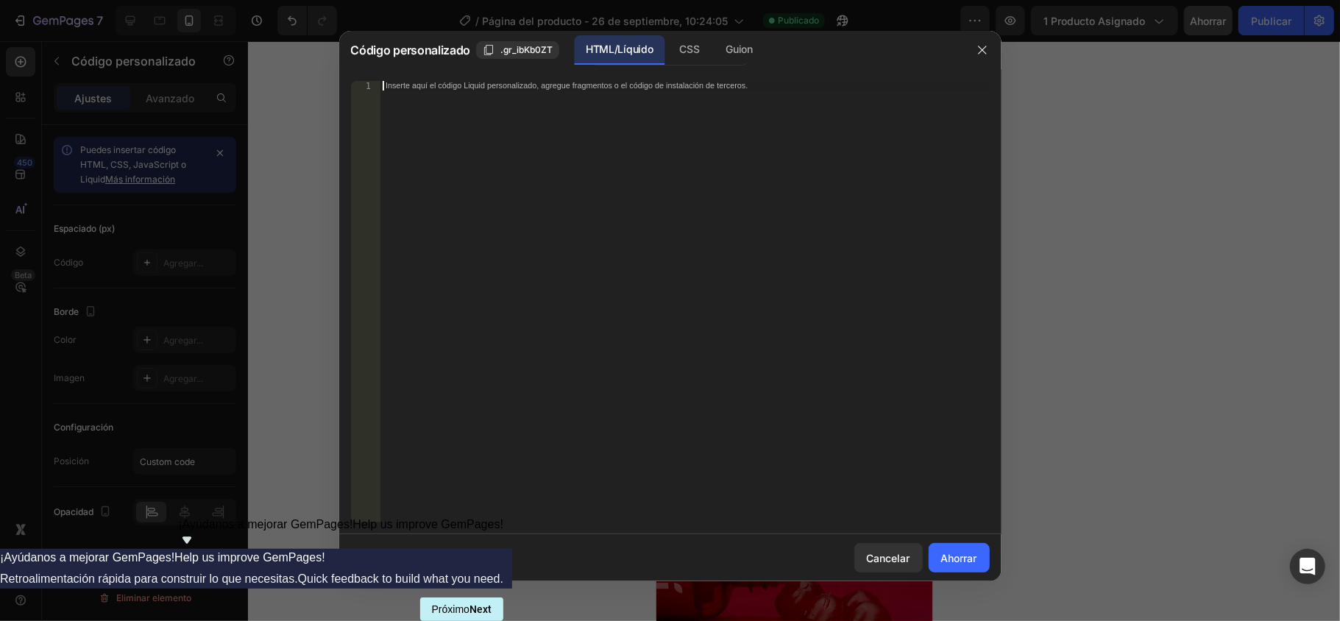
click at [448, 104] on div "Inserte aquí el código Liquid personalizado, agregue fragmentos o el código de …" at bounding box center [684, 311] width 609 height 461
paste textarea "<div id="_rsi-cod-form-embed-custom-hook"></div>"
type textarea "<div id="_rsi-cod-form-embed-custom-hook"></div>"
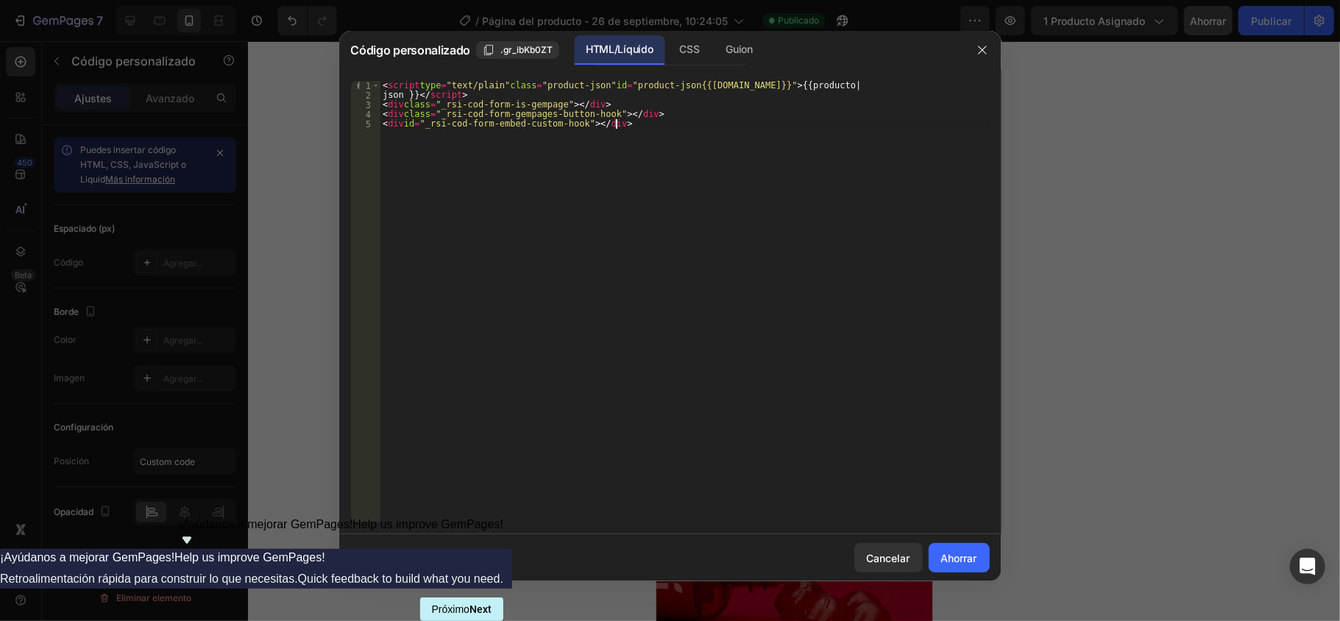
click at [696, 141] on div "< script type = "text/plain" class = "product-json" id = "product-json{{product…" at bounding box center [684, 311] width 609 height 461
click at [957, 465] on button "Ahorrar" at bounding box center [959, 557] width 61 height 29
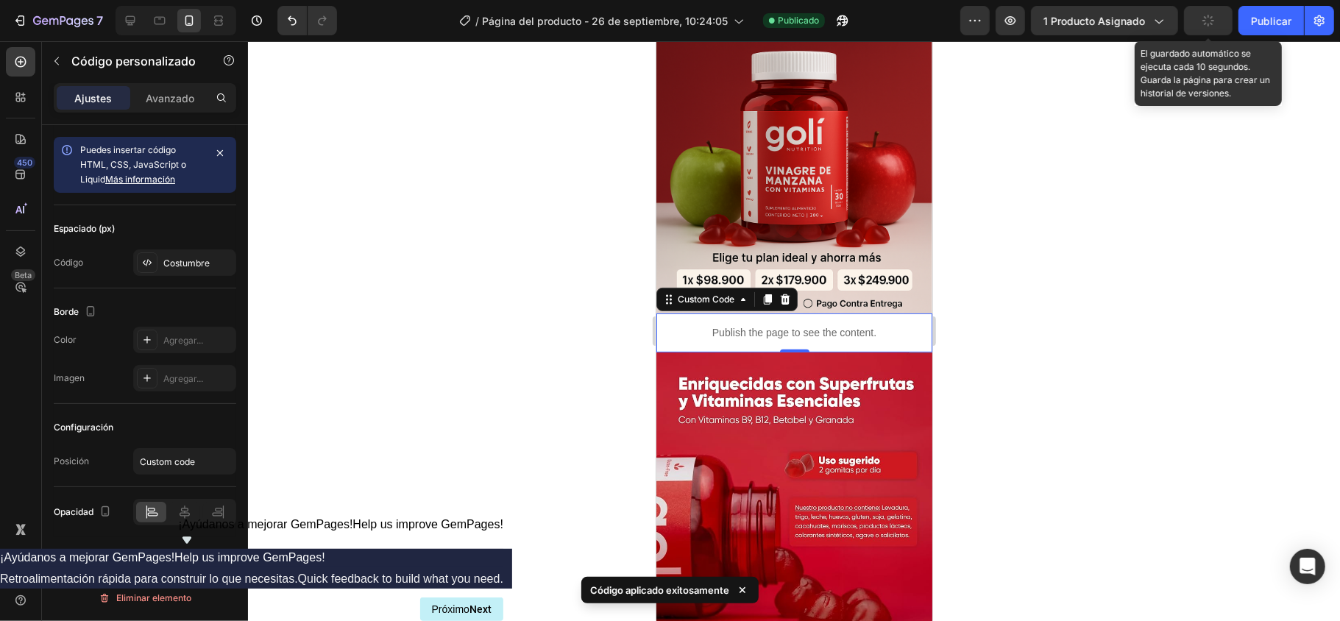
click at [1005, 19] on button "button" at bounding box center [1208, 20] width 49 height 29
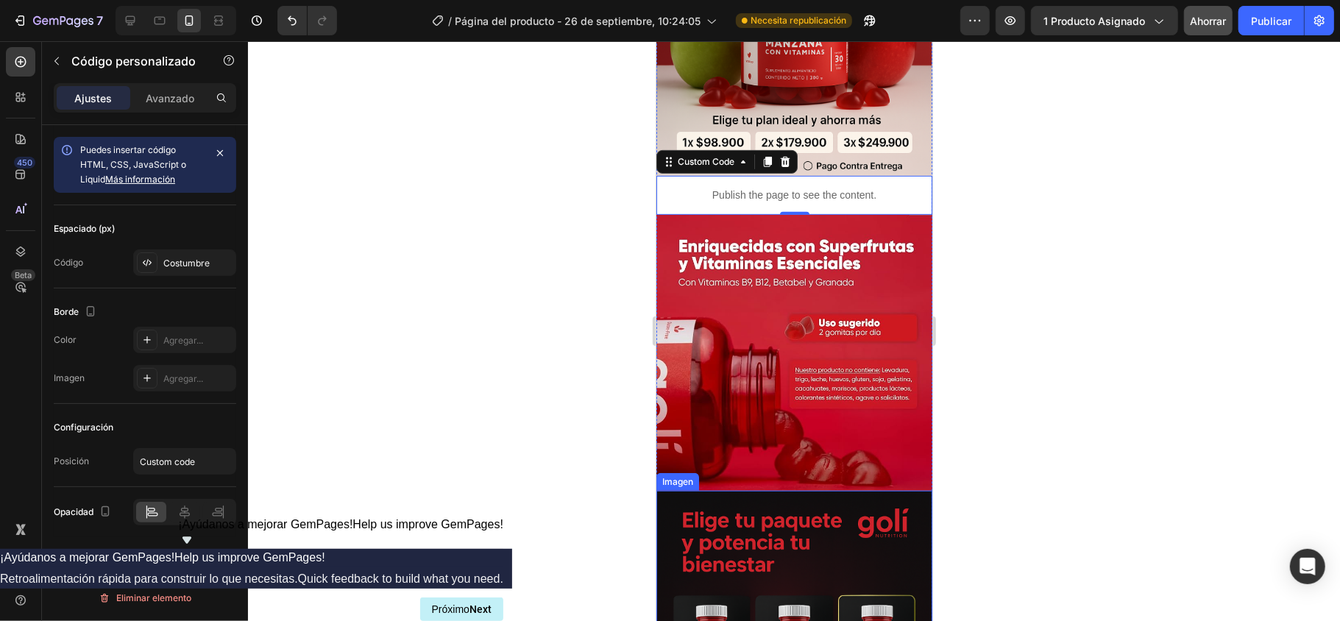
scroll to position [294, 0]
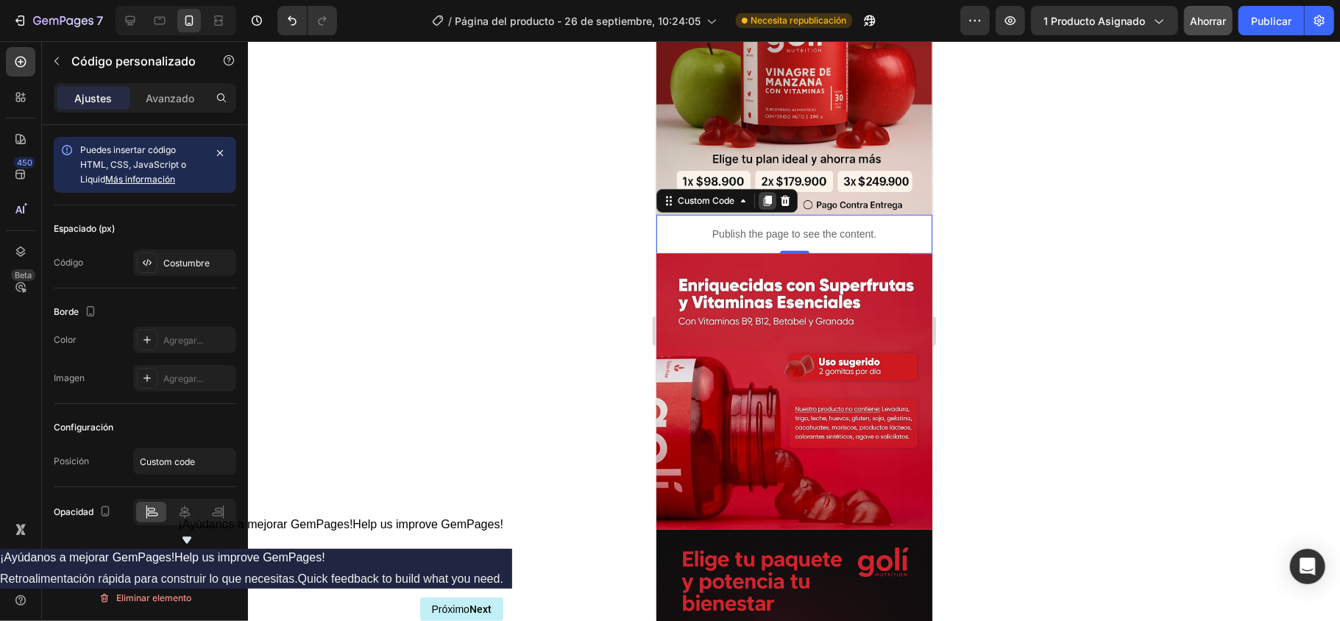
click at [770, 195] on icon at bounding box center [767, 200] width 8 height 10
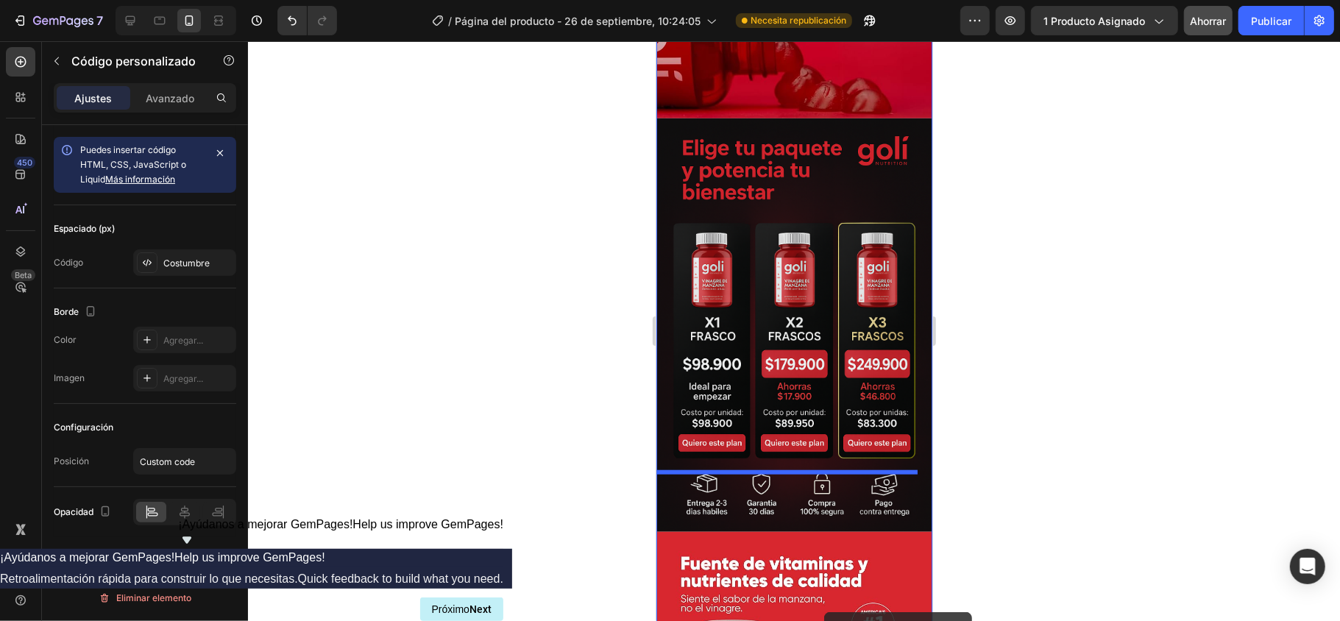
scroll to position [836, 0]
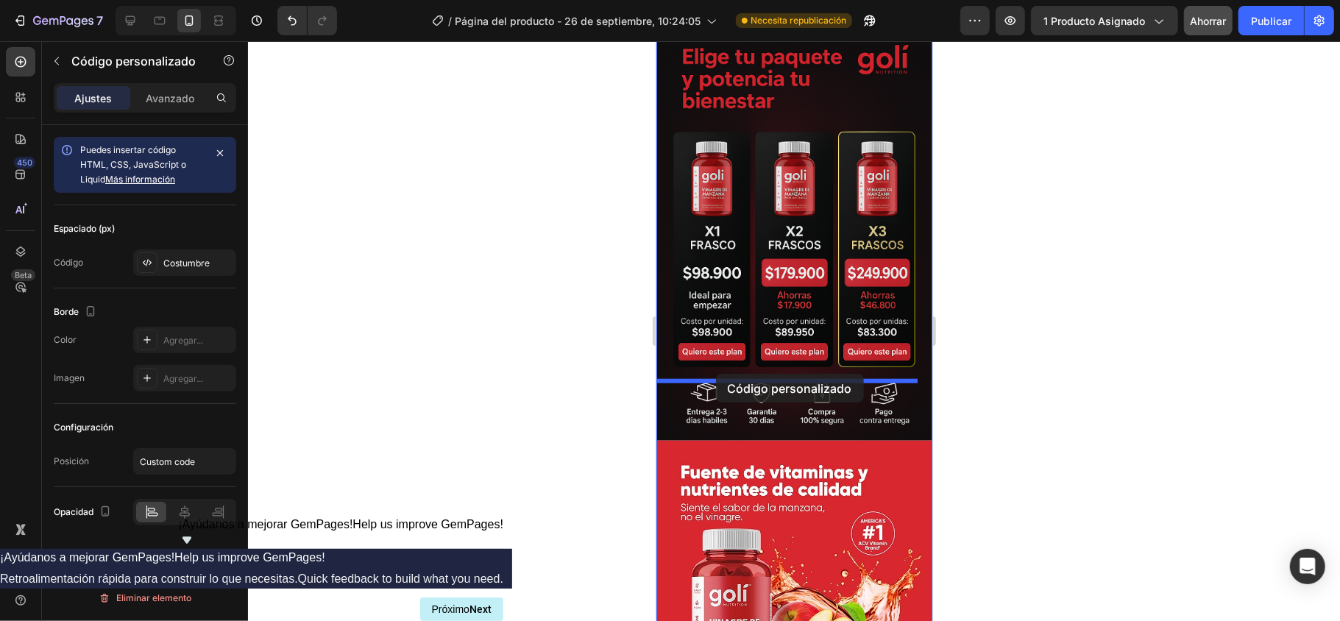
drag, startPoint x: 817, startPoint y: 244, endPoint x: 715, endPoint y: 373, distance: 164.6
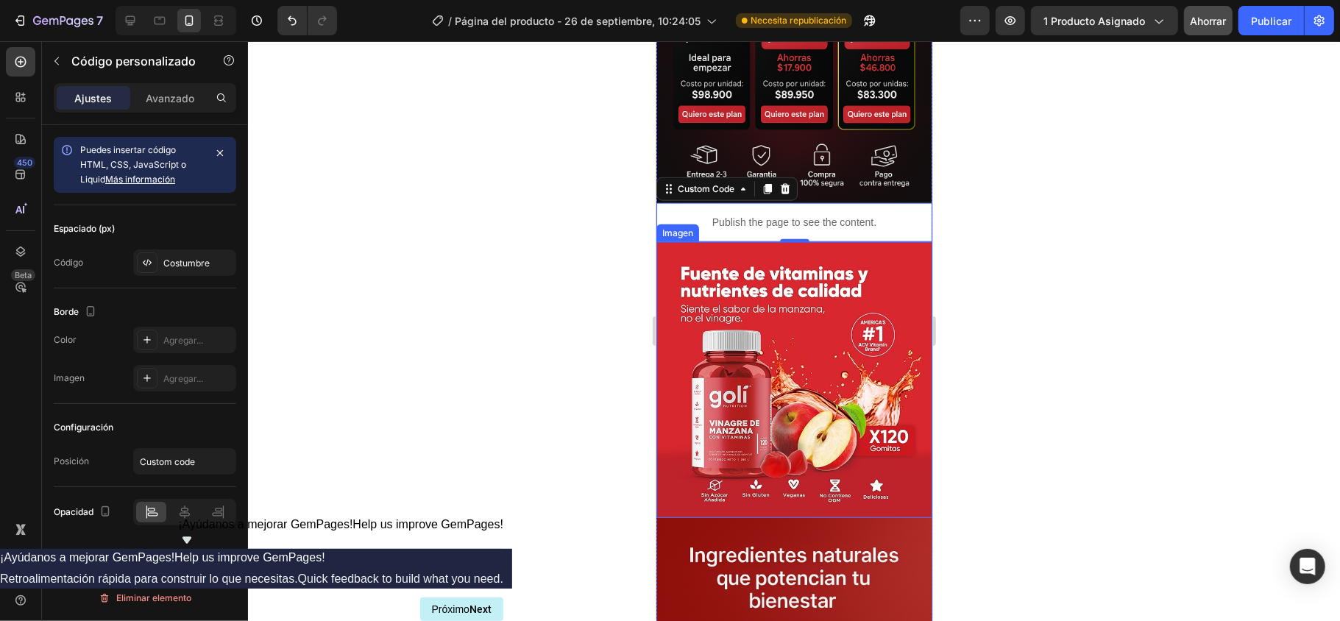
scroll to position [1091, 0]
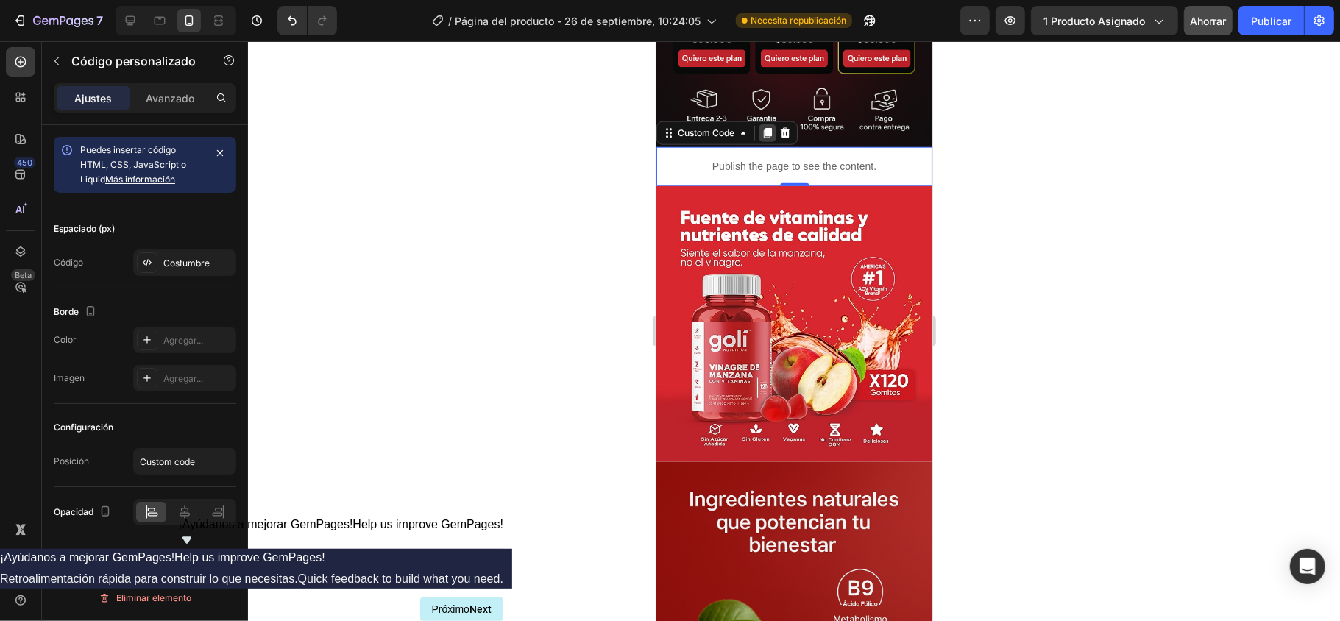
click at [768, 127] on icon at bounding box center [767, 132] width 8 height 10
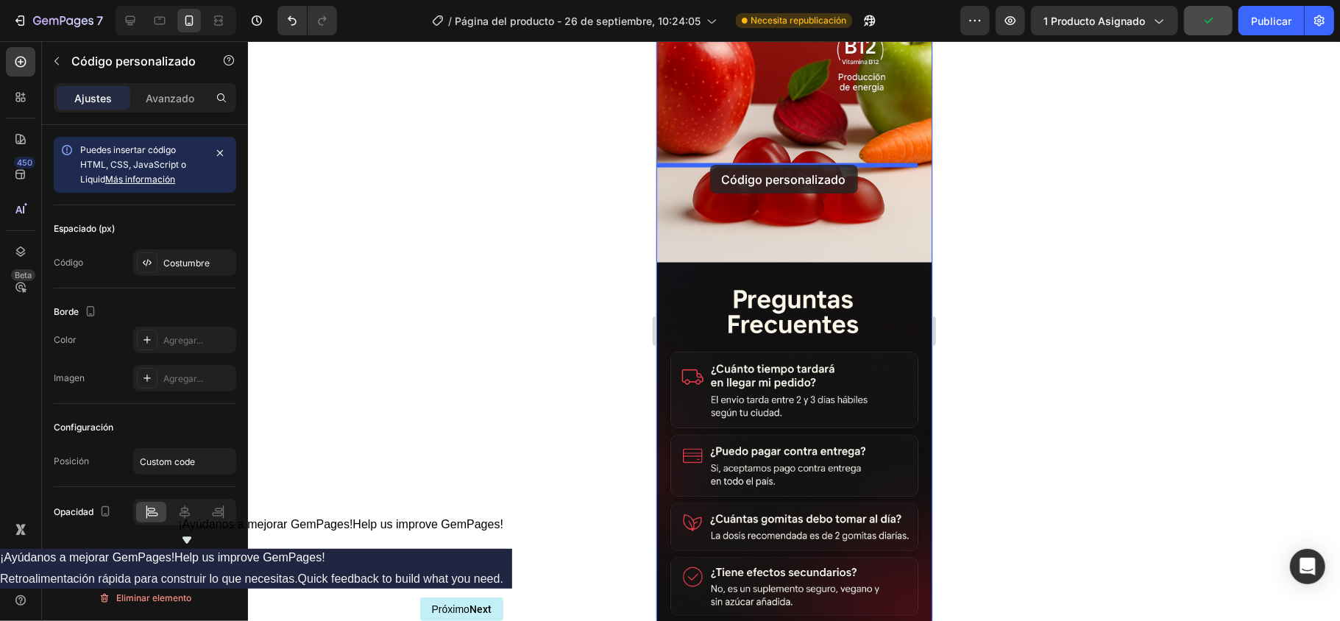
drag, startPoint x: 756, startPoint y: 141, endPoint x: 711, endPoint y: 163, distance: 50.0
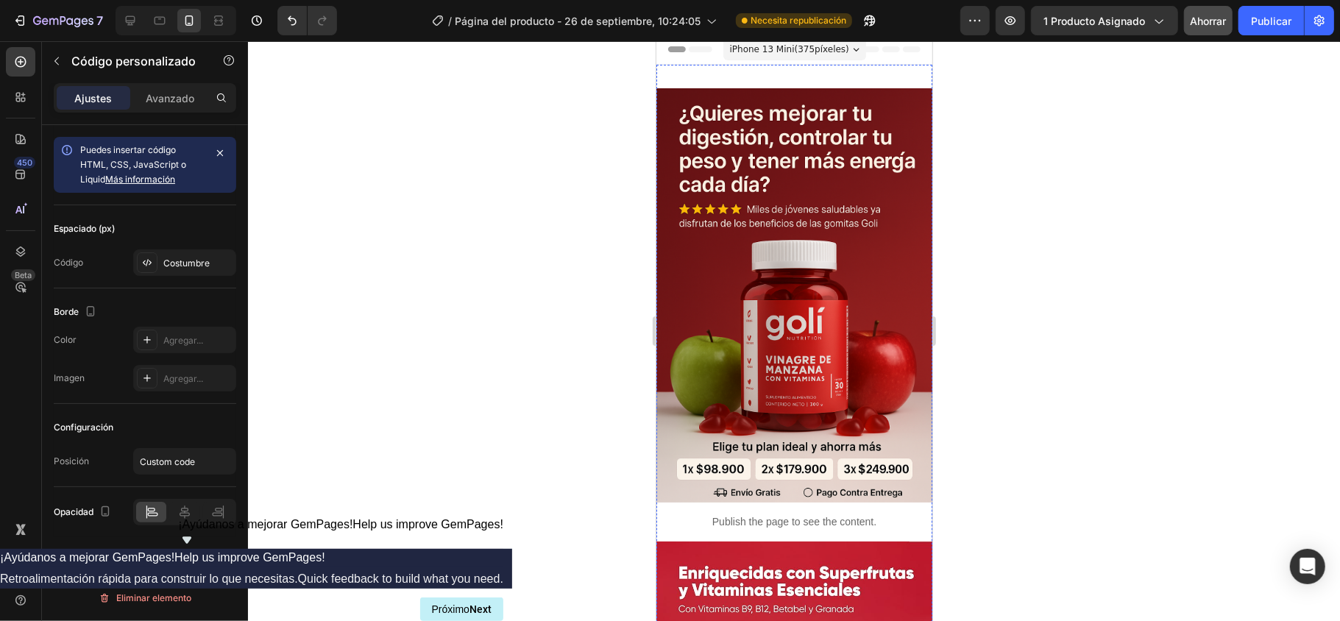
scroll to position [0, 0]
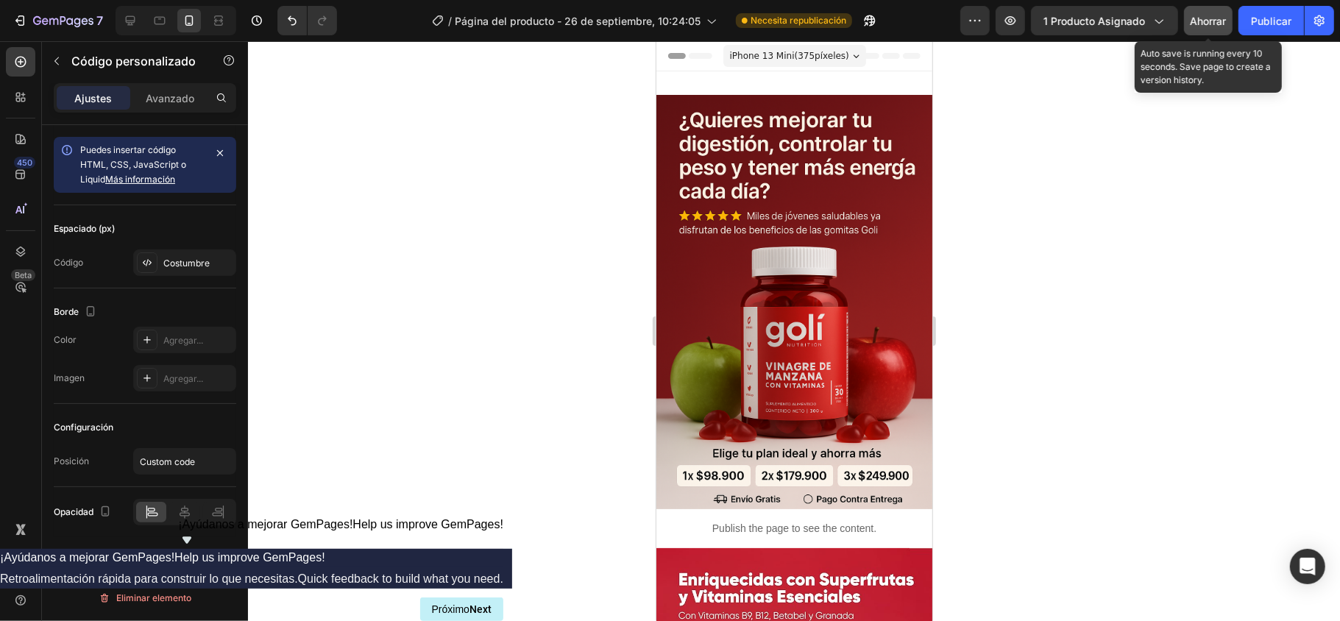
click at [1005, 27] on div "Ahorrar" at bounding box center [1209, 20] width 36 height 15
click at [1005, 15] on font "Ahorrar" at bounding box center [1209, 21] width 36 height 13
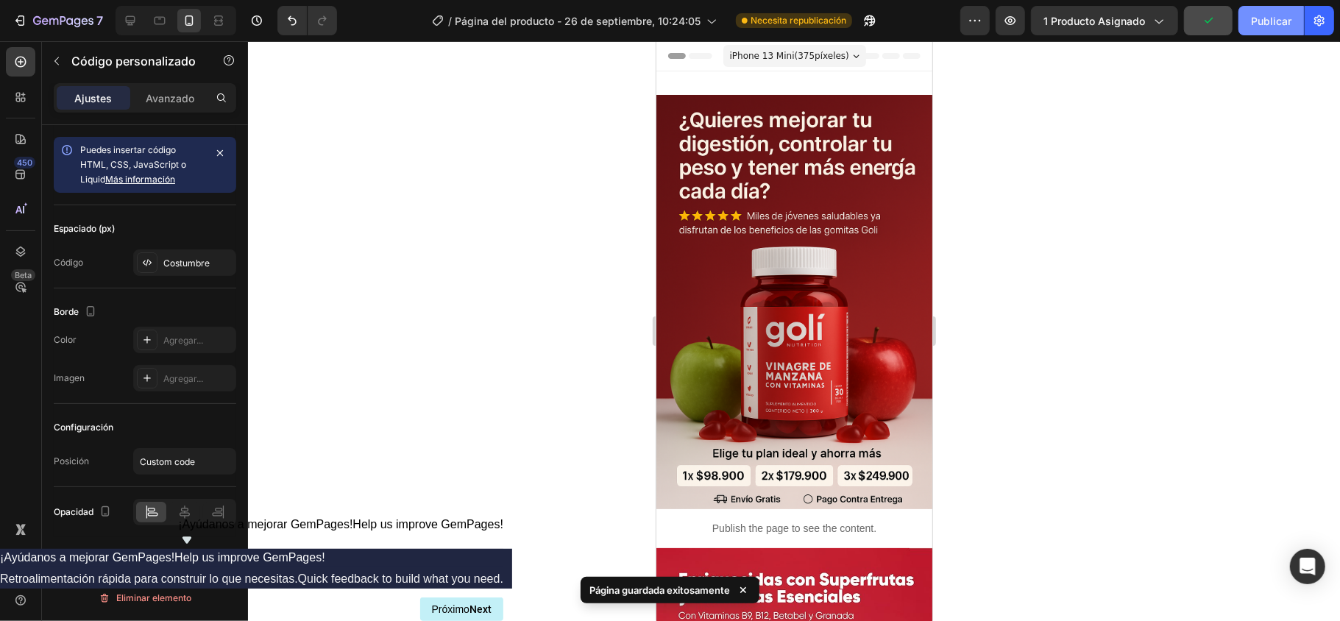
click at [1005, 16] on font "Publicar" at bounding box center [1271, 21] width 40 height 13
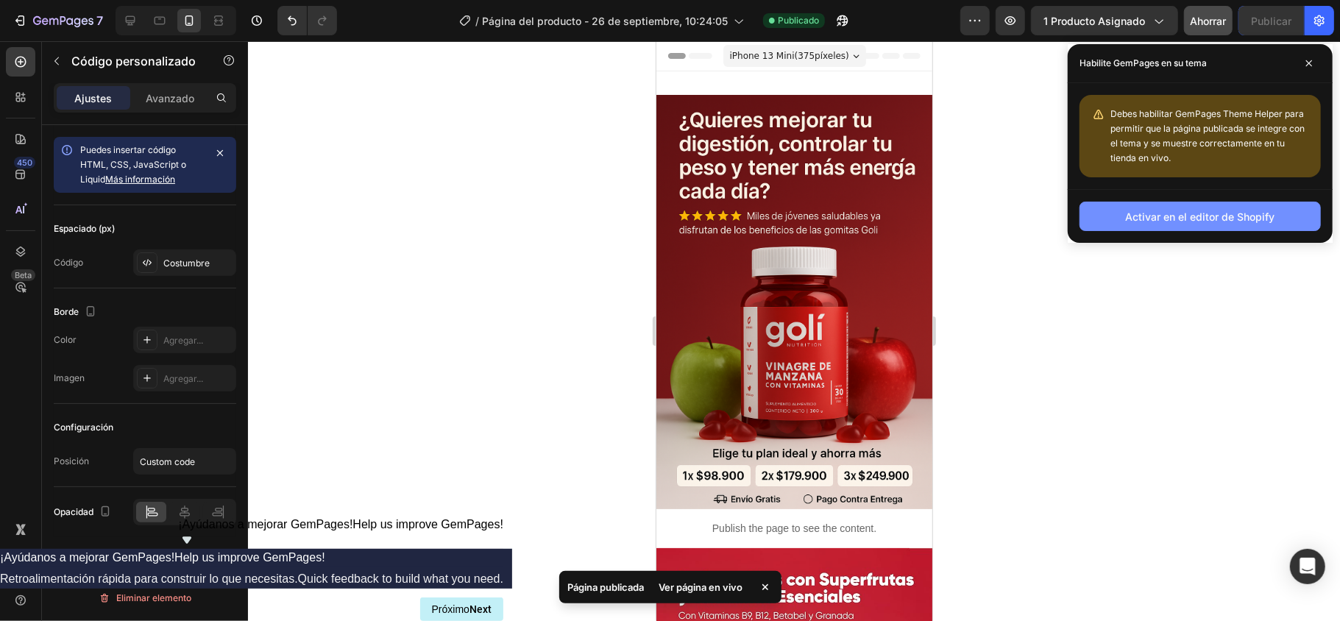
click at [1005, 216] on button "Activar en el editor de Shopify" at bounding box center [1200, 216] width 241 height 29
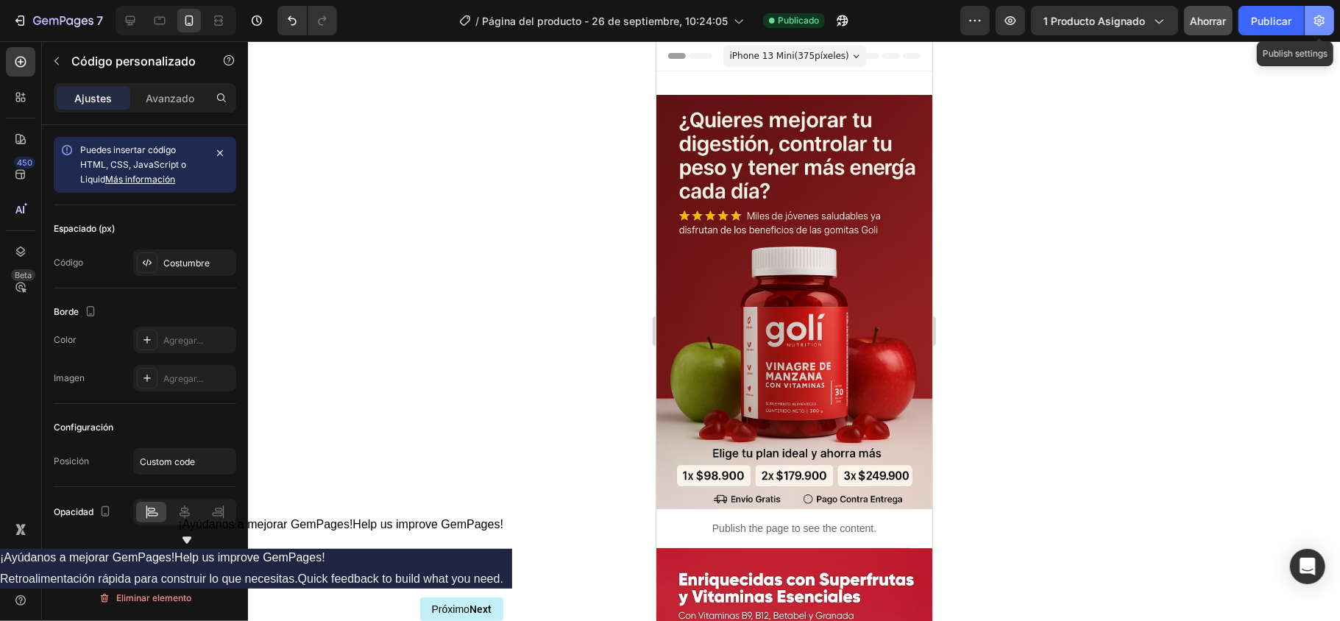
click at [1005, 15] on button "button" at bounding box center [1319, 20] width 29 height 29
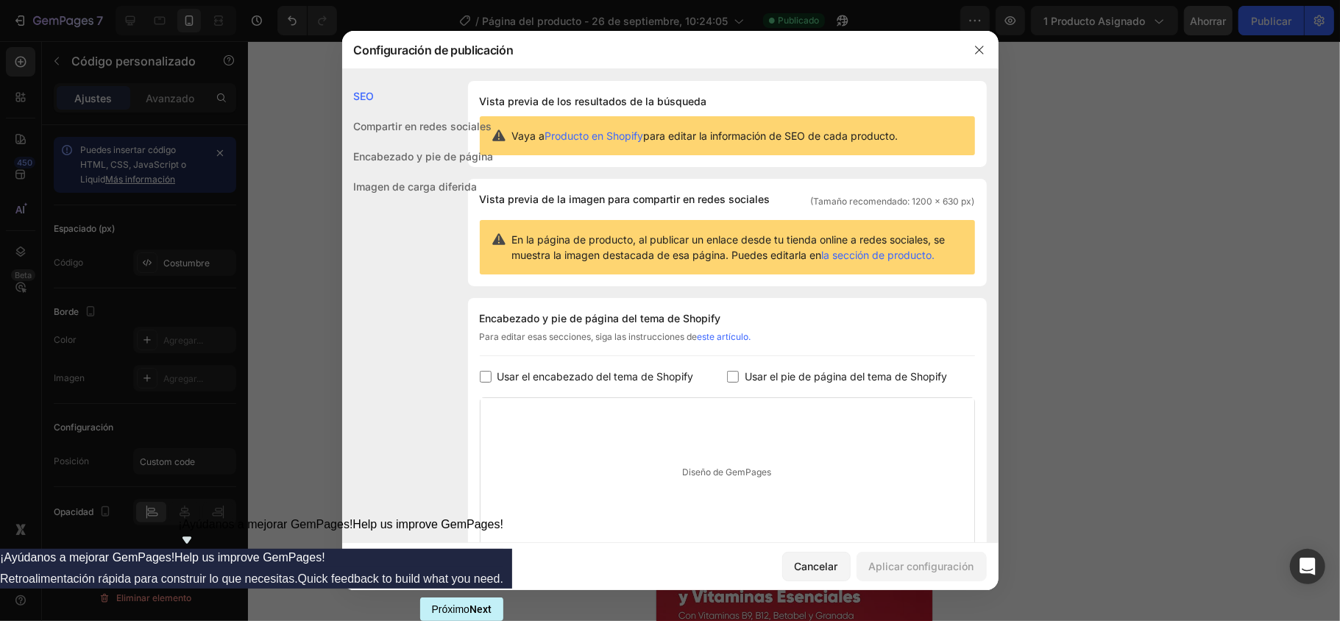
click at [533, 383] on font "Usar el encabezado del tema de Shopify" at bounding box center [596, 376] width 197 height 13
checkbox input "true"
click at [739, 386] on label "Usar el pie de página del tema de Shopify" at bounding box center [843, 377] width 208 height 18
checkbox input "true"
click at [947, 465] on font "Aplicar configuración" at bounding box center [921, 566] width 105 height 13
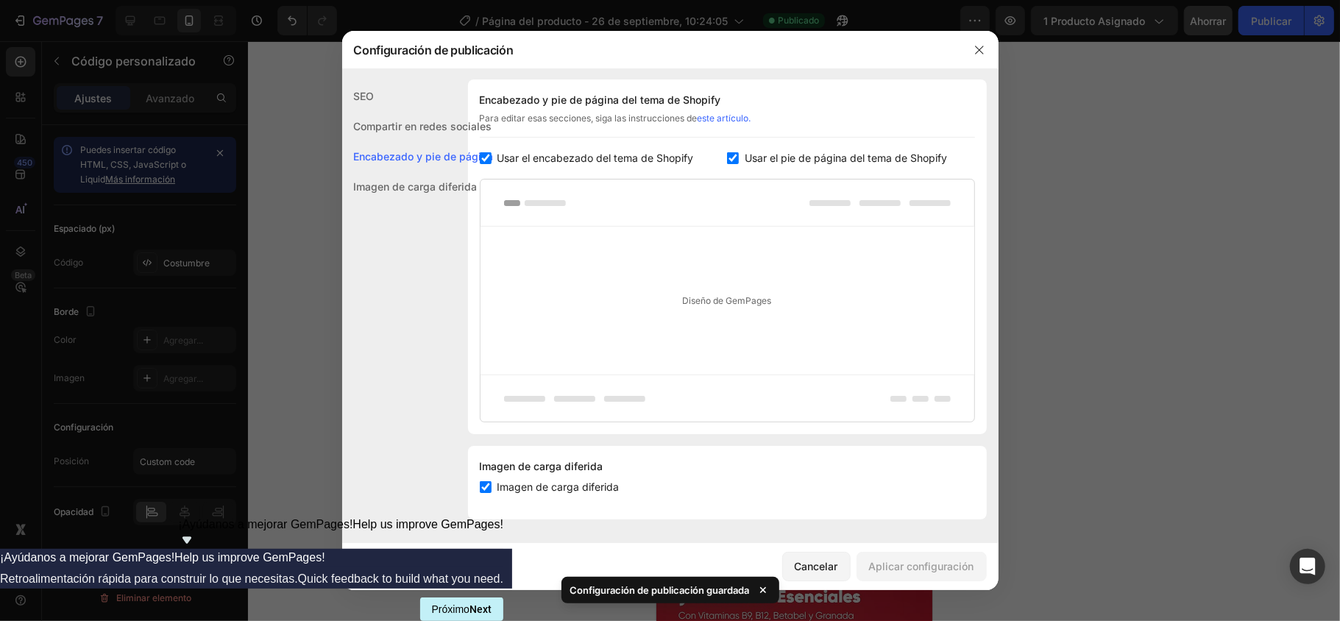
scroll to position [234, 0]
click at [987, 52] on button "button" at bounding box center [980, 50] width 24 height 24
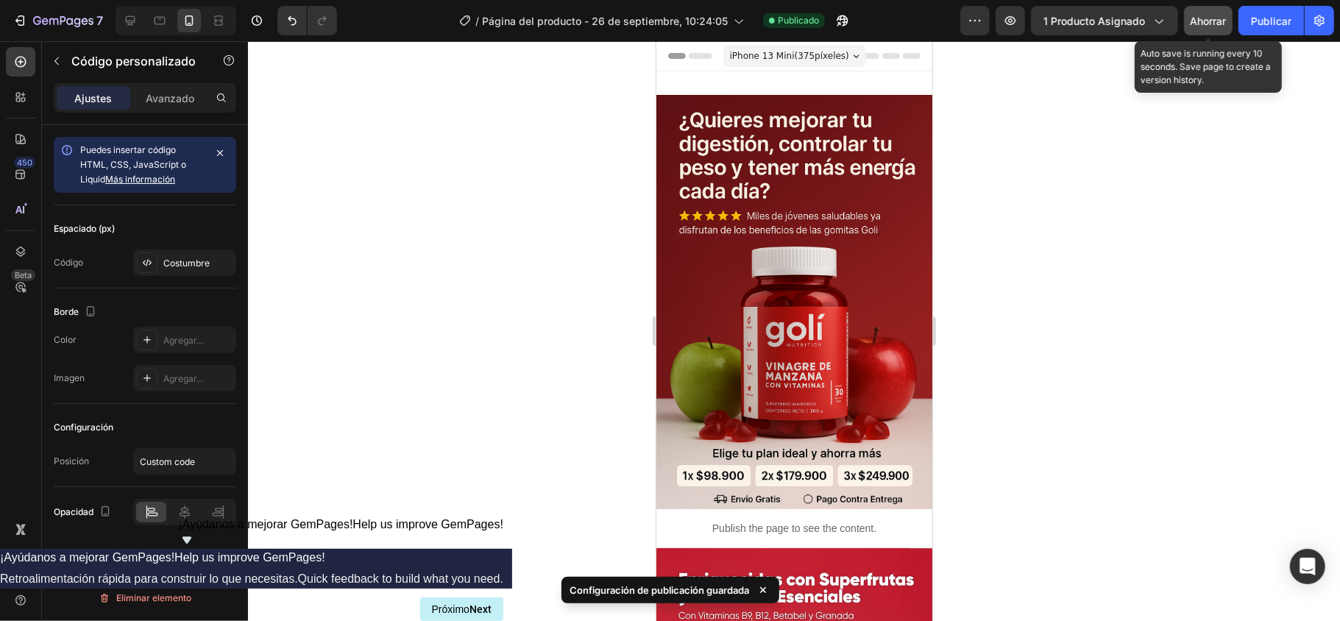
click at [1005, 24] on font "Ahorrar" at bounding box center [1209, 21] width 36 height 13
click at [1005, 24] on button "Ahorrar" at bounding box center [1208, 20] width 49 height 29
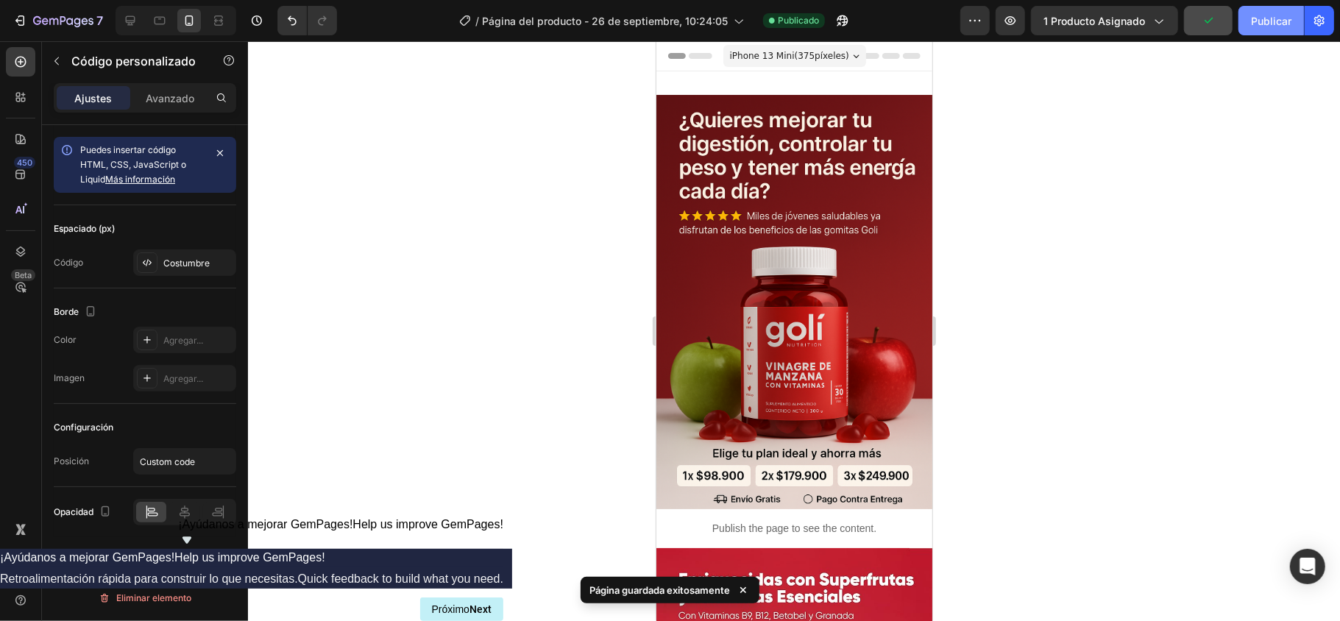
click at [1005, 29] on button "Publicar" at bounding box center [1272, 20] width 66 height 29
click at [1005, 18] on font "Publicar" at bounding box center [1271, 21] width 40 height 13
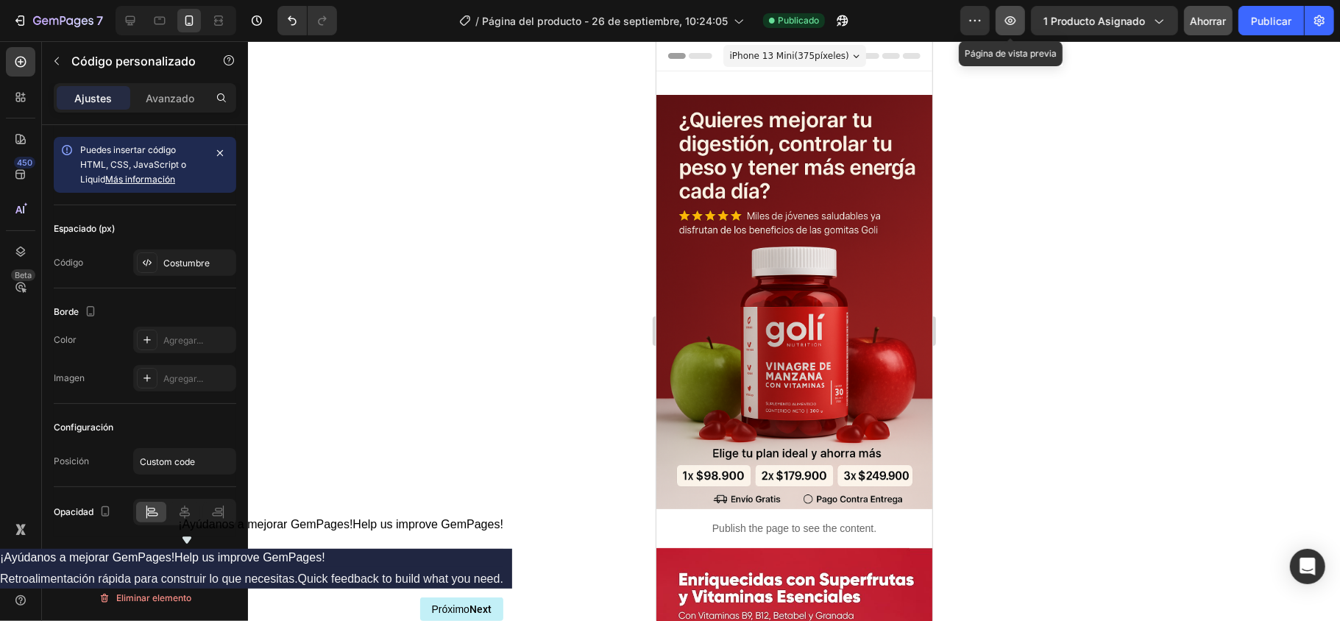
click at [1005, 28] on button "button" at bounding box center [1010, 20] width 29 height 29
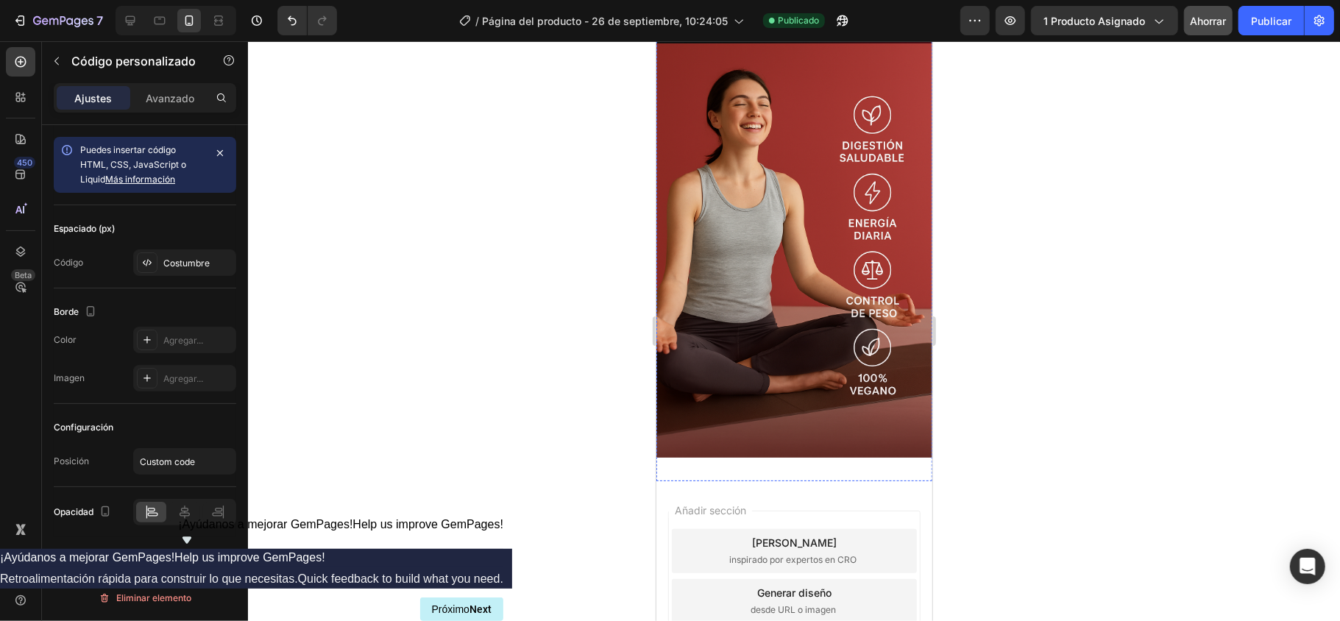
scroll to position [2407, 0]
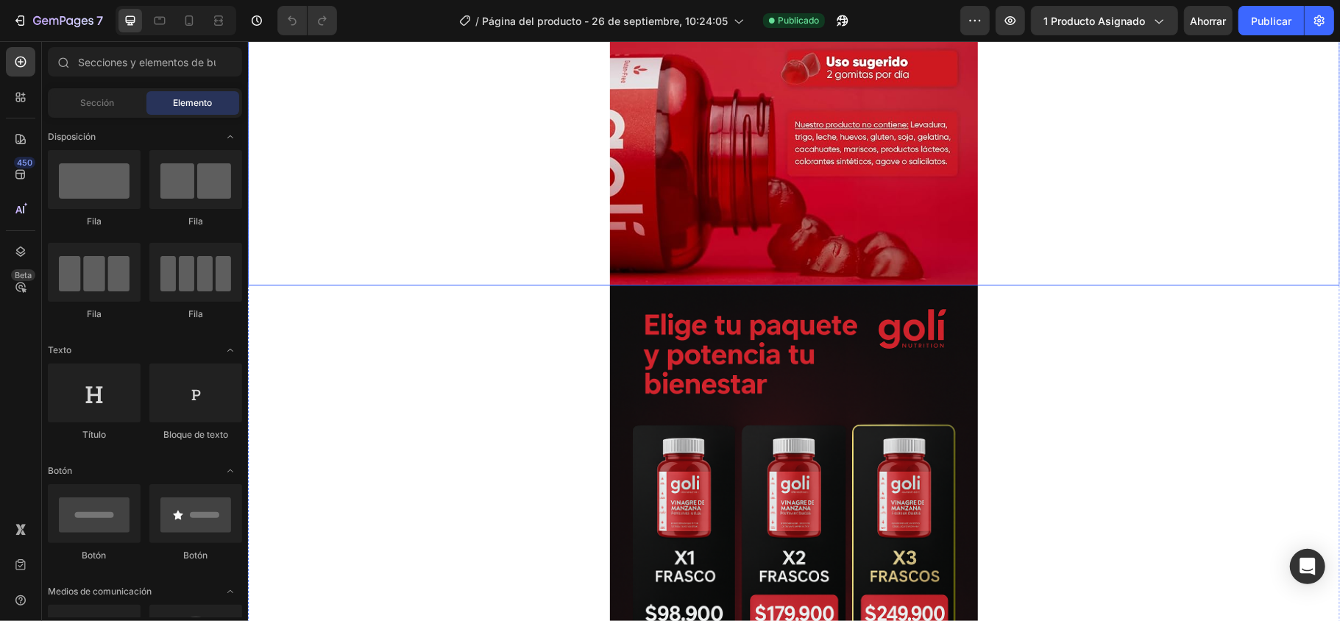
scroll to position [380, 0]
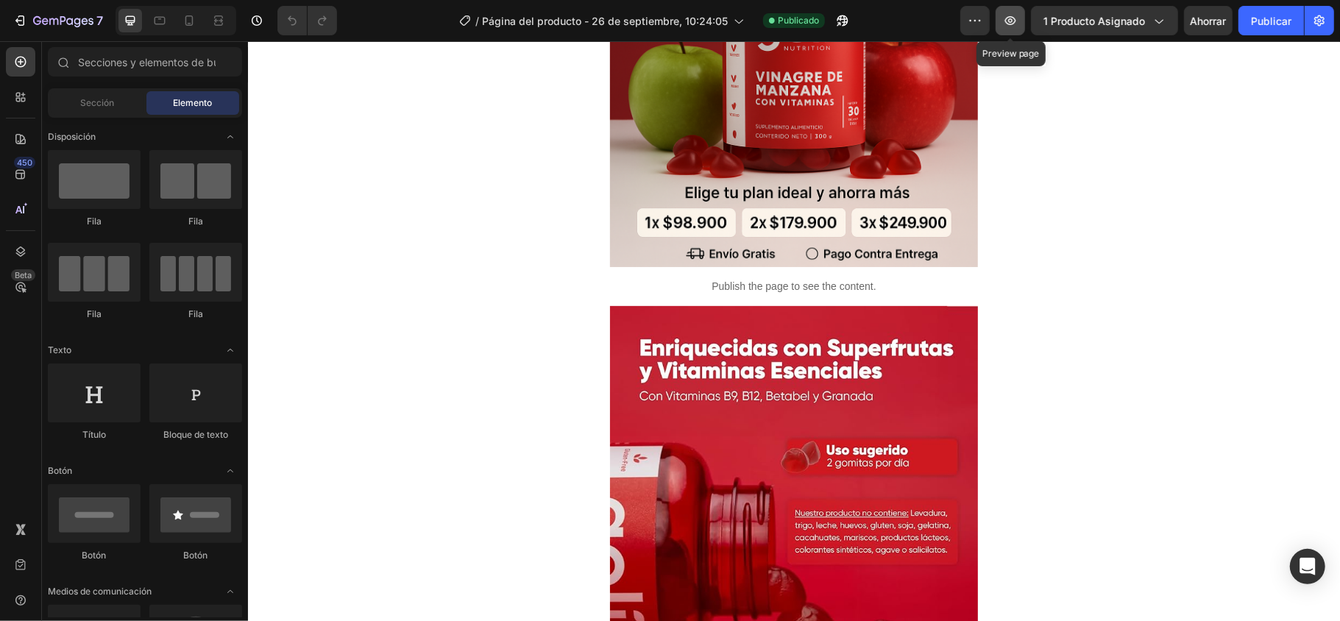
click at [1000, 24] on button "button" at bounding box center [1010, 20] width 29 height 29
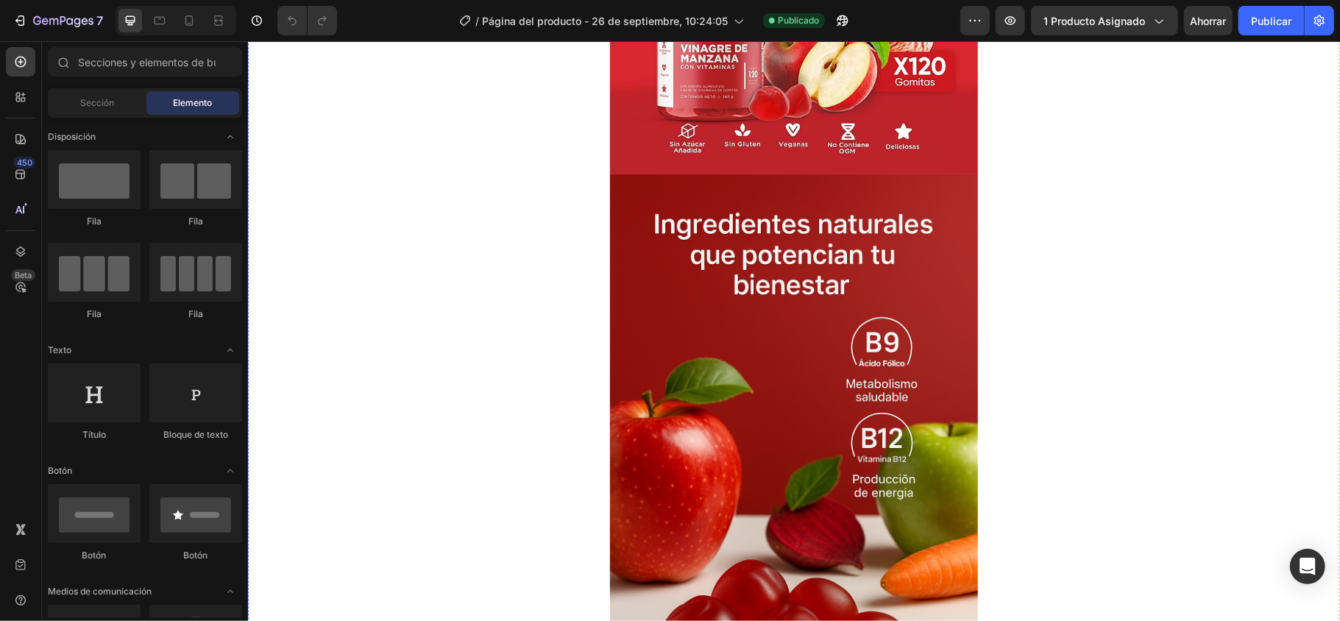
scroll to position [1864, 0]
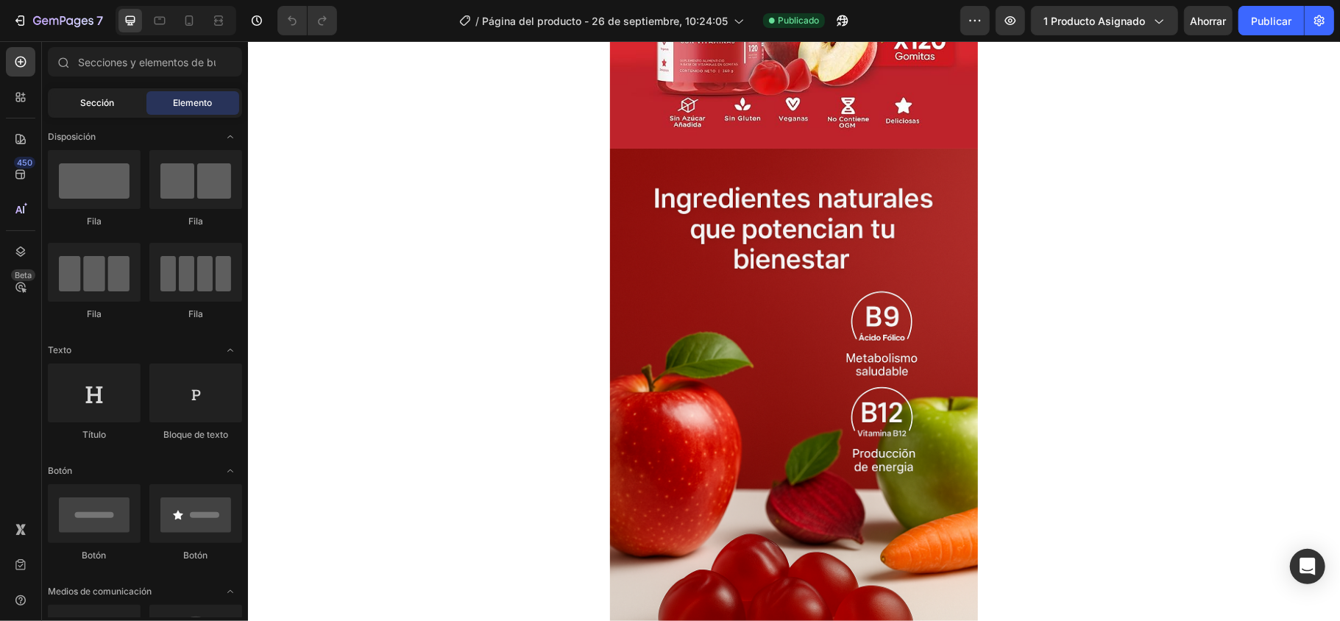
click at [106, 107] on font "Sección" at bounding box center [97, 102] width 34 height 11
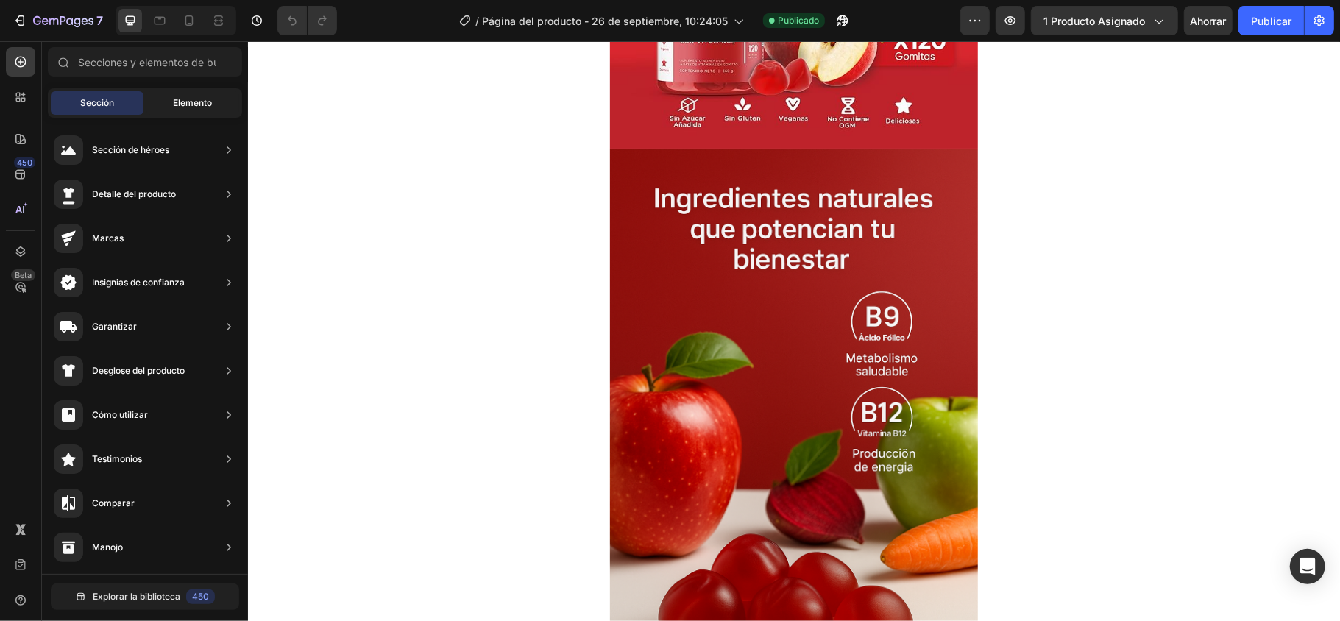
click at [166, 105] on div "Elemento" at bounding box center [192, 103] width 93 height 24
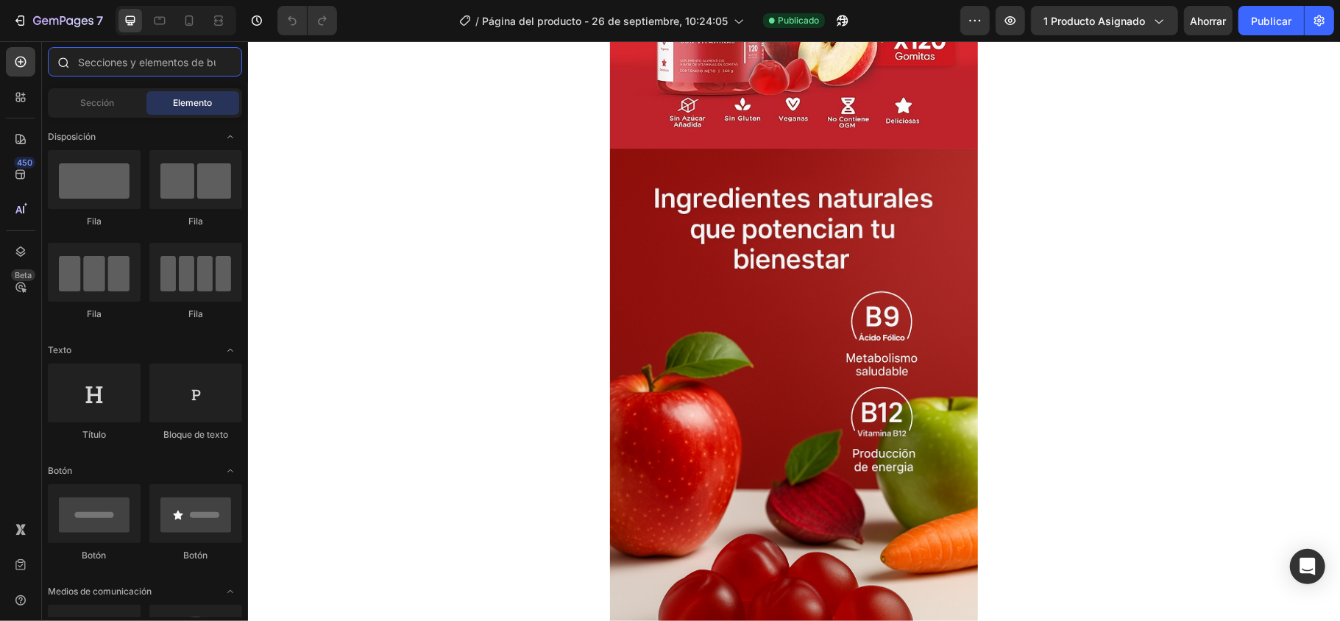
click at [130, 69] on input "text" at bounding box center [145, 61] width 194 height 29
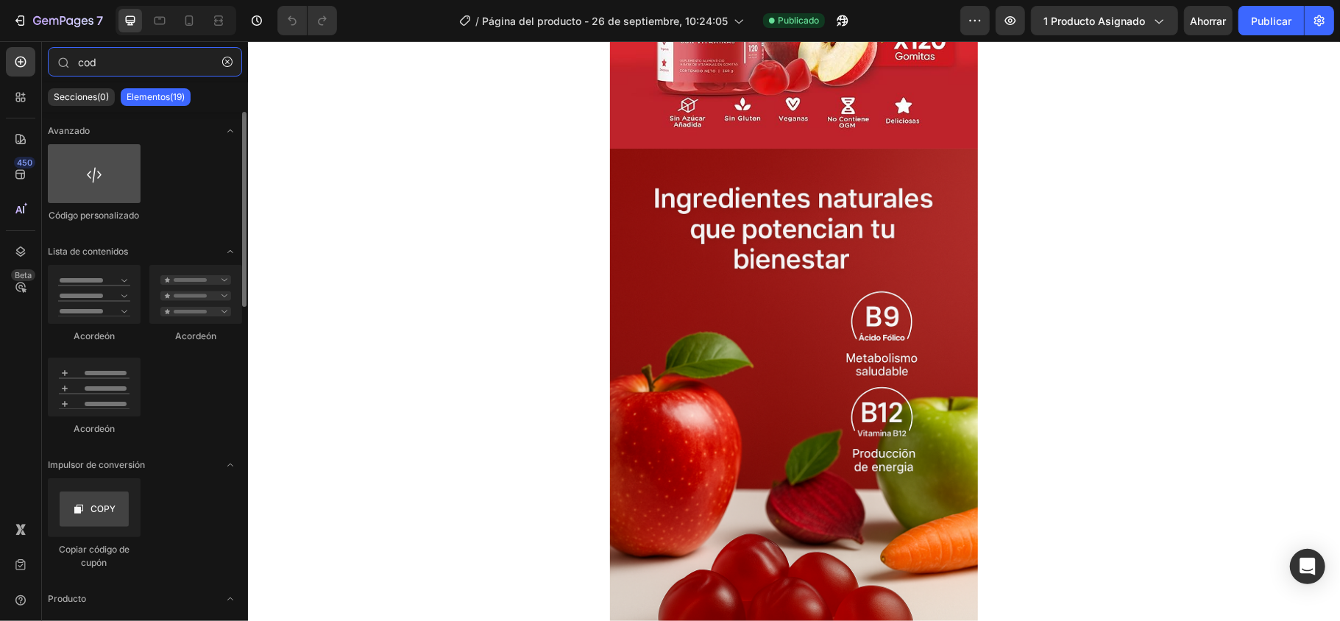
type input "cod"
click at [112, 151] on div at bounding box center [94, 173] width 93 height 59
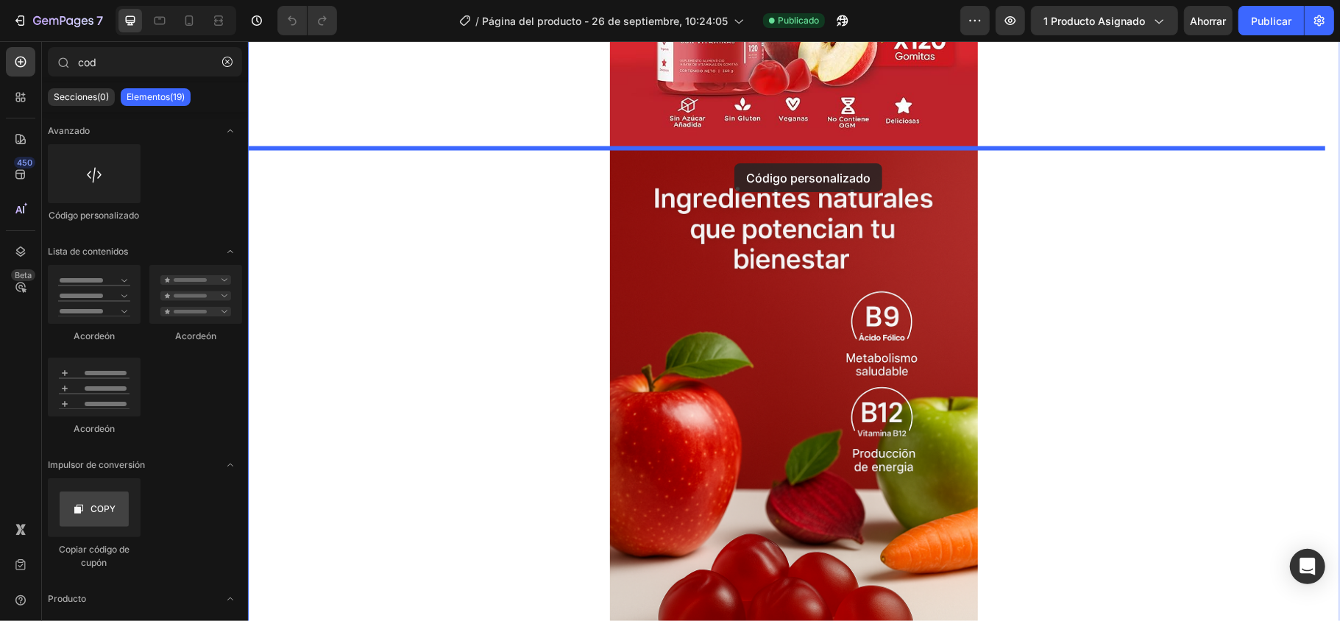
drag, startPoint x: 347, startPoint y: 208, endPoint x: 734, endPoint y: 163, distance: 389.1
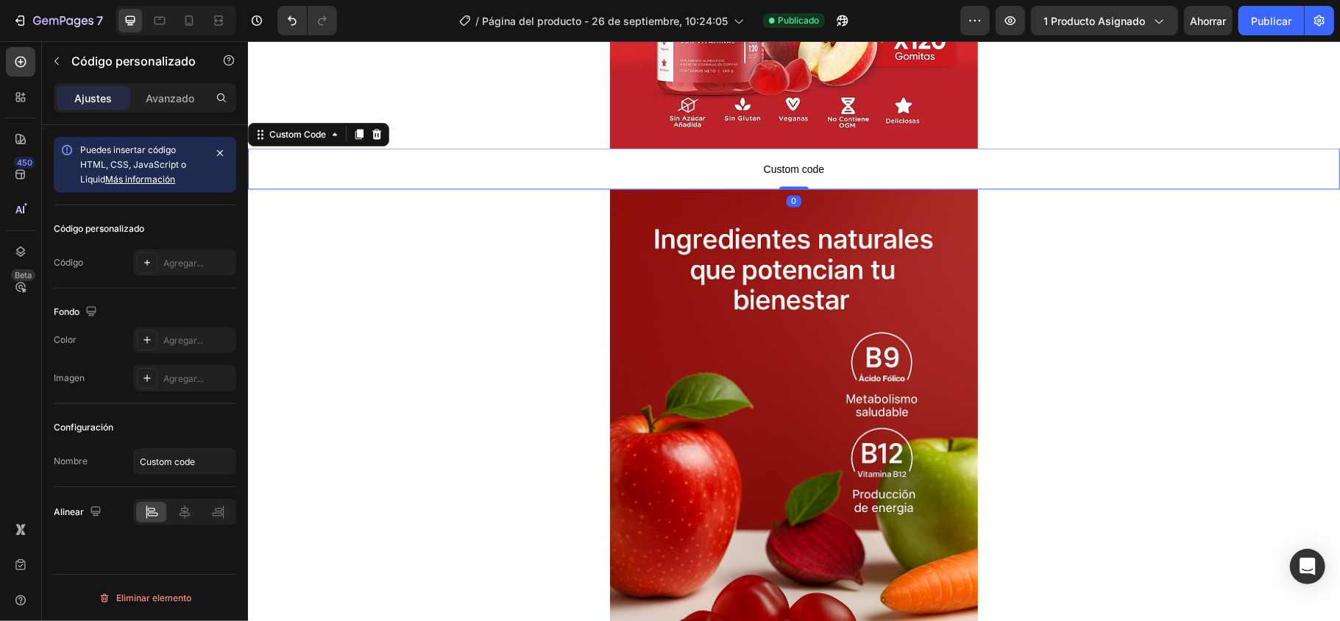
click at [735, 163] on span "Custom code" at bounding box center [793, 169] width 1092 height 18
click at [174, 257] on div "Agregar..." at bounding box center [197, 263] width 69 height 13
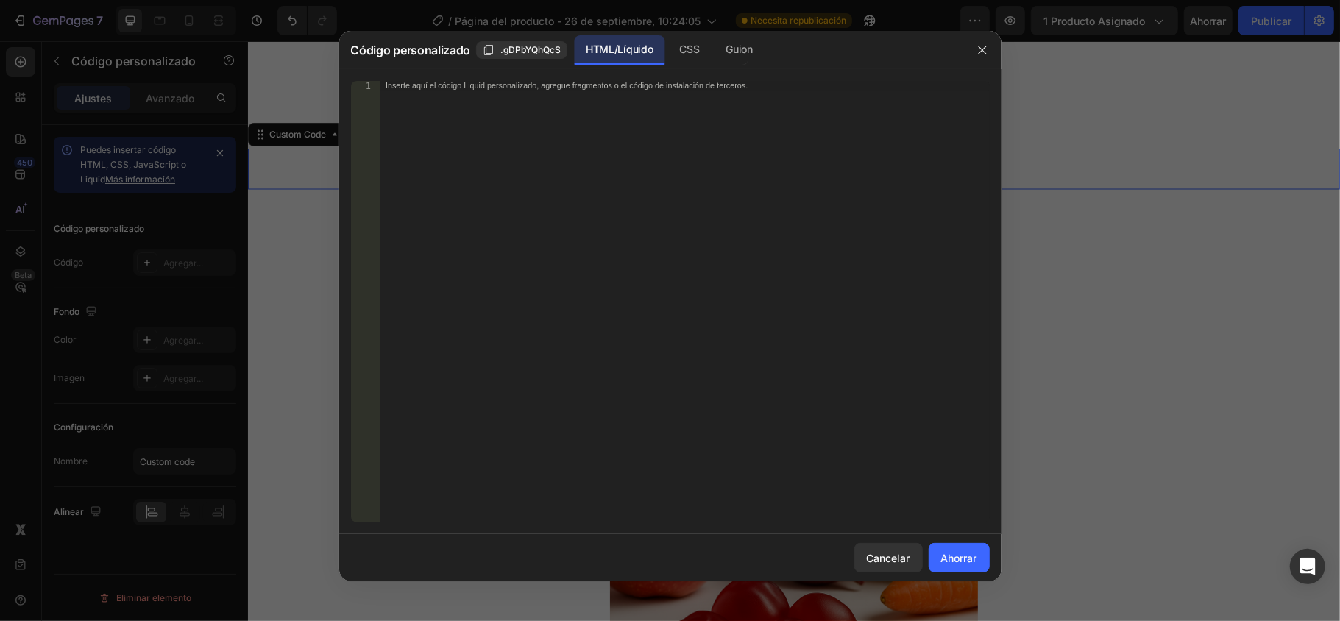
click at [97, 162] on div at bounding box center [670, 310] width 1340 height 621
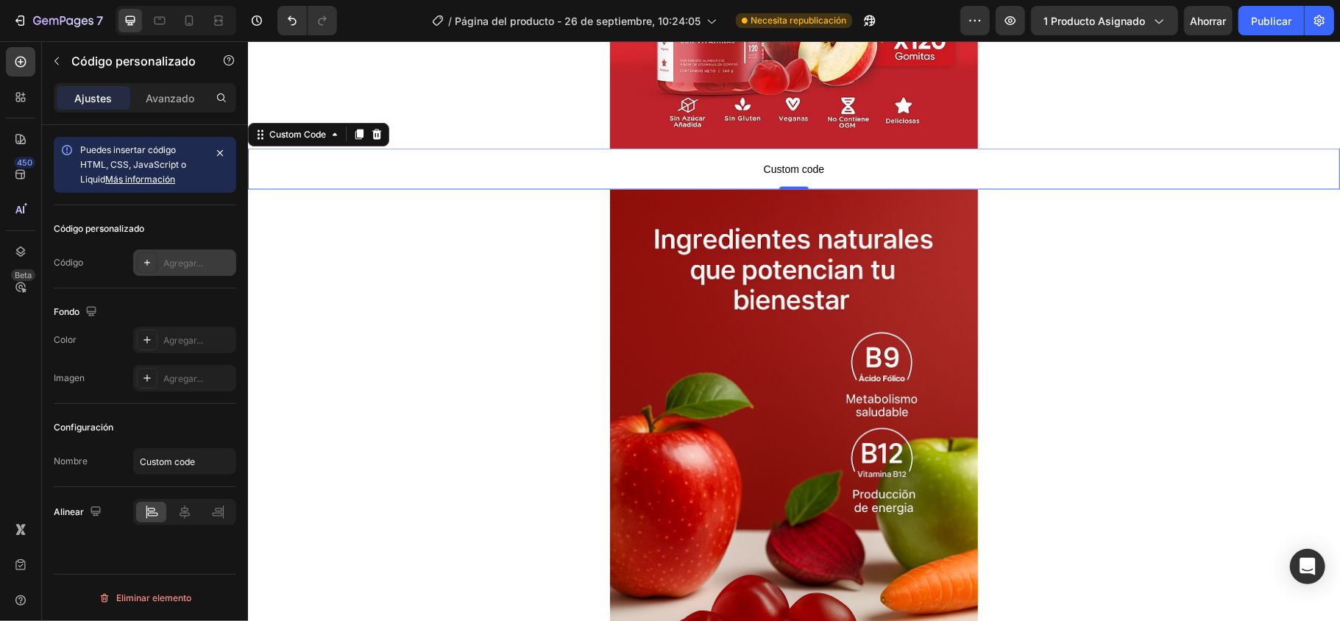
click at [155, 265] on div at bounding box center [147, 262] width 21 height 21
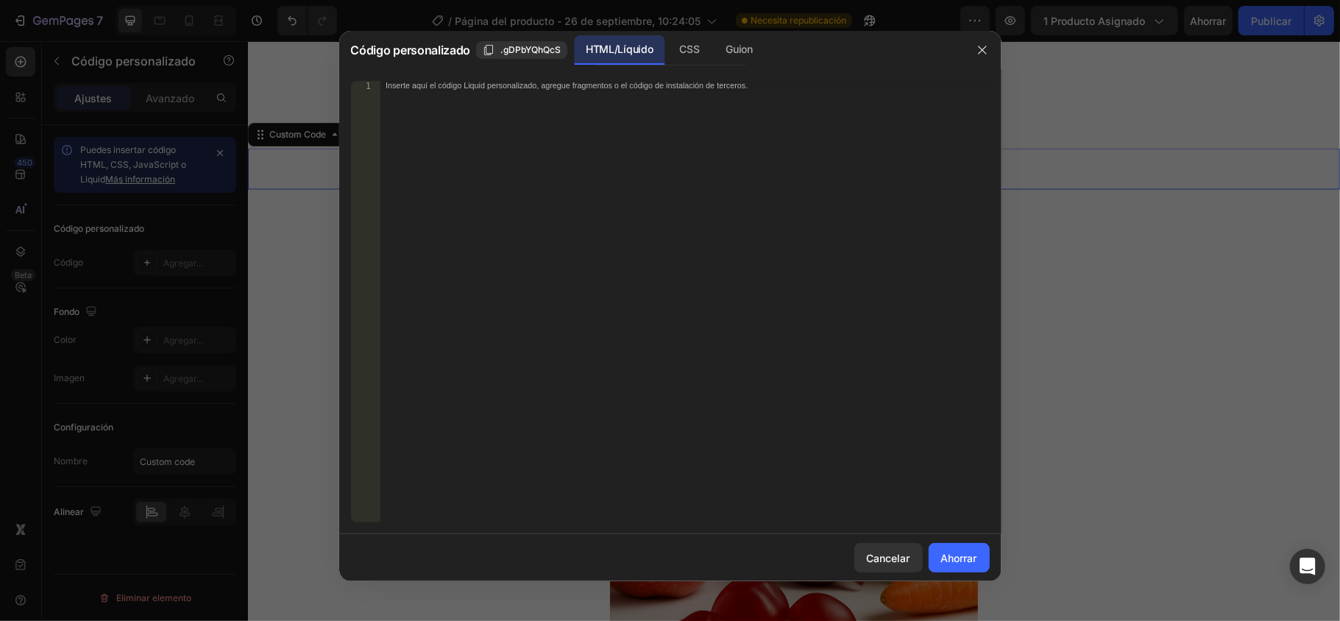
click at [537, 91] on div "Inserte aquí el código Liquid personalizado, agregue fragmentos o el código de …" at bounding box center [684, 311] width 609 height 461
paste textarea "</script>"
type textarea "</script>"
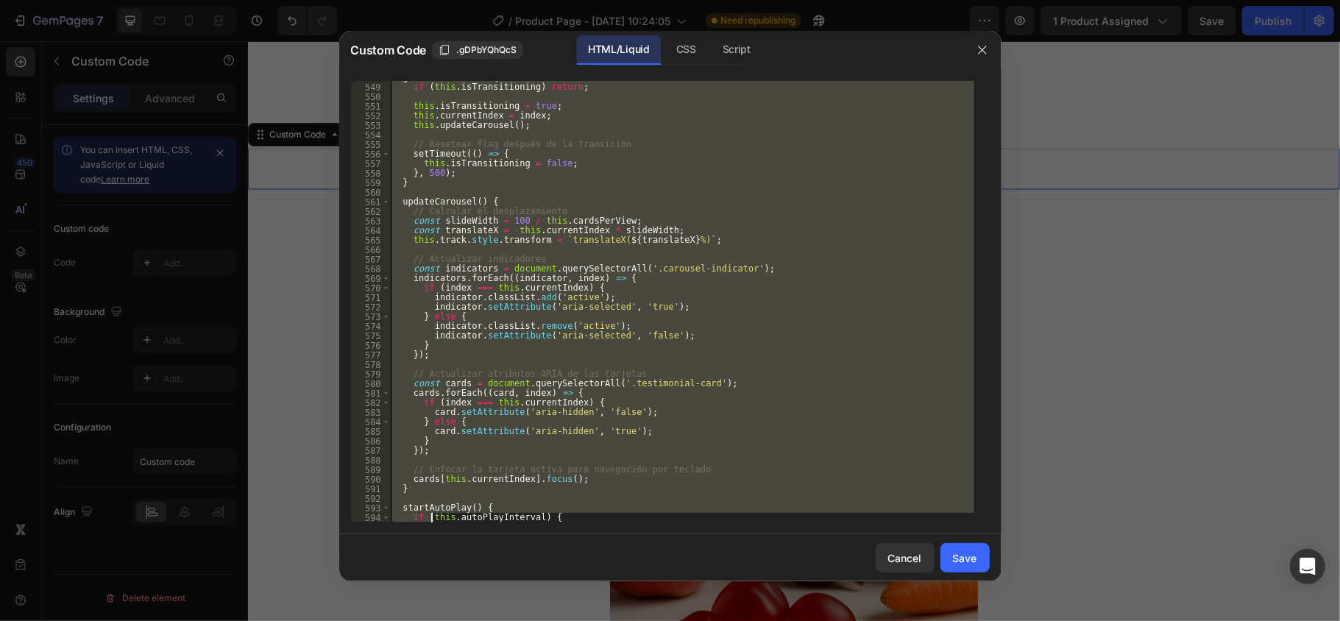
scroll to position [5462, 0]
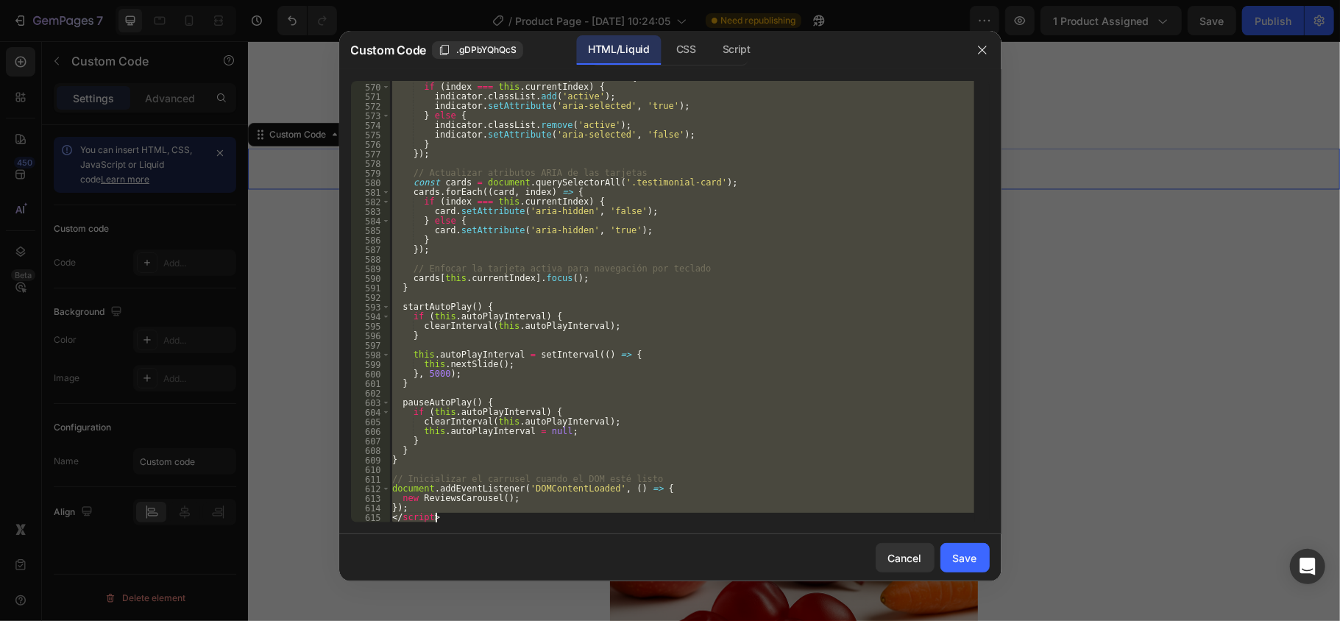
drag, startPoint x: 395, startPoint y: 440, endPoint x: 433, endPoint y: 577, distance: 142.2
click at [433, 577] on div "Custom Code .gDPbYQhQcS HTML/Liquid CSS Script 569 570 571 572 573 574 575 576 …" at bounding box center [670, 306] width 662 height 551
type textarea "}); </script>"
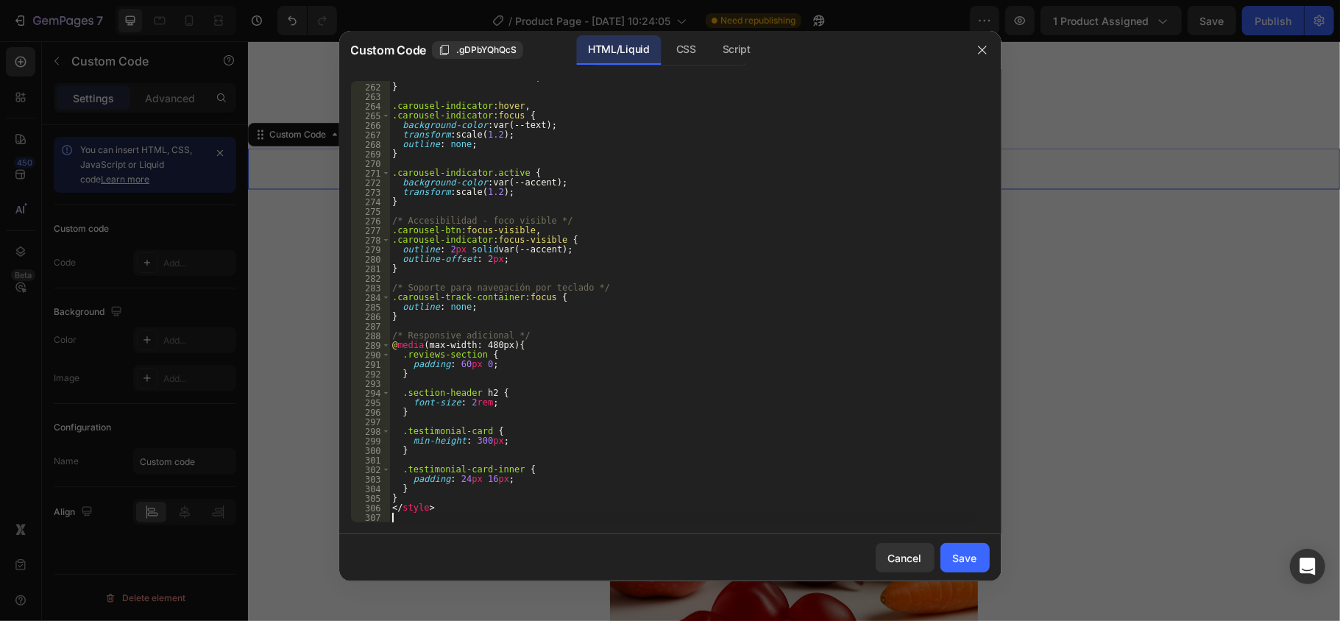
type textarea "</style>"
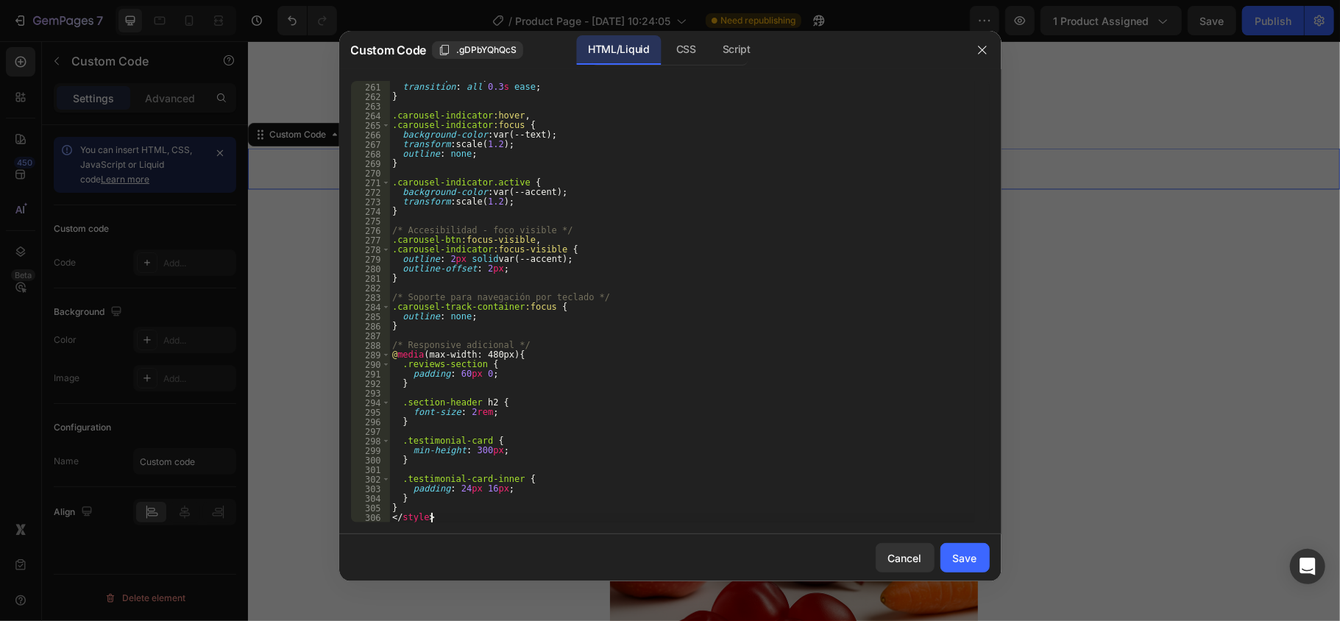
scroll to position [2506, 0]
click at [743, 52] on div "Script" at bounding box center [737, 49] width 52 height 29
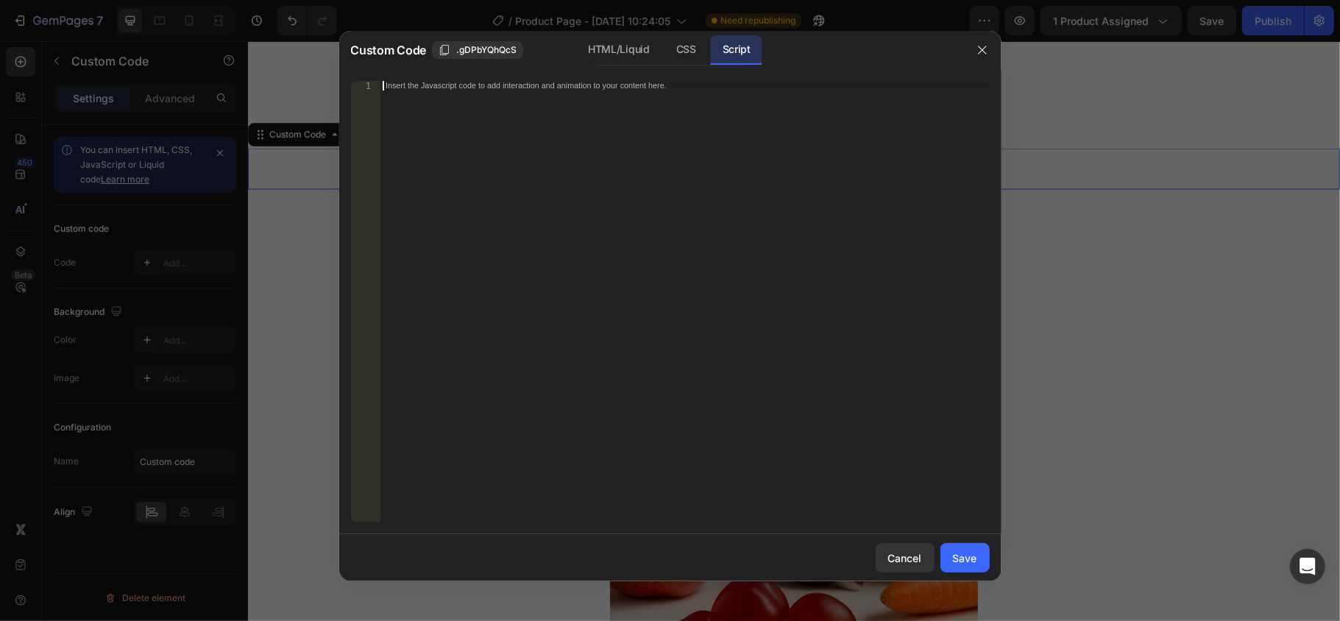
click at [409, 107] on div "Insert the Javascript code to add interaction and animation to your content her…" at bounding box center [684, 311] width 609 height 461
paste textarea "</script>"
type textarea "</script>"
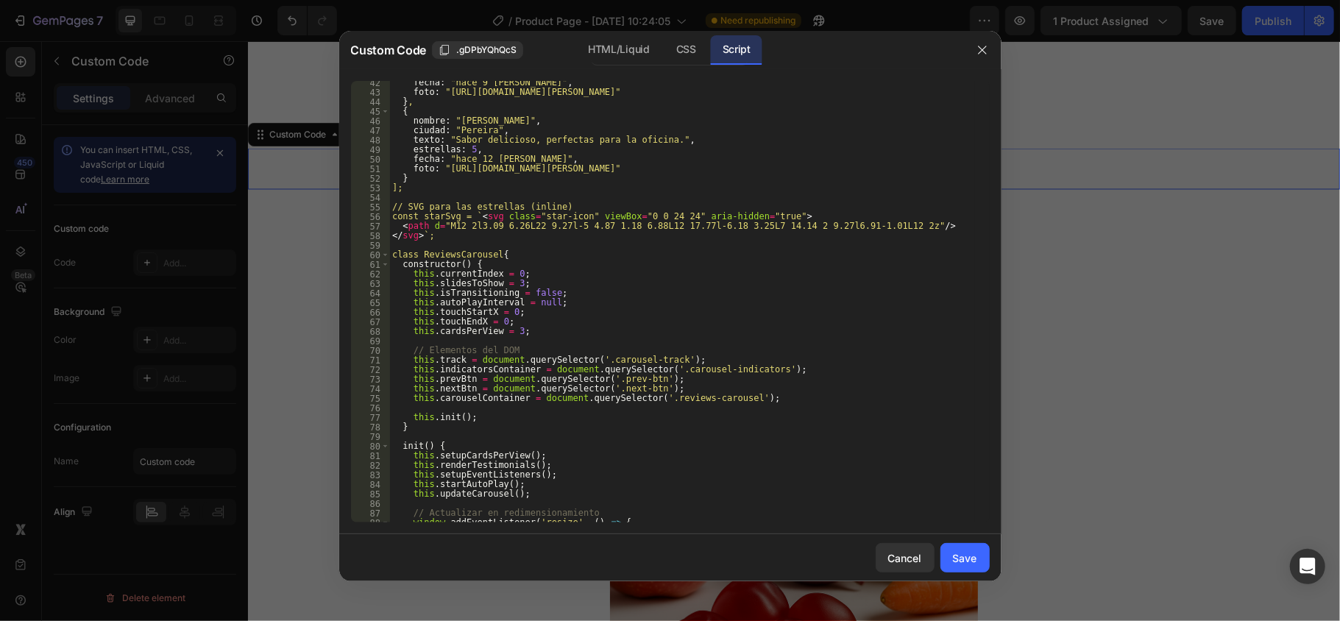
scroll to position [0, 0]
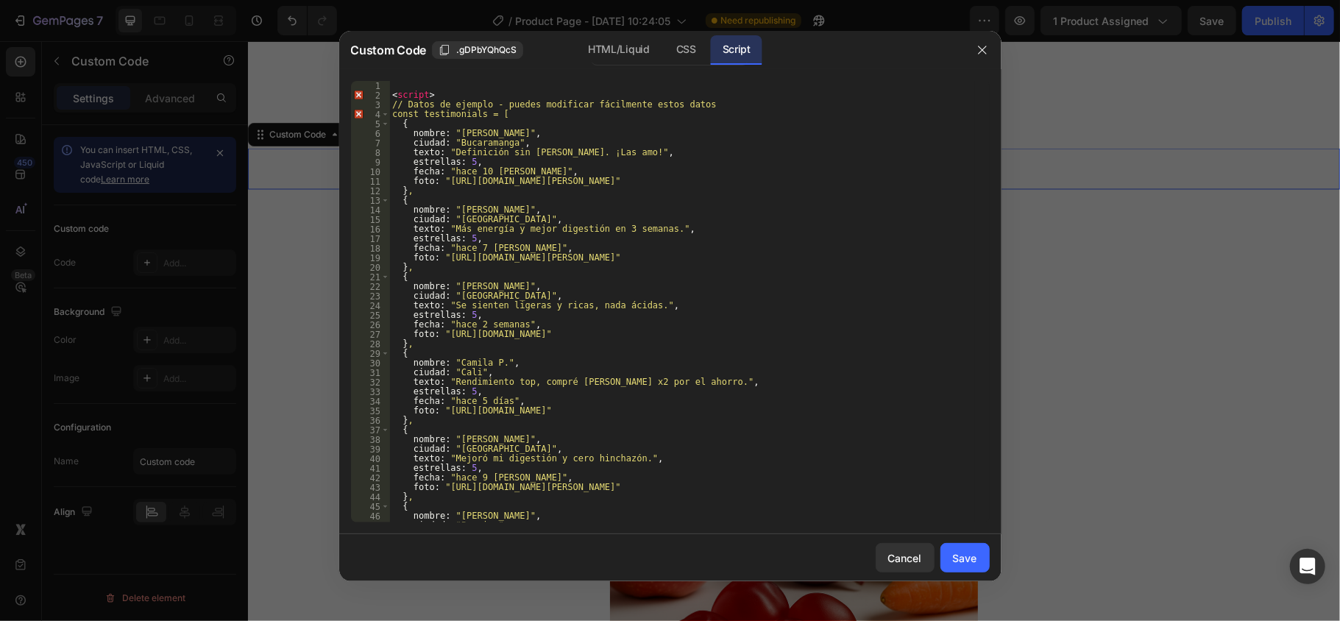
click at [407, 89] on div "< script > // Datos de ejemplo - puedes modificar fácilmente estos datos const …" at bounding box center [681, 311] width 585 height 461
drag, startPoint x: 392, startPoint y: 97, endPoint x: 390, endPoint y: 107, distance: 10.4
click at [390, 97] on div "< script > // Datos de ejemplo - puedes modificar fácilmente estos datos const …" at bounding box center [681, 311] width 585 height 461
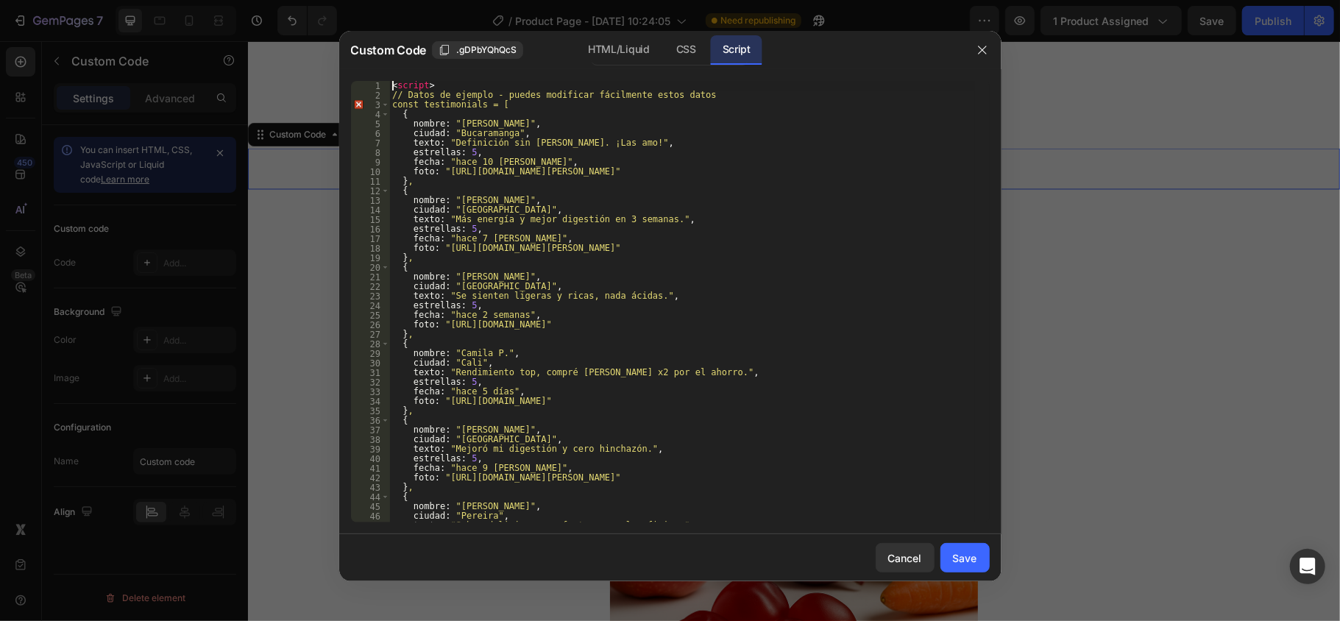
click at [581, 110] on div "< script > // Datos de ejemplo - puedes modificar fácilmente estos datos const …" at bounding box center [681, 311] width 585 height 461
click at [885, 262] on div "< script > // Datos de ejemplo - puedes modificar fácilmente estos datos const …" at bounding box center [681, 311] width 585 height 461
click at [484, 262] on div "< script > // Datos de ejemplo - puedes modificar fácilmente estos datos const …" at bounding box center [681, 311] width 585 height 461
click at [791, 375] on div "< script > // Datos de ejemplo - puedes modificar fácilmente estos datos const …" at bounding box center [681, 311] width 585 height 461
type textarea "texto: "Rendimiento top, compré [PERSON_NAME] x2 por el ahorro.","
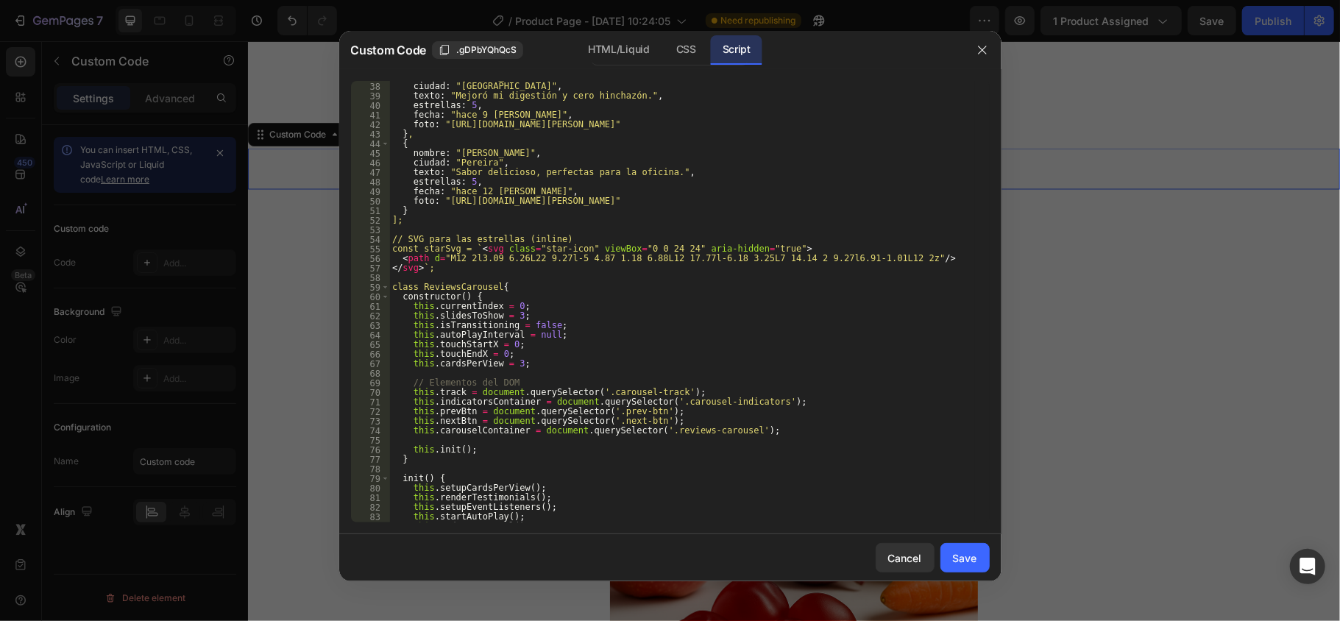
scroll to position [353, 0]
click at [957, 568] on button "Save" at bounding box center [965, 557] width 49 height 29
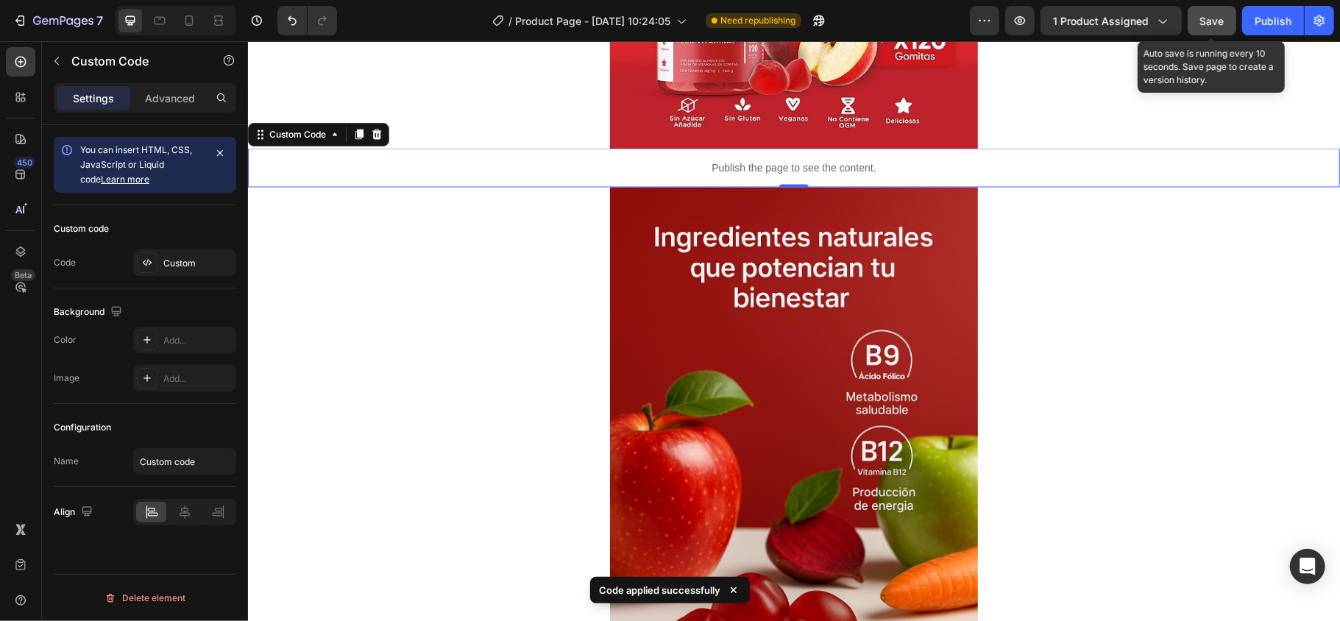
click at [1211, 15] on span "Save" at bounding box center [1213, 21] width 24 height 13
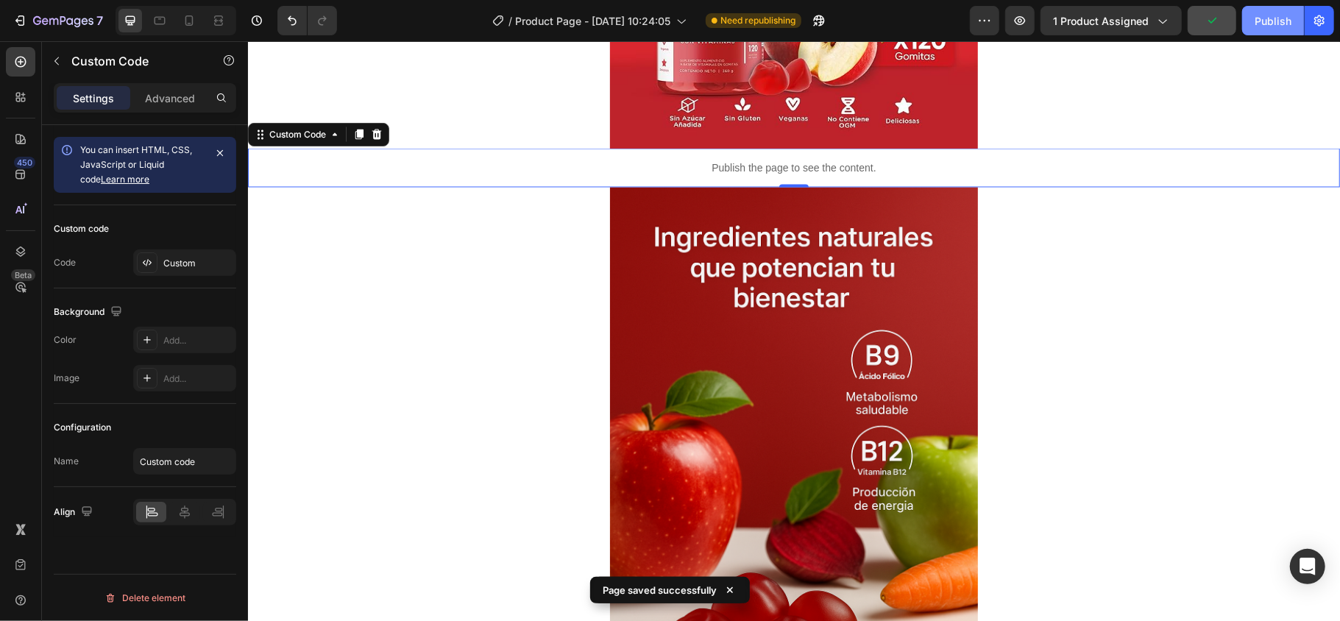
click at [1263, 25] on div "Publish" at bounding box center [1273, 20] width 37 height 15
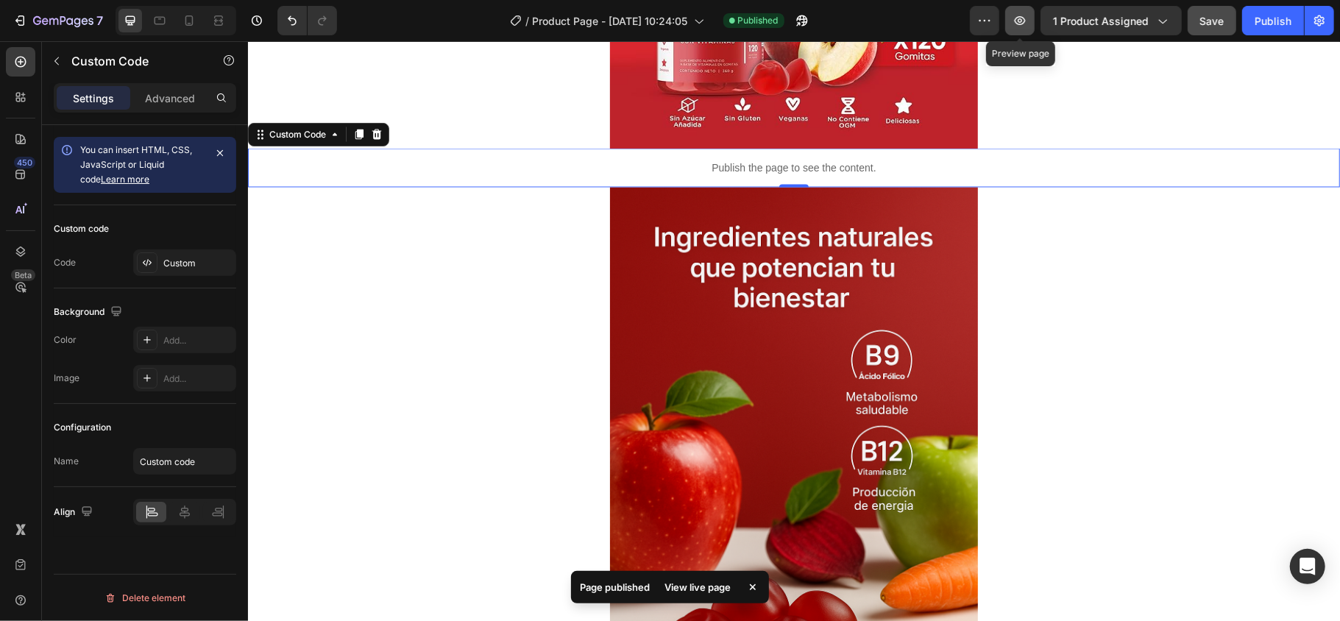
click at [1025, 24] on icon "button" at bounding box center [1020, 20] width 15 height 15
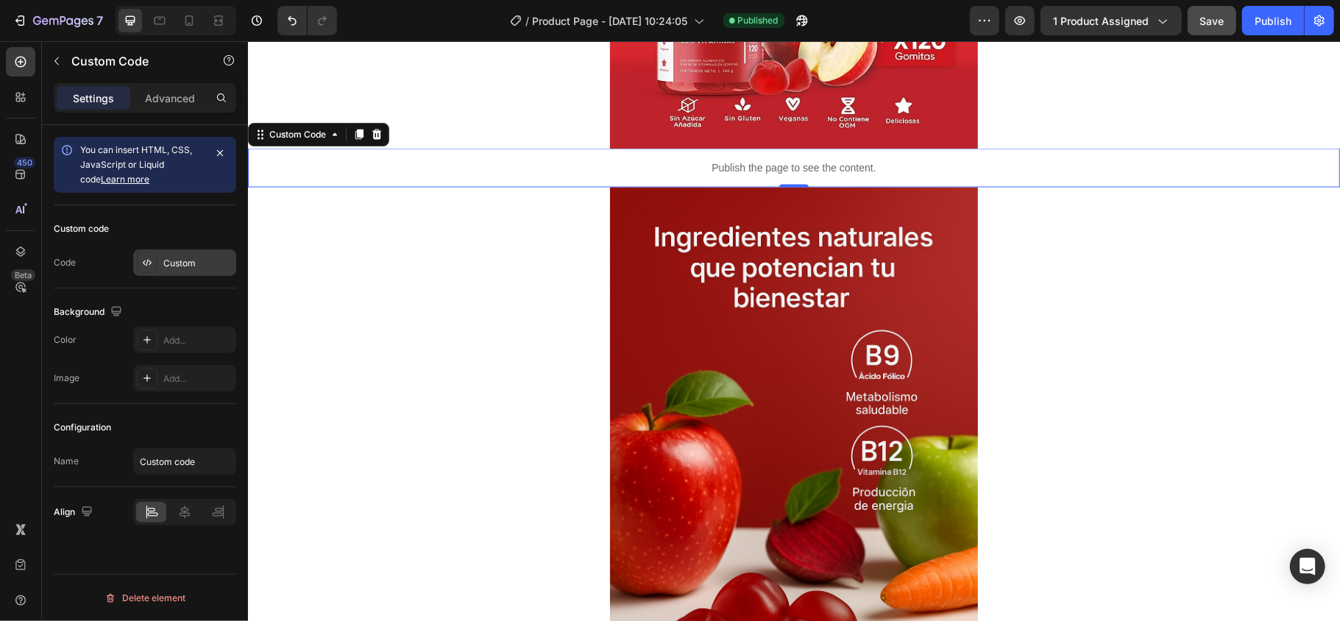
click at [188, 264] on div "Custom" at bounding box center [197, 263] width 69 height 13
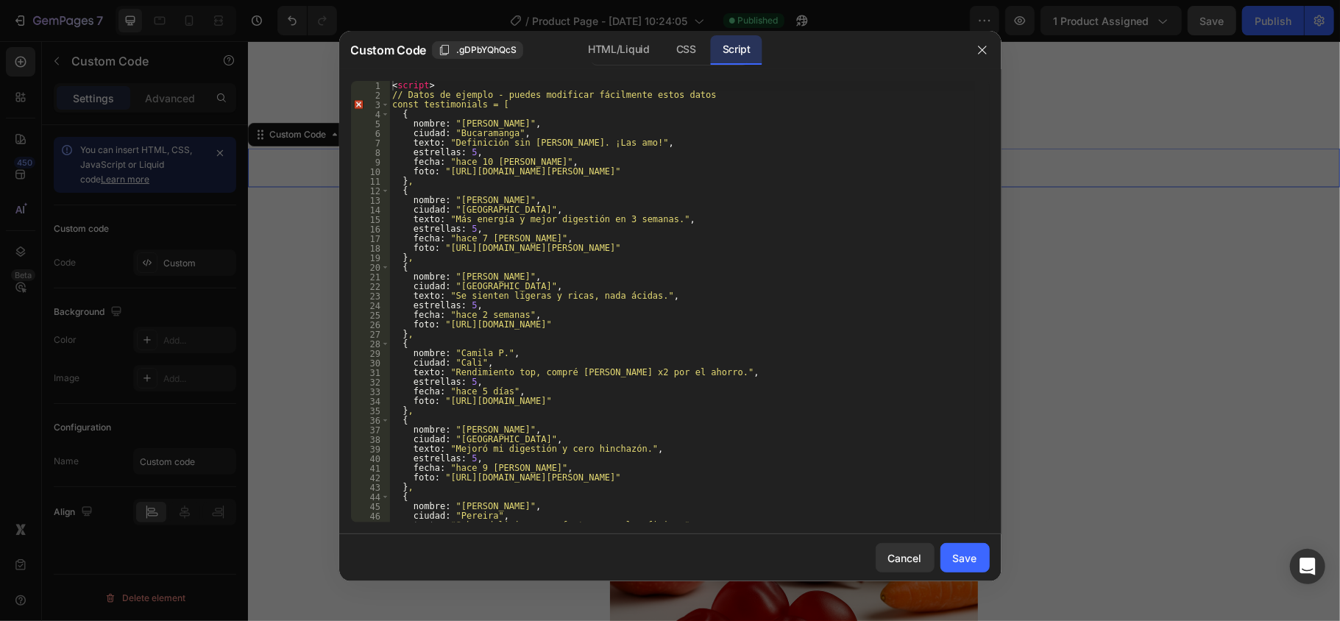
scroll to position [0, 0]
type textarea "estrellas: 5,"
click at [495, 306] on div "< script > // Datos de ejemplo - puedes modificar fácilmente estos datos const …" at bounding box center [681, 311] width 585 height 461
